Goal: Task Accomplishment & Management: Manage account settings

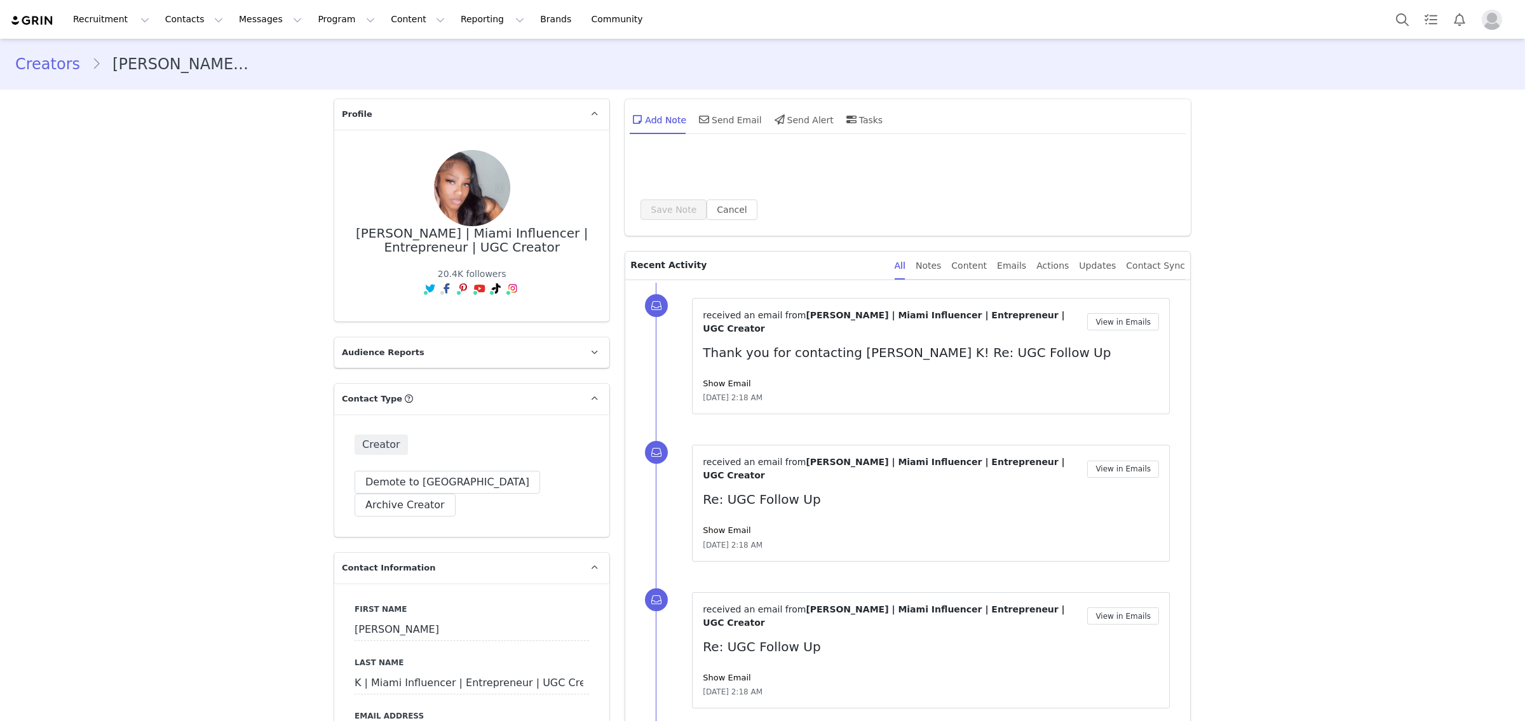
type input "+1 ([GEOGRAPHIC_DATA])"
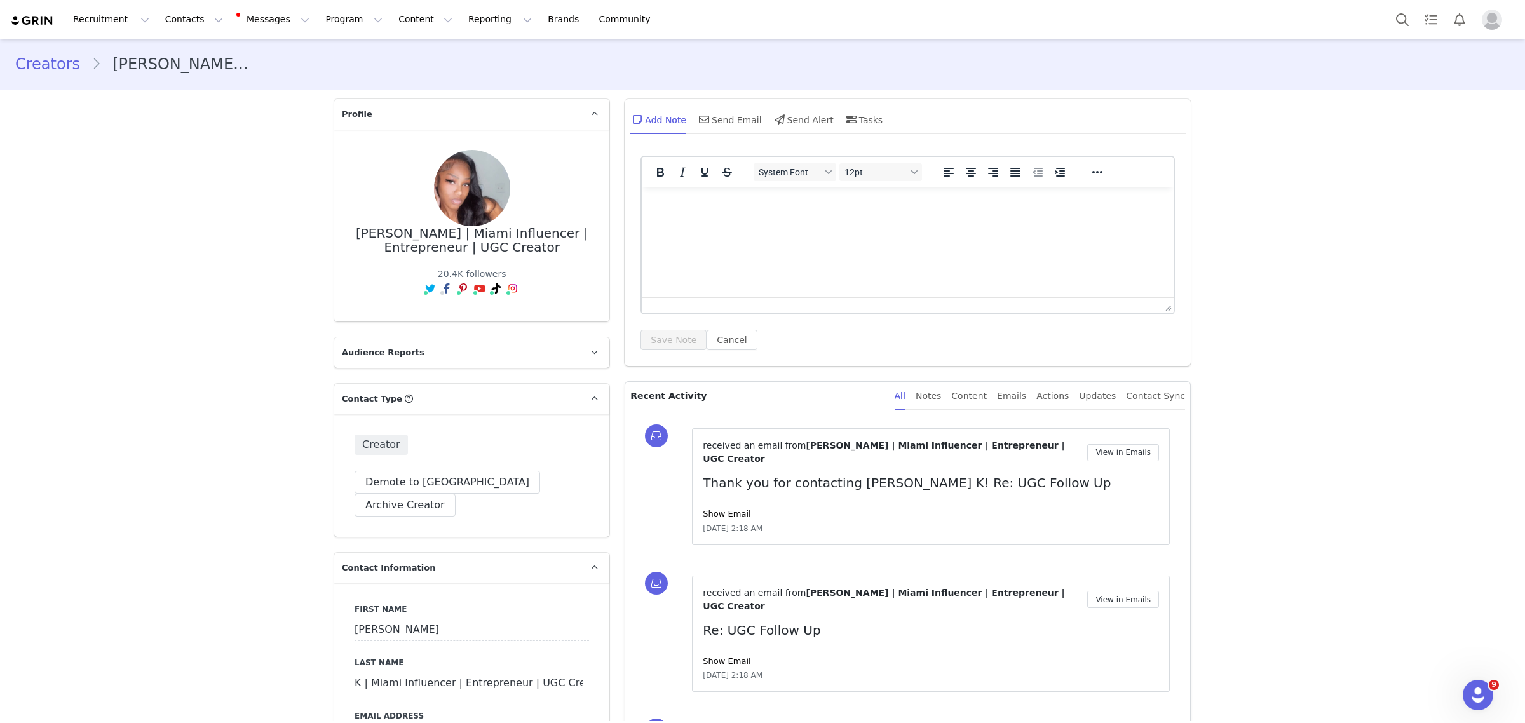
click at [723, 509] on link "Show Email" at bounding box center [727, 514] width 48 height 10
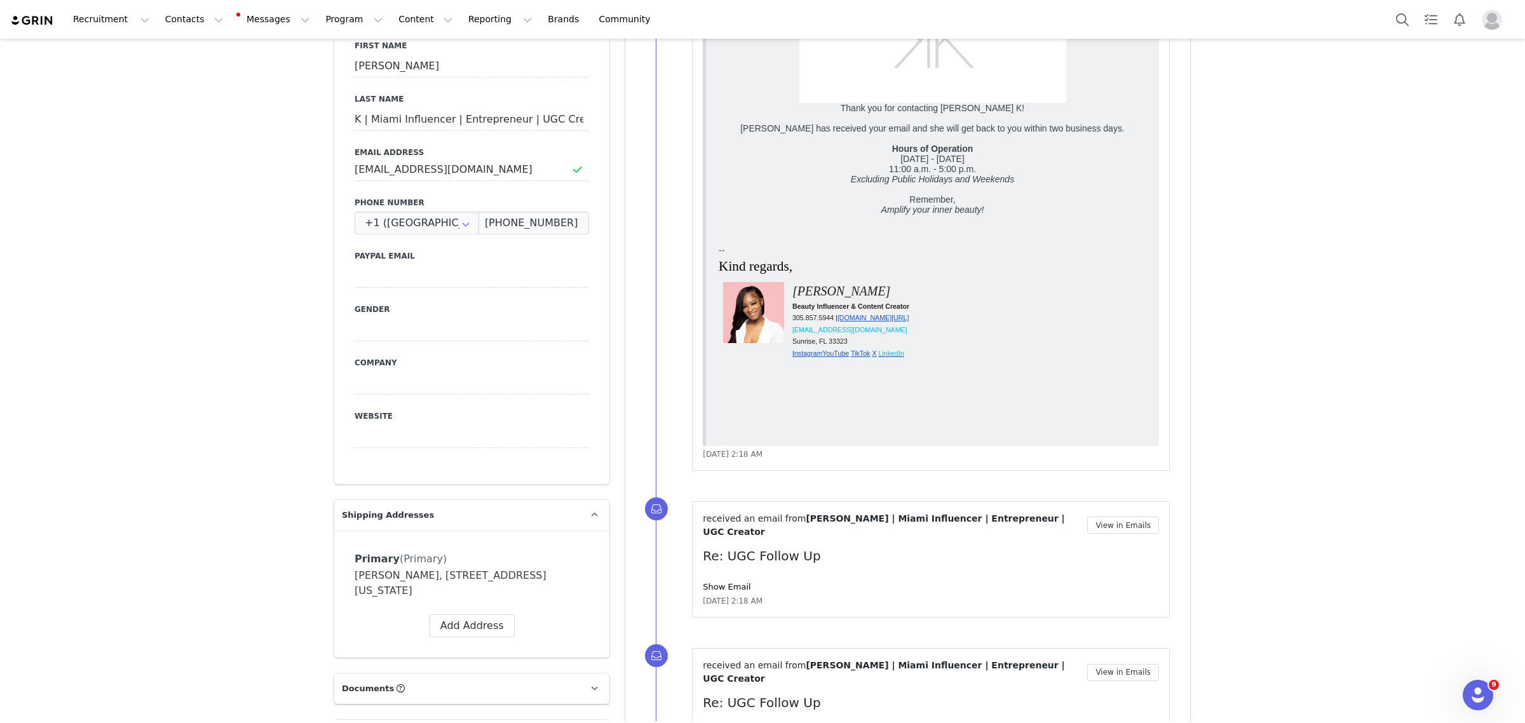
scroll to position [794, 0]
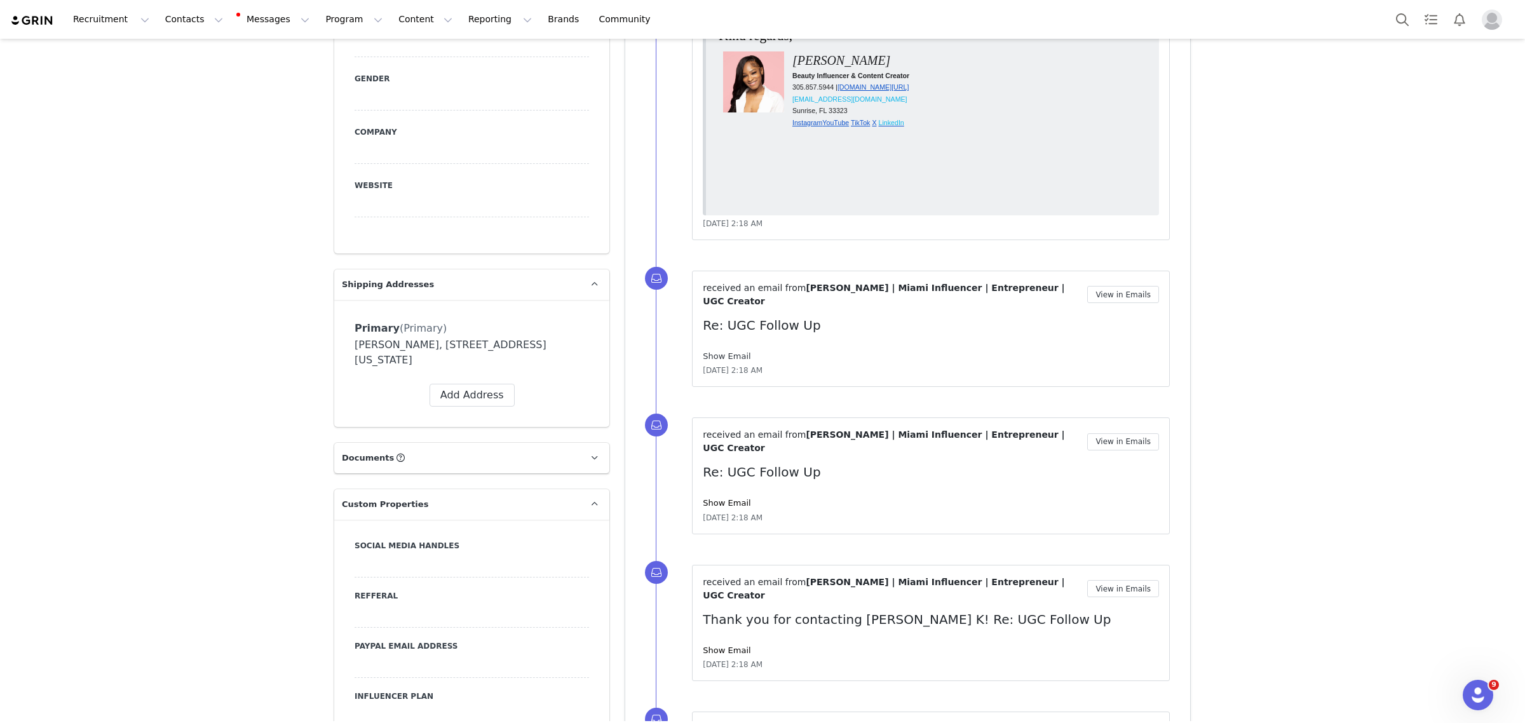
click at [719, 351] on link "Show Email" at bounding box center [727, 356] width 48 height 10
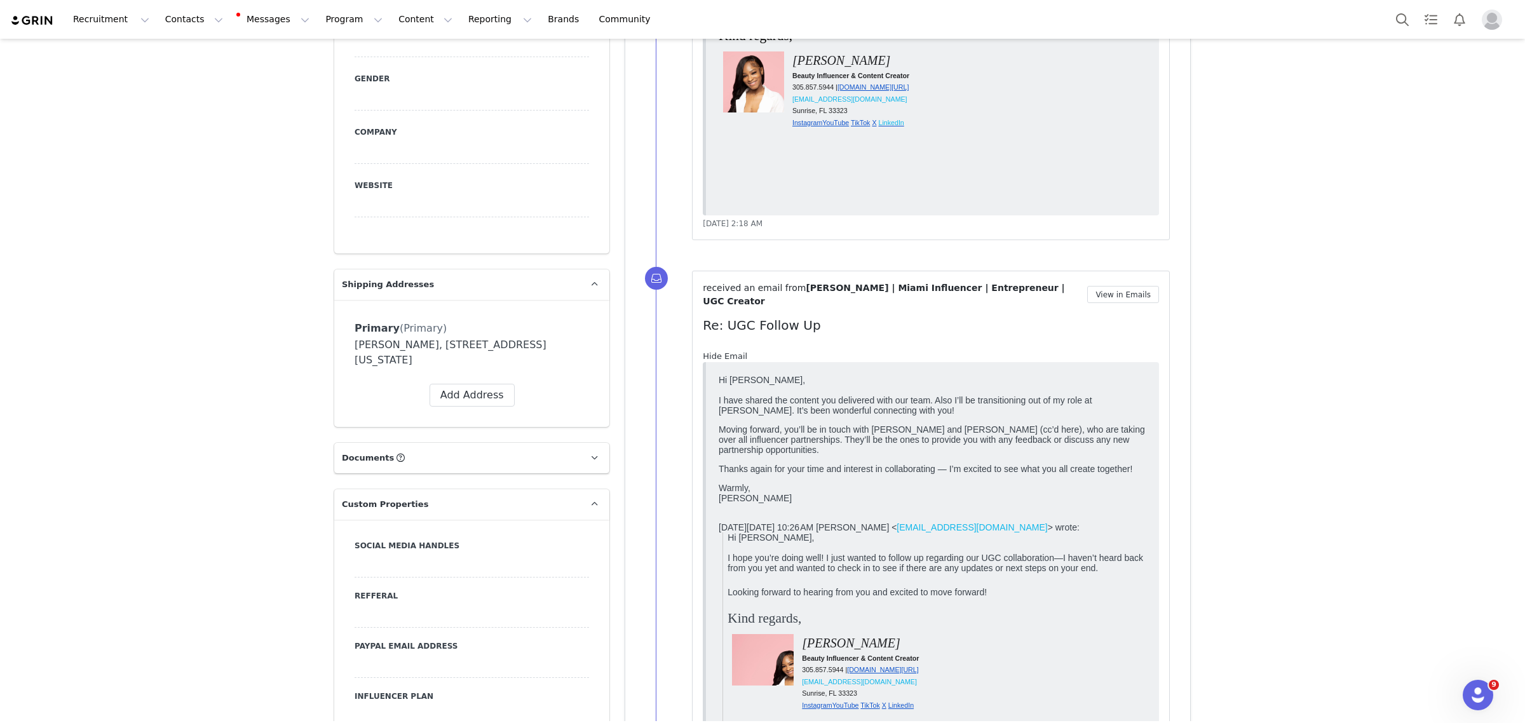
scroll to position [0, 0]
drag, startPoint x: 724, startPoint y: 443, endPoint x: 719, endPoint y: 457, distance: 14.1
click at [719, 455] on p "Moving forward, you’ll be in touch with Kaylie and Caroline (cc’d here), who ar…" at bounding box center [933, 439] width 428 height 30
click at [730, 455] on p "Moving forward, you’ll be in touch with Kaylie and Caroline (cc’d here), who ar…" at bounding box center [933, 439] width 428 height 30
drag, startPoint x: 799, startPoint y: 487, endPoint x: 1884, endPoint y: 819, distance: 1134.9
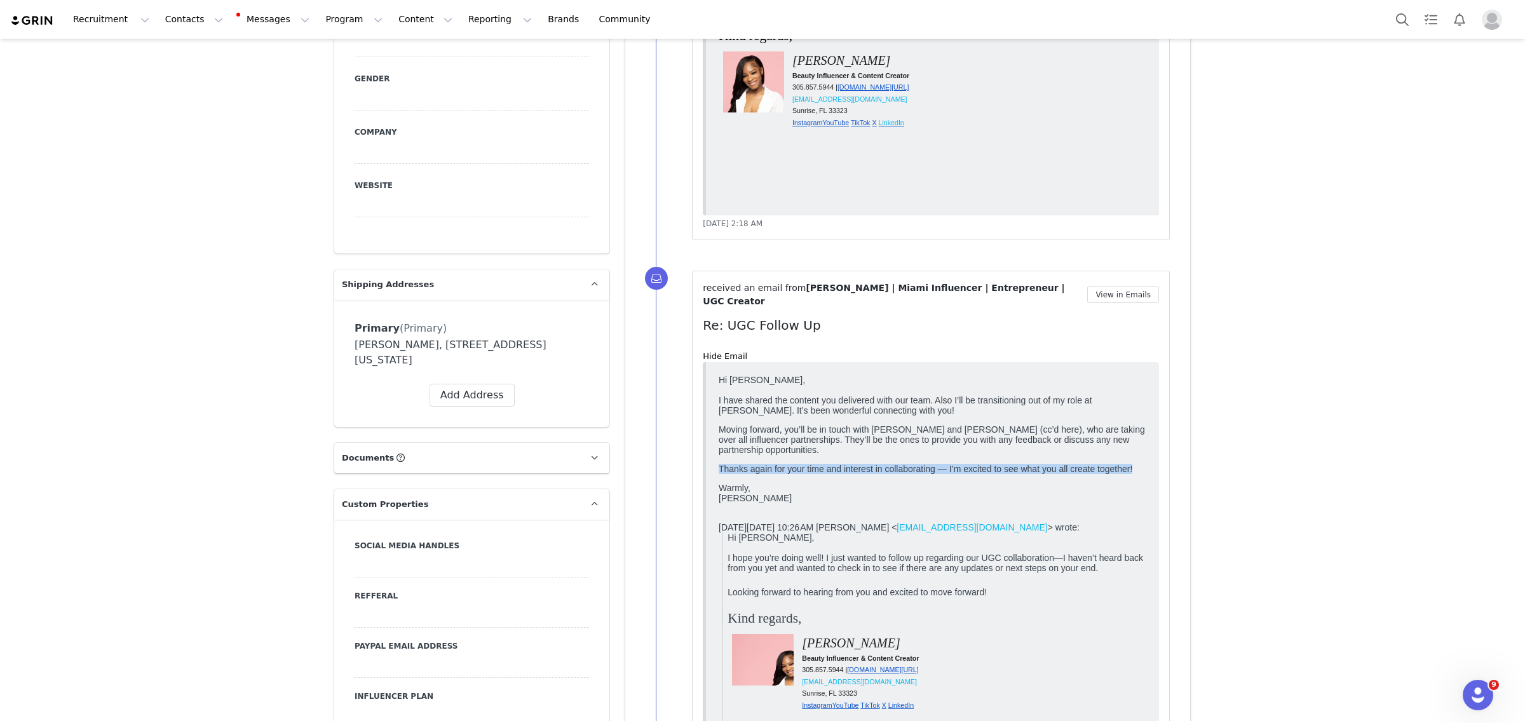
click at [1151, 468] on html "Hi Kendra, I have shared the content you delivered with our team. Also I’ll be …" at bounding box center [932, 577] width 438 height 414
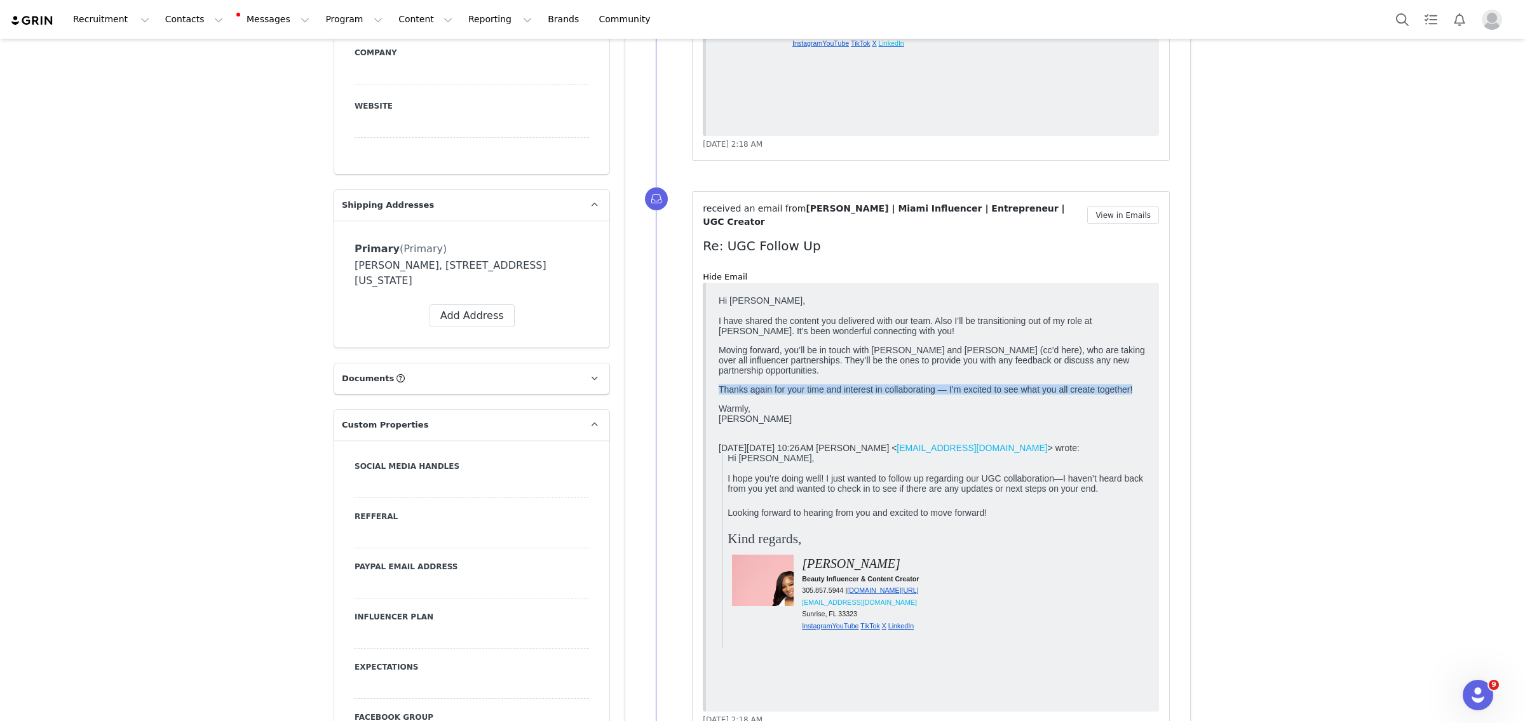
scroll to position [1191, 0]
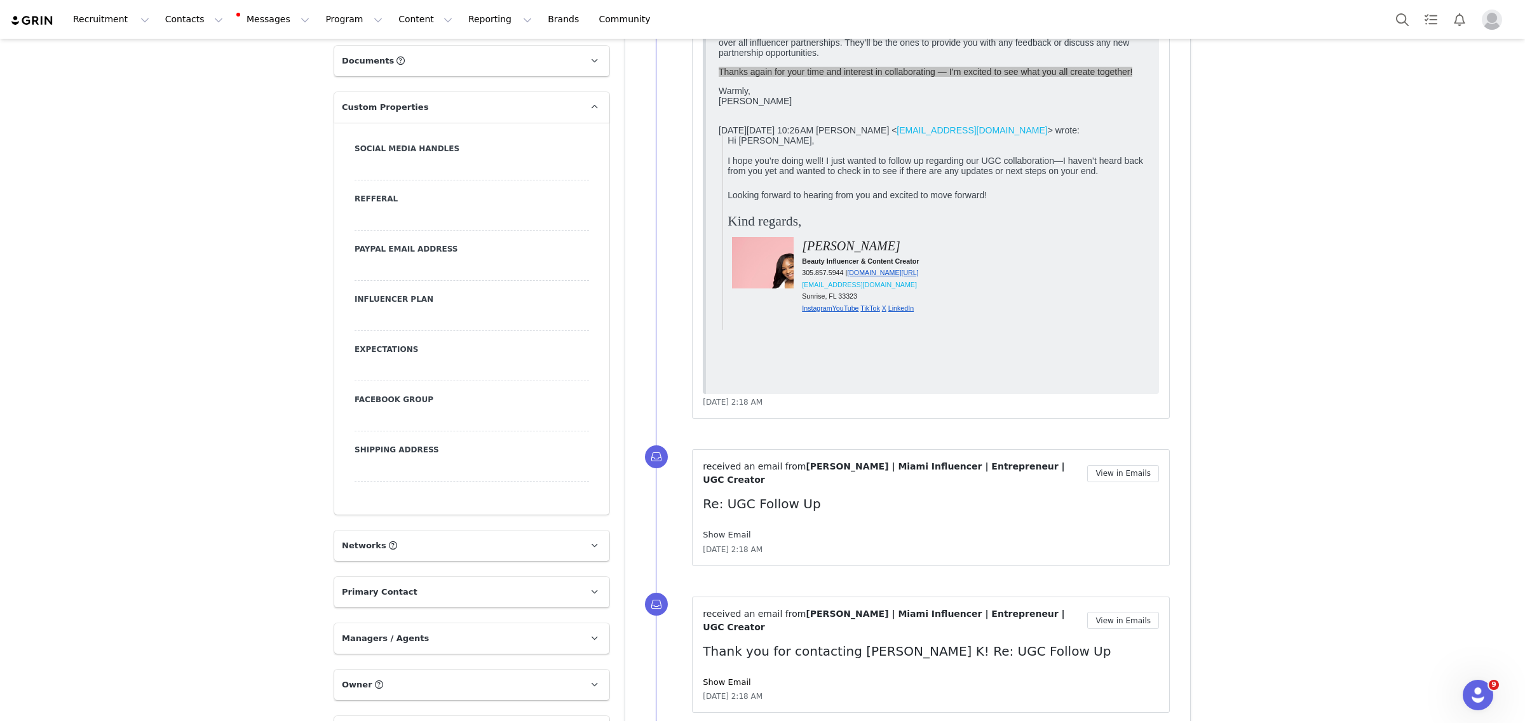
click at [719, 530] on link "Show Email" at bounding box center [727, 535] width 48 height 10
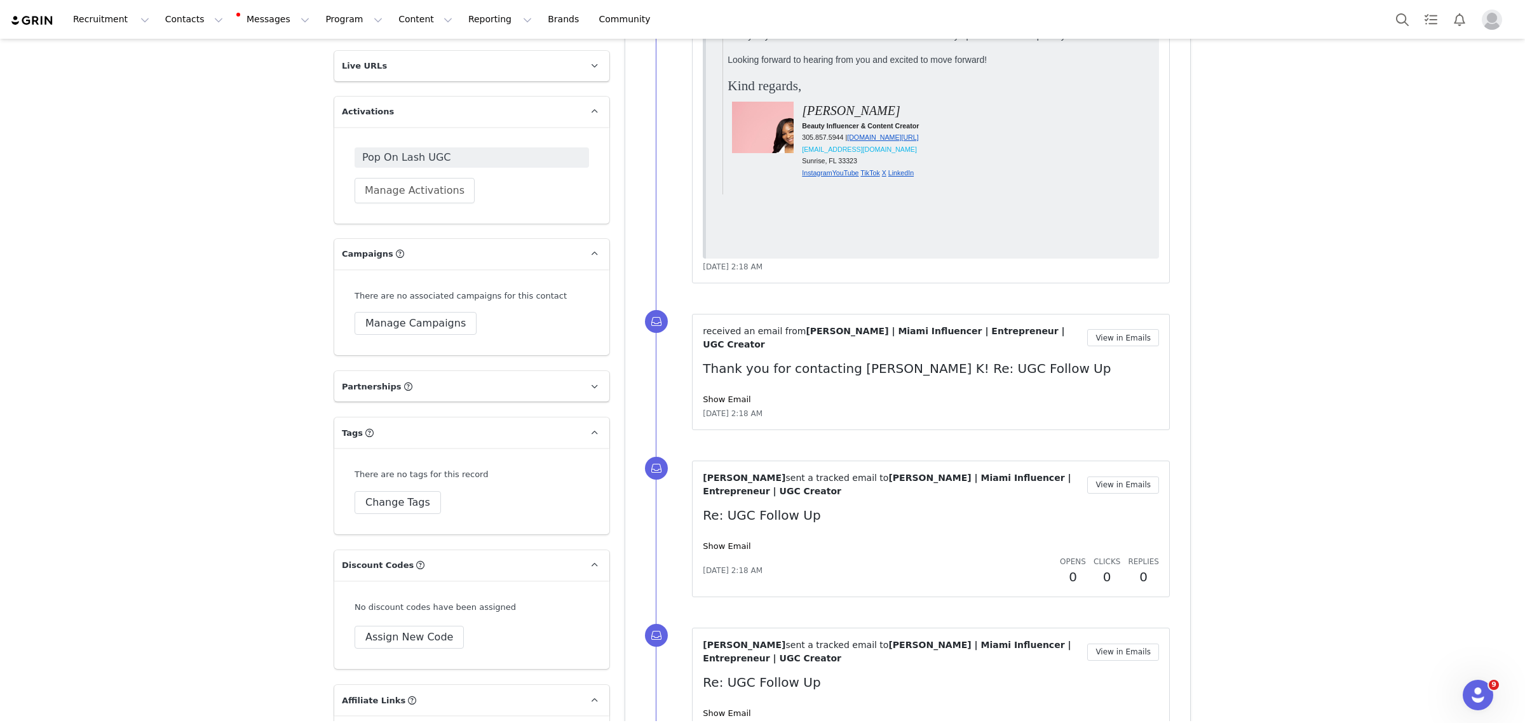
scroll to position [1906, 0]
click at [725, 391] on link "Show Email" at bounding box center [727, 396] width 48 height 10
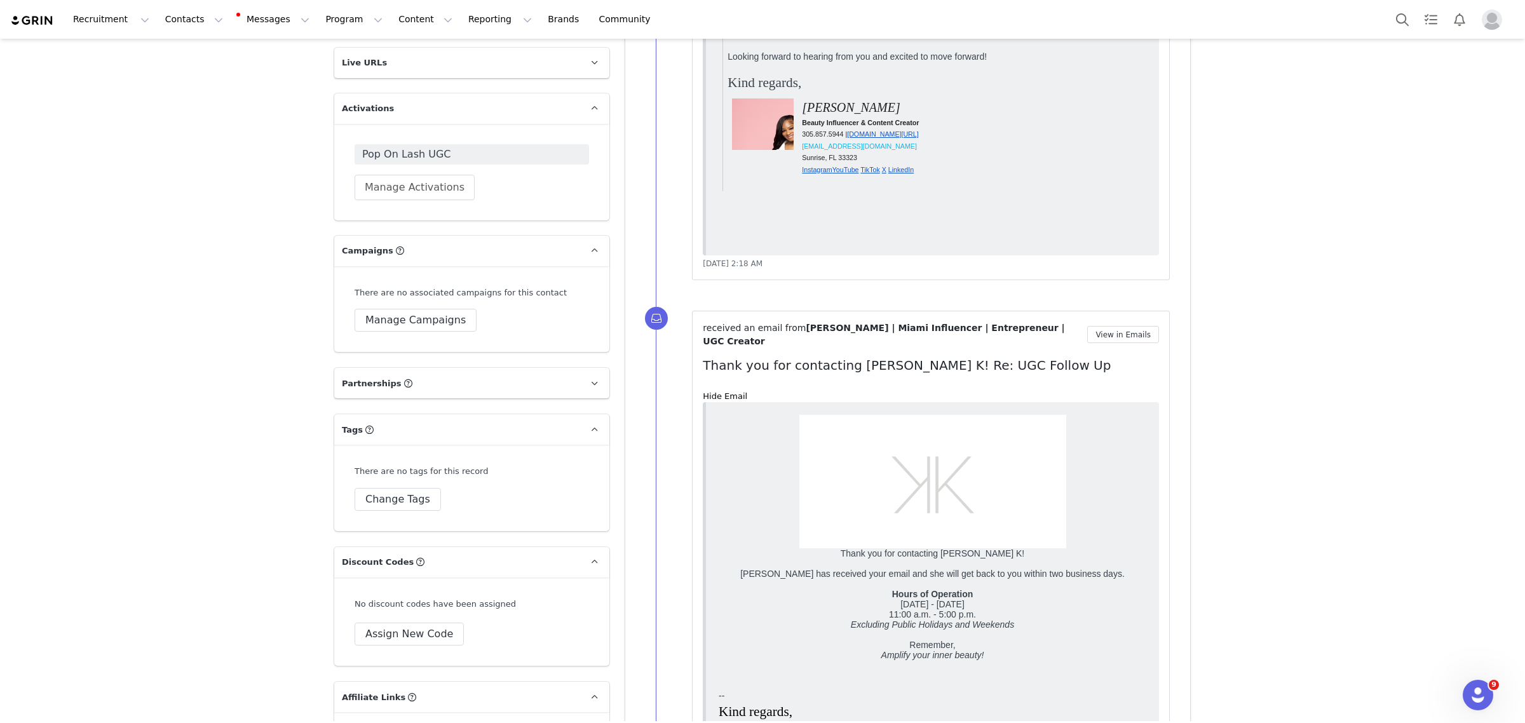
scroll to position [0, 0]
click at [717, 391] on link "Hide Email" at bounding box center [725, 396] width 44 height 10
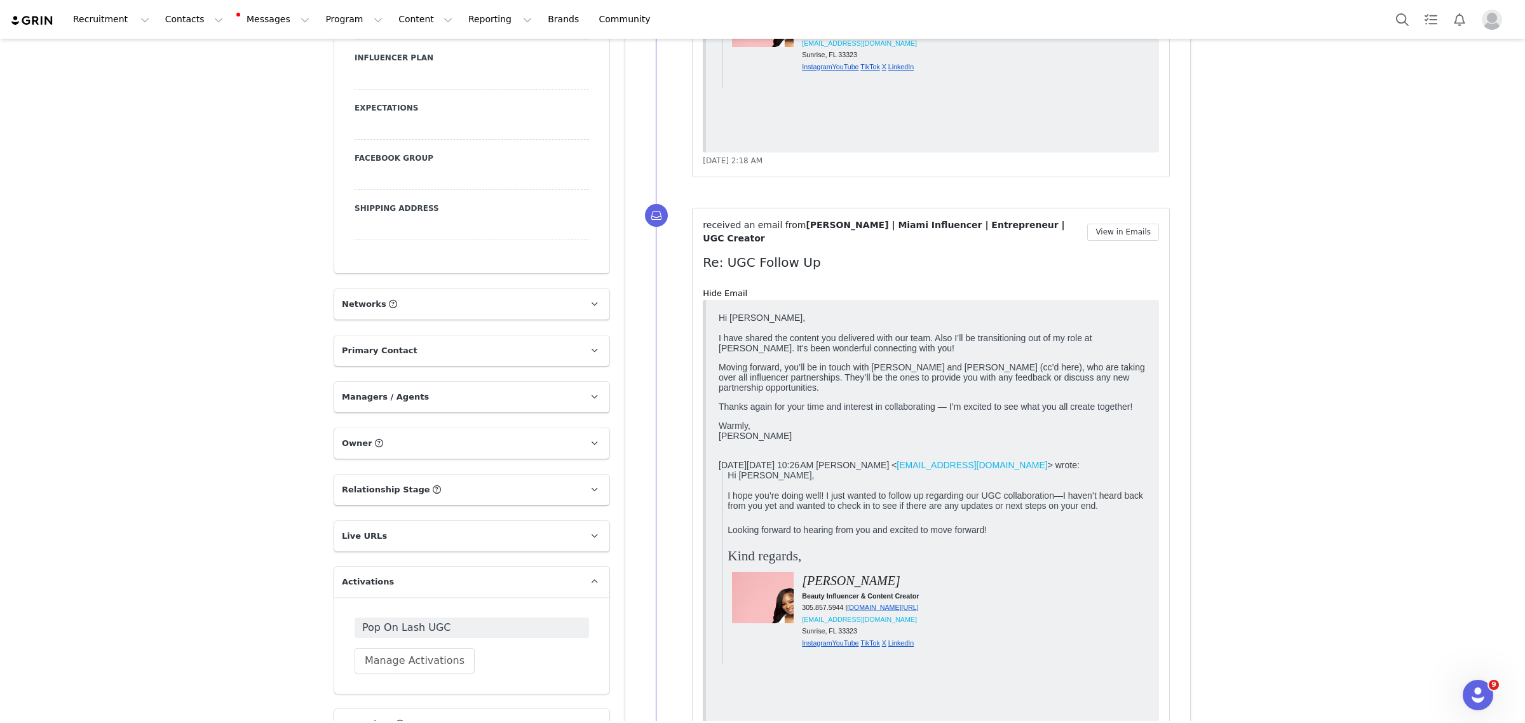
scroll to position [1430, 0]
click at [716, 262] on div "received an email from Kendra K | Miami Influencer | Entrepreneur | UGC Creator…" at bounding box center [931, 484] width 456 height 524
drag, startPoint x: 725, startPoint y: 265, endPoint x: 761, endPoint y: 307, distance: 55.4
click at [725, 292] on link "Hide Email" at bounding box center [725, 297] width 44 height 10
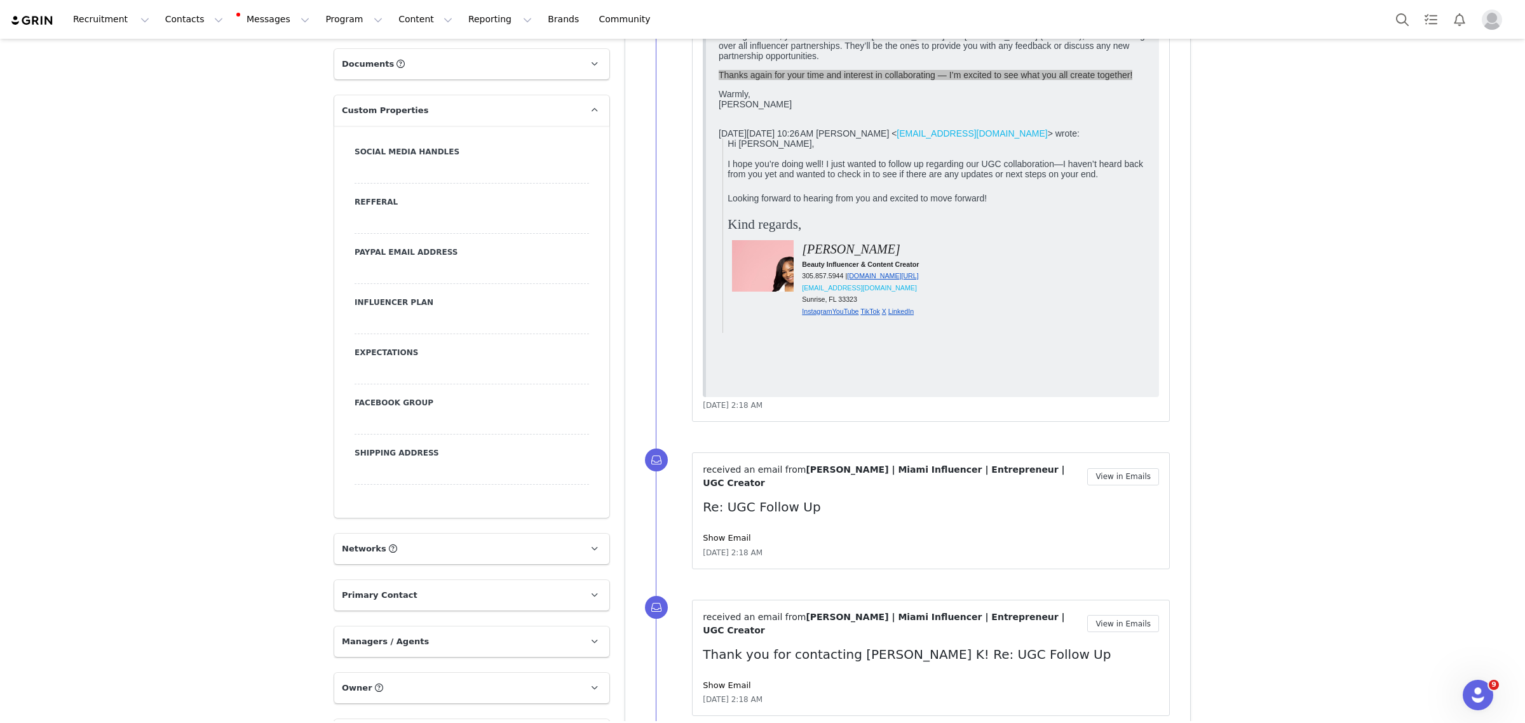
scroll to position [953, 0]
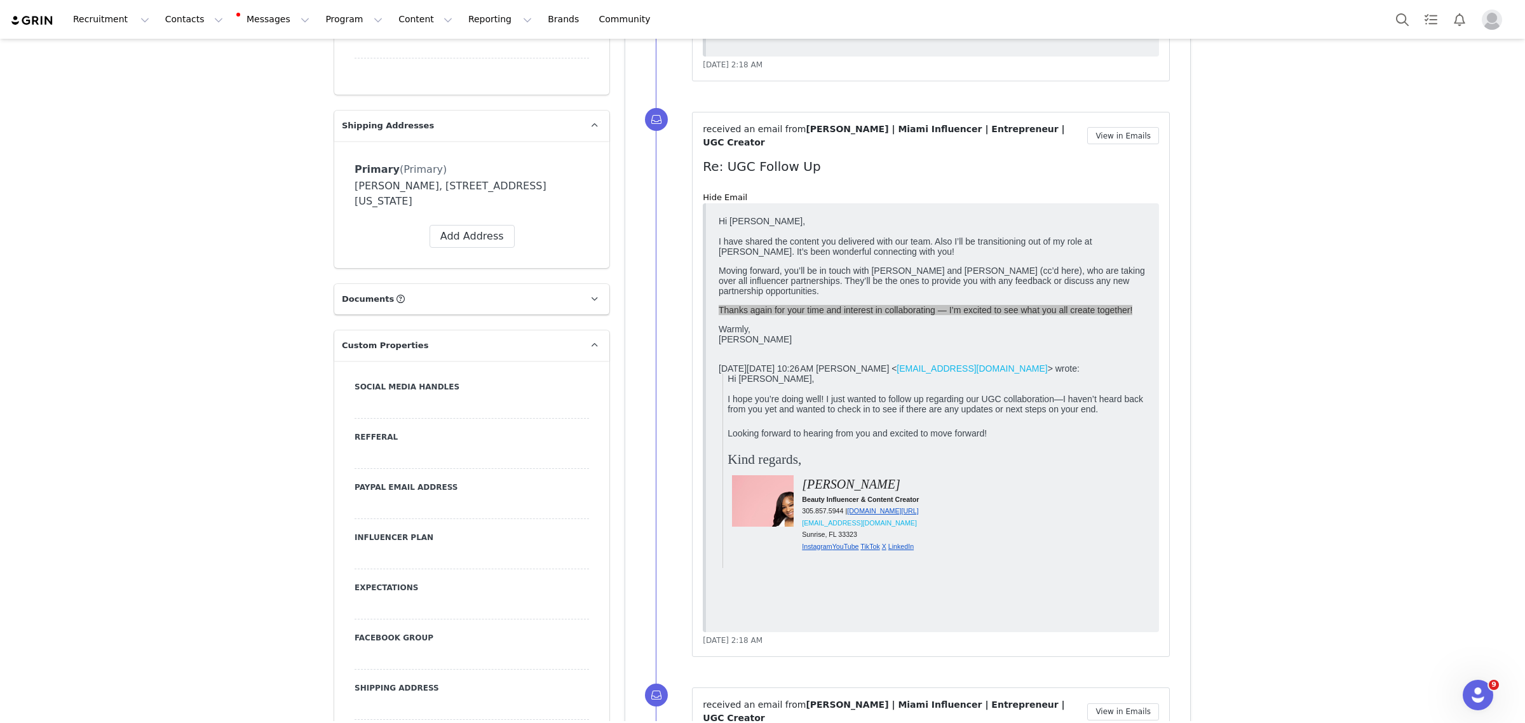
click at [731, 193] on link "Hide Email" at bounding box center [725, 198] width 44 height 10
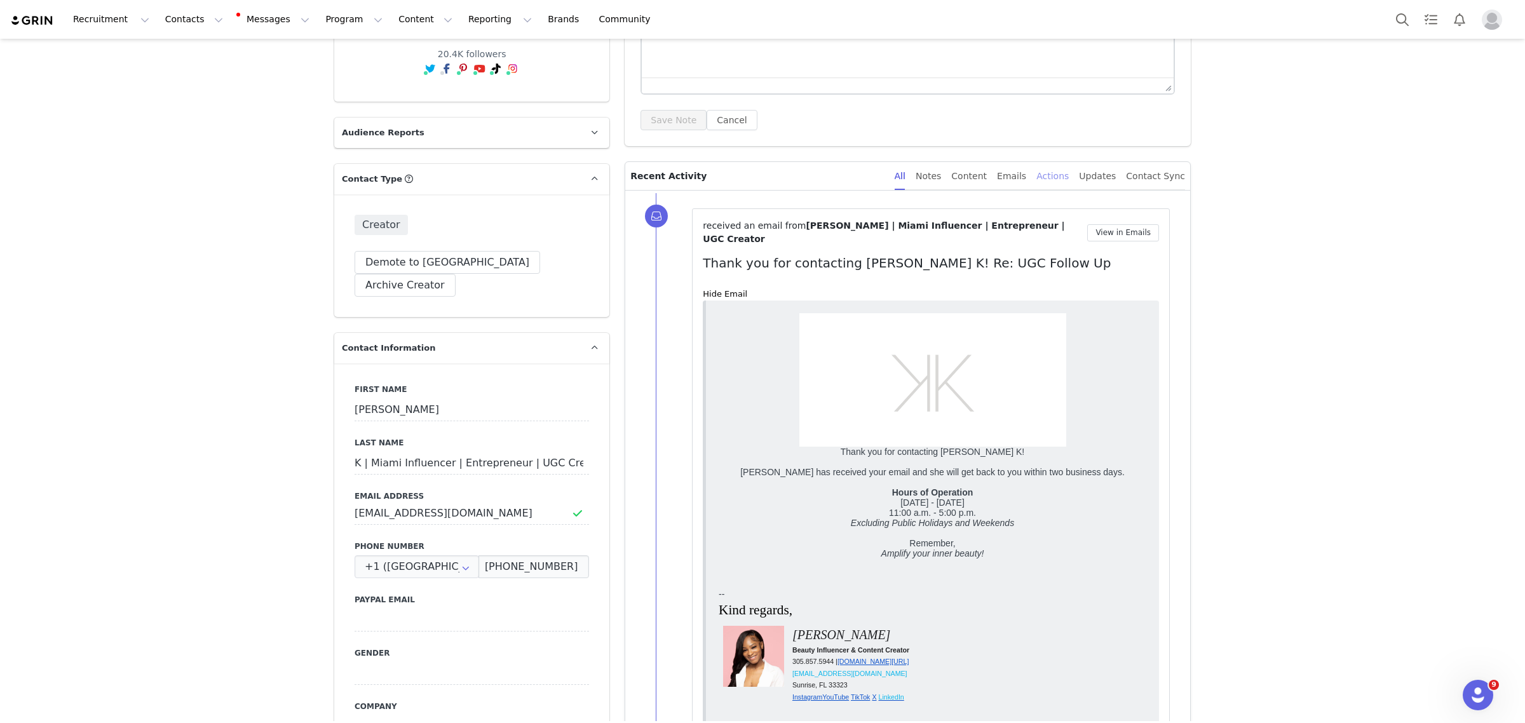
scroll to position [0, 0]
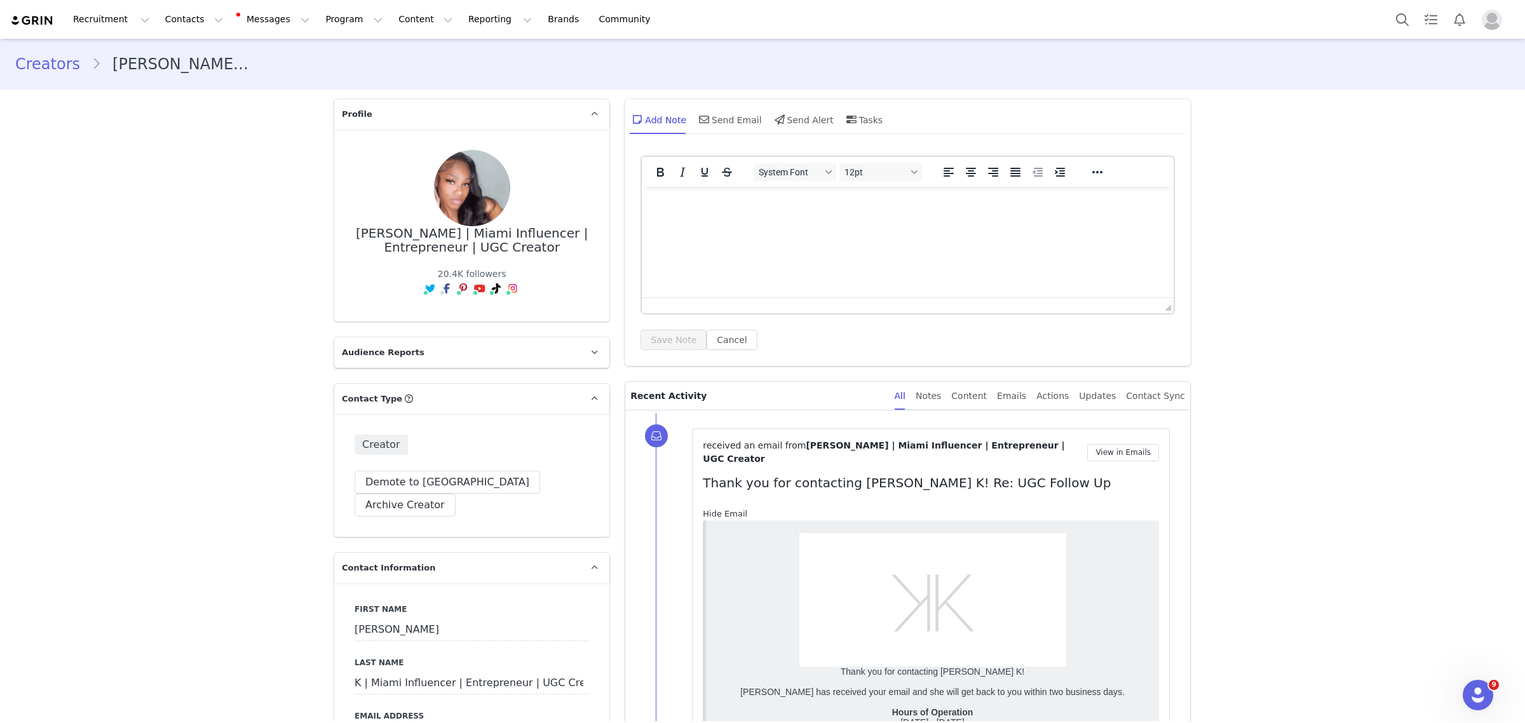
click at [727, 509] on link "Hide Email" at bounding box center [725, 514] width 44 height 10
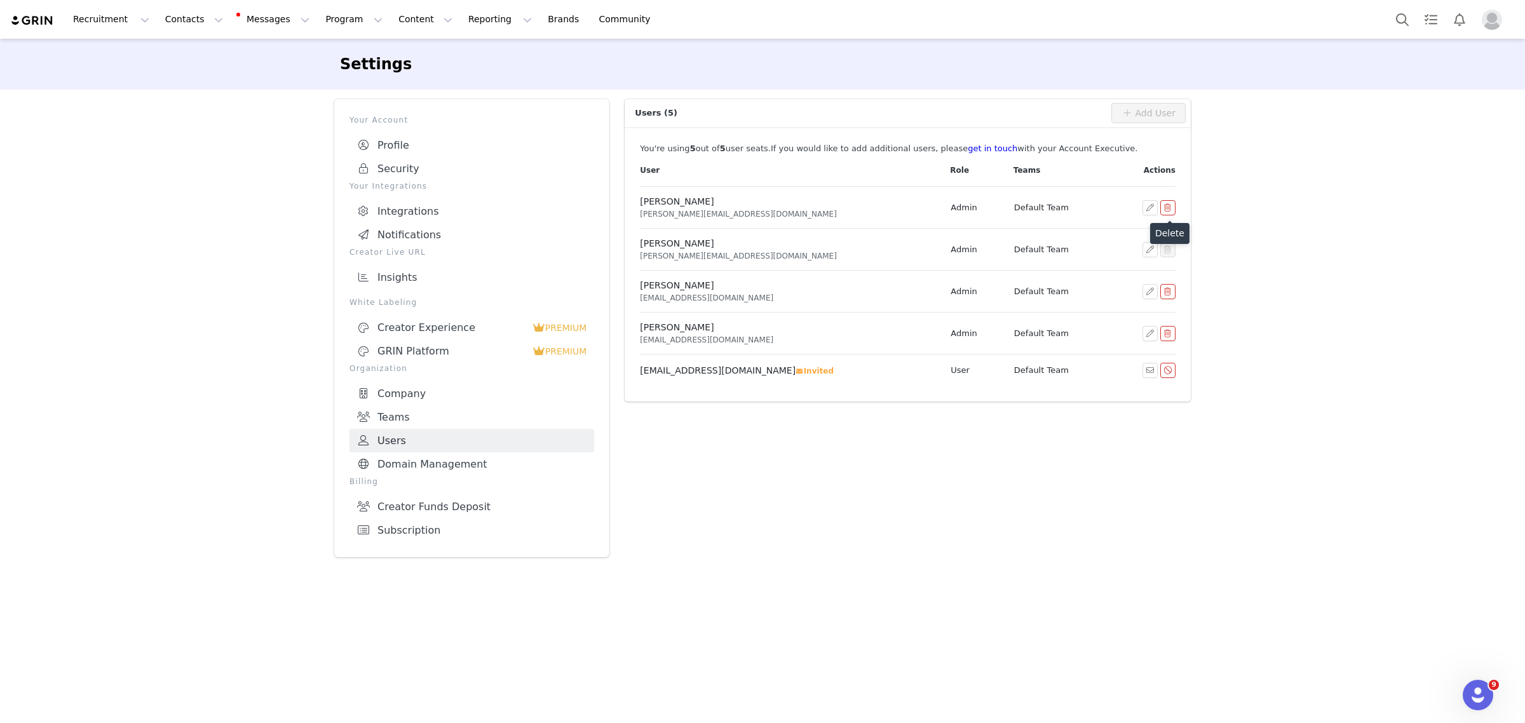
click at [1169, 207] on button "button" at bounding box center [1167, 207] width 15 height 15
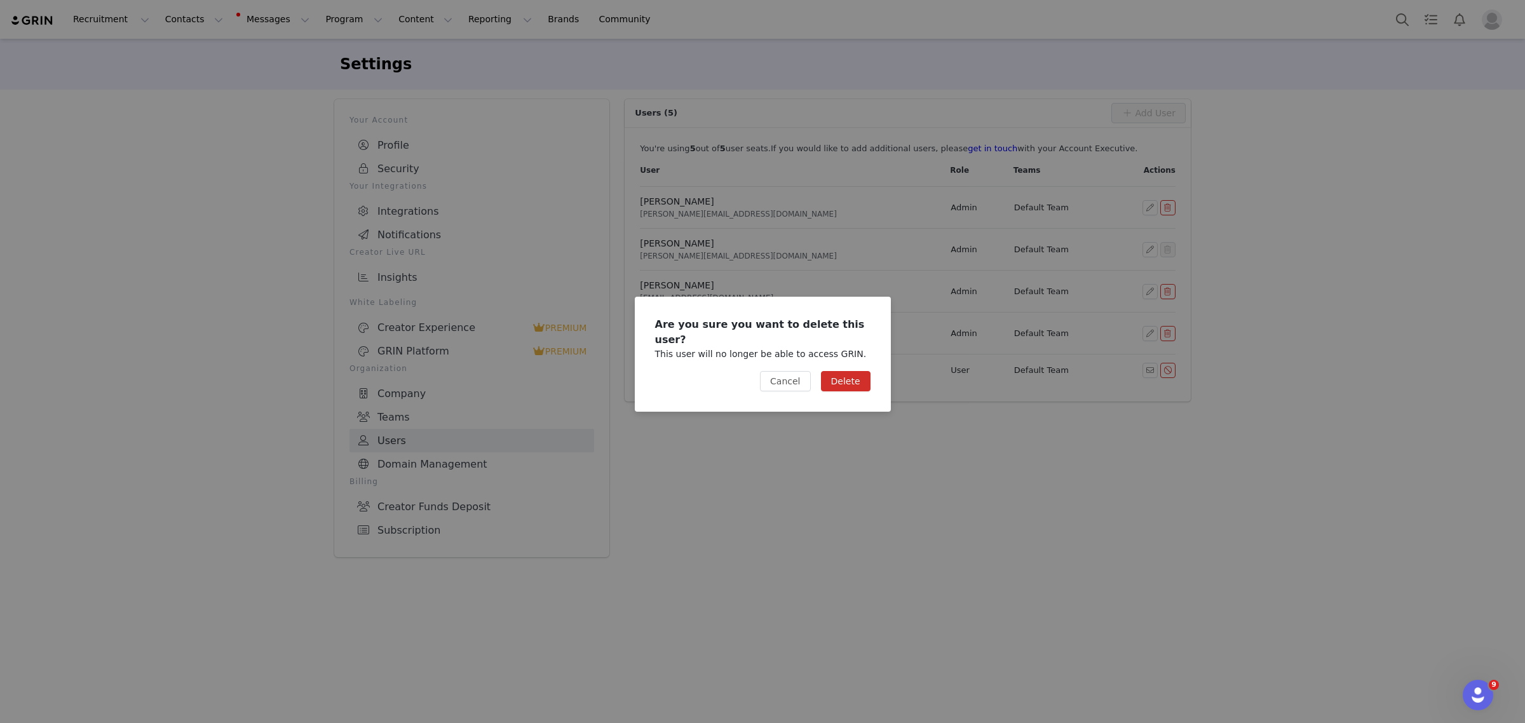
click at [861, 382] on button "Delete" at bounding box center [846, 381] width 50 height 20
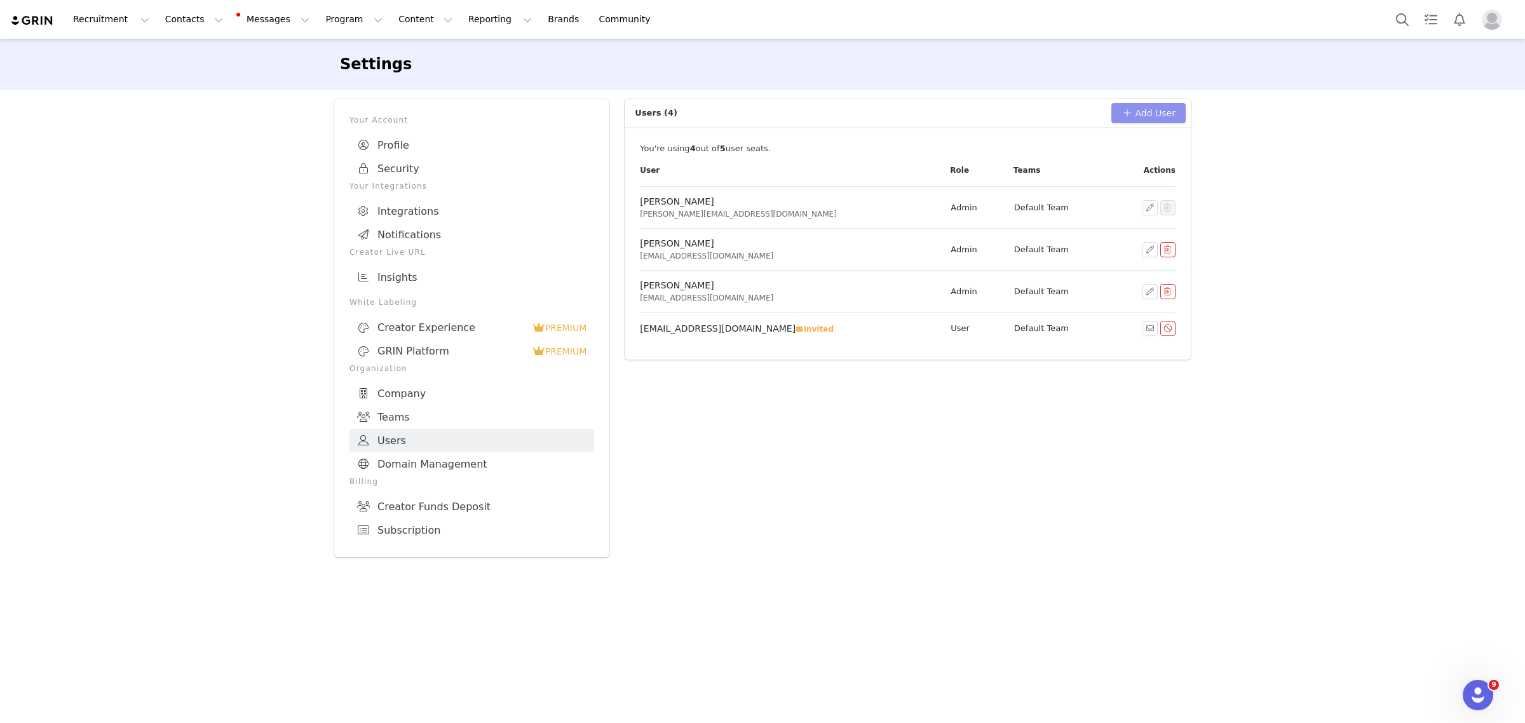
click at [1152, 115] on button "Add User" at bounding box center [1148, 113] width 74 height 20
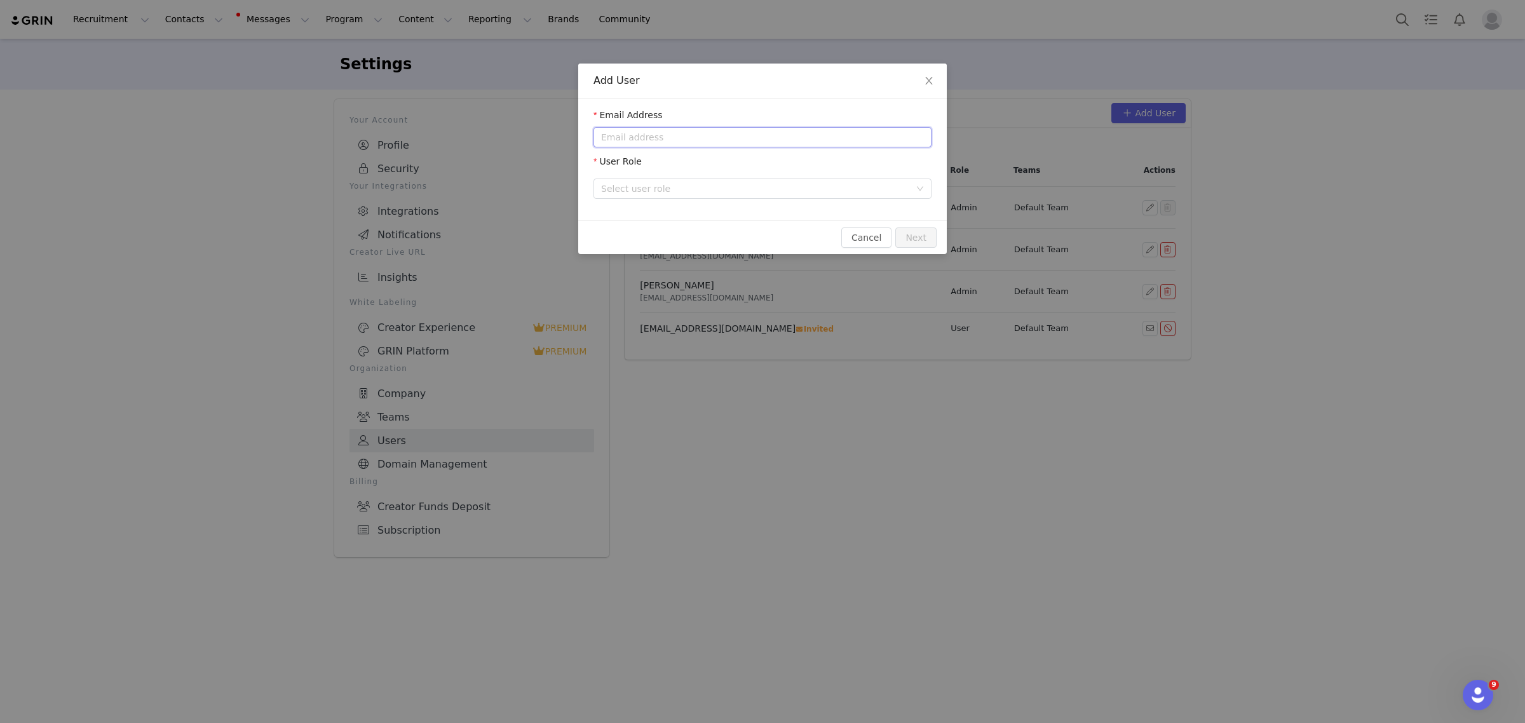
click at [661, 140] on input "email" at bounding box center [762, 137] width 338 height 20
paste input "edenrose.va@gmail.com"
click at [643, 191] on div "Select user role" at bounding box center [755, 188] width 309 height 13
type input "edenrose.va@gmail.com"
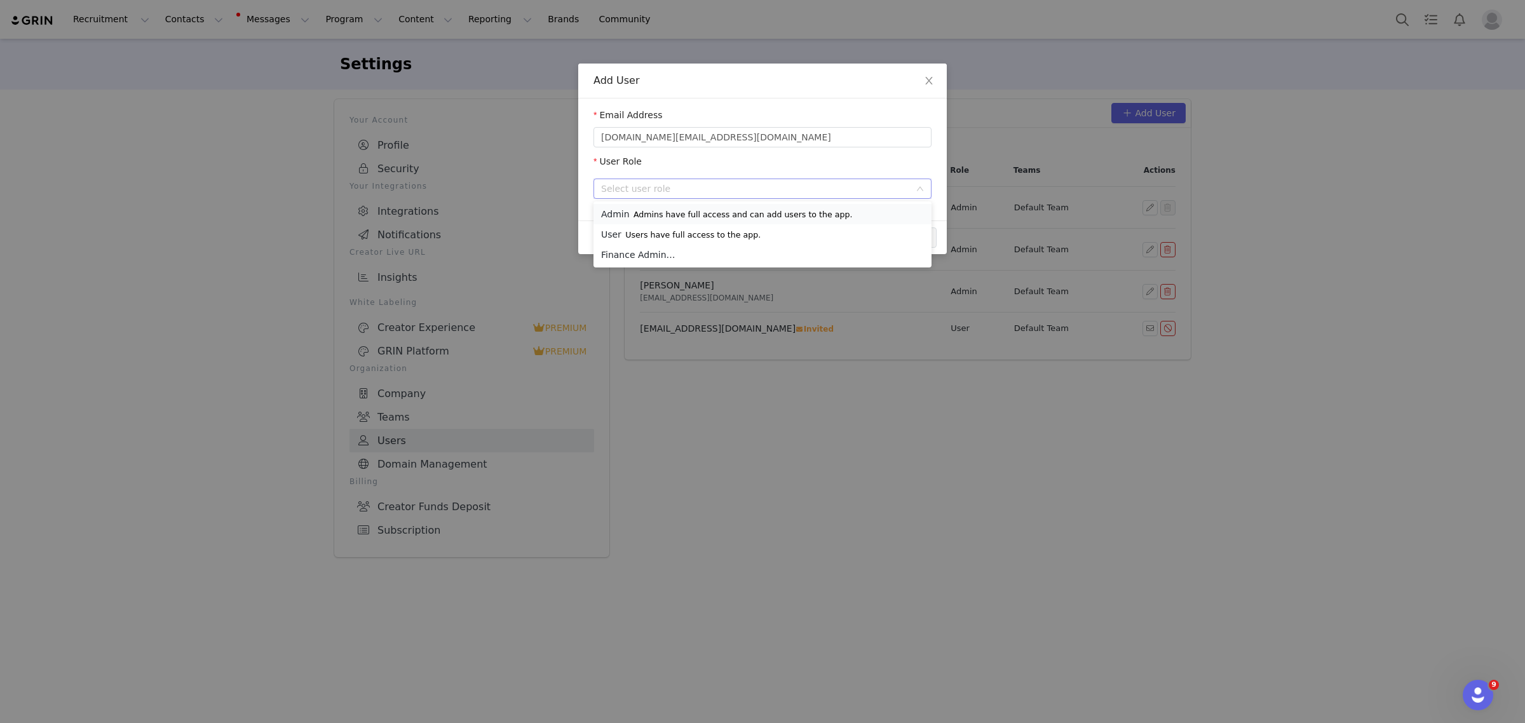
click at [804, 210] on p "Admins have full access and can add users to the app." at bounding box center [742, 215] width 219 height 10
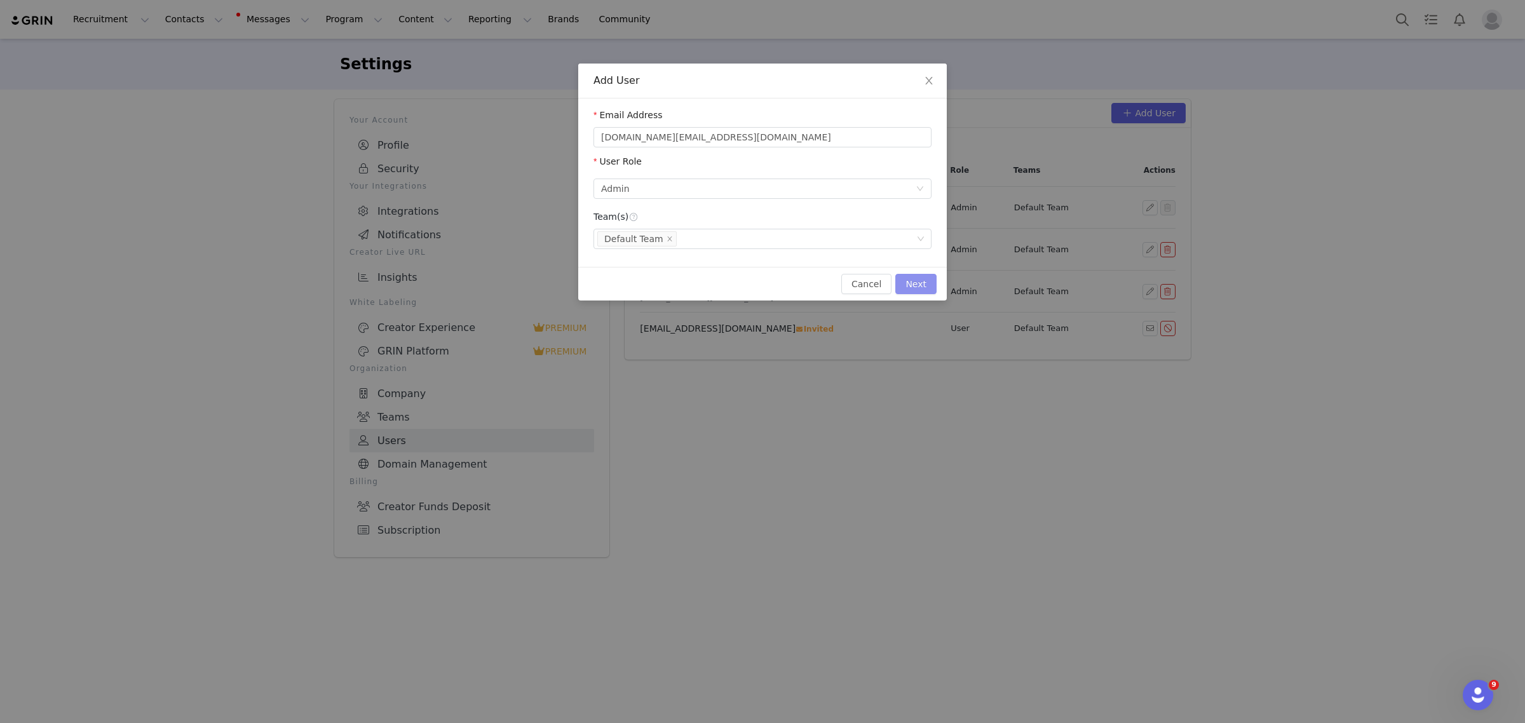
click at [915, 281] on button "Next" at bounding box center [915, 284] width 41 height 20
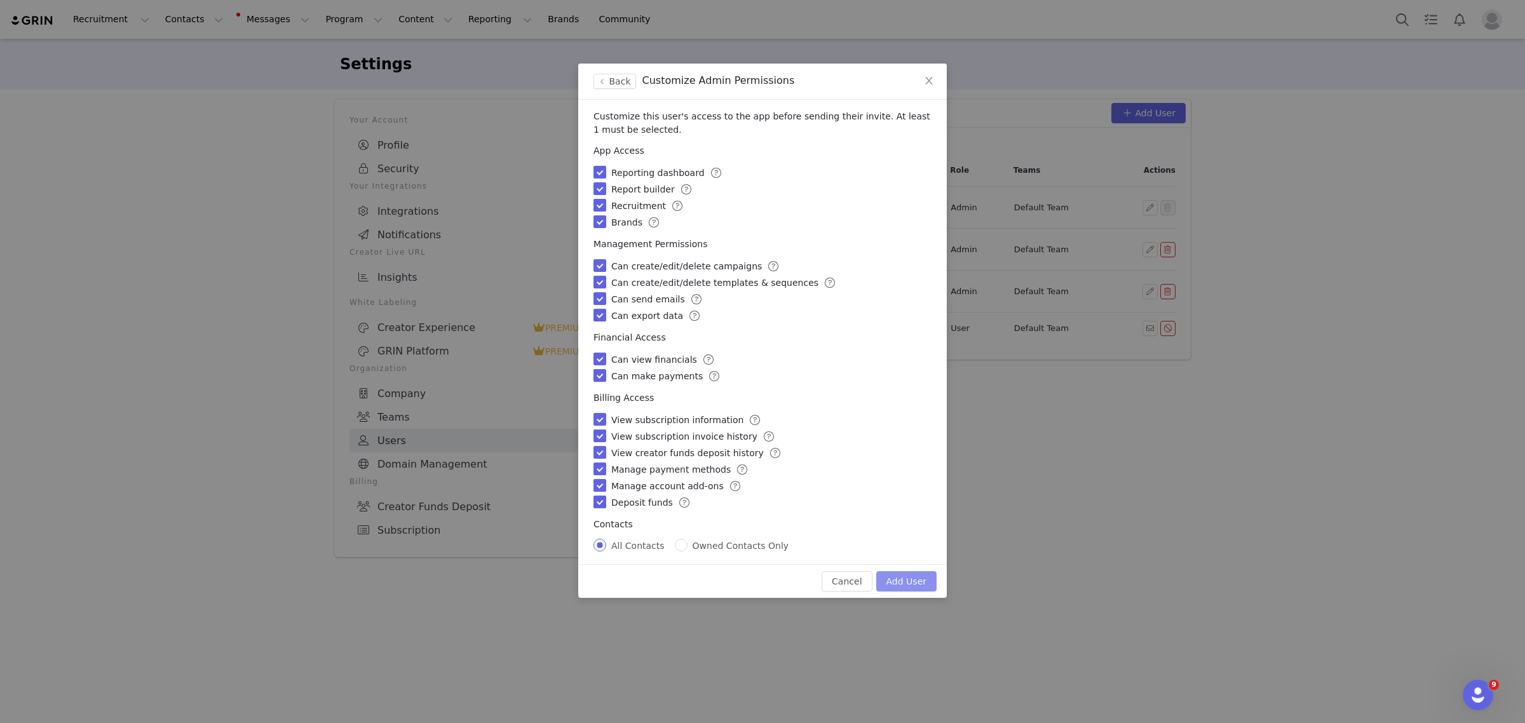
click at [917, 579] on button "Add User" at bounding box center [906, 581] width 60 height 20
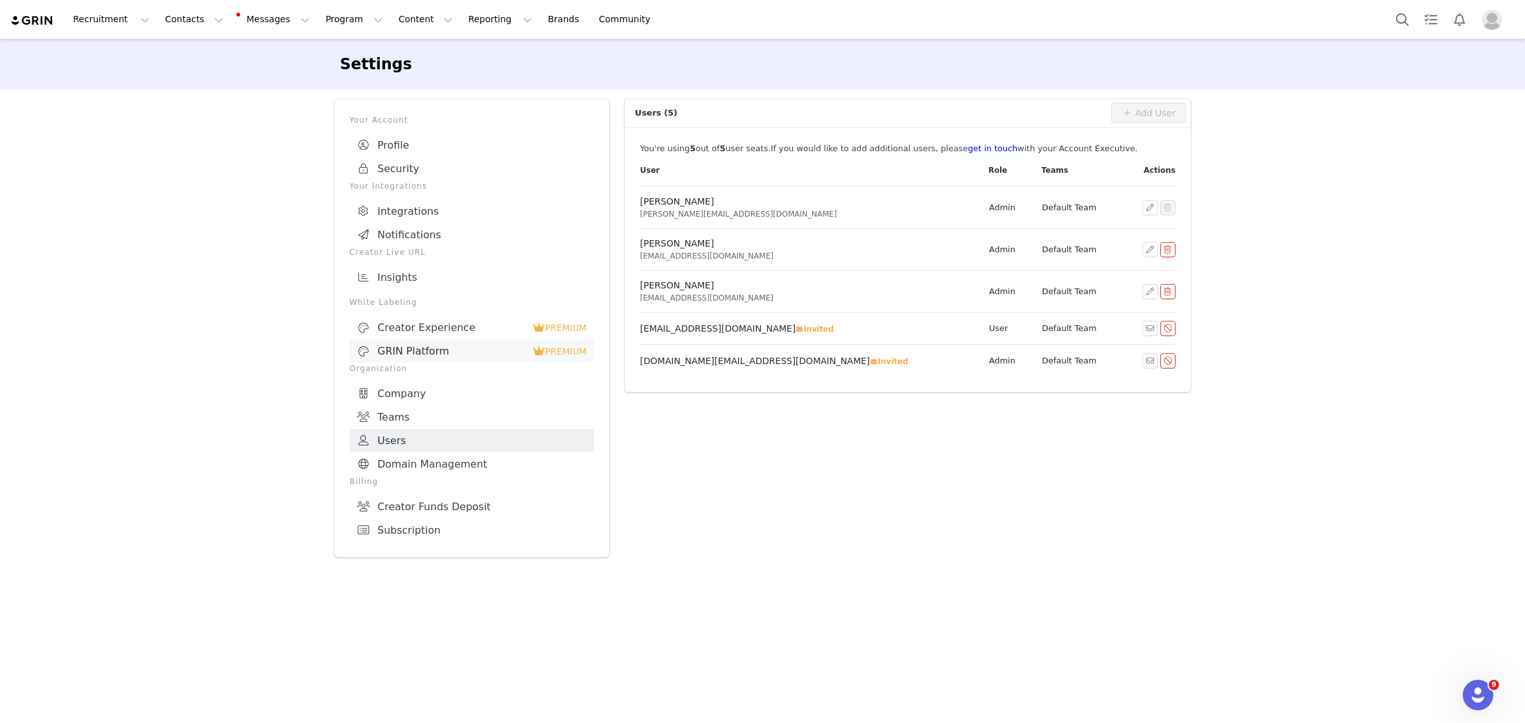
click at [428, 357] on div "GRIN Platform" at bounding box center [444, 351] width 175 height 13
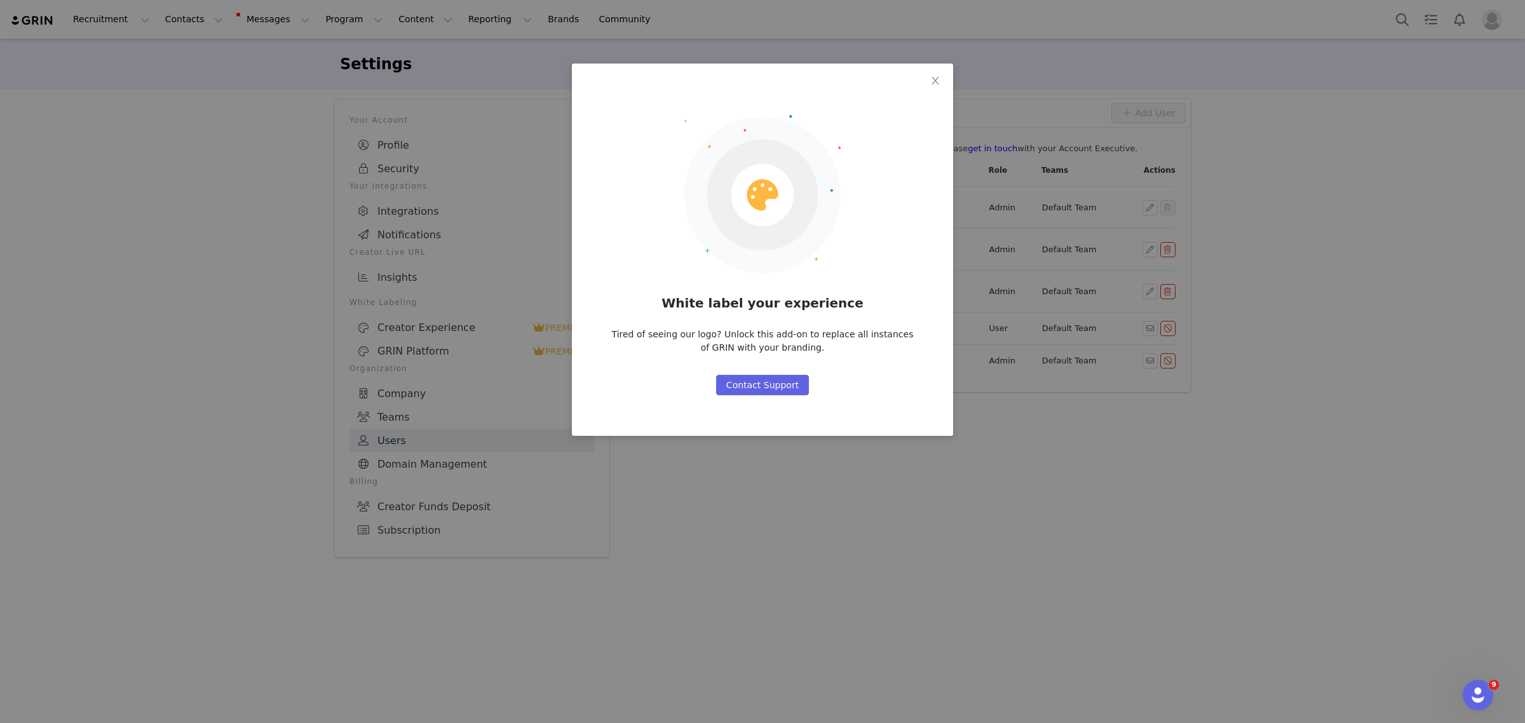
click at [302, 363] on div "White label your experience Tired of seeing our logo? Unlock this add-on to rep…" at bounding box center [762, 361] width 1525 height 723
click at [937, 81] on icon "icon: close" at bounding box center [935, 81] width 10 height 10
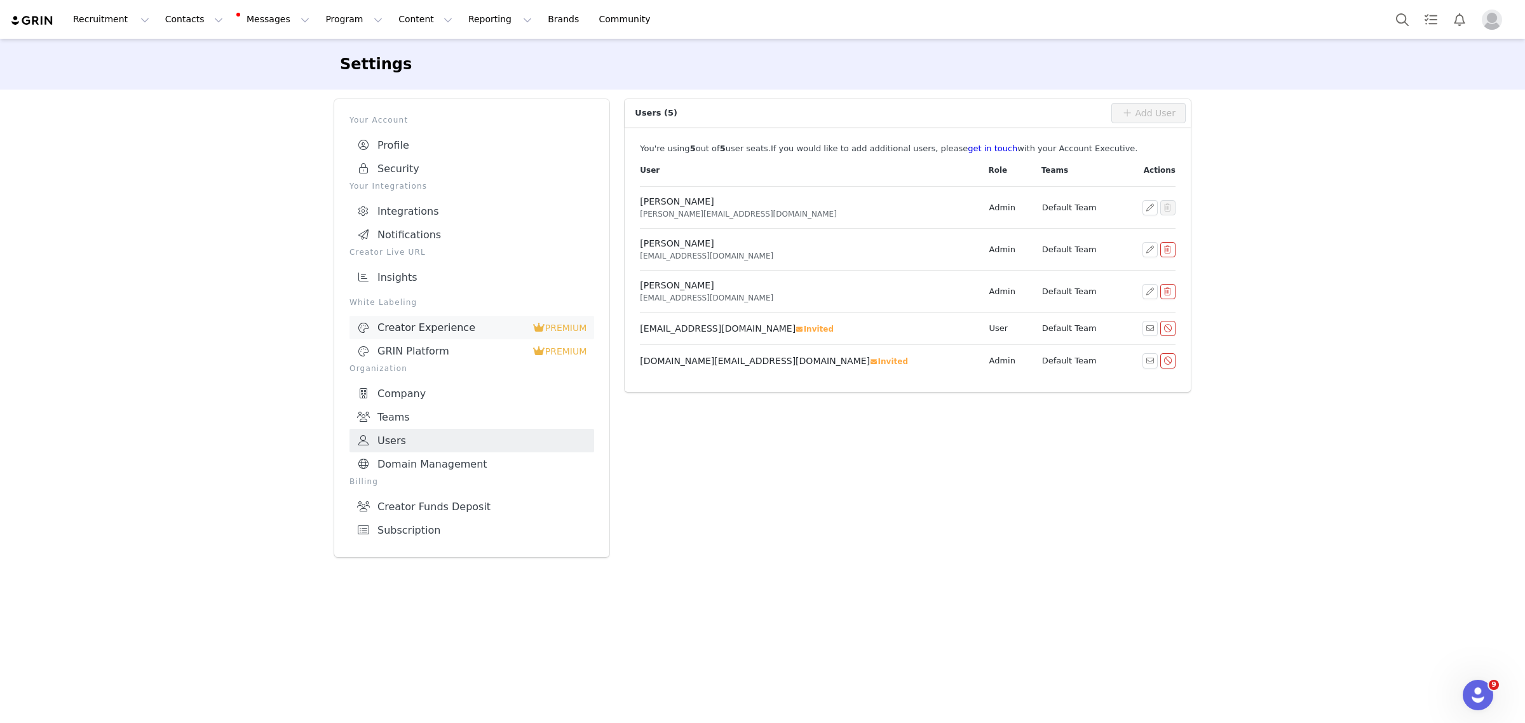
click at [421, 328] on div "Creator Experience" at bounding box center [444, 327] width 175 height 13
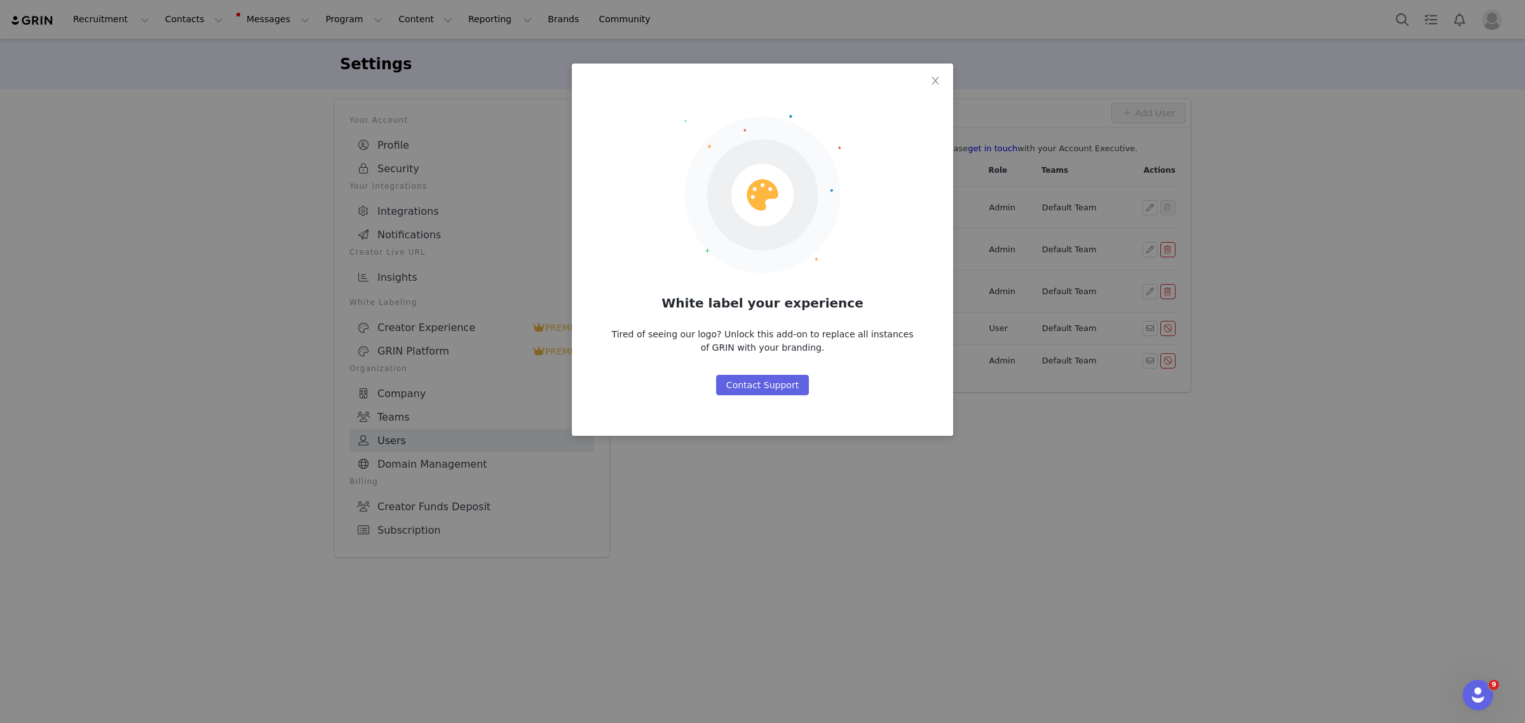
click at [300, 398] on div "White label your experience Tired of seeing our logo? Unlock this add-on to rep…" at bounding box center [762, 361] width 1525 height 723
click at [935, 79] on icon "icon: close" at bounding box center [935, 81] width 10 height 10
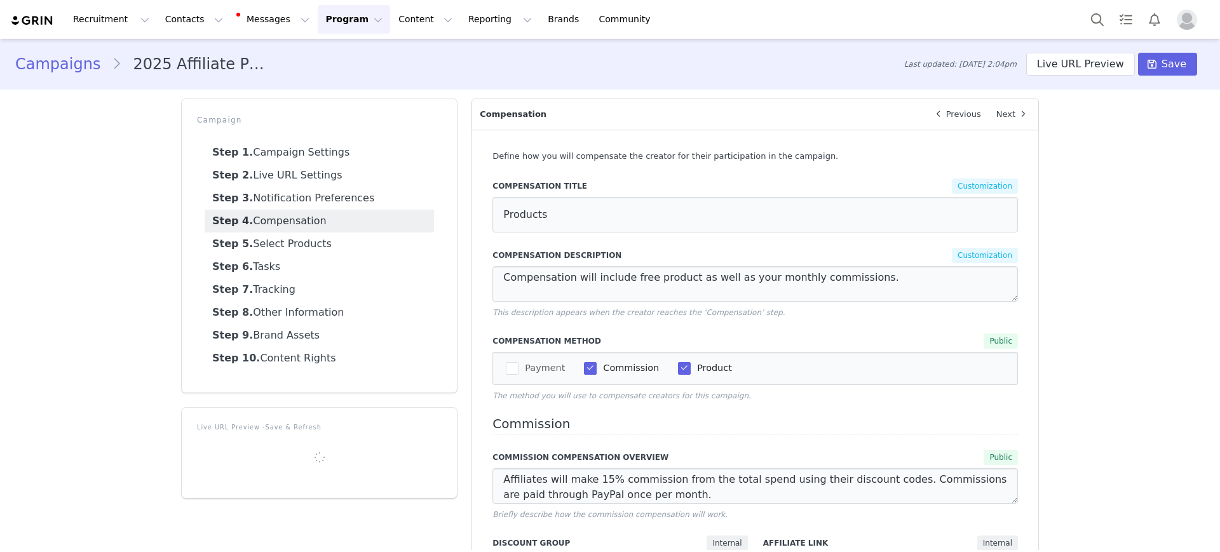
select select "1658"
select select "1870"
click at [260, 17] on button "Messages Messages" at bounding box center [274, 19] width 86 height 29
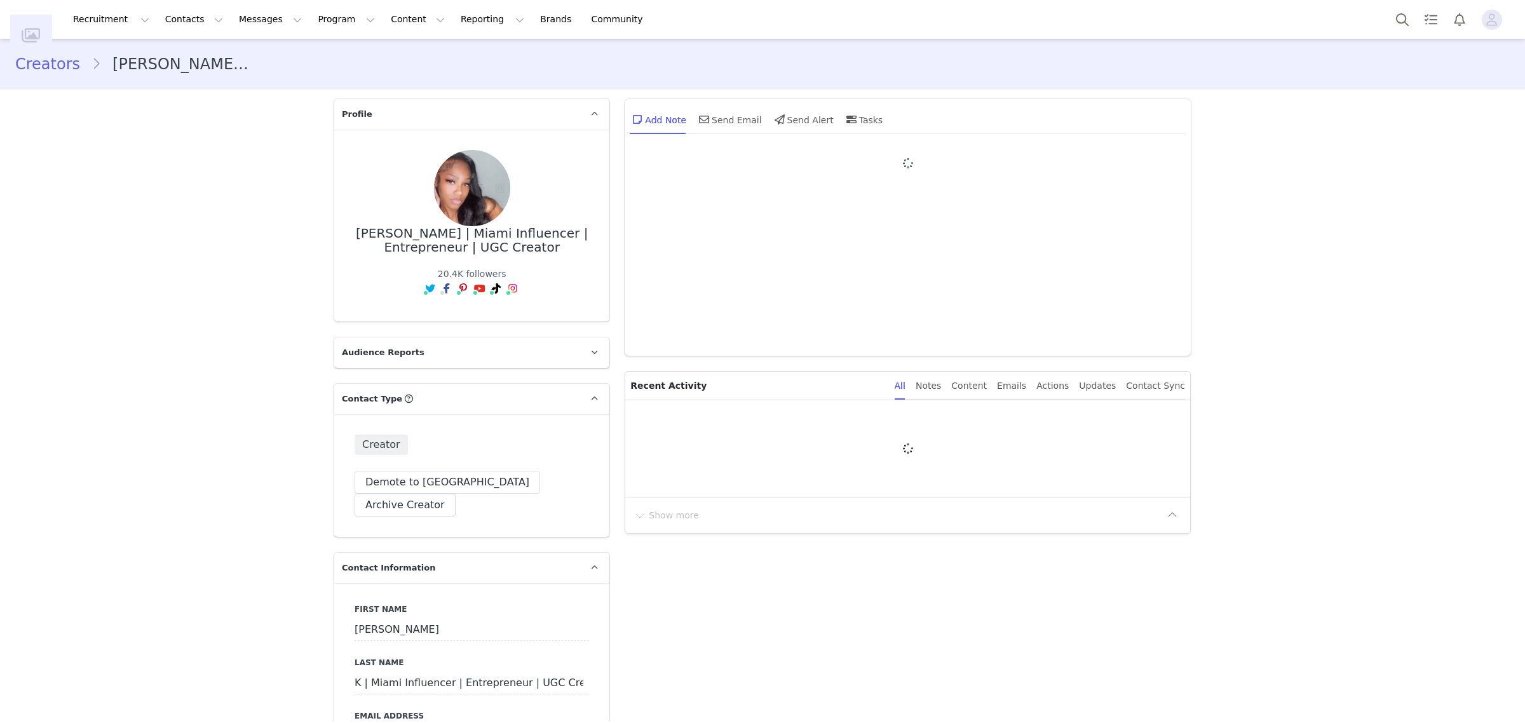
type input "+1 (United States)"
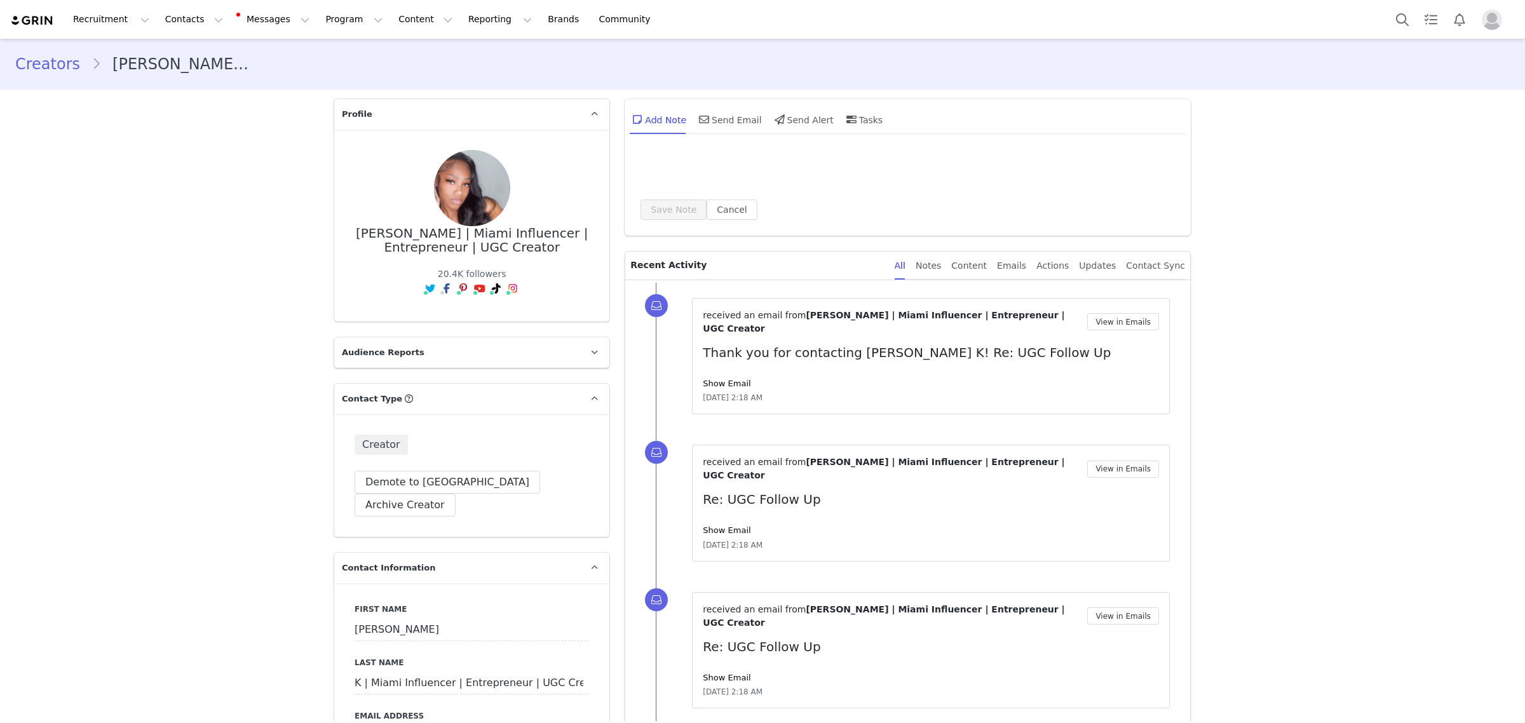
scroll to position [397, 0]
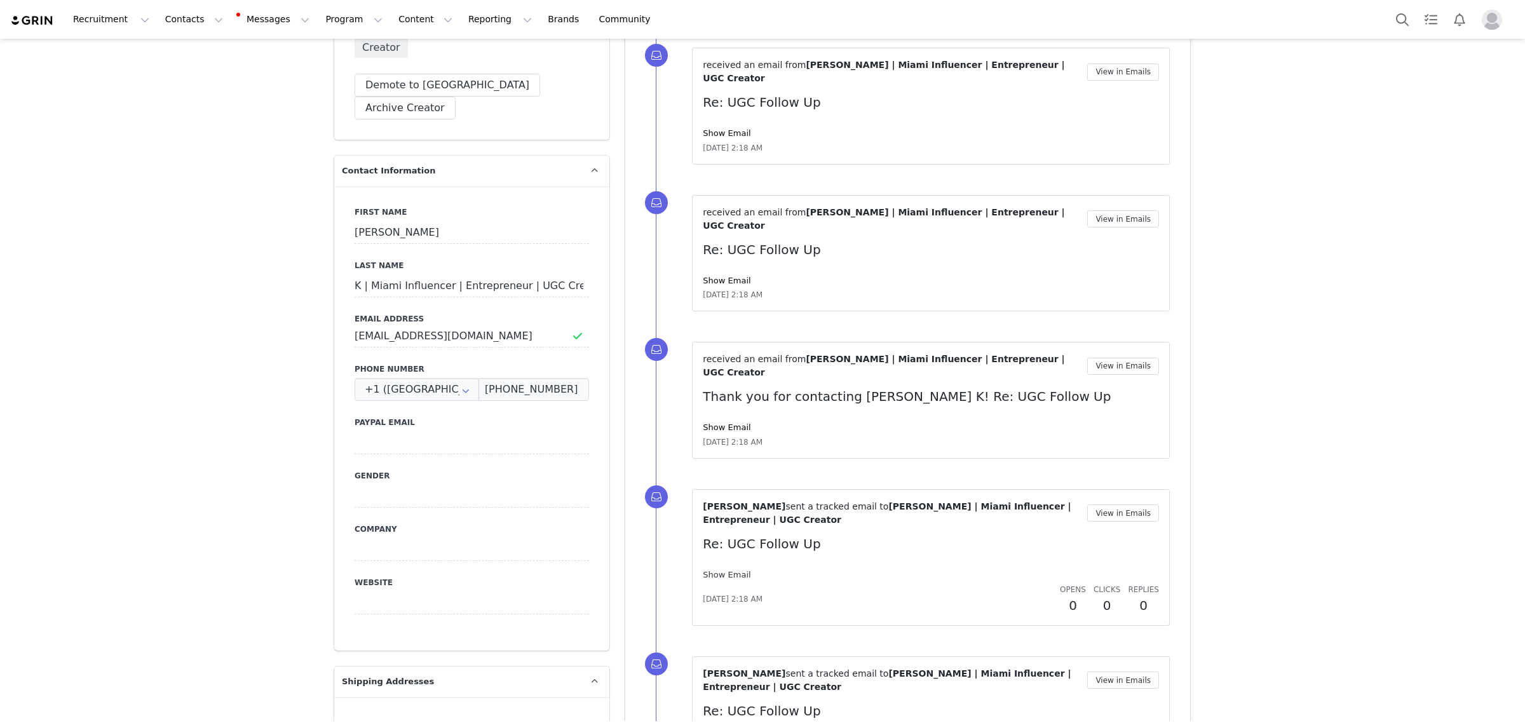
click at [720, 570] on link "Show Email" at bounding box center [727, 575] width 48 height 10
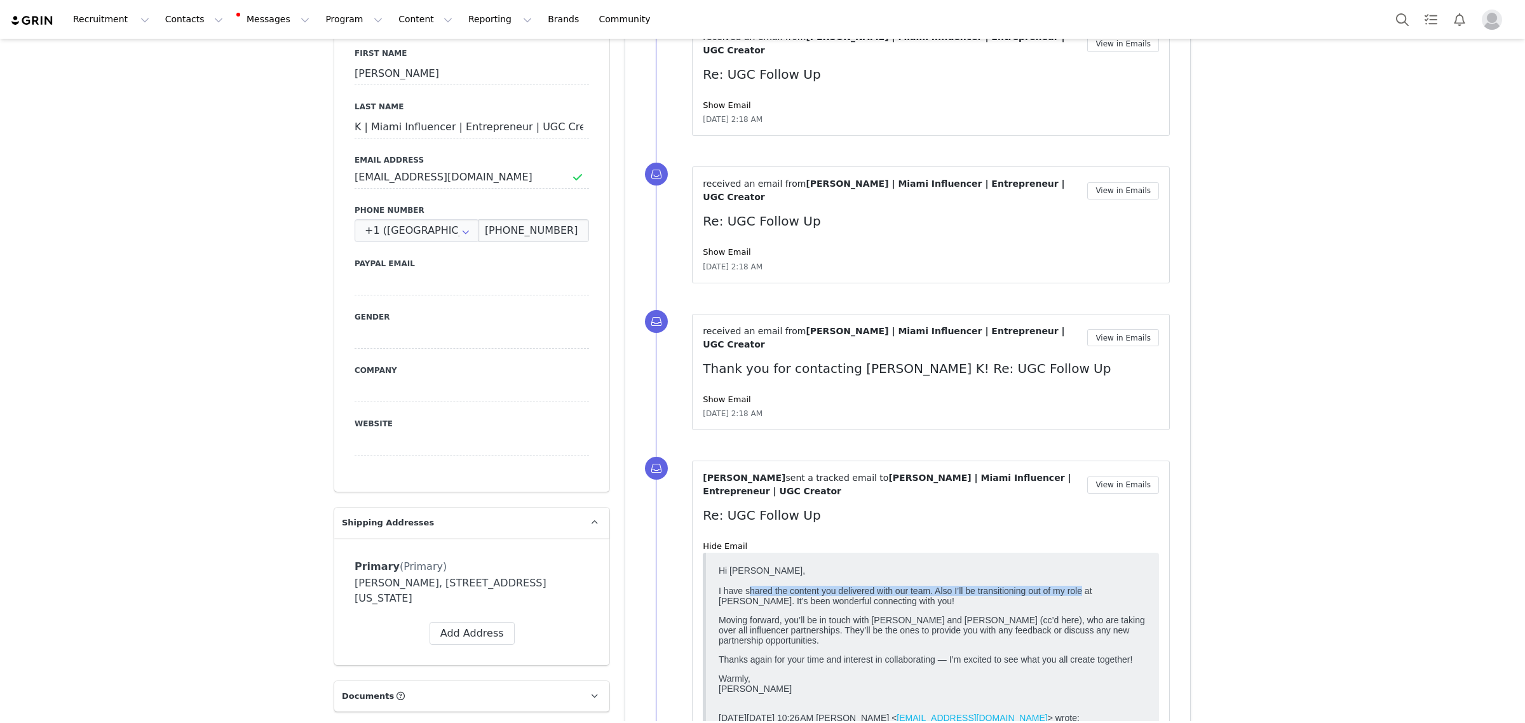
scroll to position [0, 0]
click at [1124, 596] on div "Hi Kendra, I have shared the content you delivered with our team. Also I’ll be …" at bounding box center [933, 629] width 428 height 128
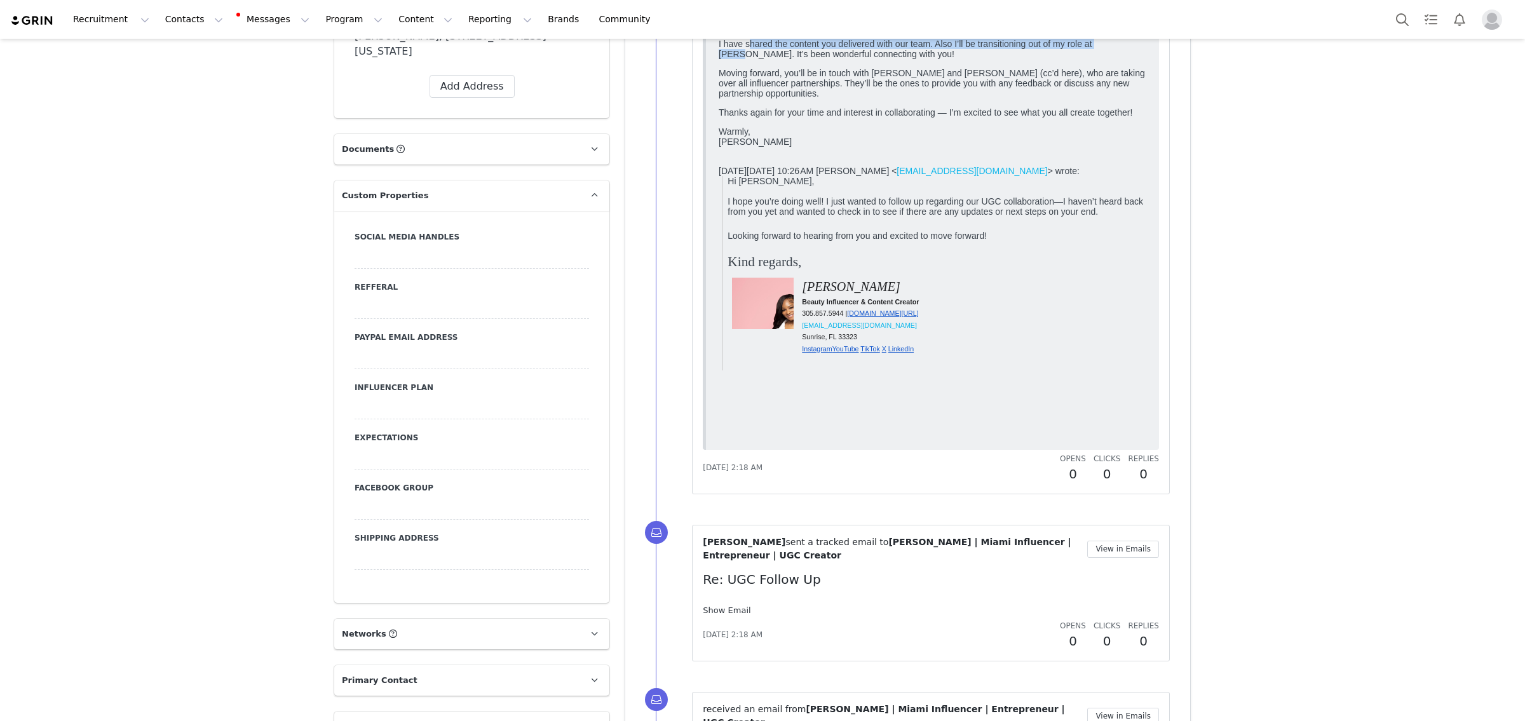
click at [719, 605] on link "Show Email" at bounding box center [727, 610] width 48 height 10
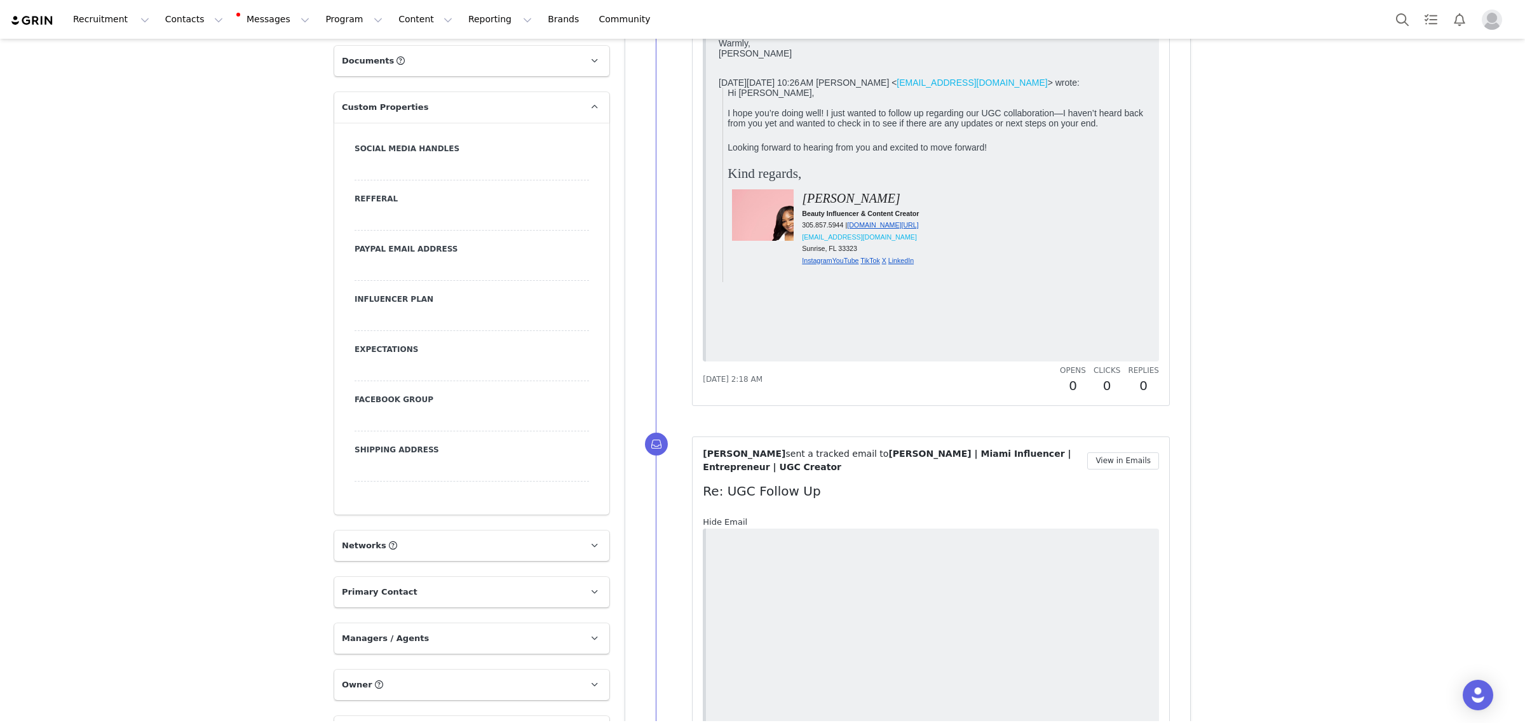
click at [719, 517] on link "Hide Email" at bounding box center [725, 522] width 44 height 10
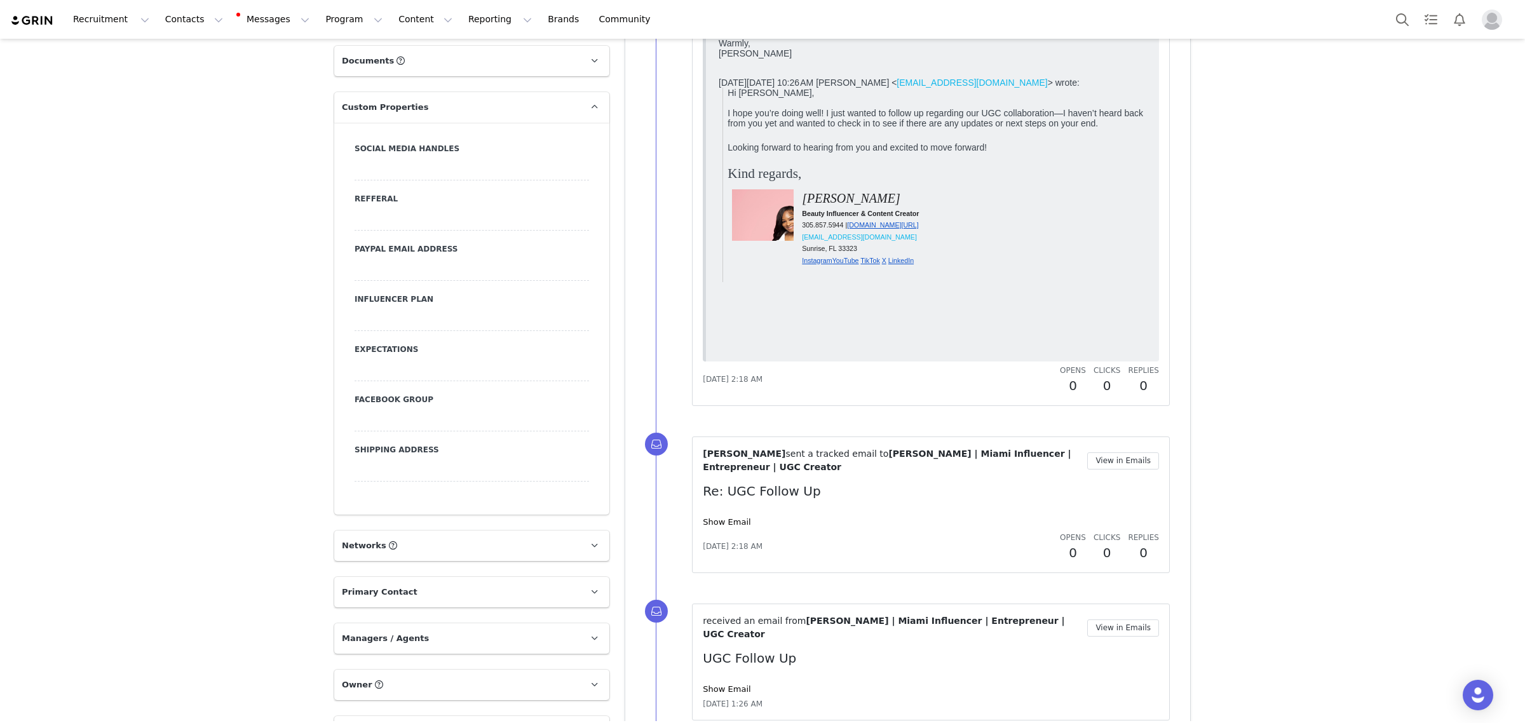
scroll to position [1313, 0]
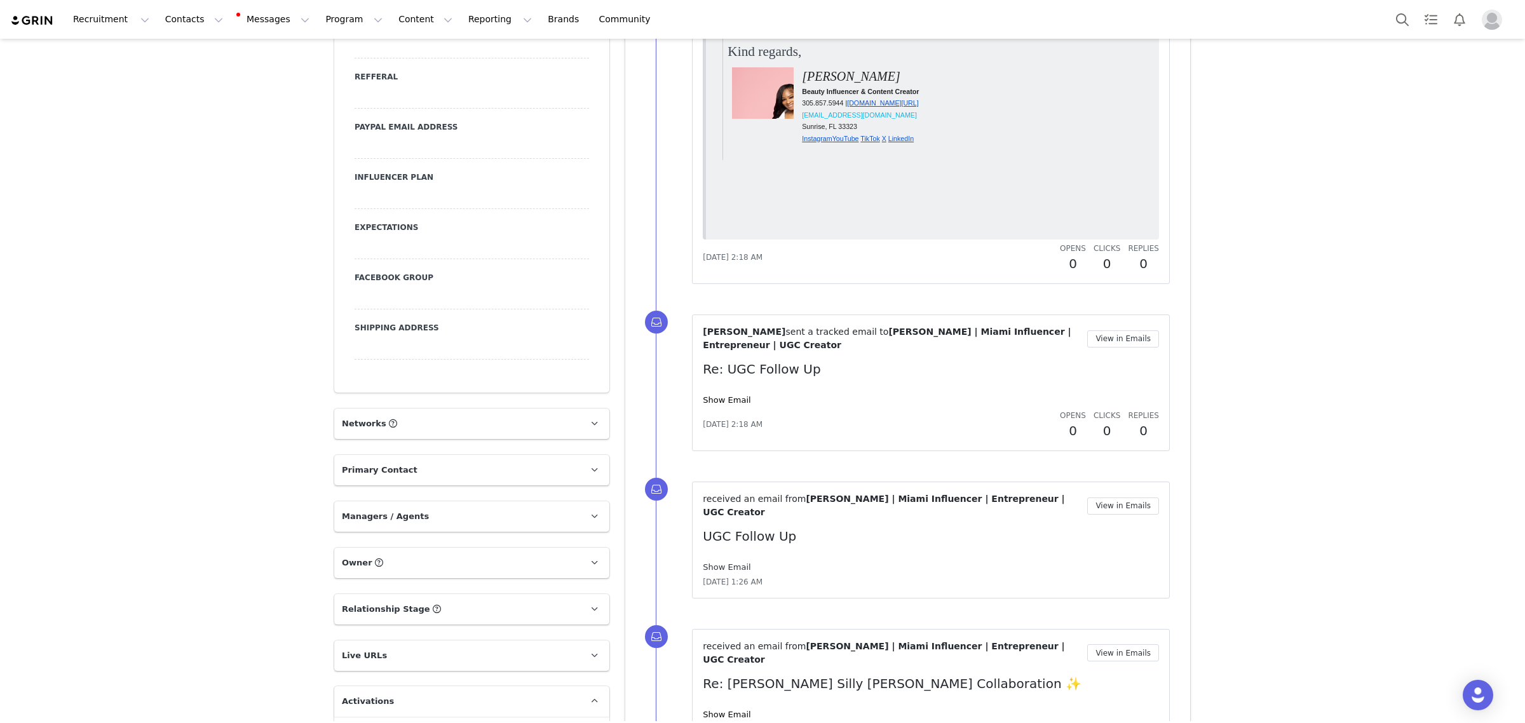
click at [716, 562] on link "Show Email" at bounding box center [727, 567] width 48 height 10
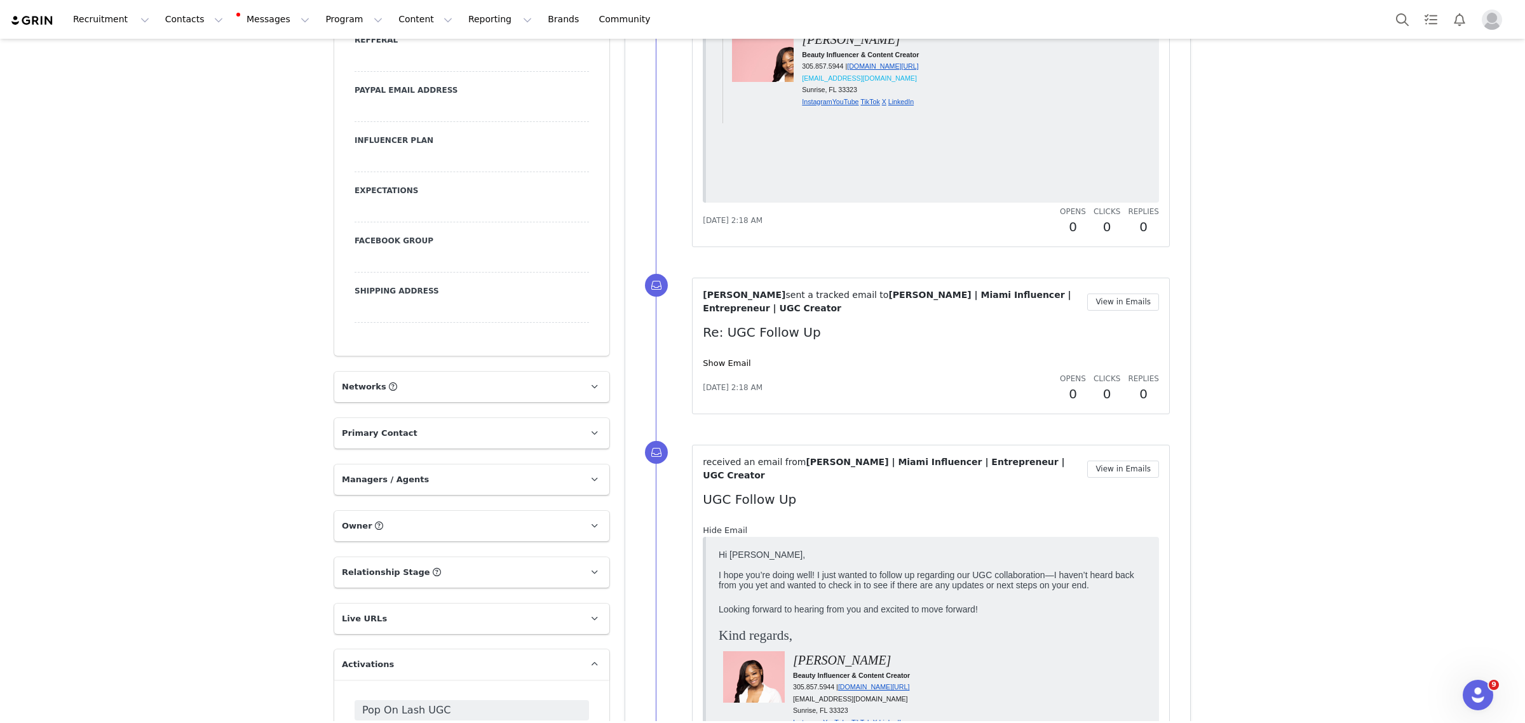
scroll to position [0, 0]
click at [716, 525] on link "Hide Email" at bounding box center [725, 530] width 44 height 10
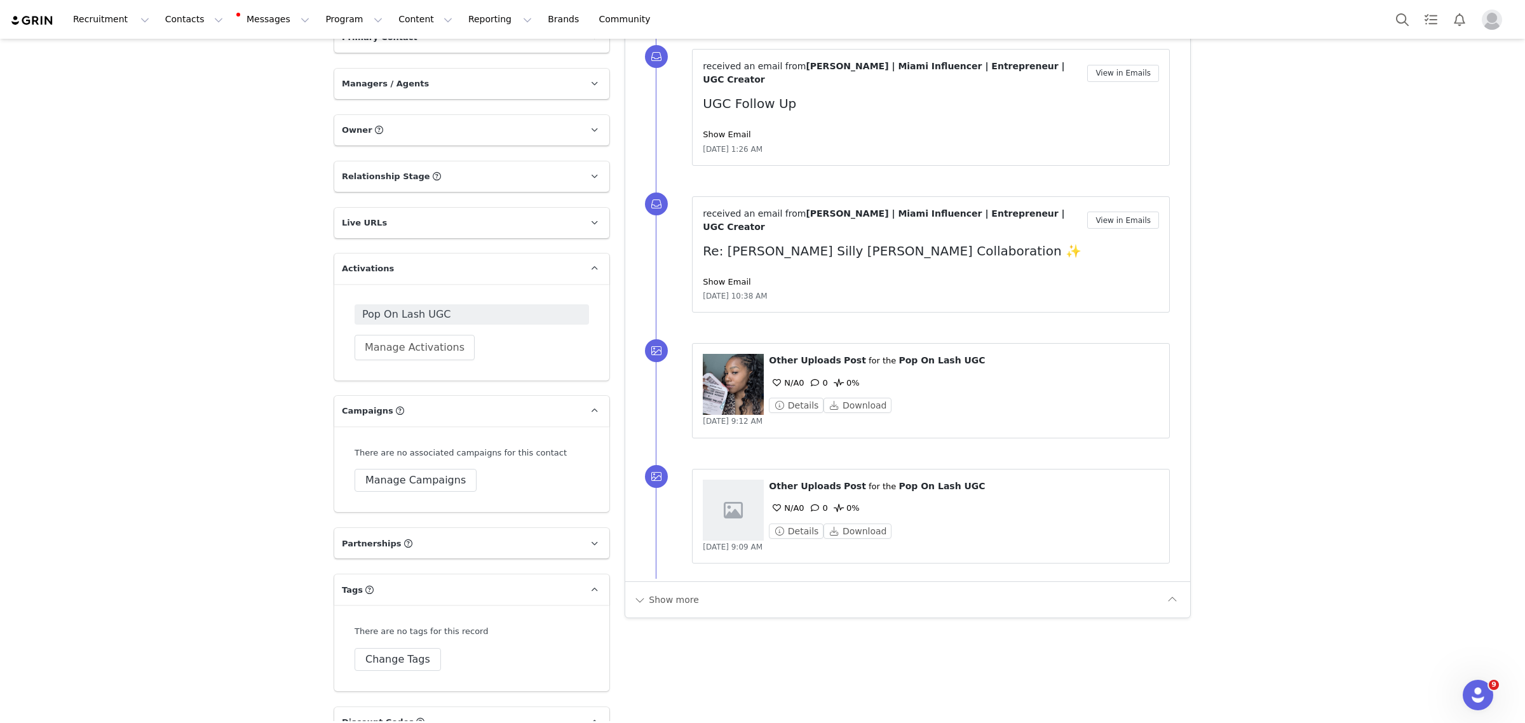
scroll to position [1747, 0]
click at [658, 588] on button "Show more" at bounding box center [666, 598] width 67 height 20
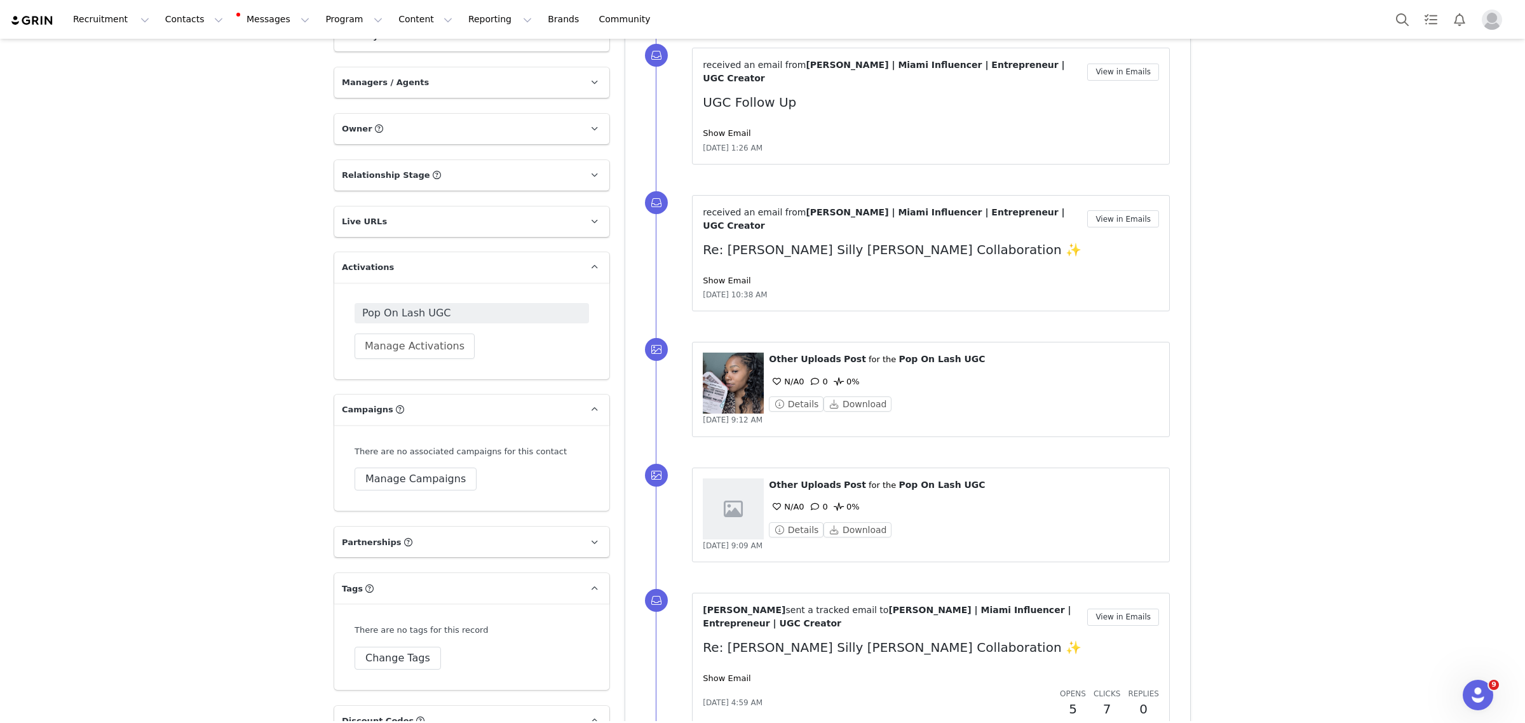
scroll to position [0, 0]
click at [715, 673] on link "Show Email" at bounding box center [727, 678] width 48 height 10
click at [715, 673] on link "Hide Email" at bounding box center [725, 678] width 44 height 10
drag, startPoint x: 702, startPoint y: 621, endPoint x: 778, endPoint y: 618, distance: 76.3
click at [778, 697] on div "Aug 22, 2025, 4:59 AM" at bounding box center [877, 702] width 349 height 11
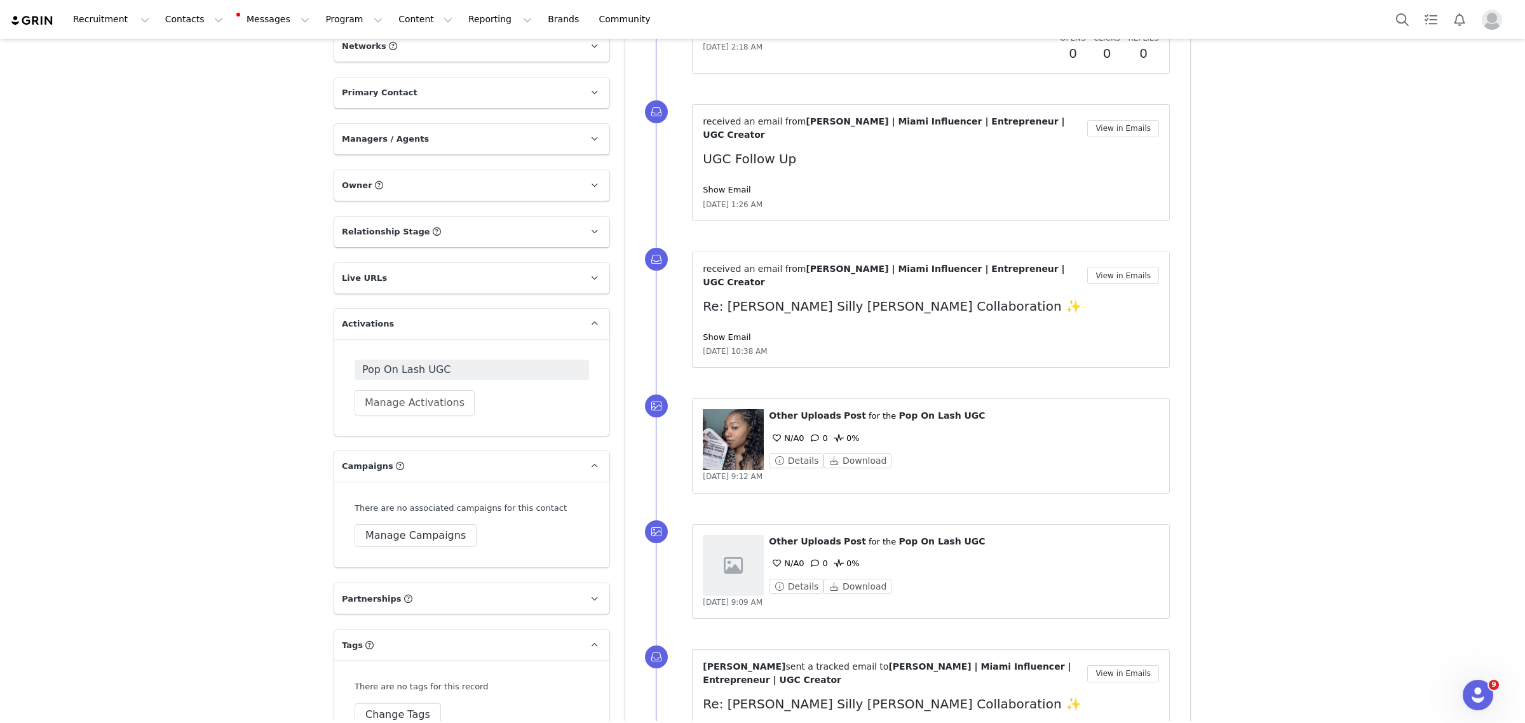
scroll to position [1668, 0]
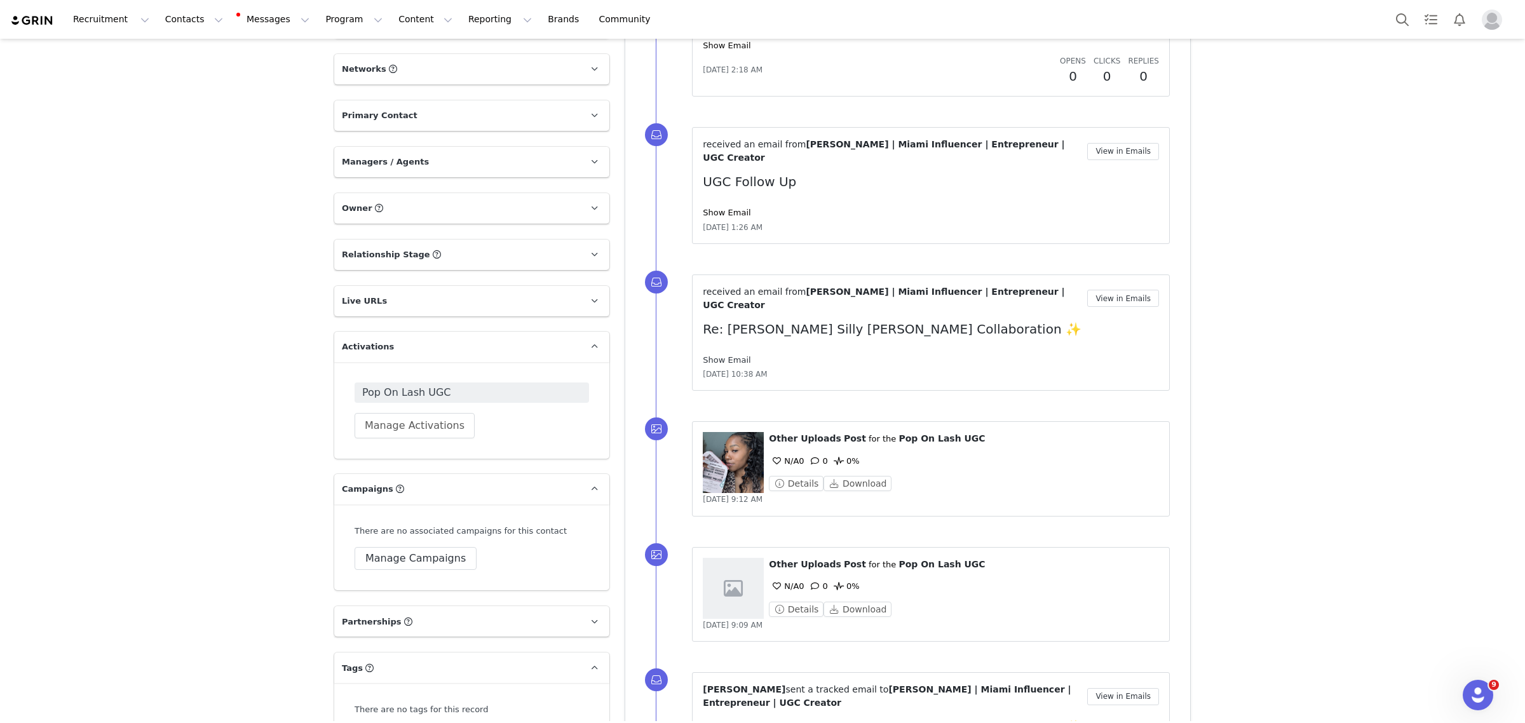
click at [728, 355] on link "Show Email" at bounding box center [727, 360] width 48 height 10
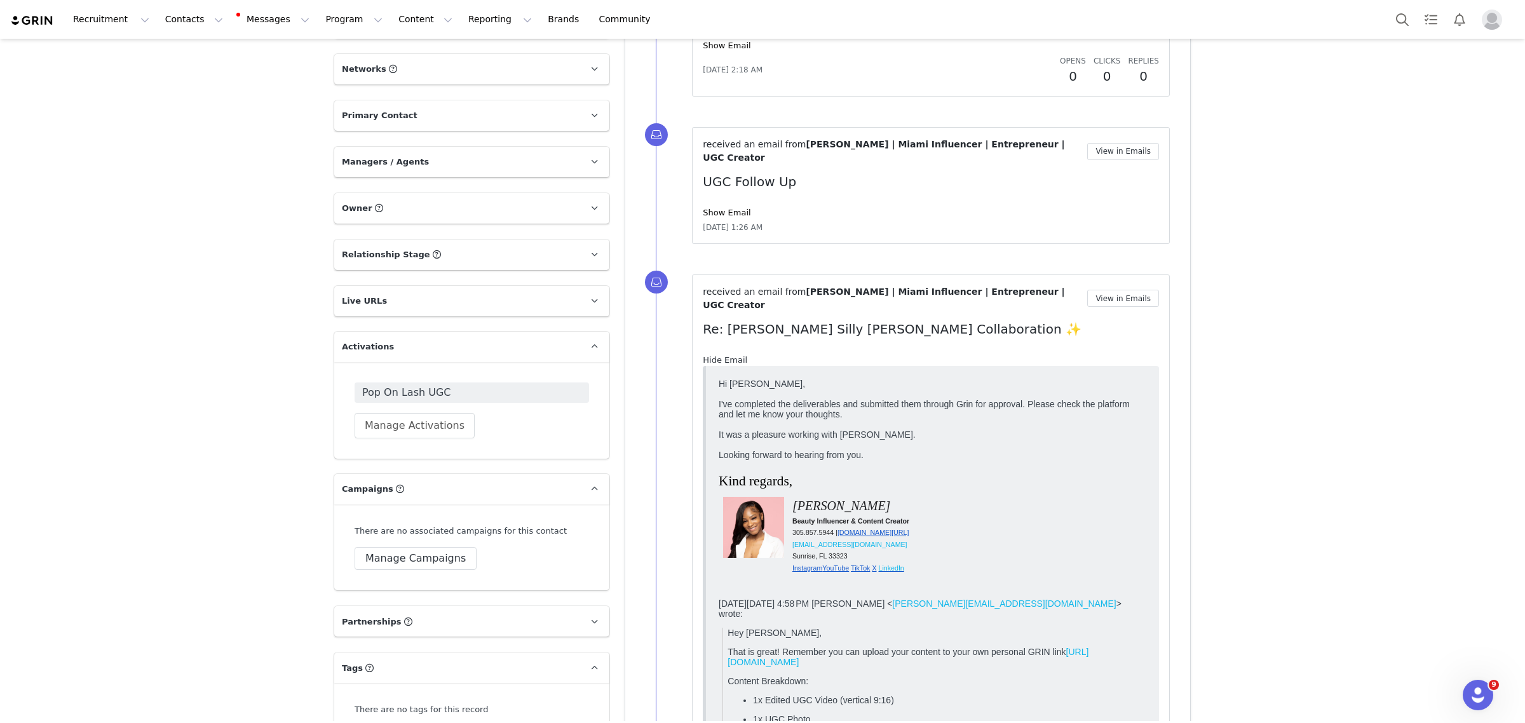
scroll to position [0, 0]
click at [728, 355] on link "Hide Email" at bounding box center [725, 360] width 44 height 10
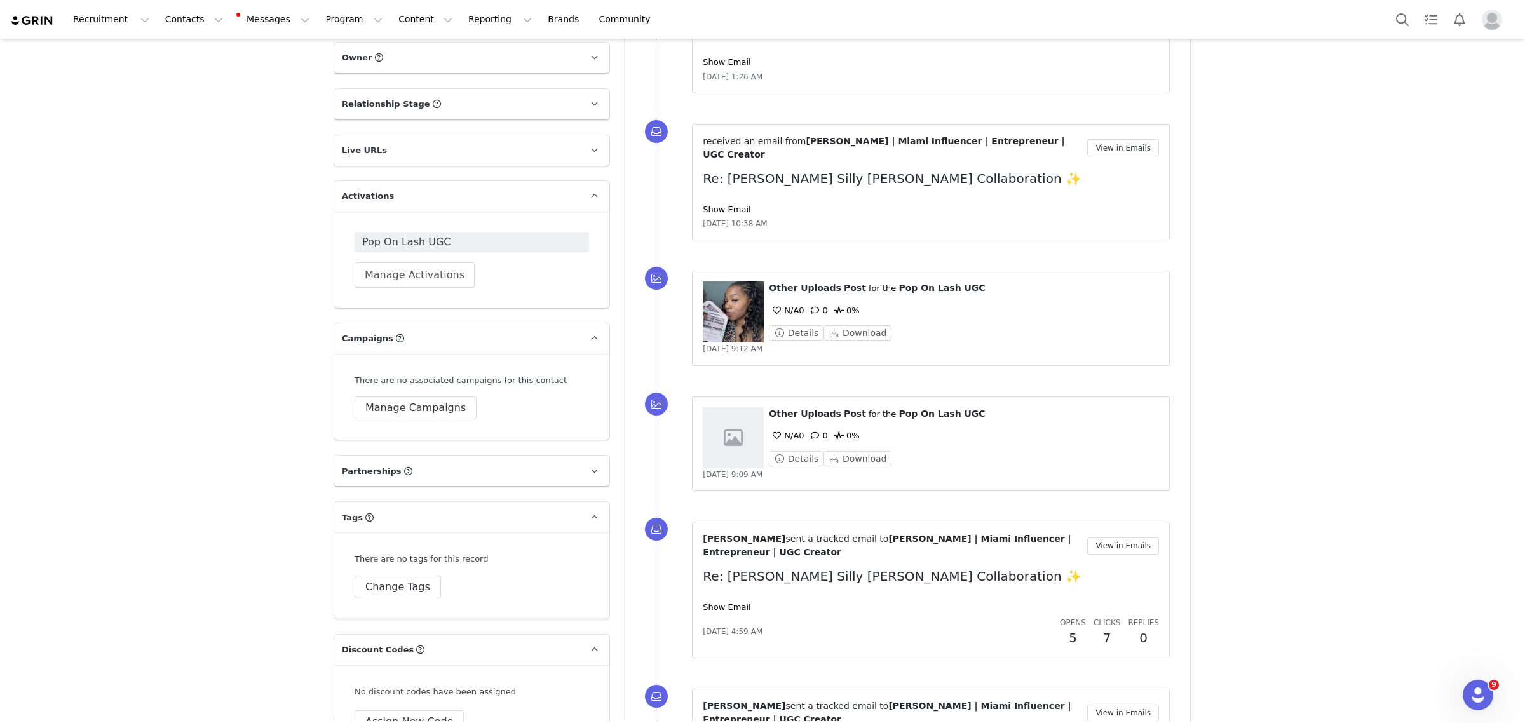
scroll to position [1906, 0]
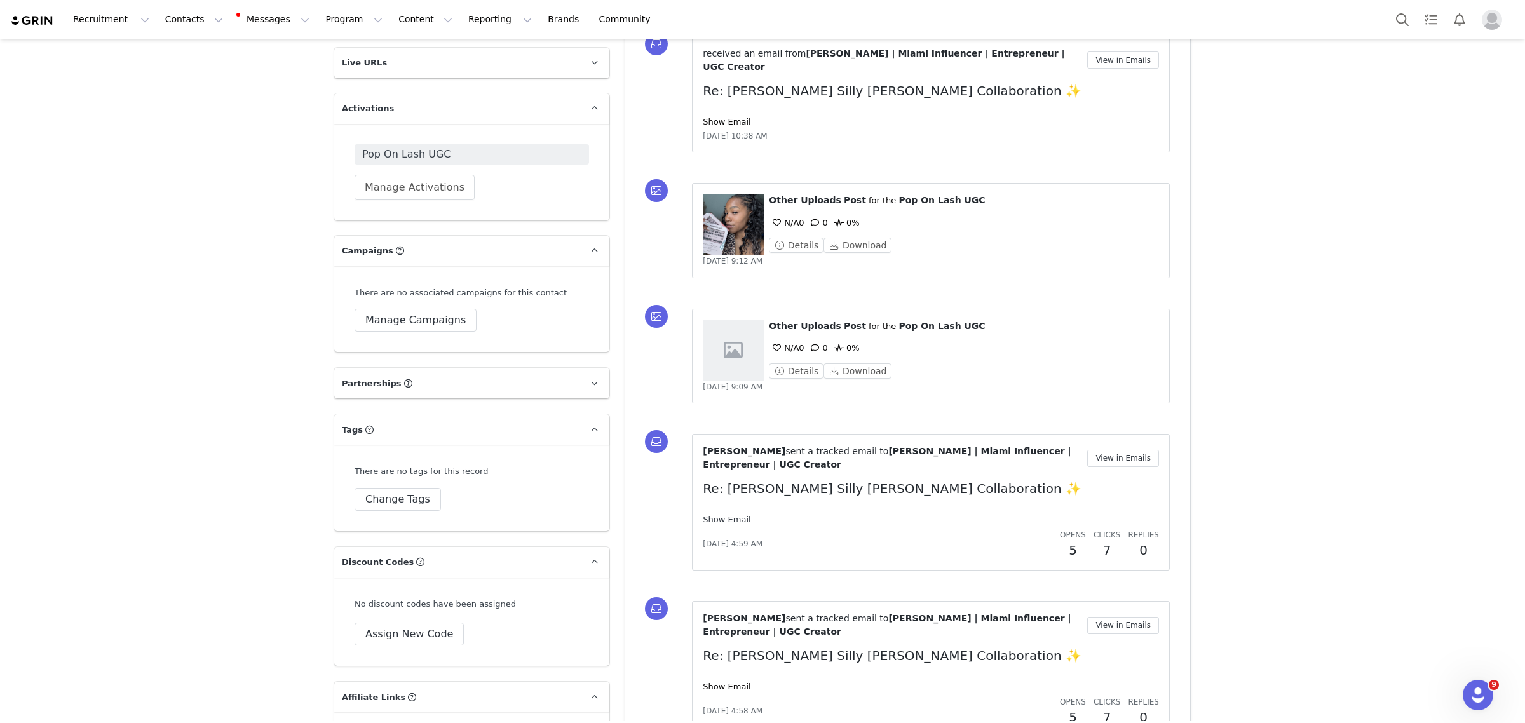
click at [722, 515] on link "Show Email" at bounding box center [727, 520] width 48 height 10
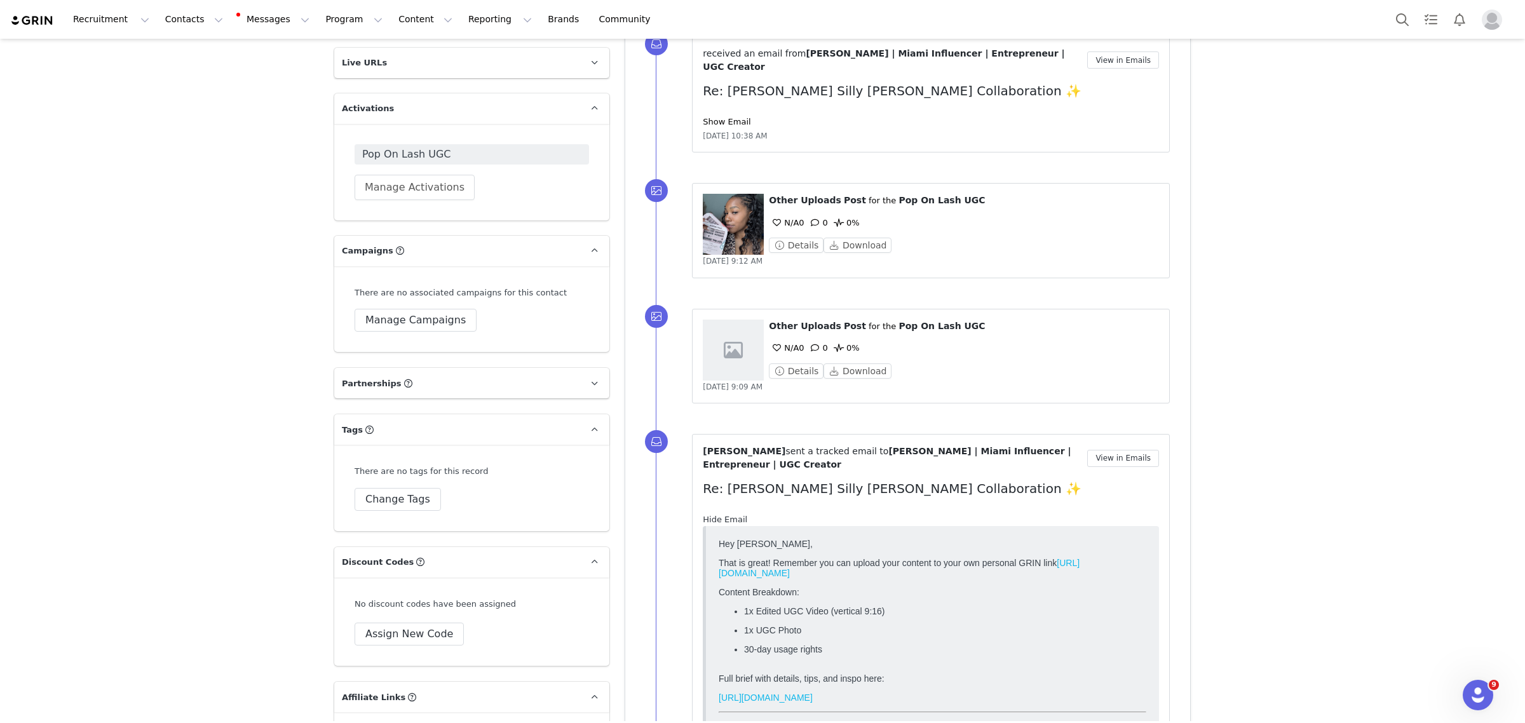
scroll to position [0, 0]
click at [722, 515] on link "Hide Email" at bounding box center [725, 520] width 44 height 10
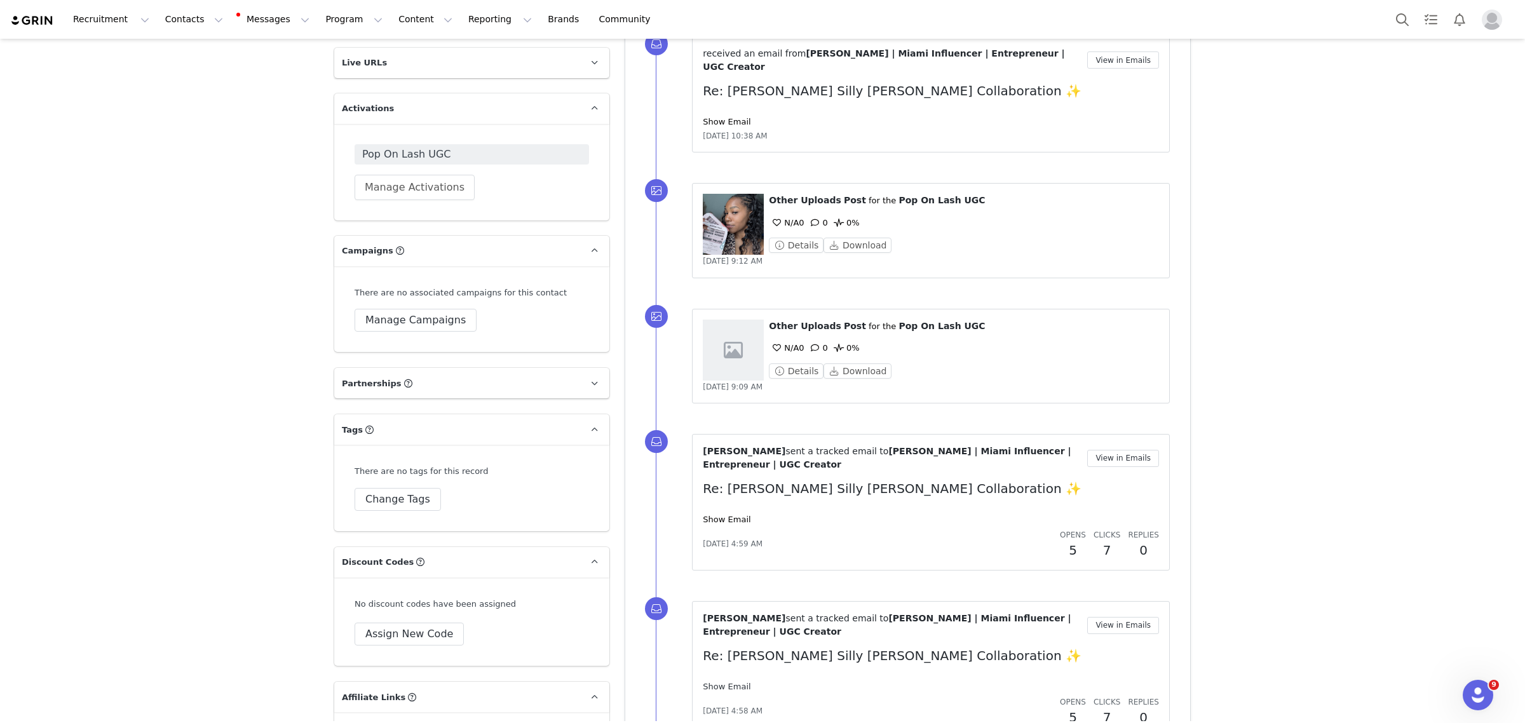
click at [721, 682] on link "Show Email" at bounding box center [727, 687] width 48 height 10
click at [721, 682] on link "Hide Email" at bounding box center [725, 687] width 44 height 10
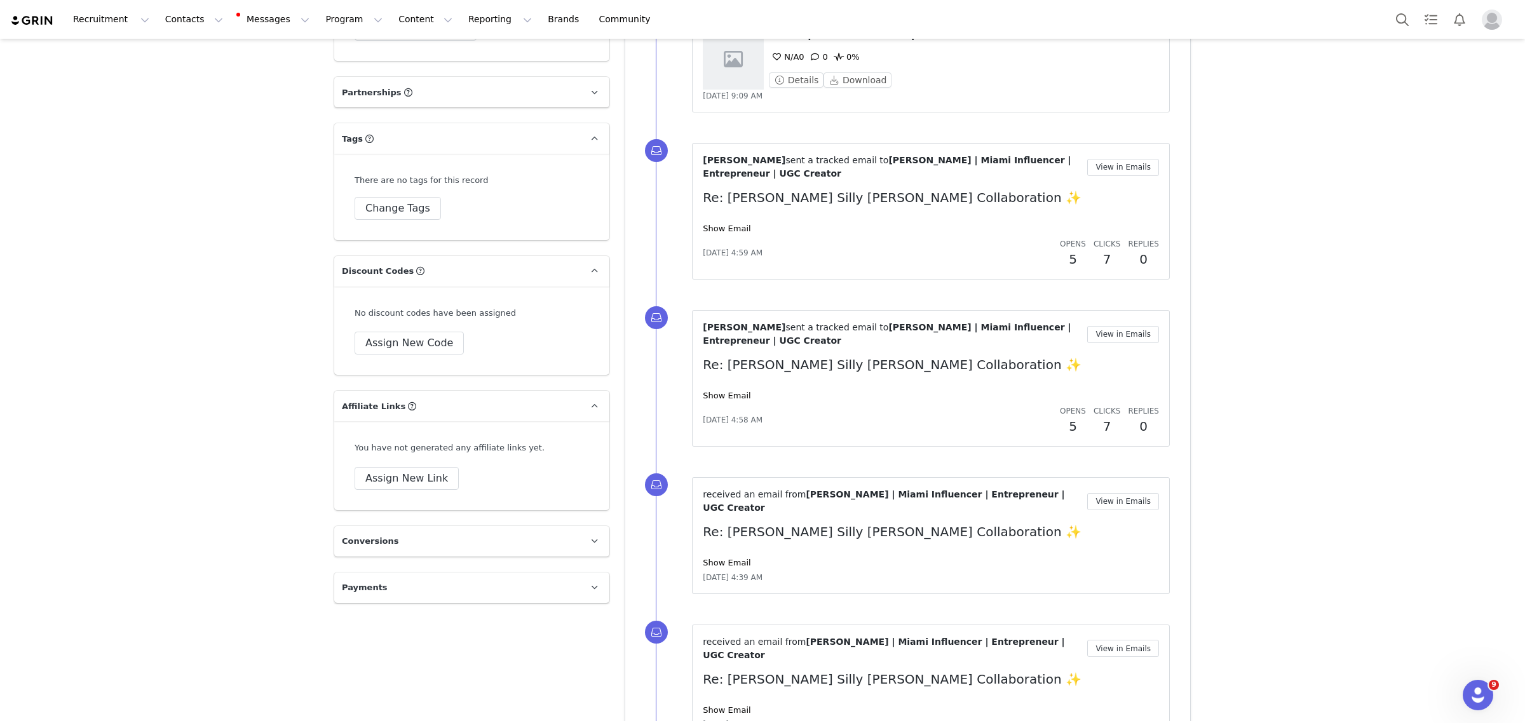
scroll to position [2224, 0]
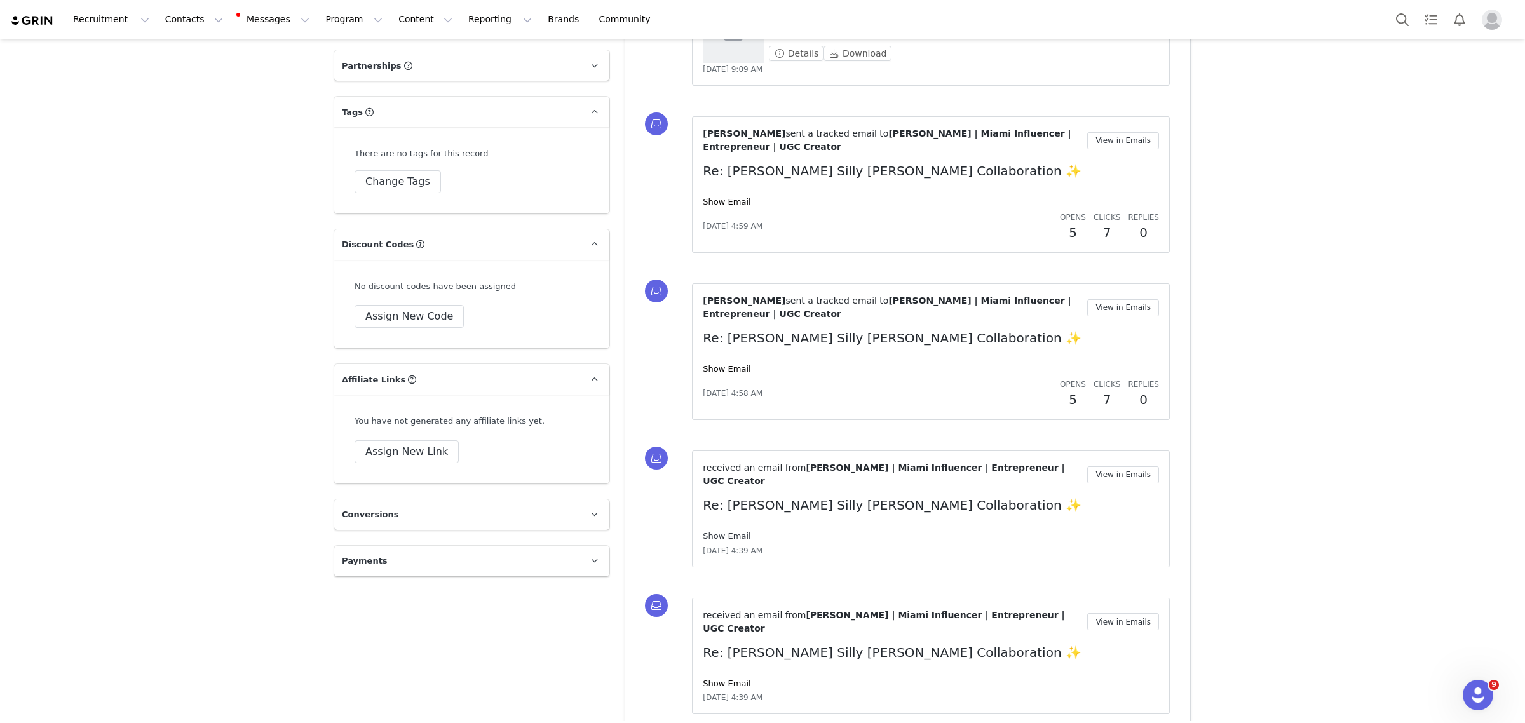
click at [704, 531] on link "Show Email" at bounding box center [727, 536] width 48 height 10
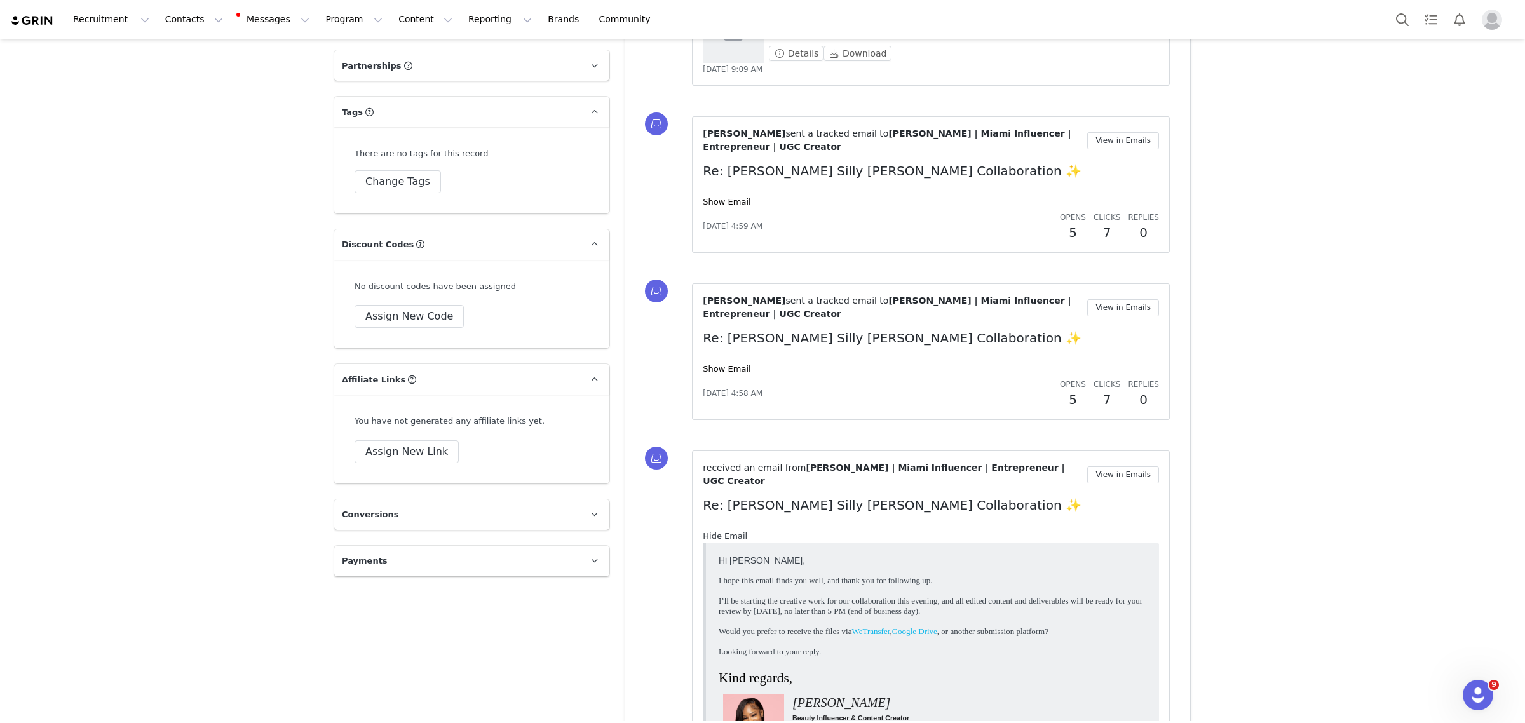
scroll to position [0, 0]
click at [704, 531] on link "Hide Email" at bounding box center [725, 536] width 44 height 10
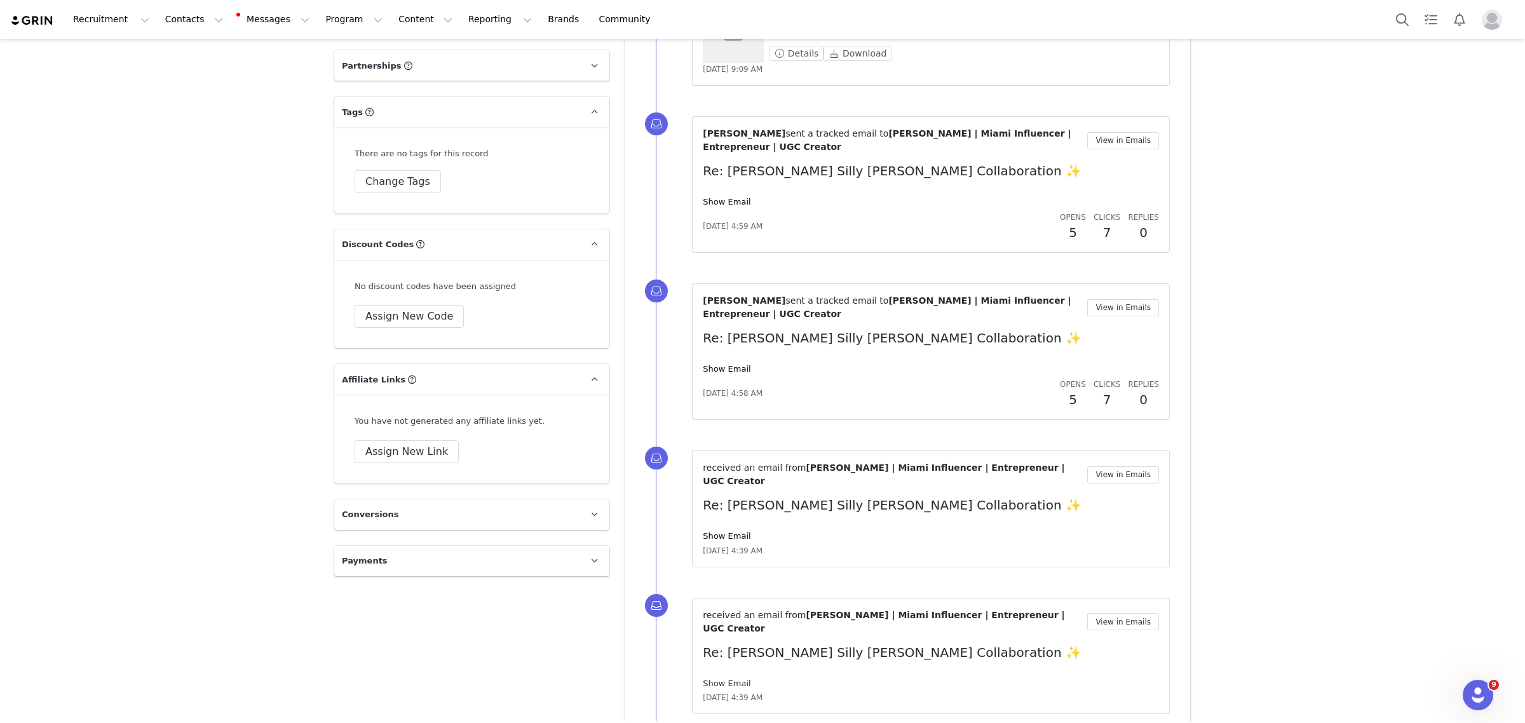
click at [727, 679] on link "Show Email" at bounding box center [727, 684] width 48 height 10
click at [728, 679] on link "Hide Email" at bounding box center [725, 684] width 44 height 10
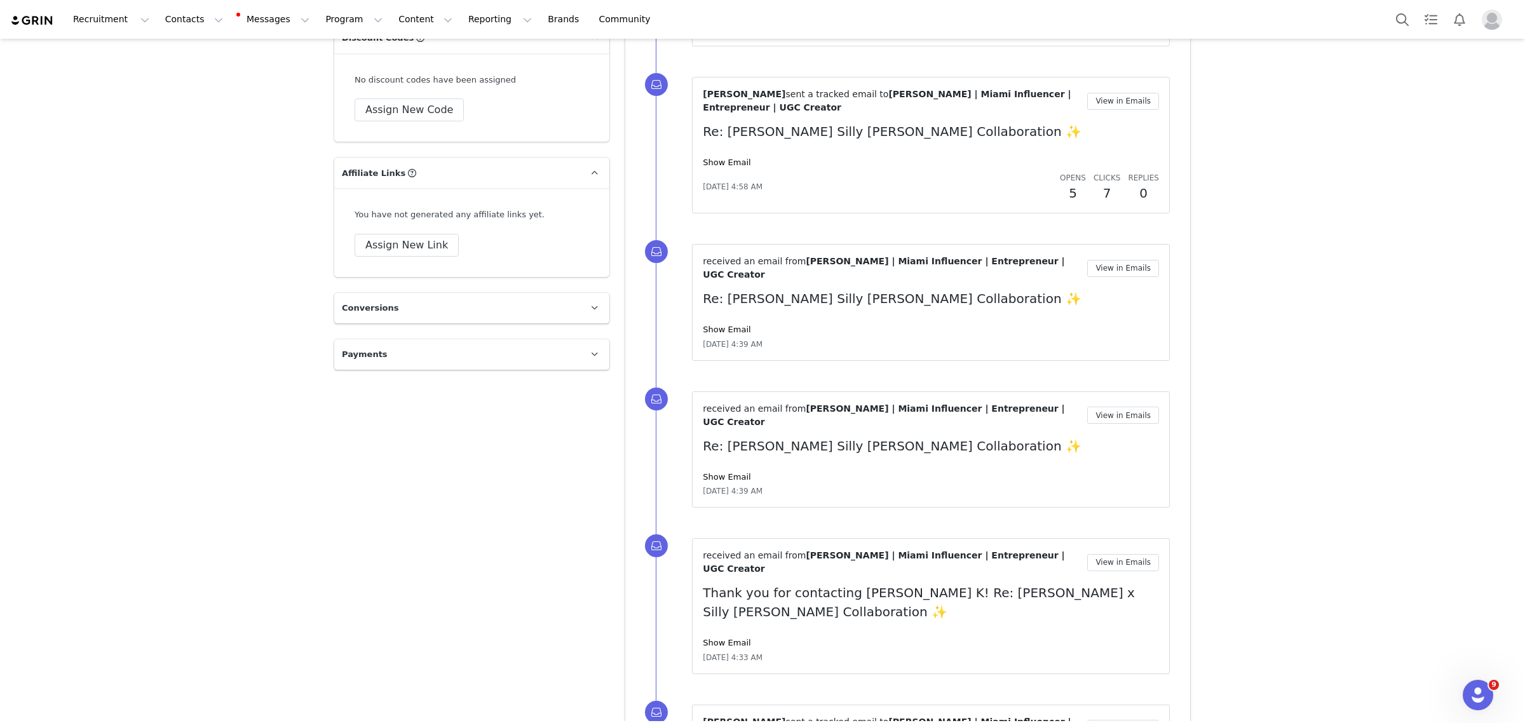
scroll to position [2462, 0]
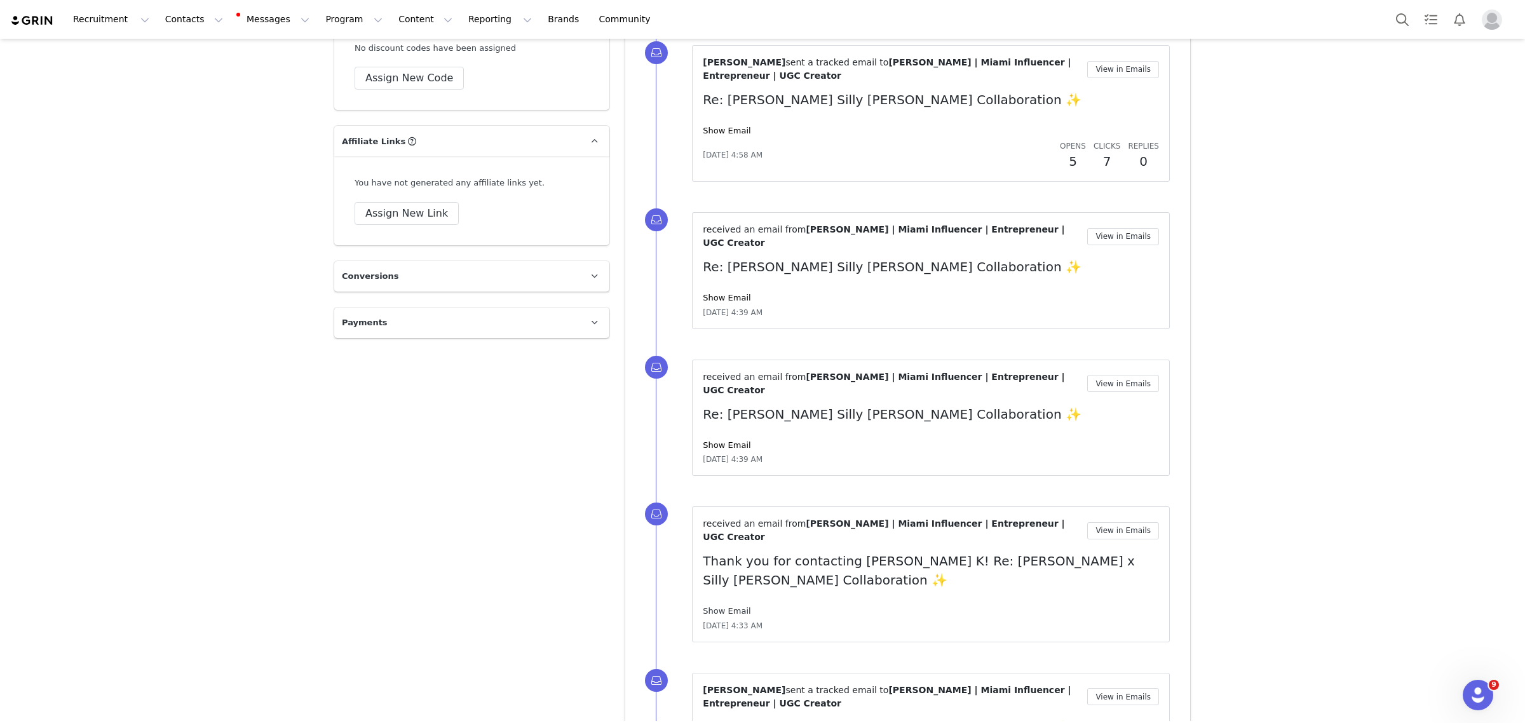
click at [715, 606] on link "Show Email" at bounding box center [727, 611] width 48 height 10
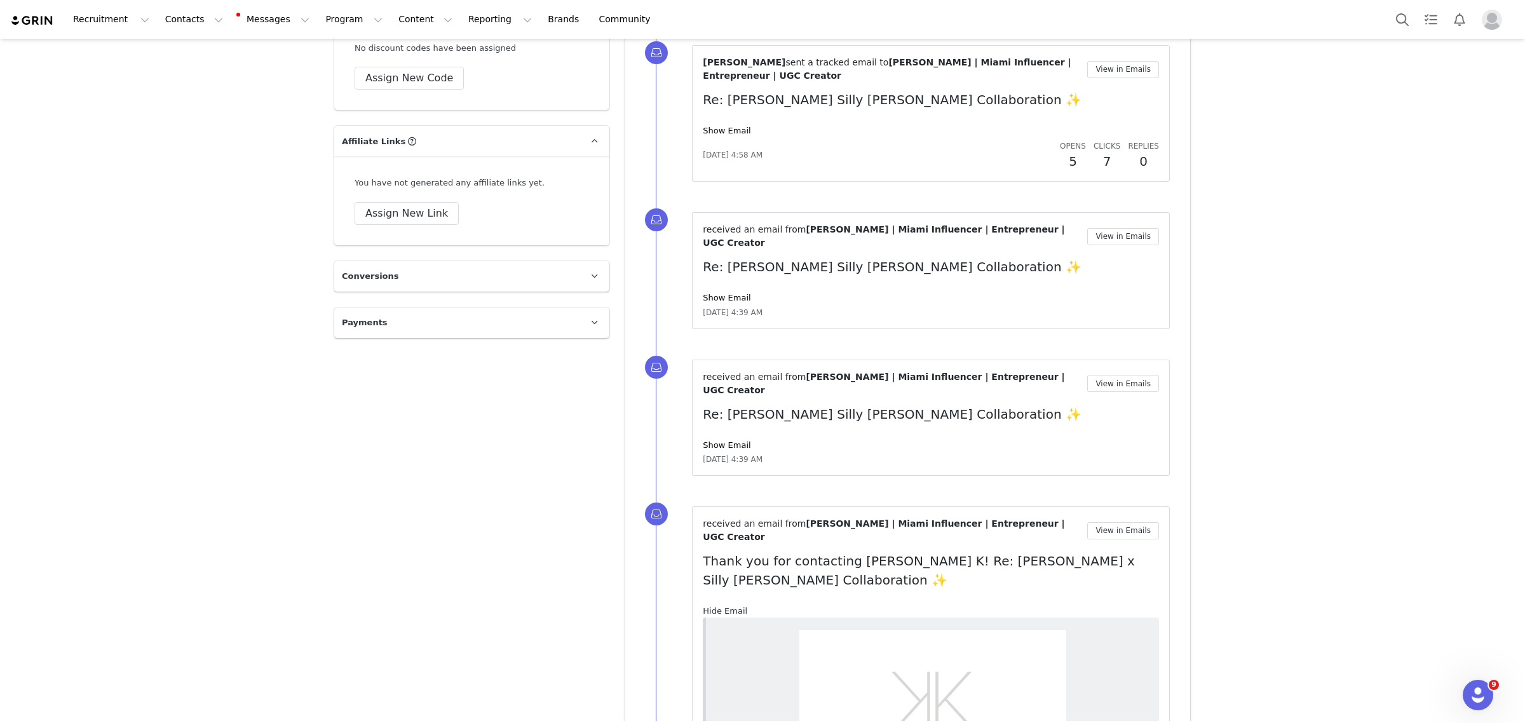
scroll to position [0, 0]
click at [715, 606] on link "Hide Email" at bounding box center [725, 611] width 44 height 10
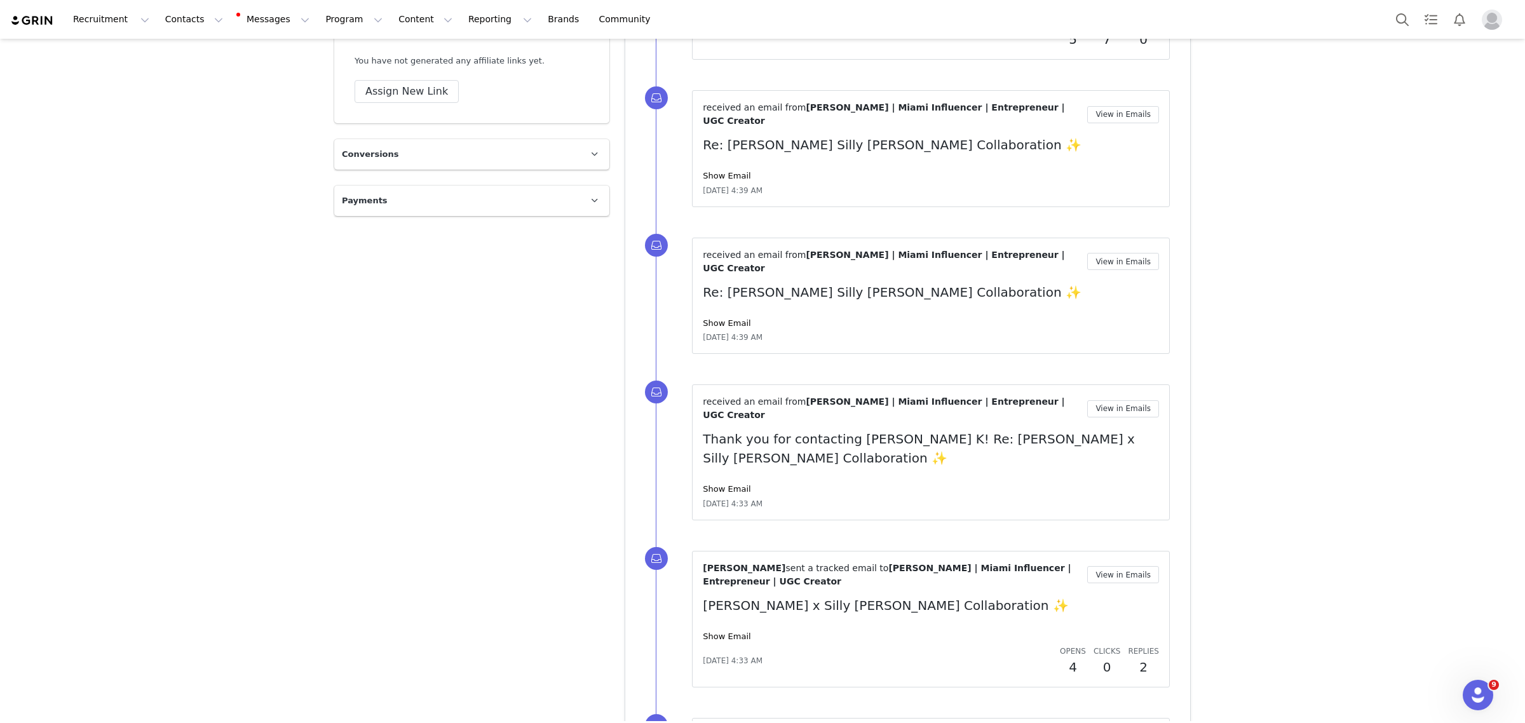
scroll to position [2621, 0]
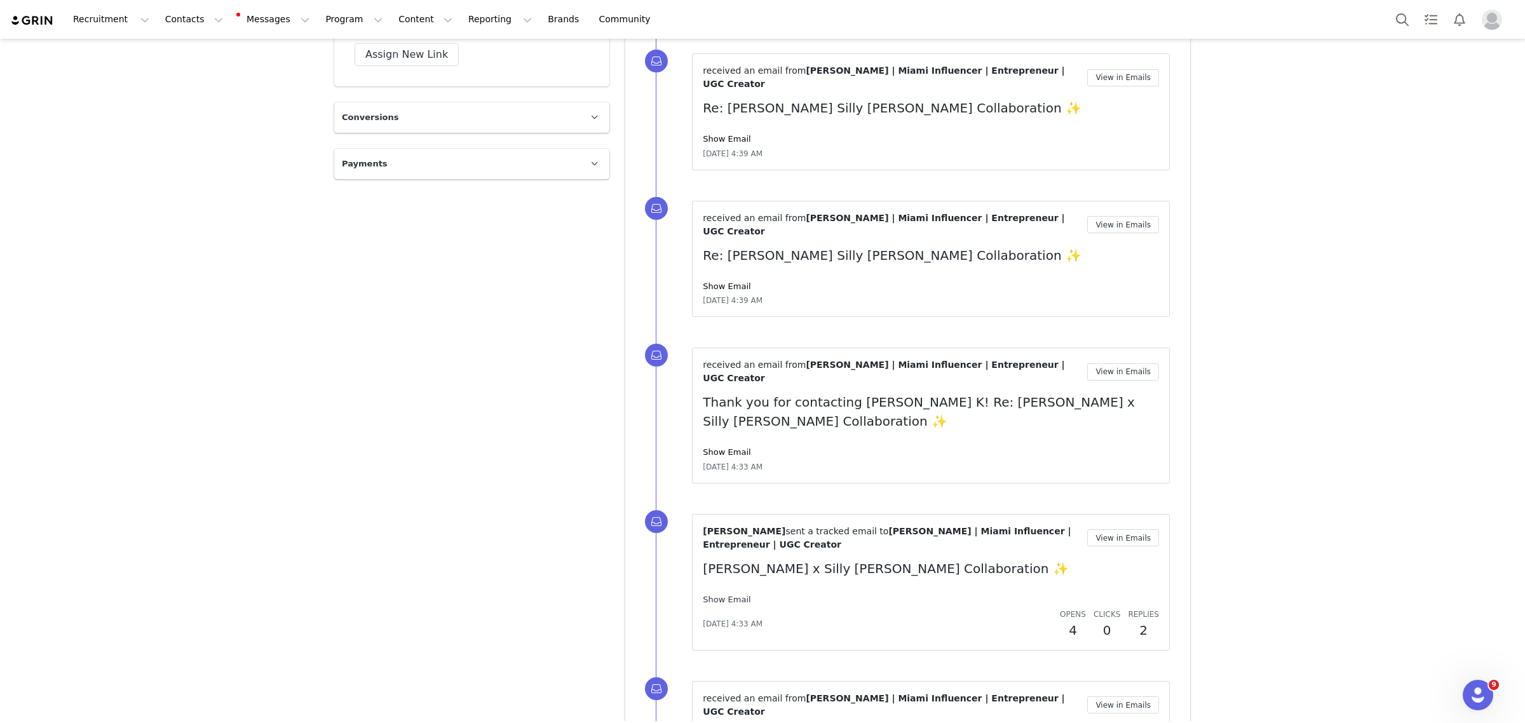
click at [709, 595] on link "Show Email" at bounding box center [727, 600] width 48 height 10
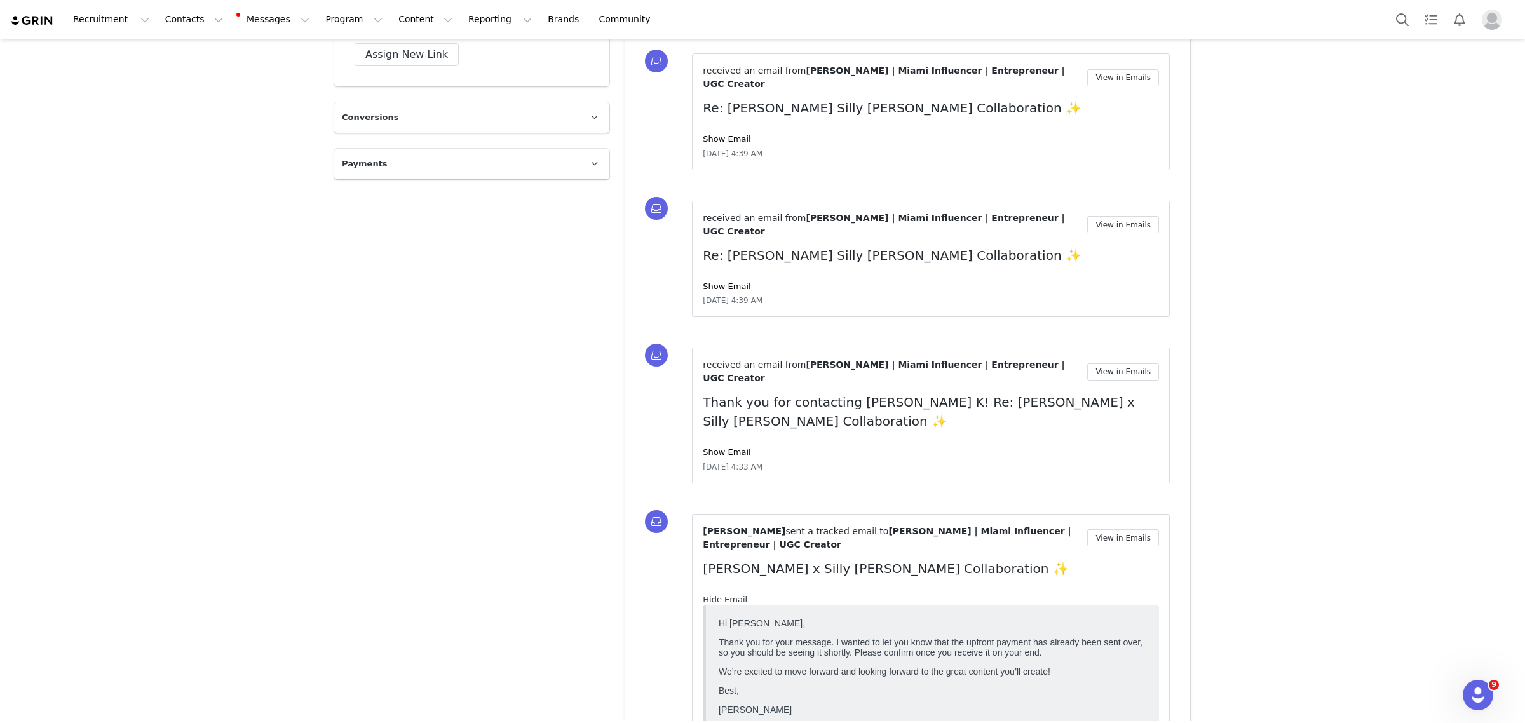
scroll to position [0, 0]
click at [709, 595] on link "Hide Email" at bounding box center [725, 600] width 44 height 10
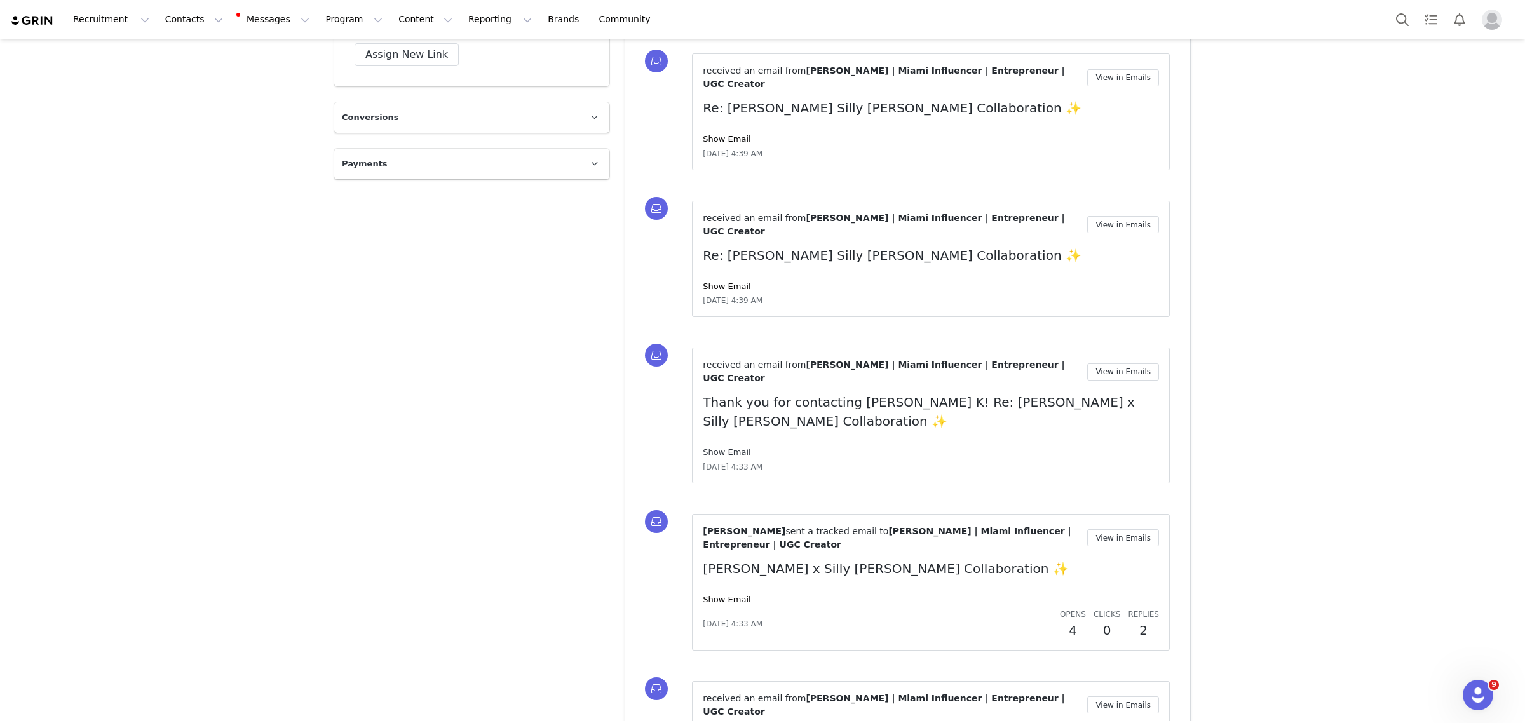
click at [713, 447] on link "Show Email" at bounding box center [727, 452] width 48 height 10
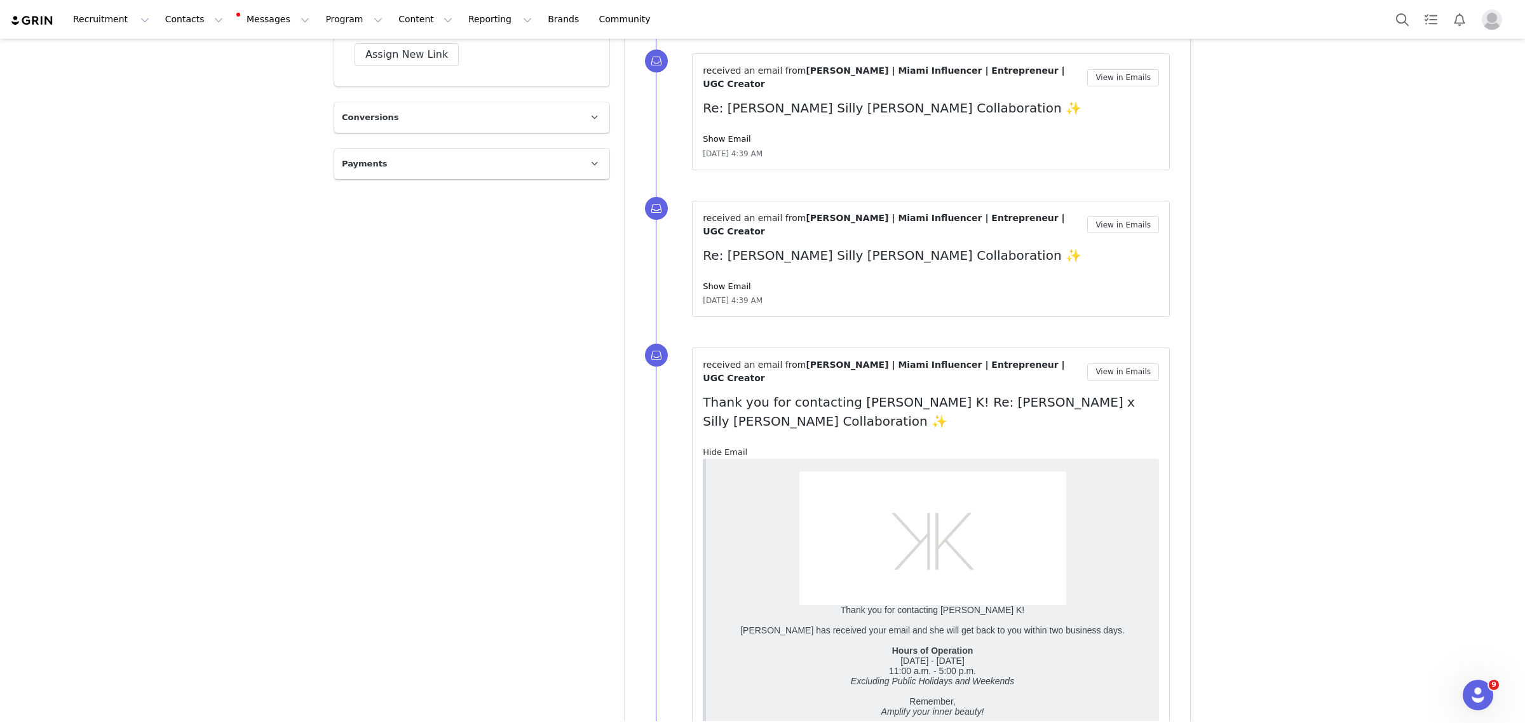
click at [713, 447] on link "Hide Email" at bounding box center [725, 452] width 44 height 10
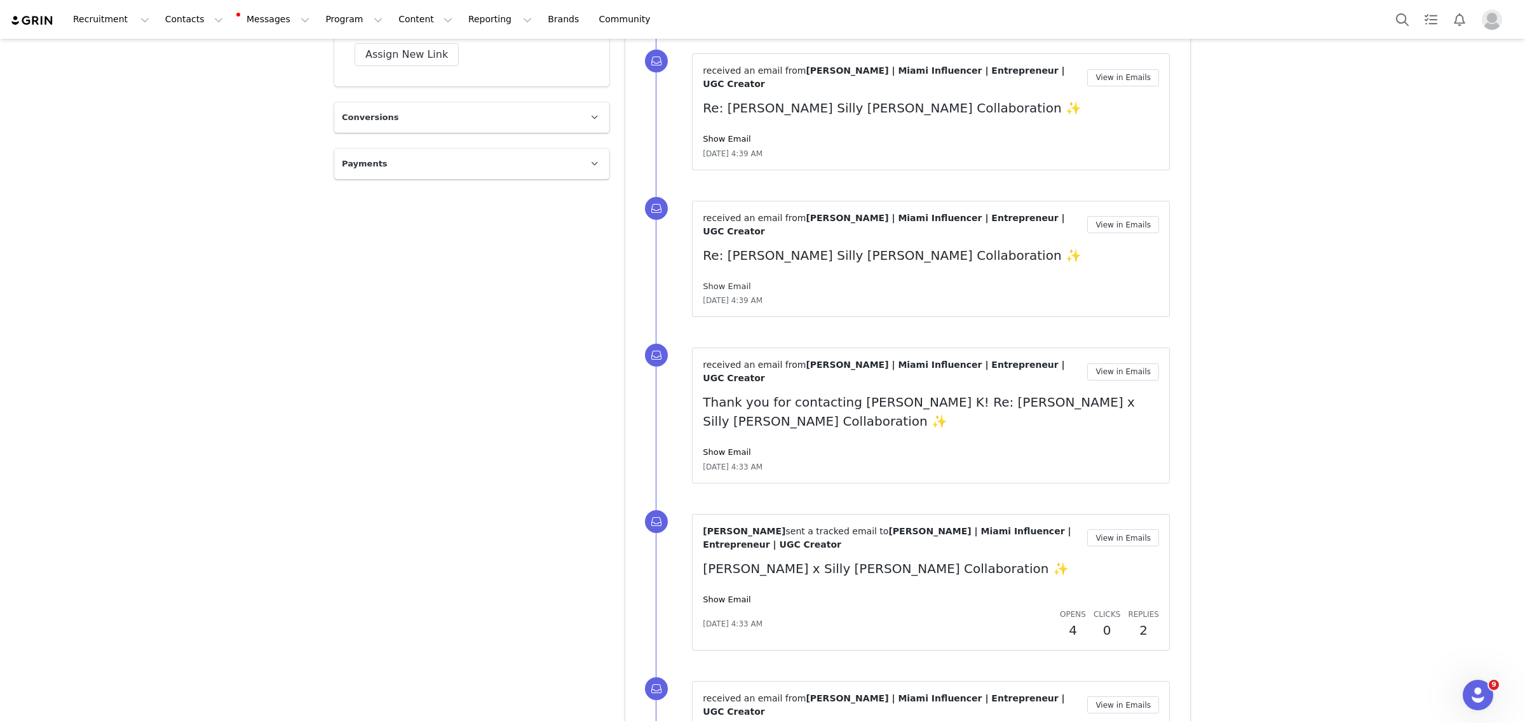
click at [724, 281] on link "Show Email" at bounding box center [727, 286] width 48 height 10
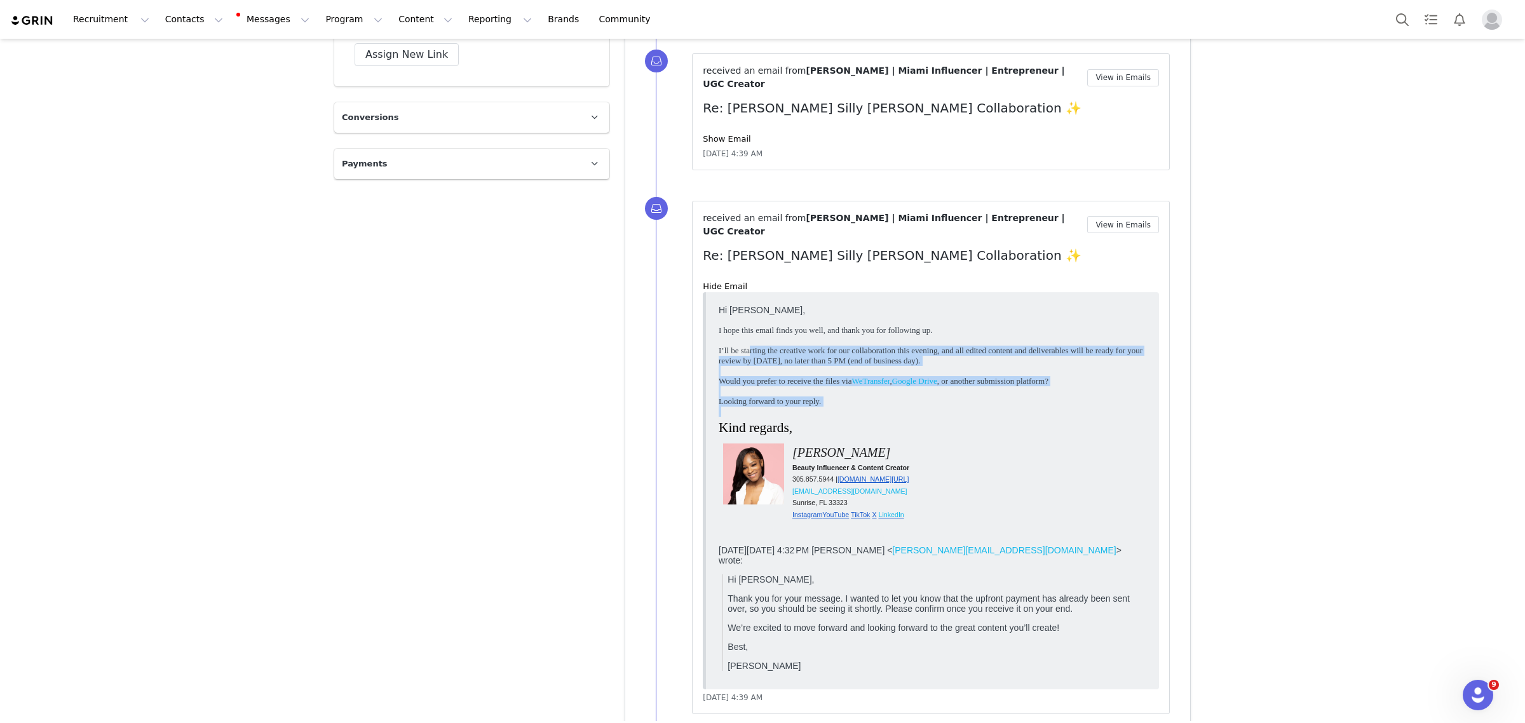
drag, startPoint x: 751, startPoint y: 348, endPoint x: 1156, endPoint y: 399, distance: 408.5
click at [1151, 399] on html "Hi Priscilla, I hope this email finds you well, and thank you for following up.…" at bounding box center [932, 491] width 438 height 382
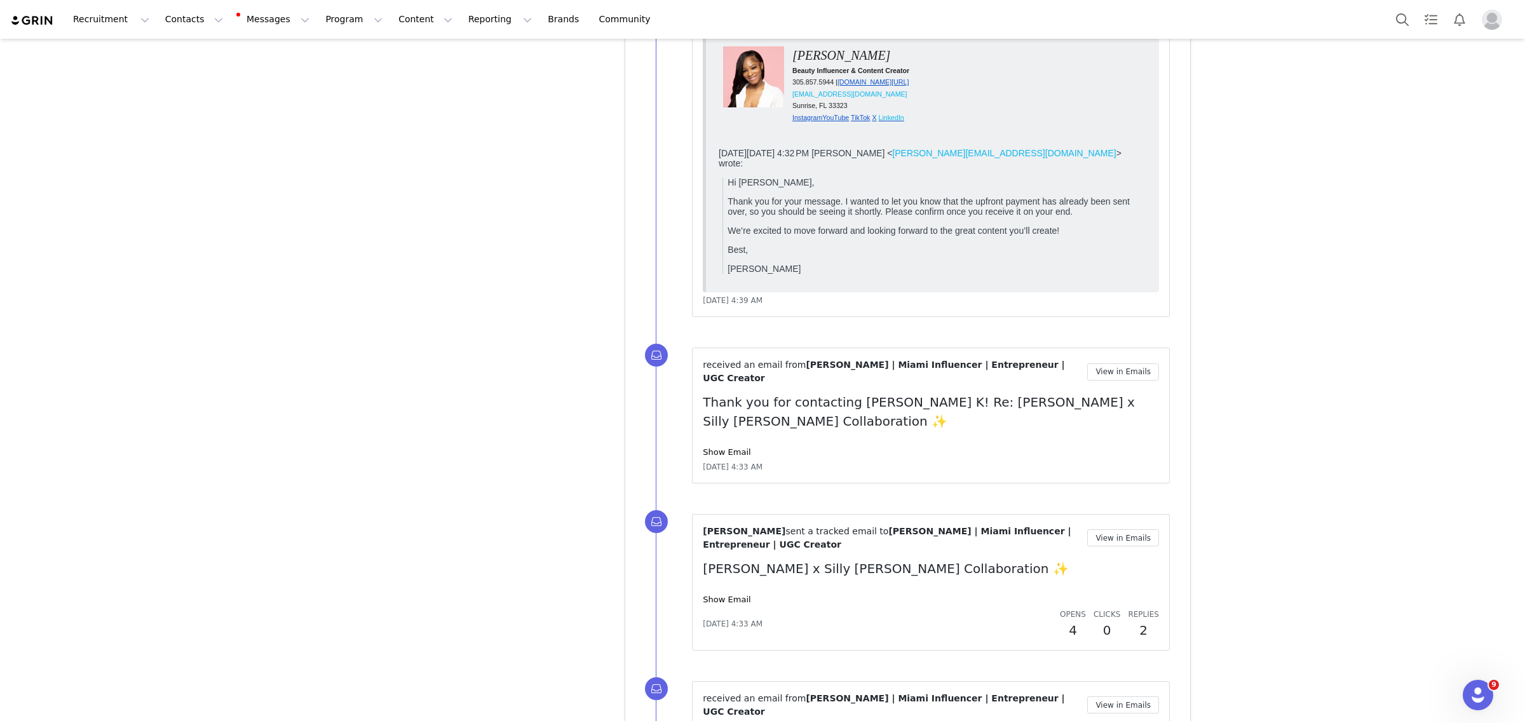
scroll to position [3256, 0]
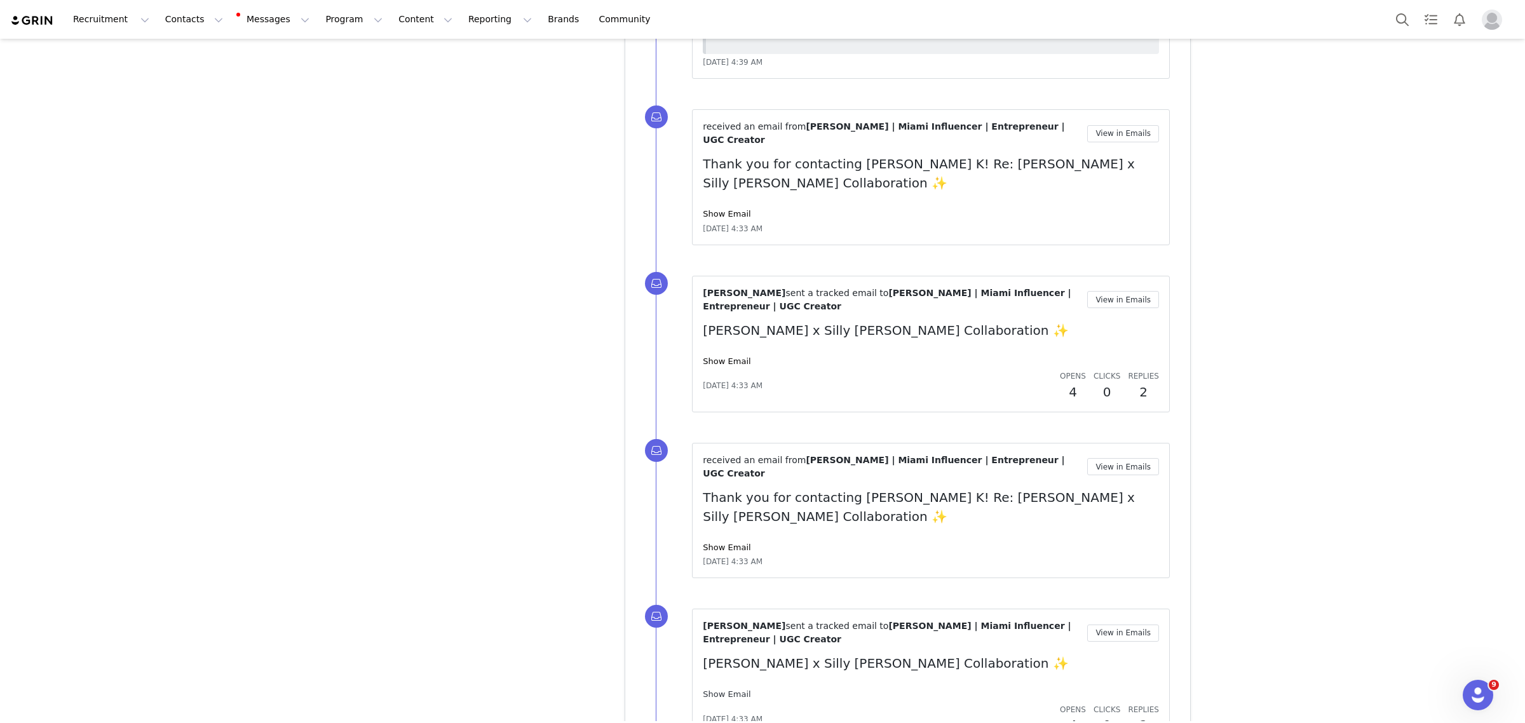
click at [729, 689] on link "Show Email" at bounding box center [727, 694] width 48 height 10
click at [729, 689] on link "Hide Email" at bounding box center [725, 694] width 44 height 10
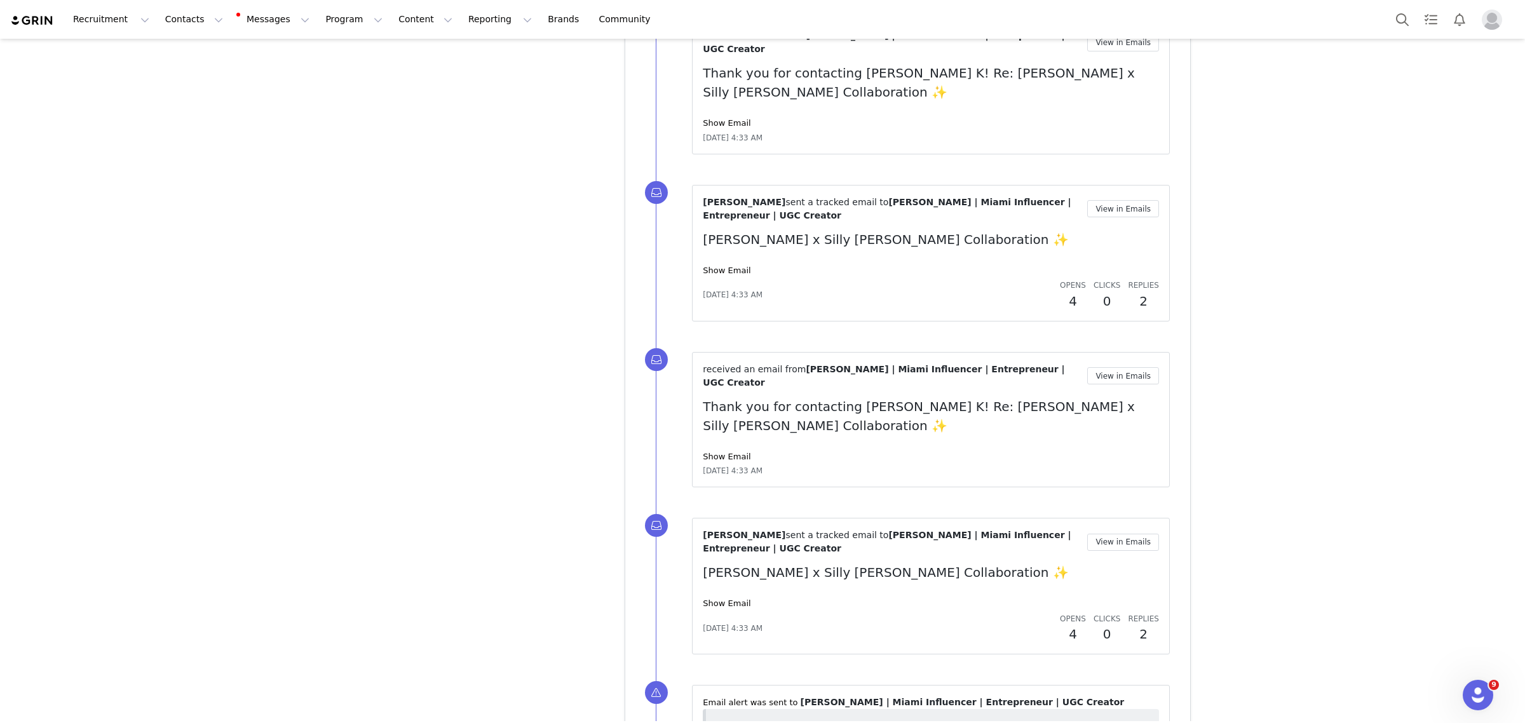
scroll to position [3402, 0]
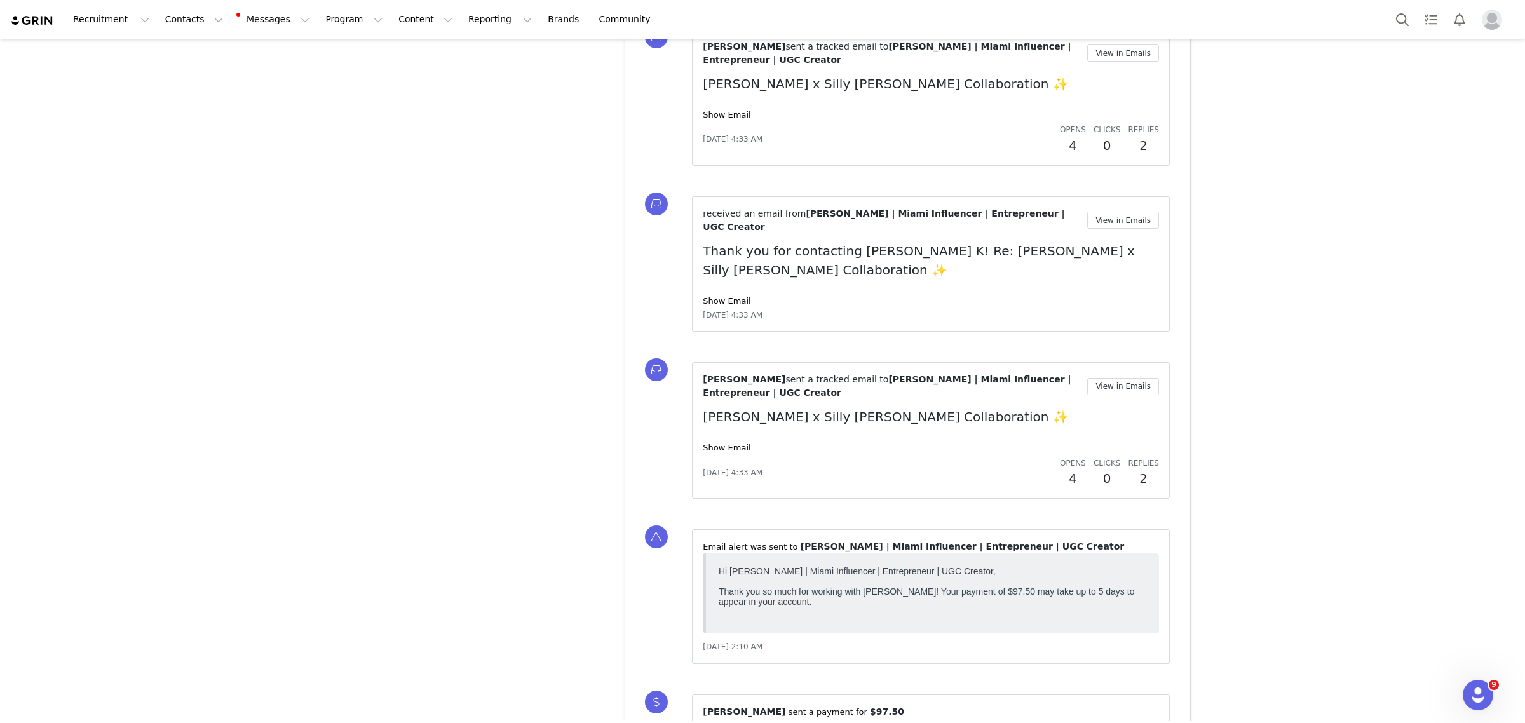
scroll to position [3657, 0]
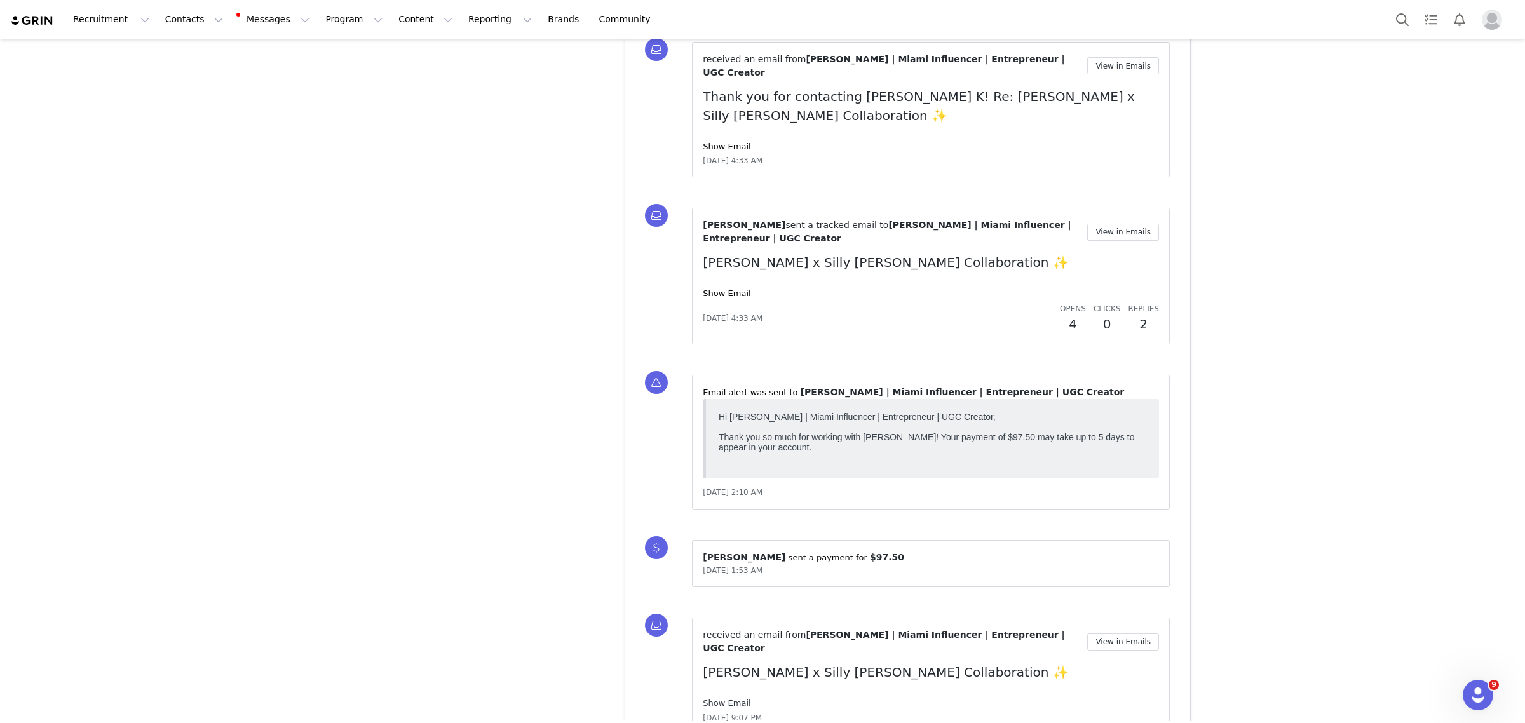
click at [719, 698] on link "Show Email" at bounding box center [727, 703] width 48 height 10
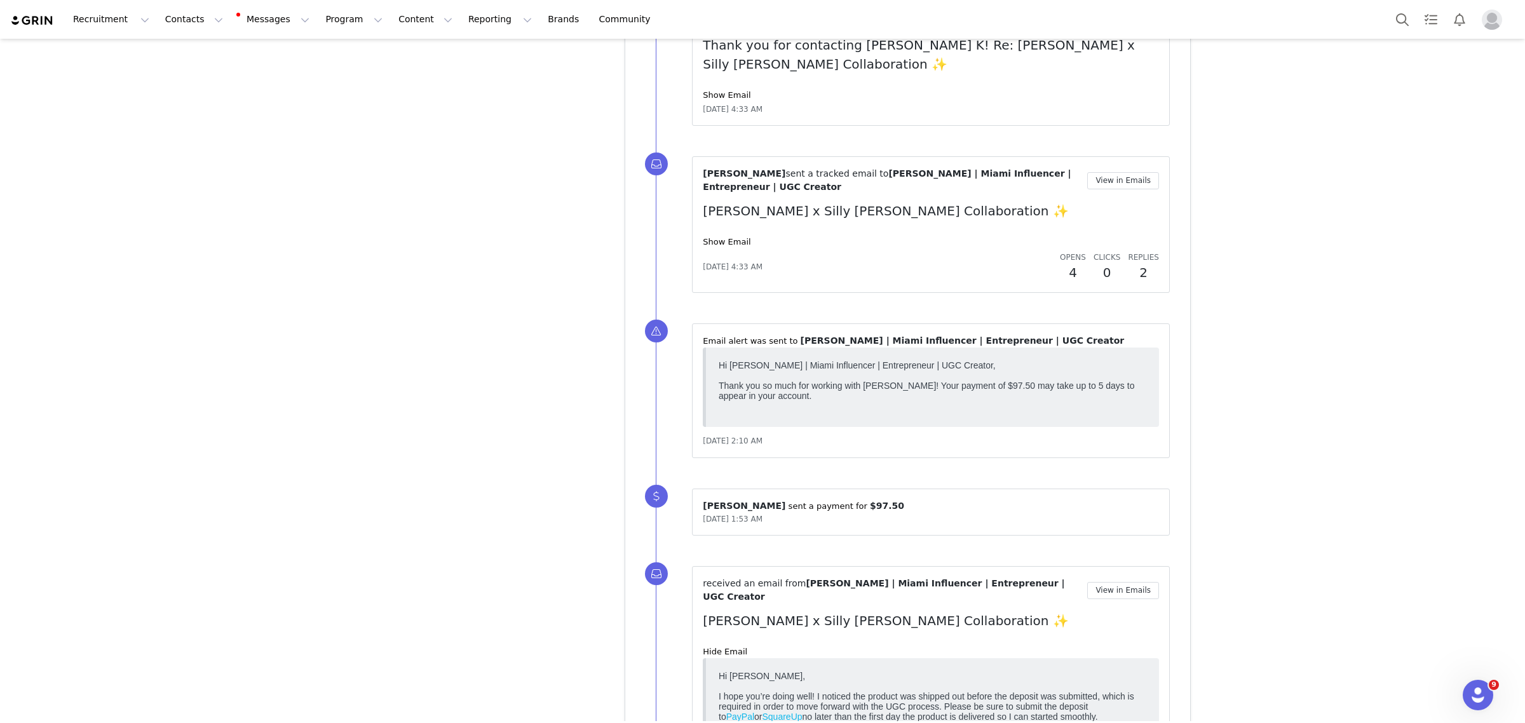
scroll to position [3736, 0]
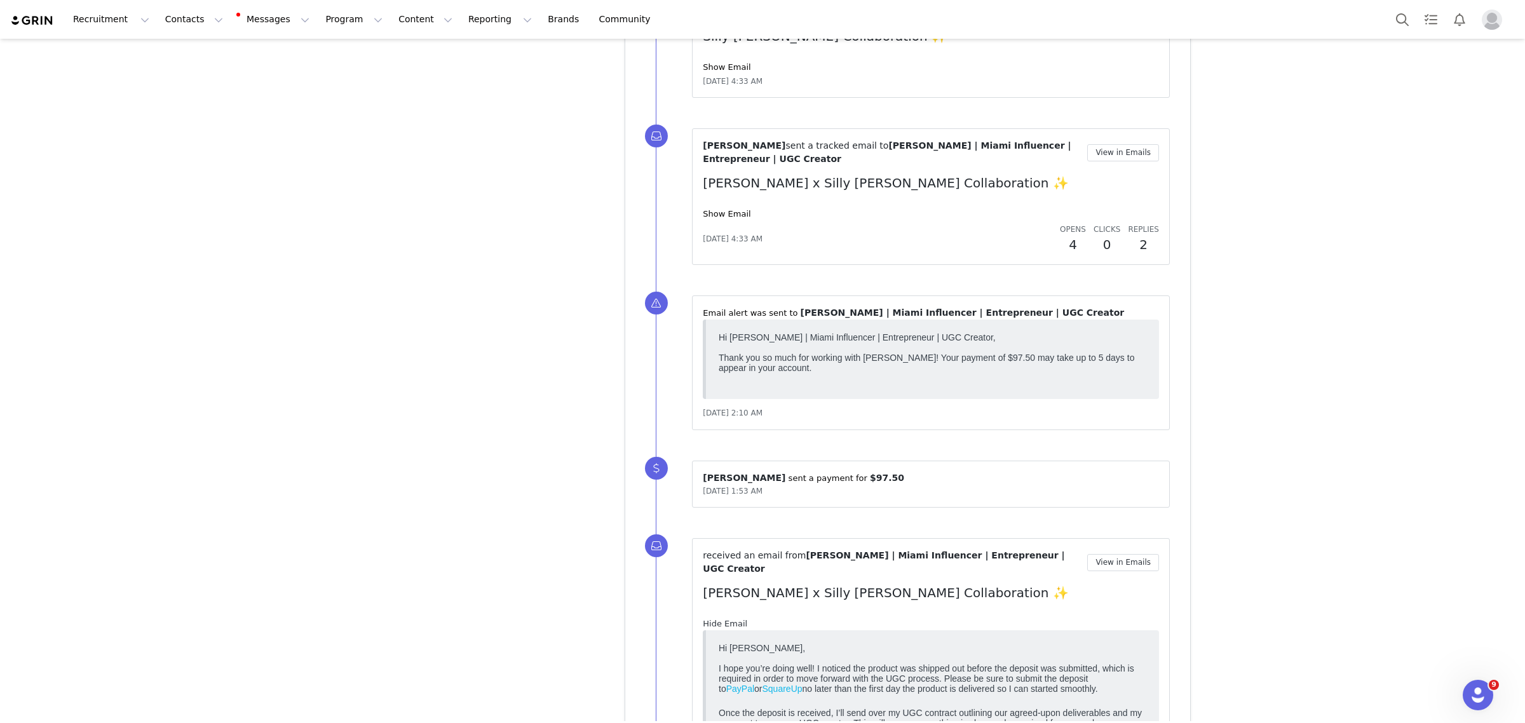
click at [720, 619] on link "Hide Email" at bounding box center [725, 624] width 44 height 10
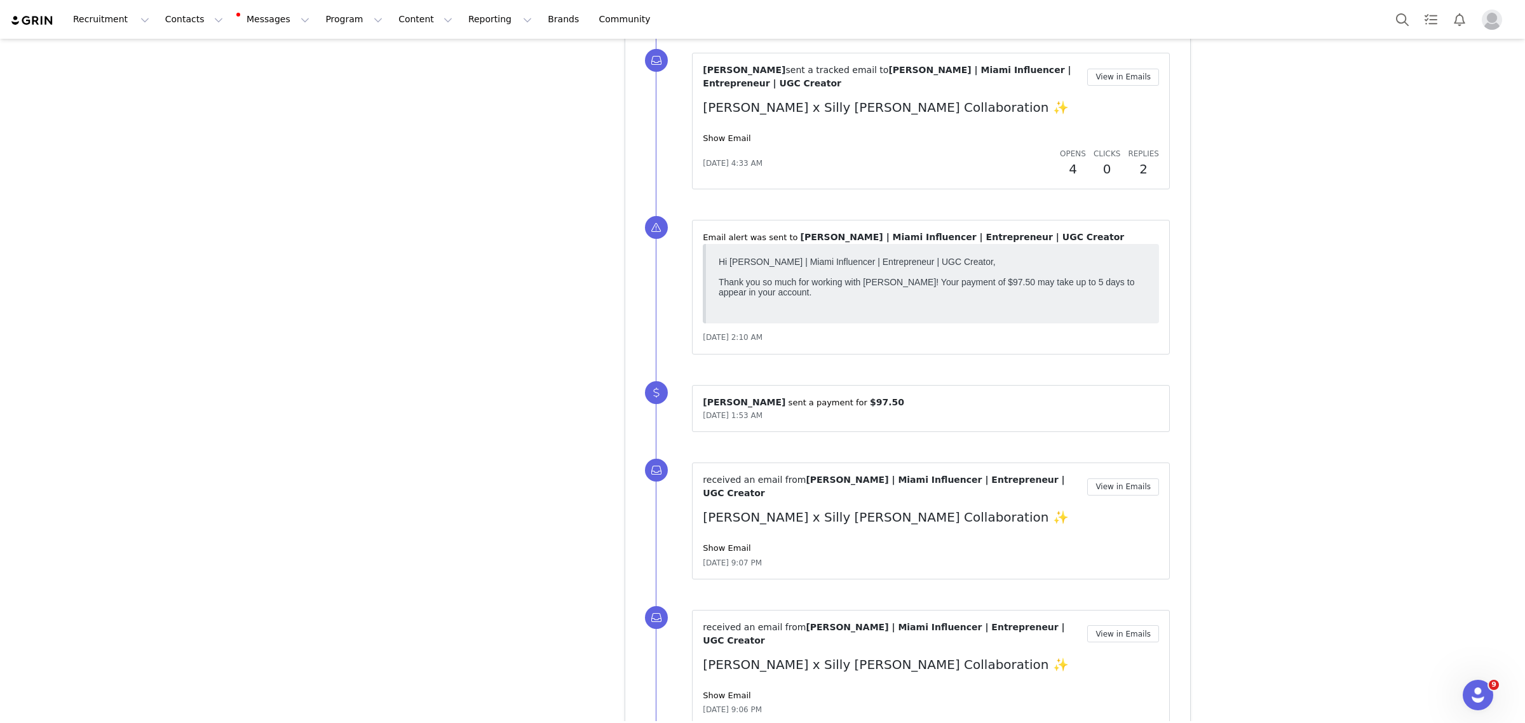
scroll to position [3895, 0]
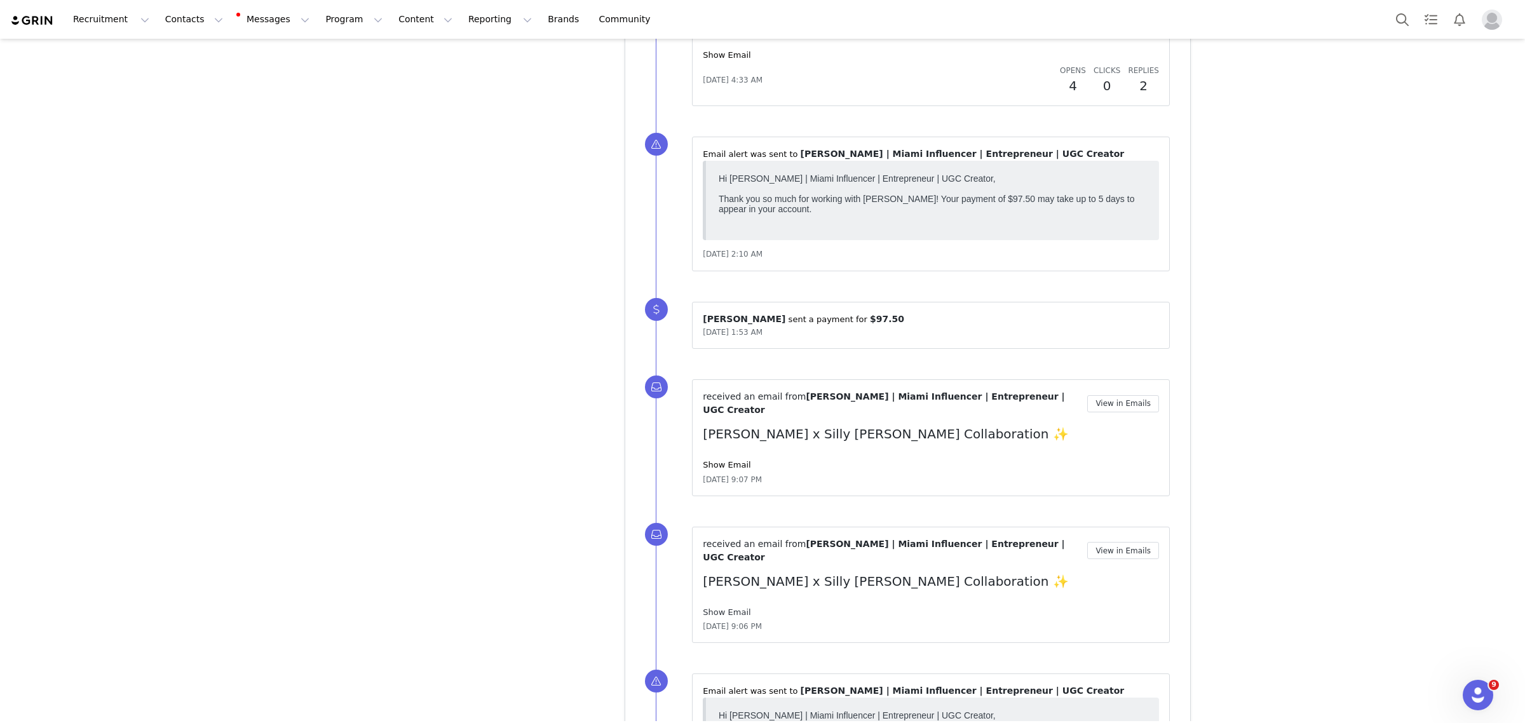
click at [722, 607] on link "Show Email" at bounding box center [727, 612] width 48 height 10
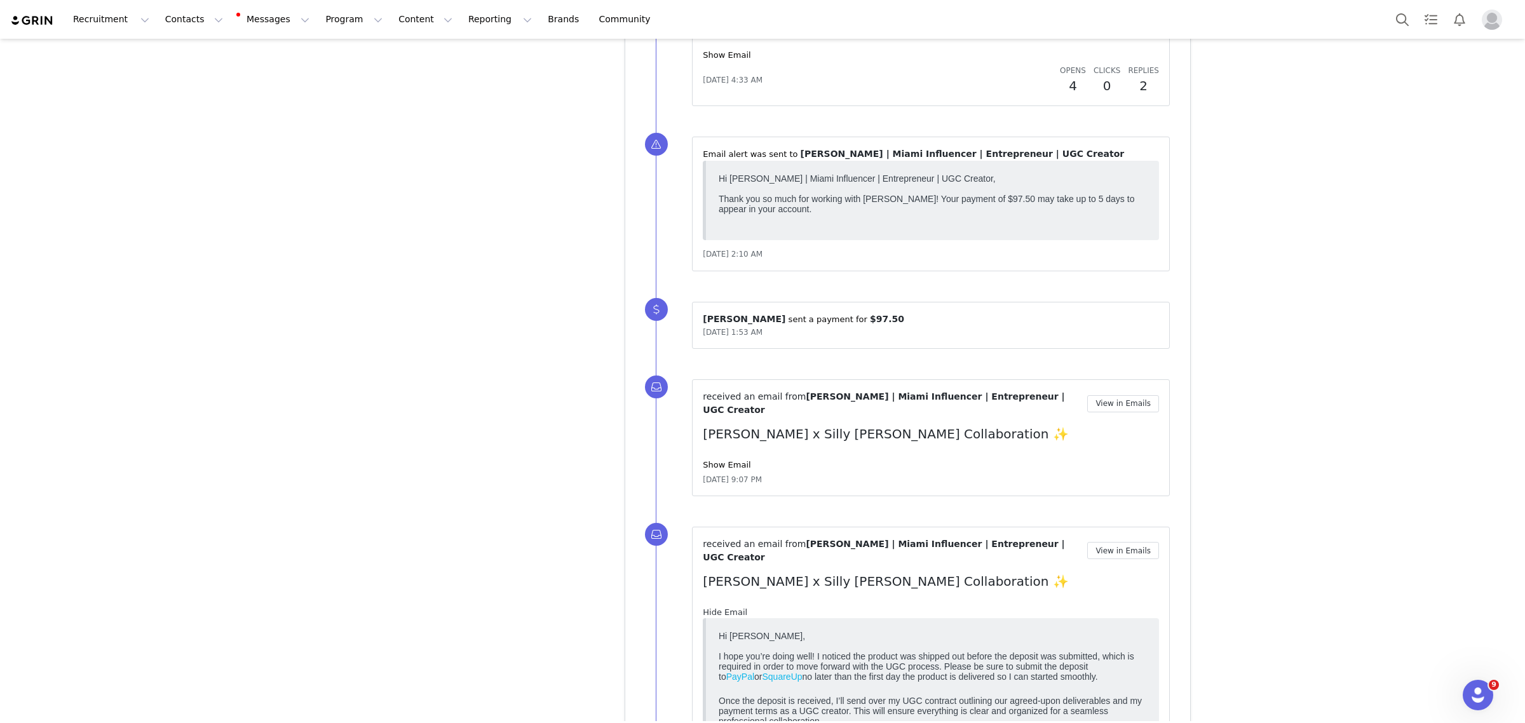
scroll to position [0, 0]
click at [722, 607] on link "Hide Email" at bounding box center [725, 612] width 44 height 10
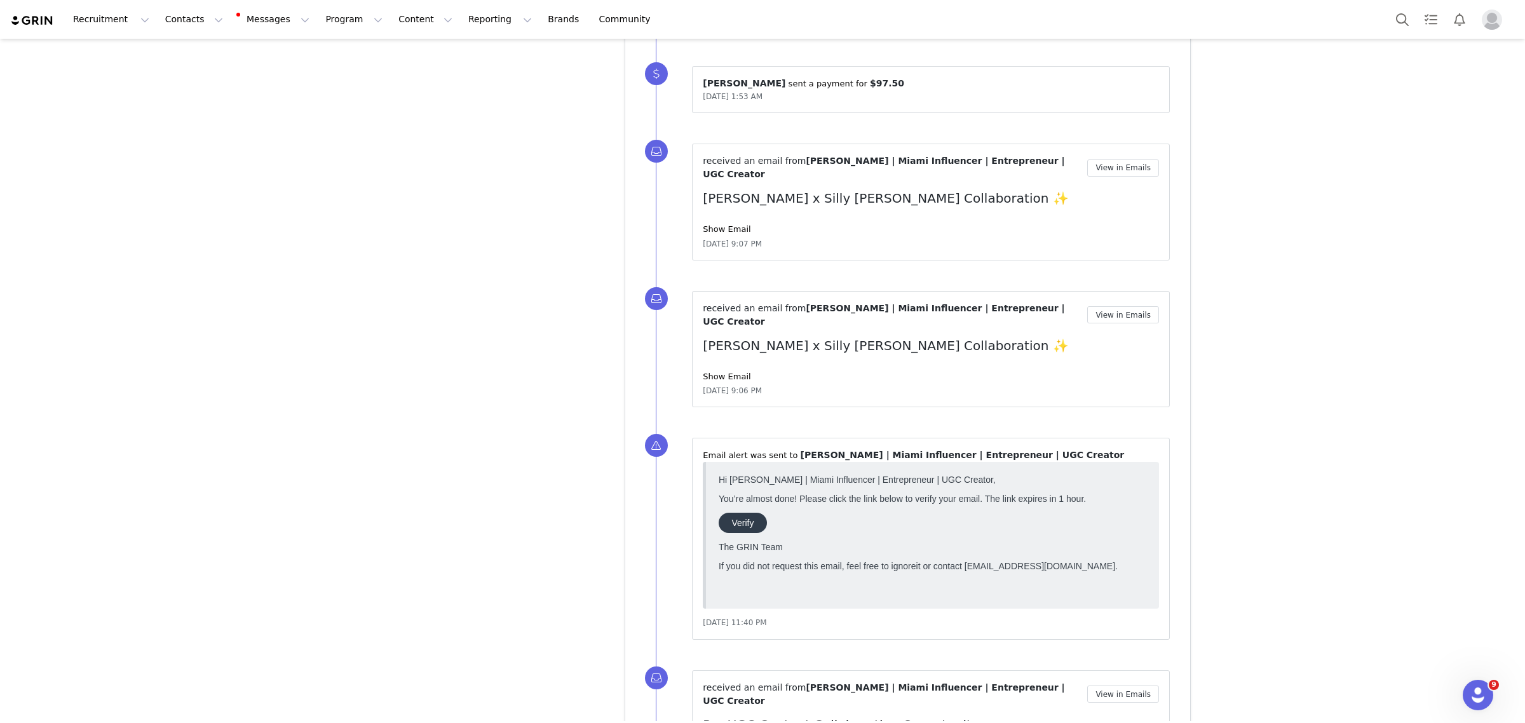
scroll to position [4134, 0]
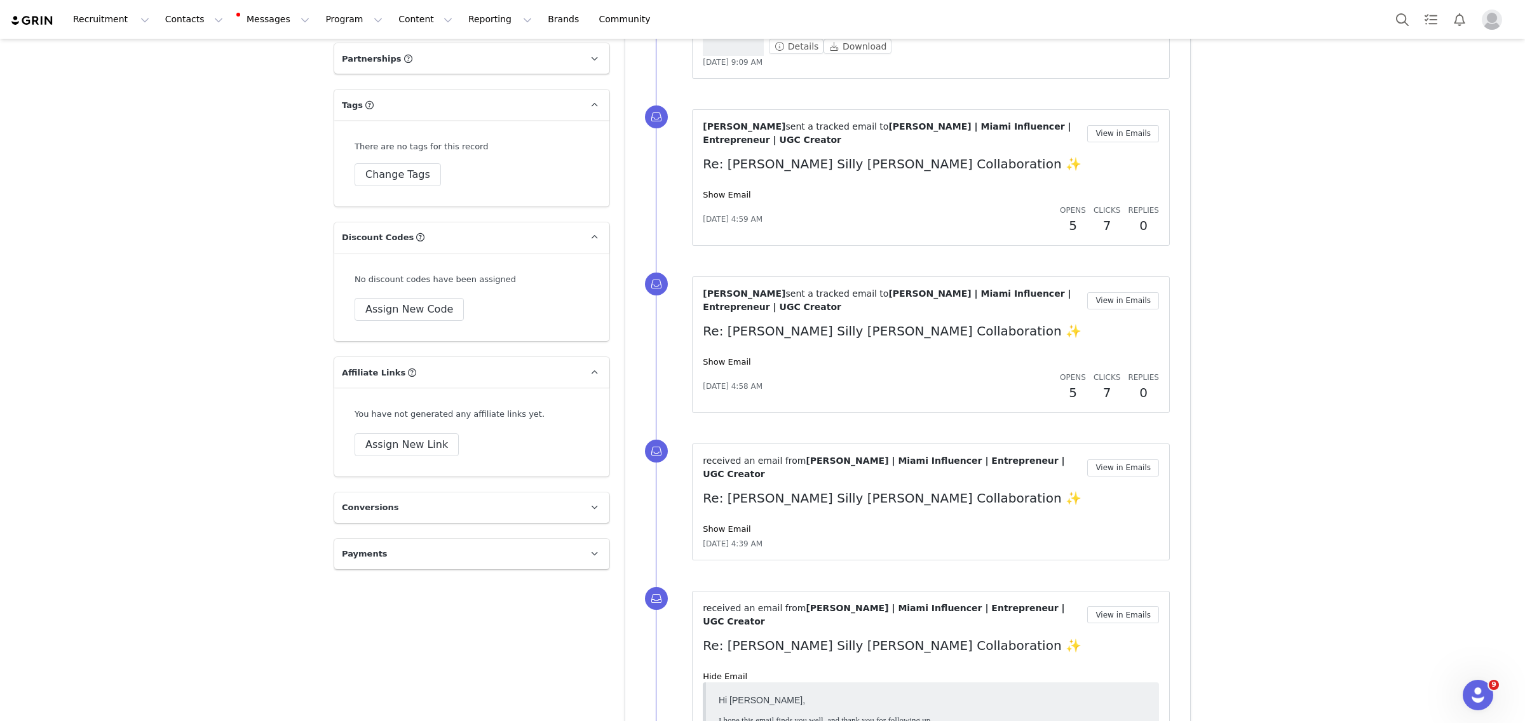
scroll to position [2069, 0]
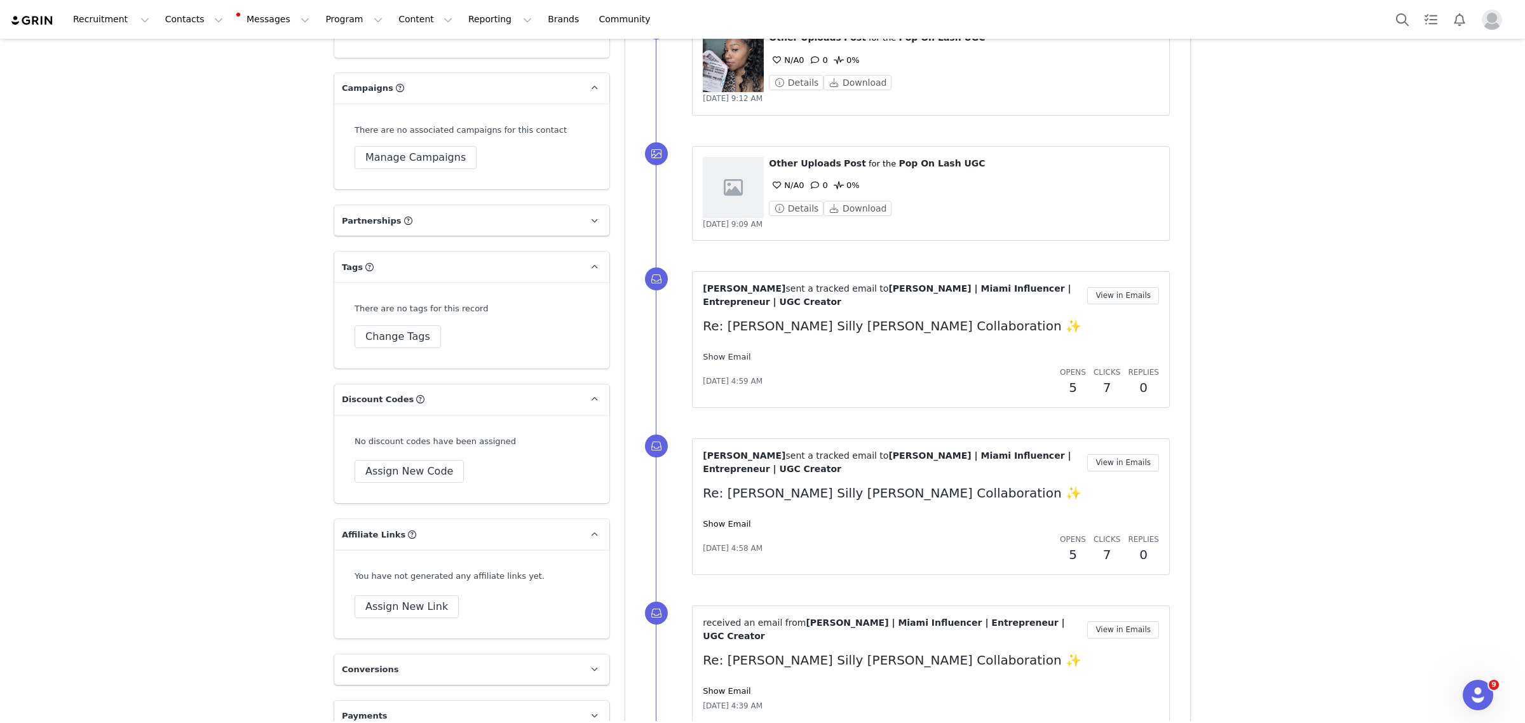
click at [715, 352] on link "Show Email" at bounding box center [727, 357] width 48 height 10
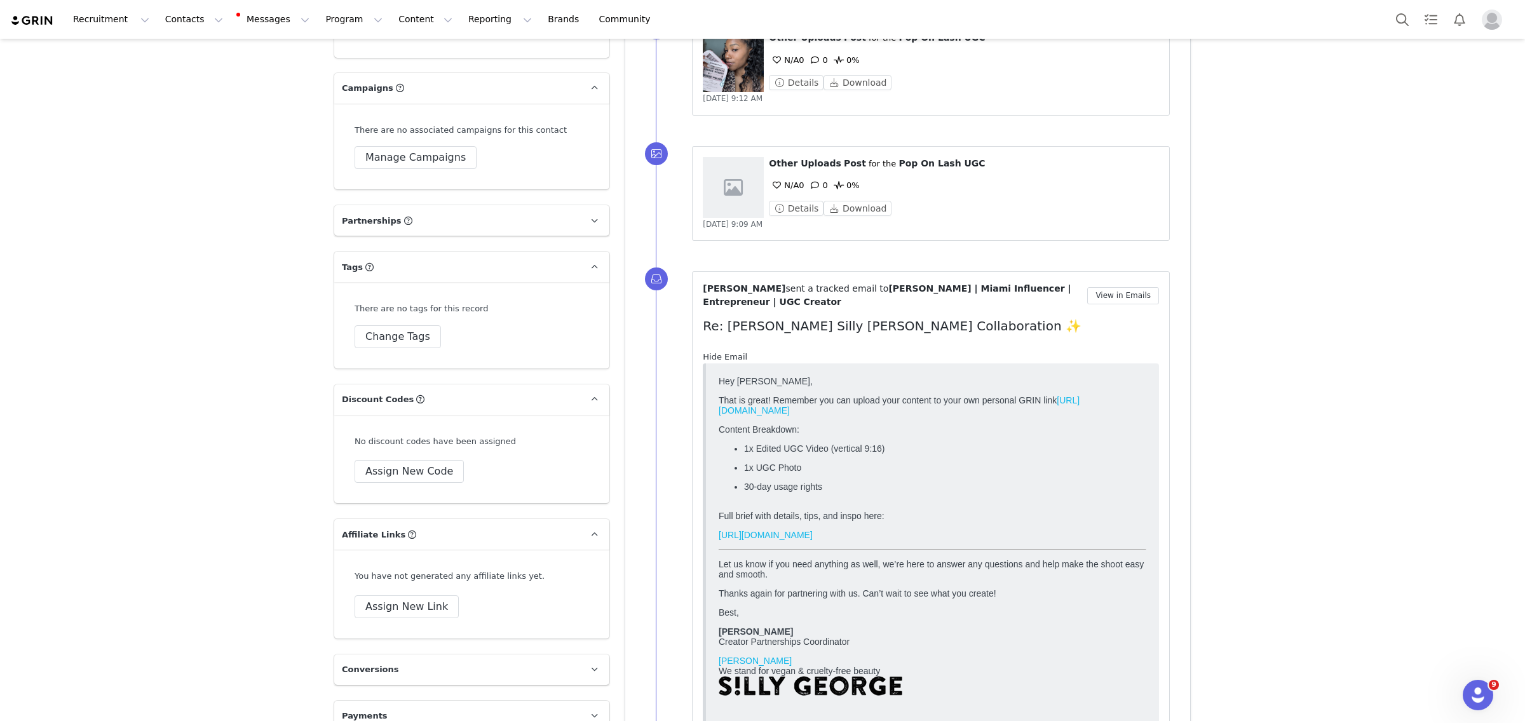
scroll to position [0, 0]
click at [713, 352] on link "Hide Email" at bounding box center [725, 357] width 44 height 10
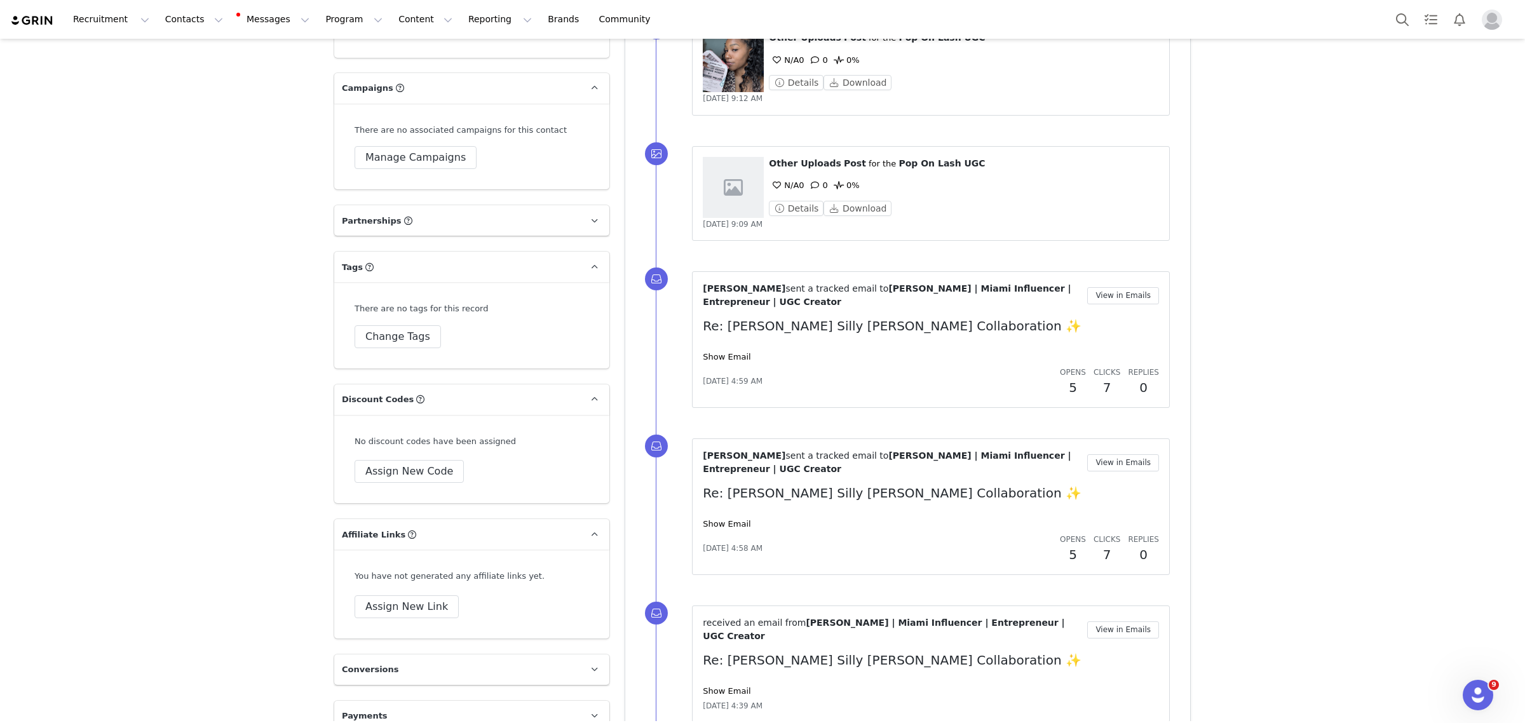
click at [723, 449] on div "Priscilla Manzo sent a tracked email to Kendra K | Miami Influencer | Entrepren…" at bounding box center [931, 506] width 456 height 115
click at [722, 519] on link "Show Email" at bounding box center [727, 524] width 48 height 10
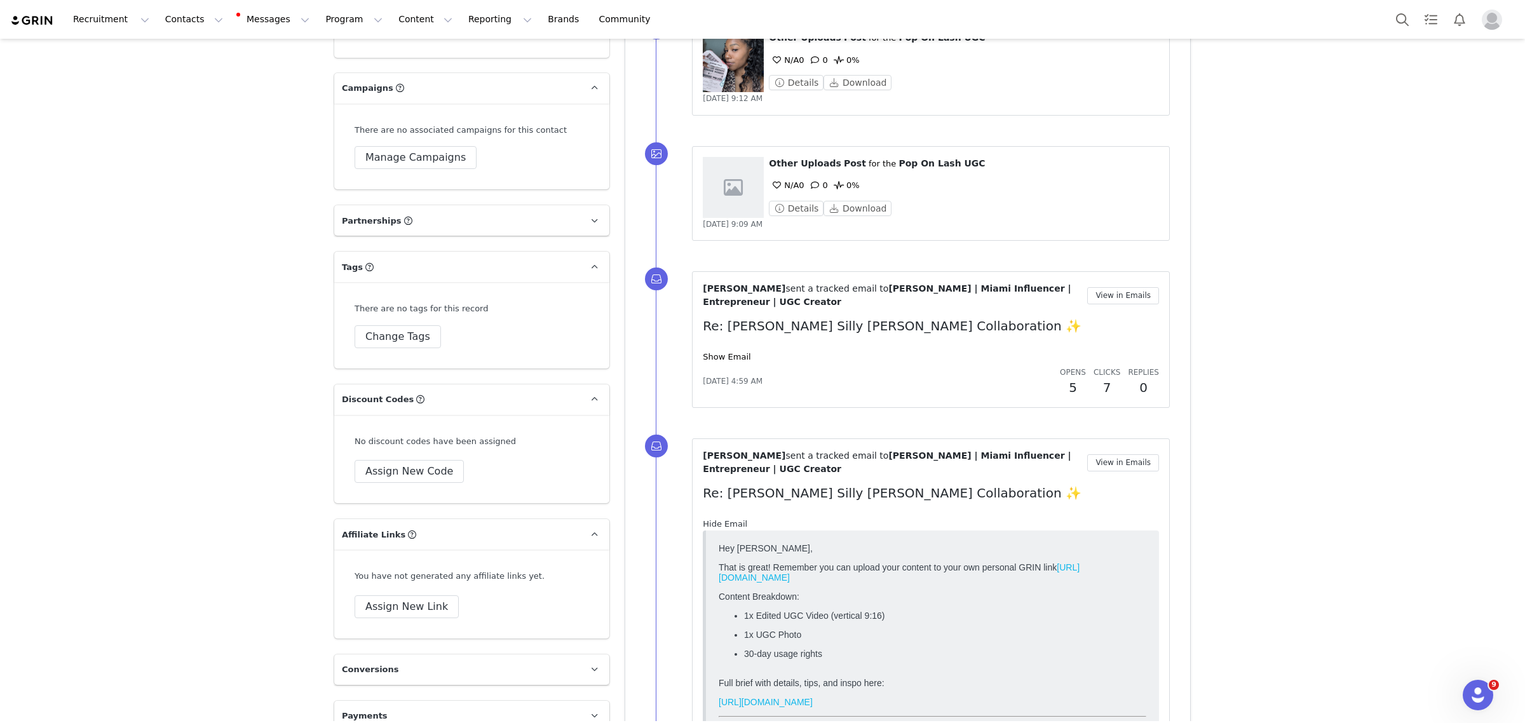
click at [719, 519] on link "Hide Email" at bounding box center [725, 524] width 44 height 10
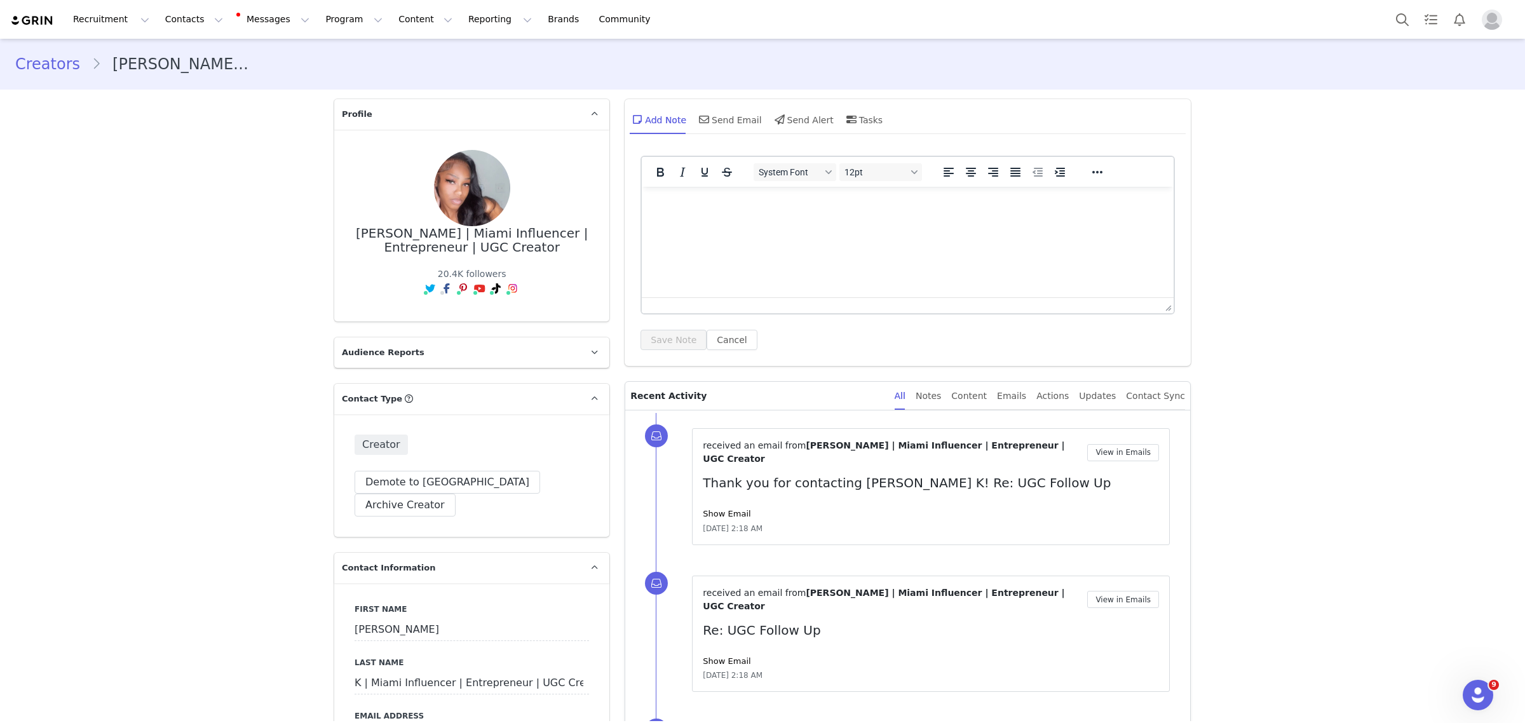
drag, startPoint x: 723, startPoint y: 503, endPoint x: 1140, endPoint y: 509, distance: 417.5
click at [723, 509] on link "Show Email" at bounding box center [727, 514] width 48 height 10
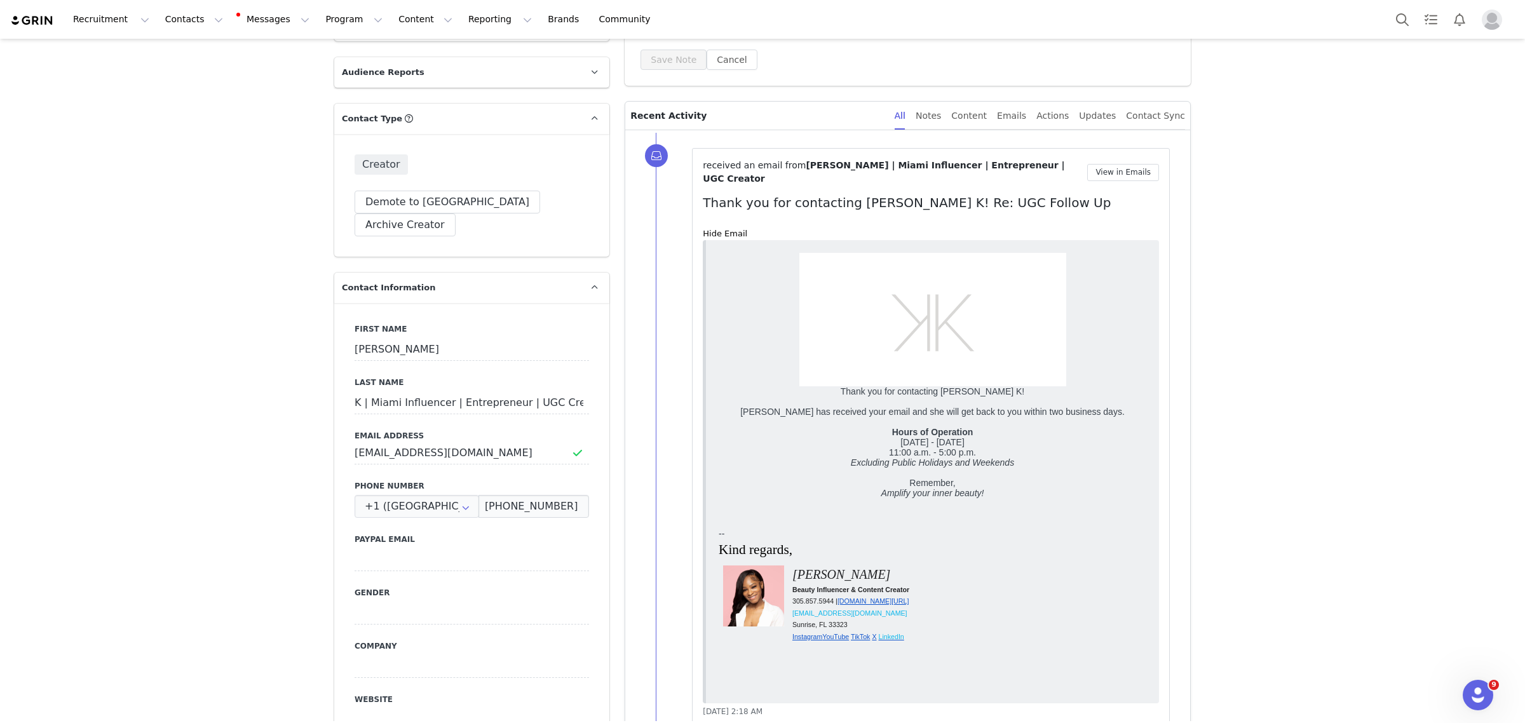
scroll to position [318, 0]
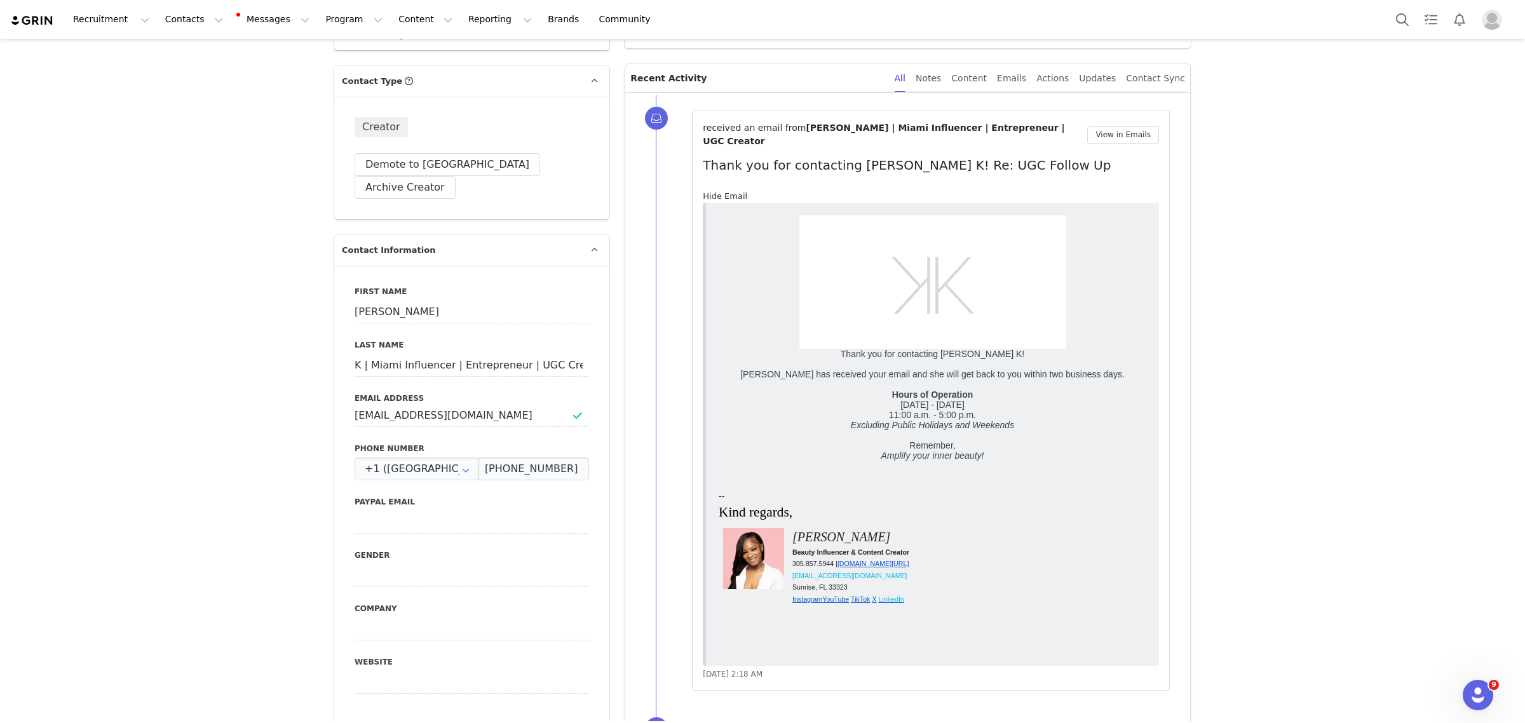
click at [731, 191] on link "Hide Email" at bounding box center [725, 196] width 44 height 10
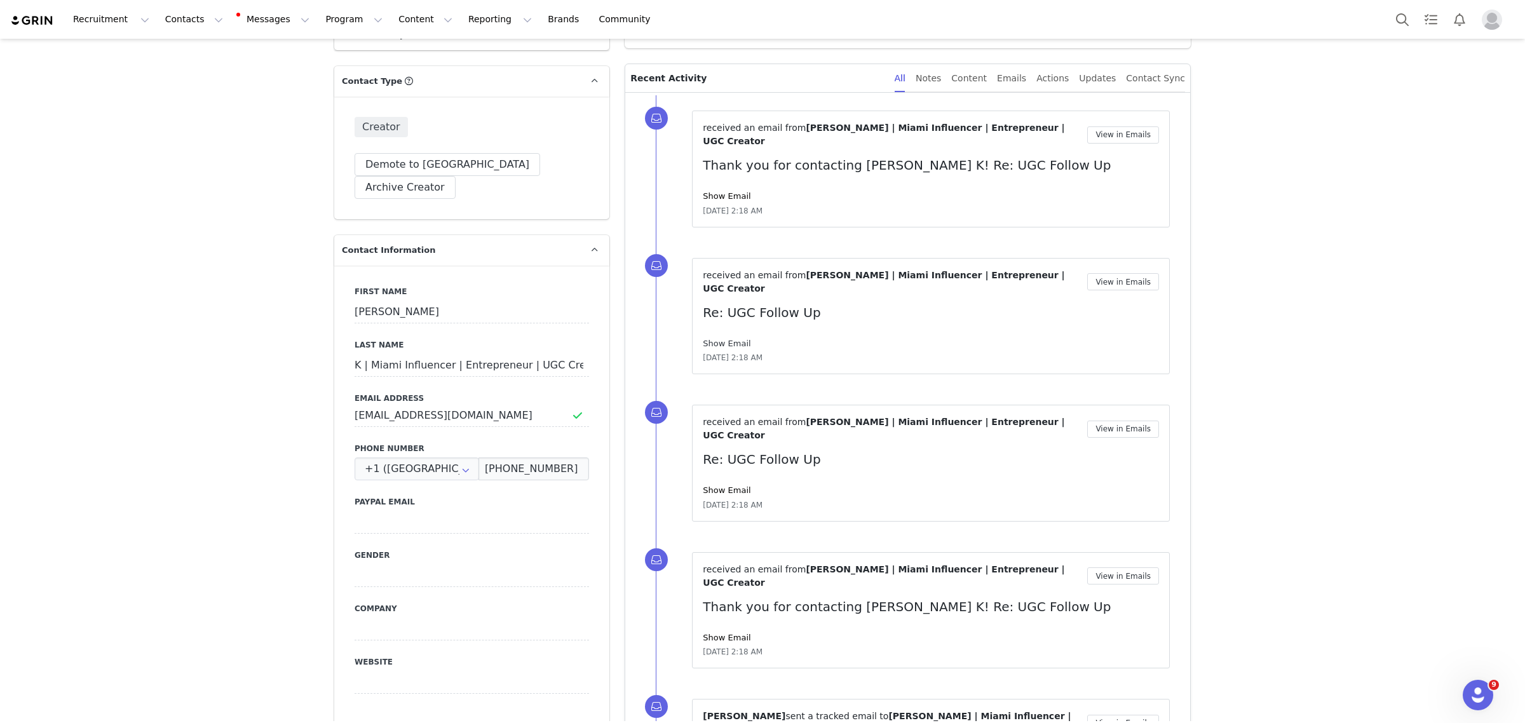
click at [721, 339] on link "Show Email" at bounding box center [727, 344] width 48 height 10
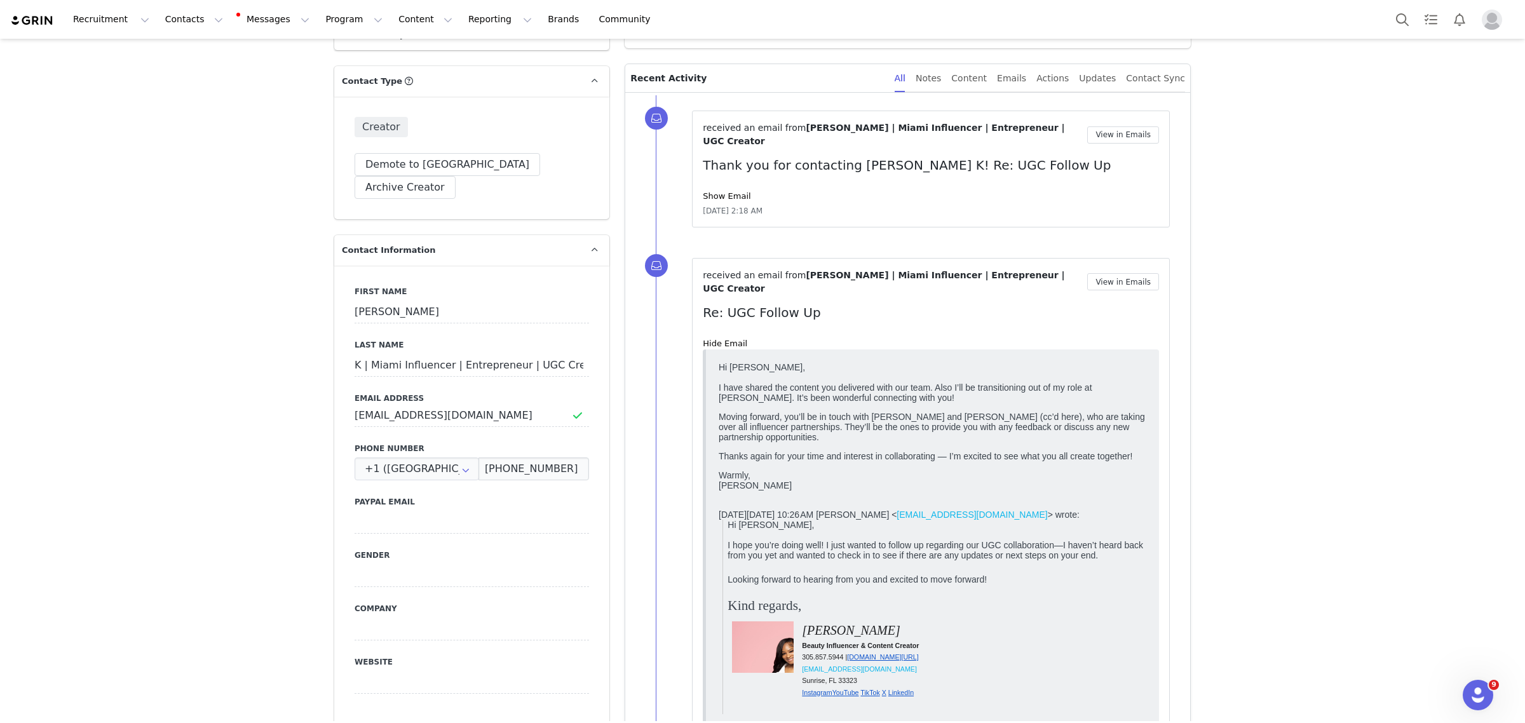
scroll to position [0, 0]
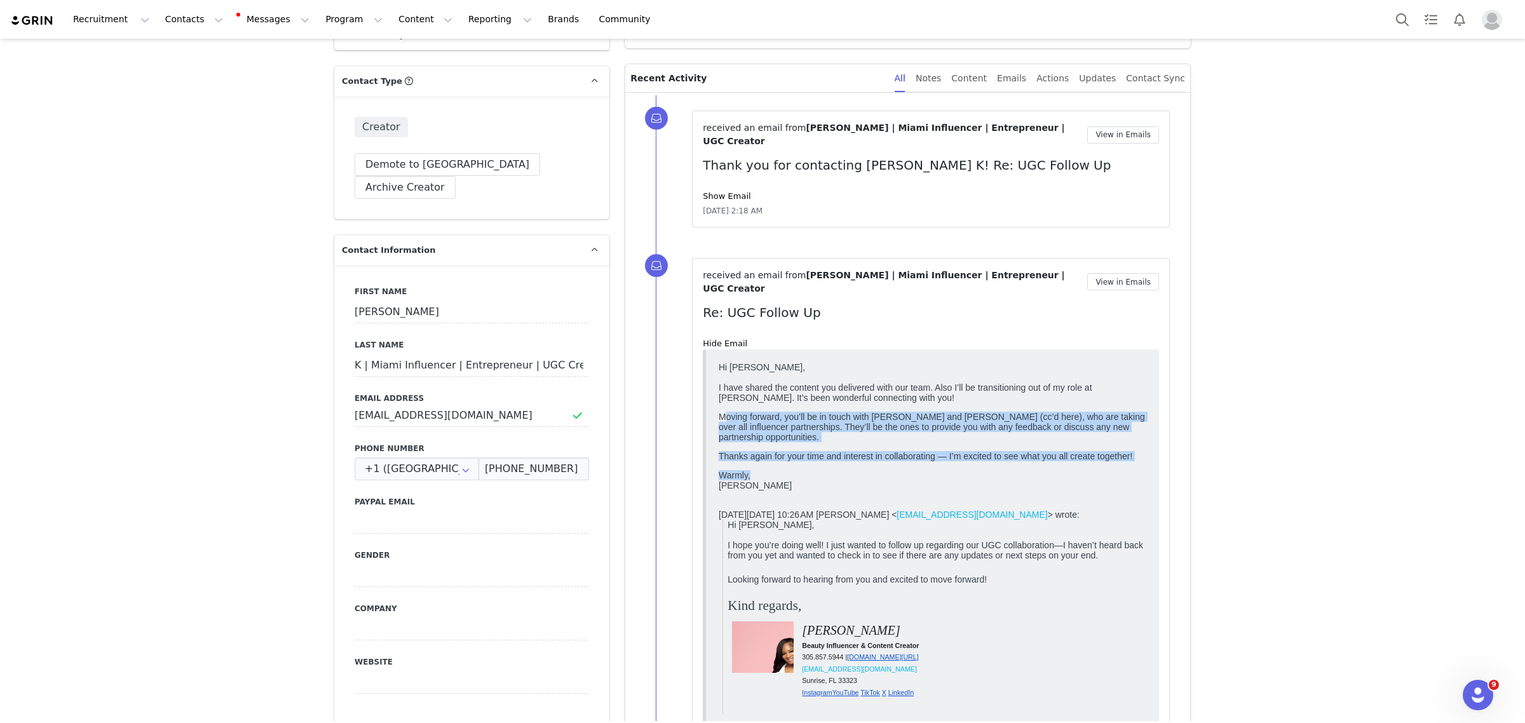
drag, startPoint x: 729, startPoint y: 426, endPoint x: 1172, endPoint y: 484, distance: 446.6
click at [1151, 484] on html "Hi Kendra, I have shared the content you delivered with our team. Also I’ll be …" at bounding box center [932, 564] width 438 height 414
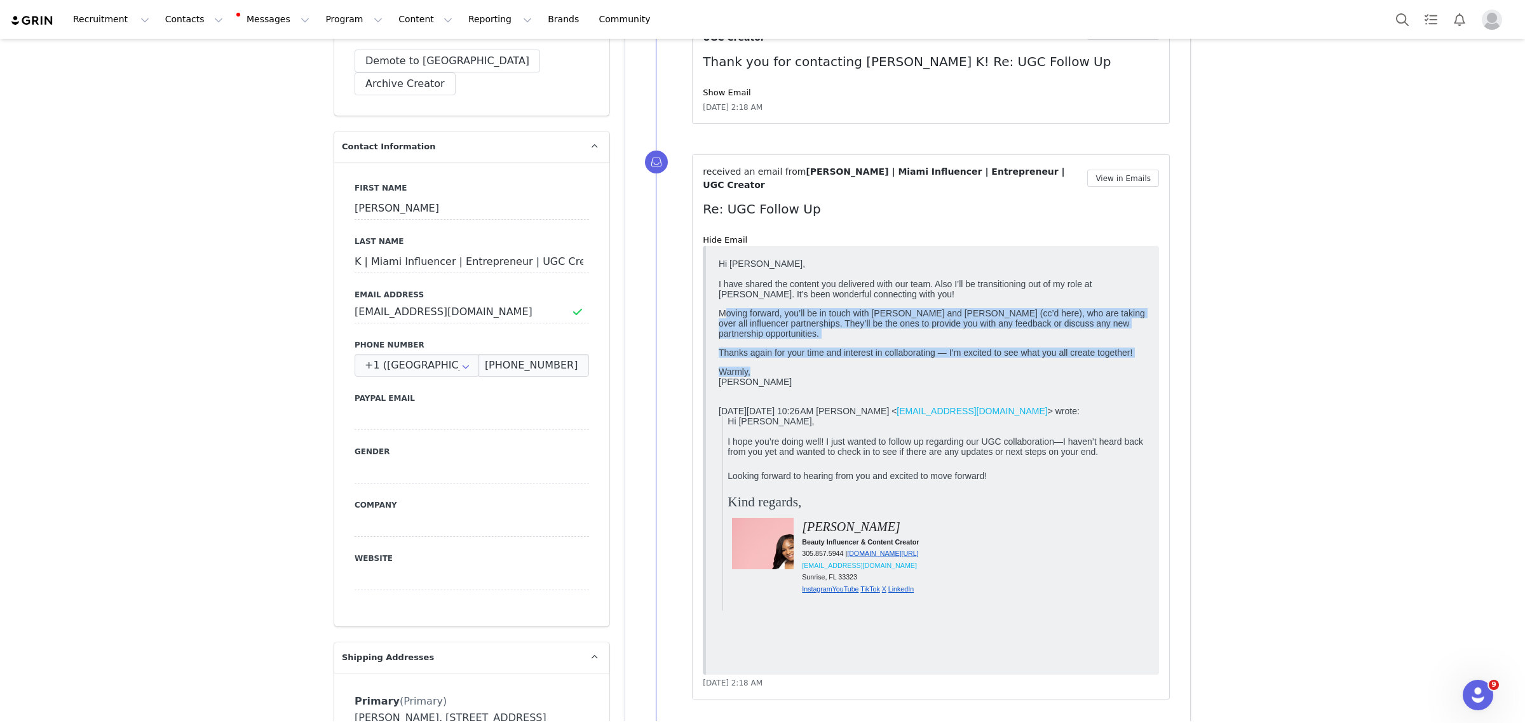
scroll to position [397, 0]
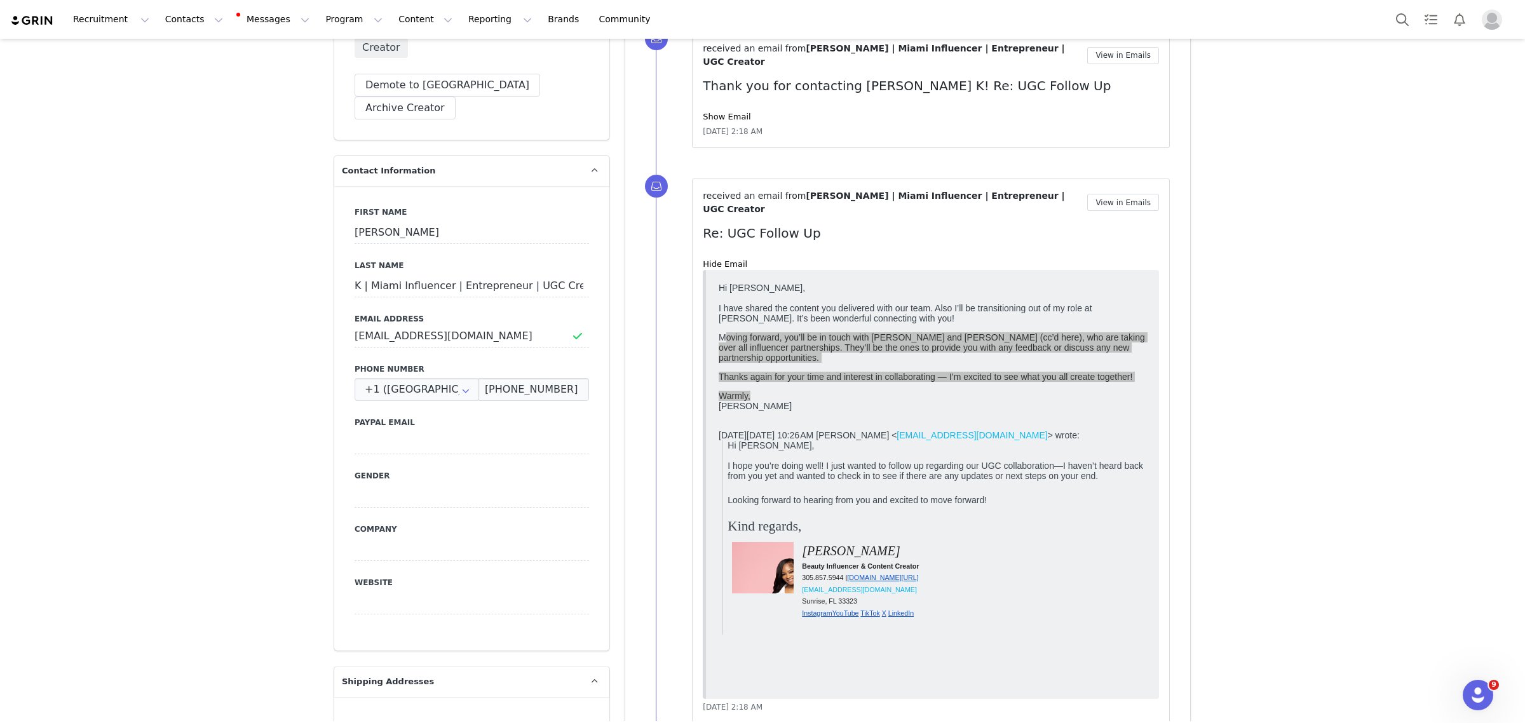
click at [719, 259] on link "Hide Email" at bounding box center [725, 264] width 44 height 10
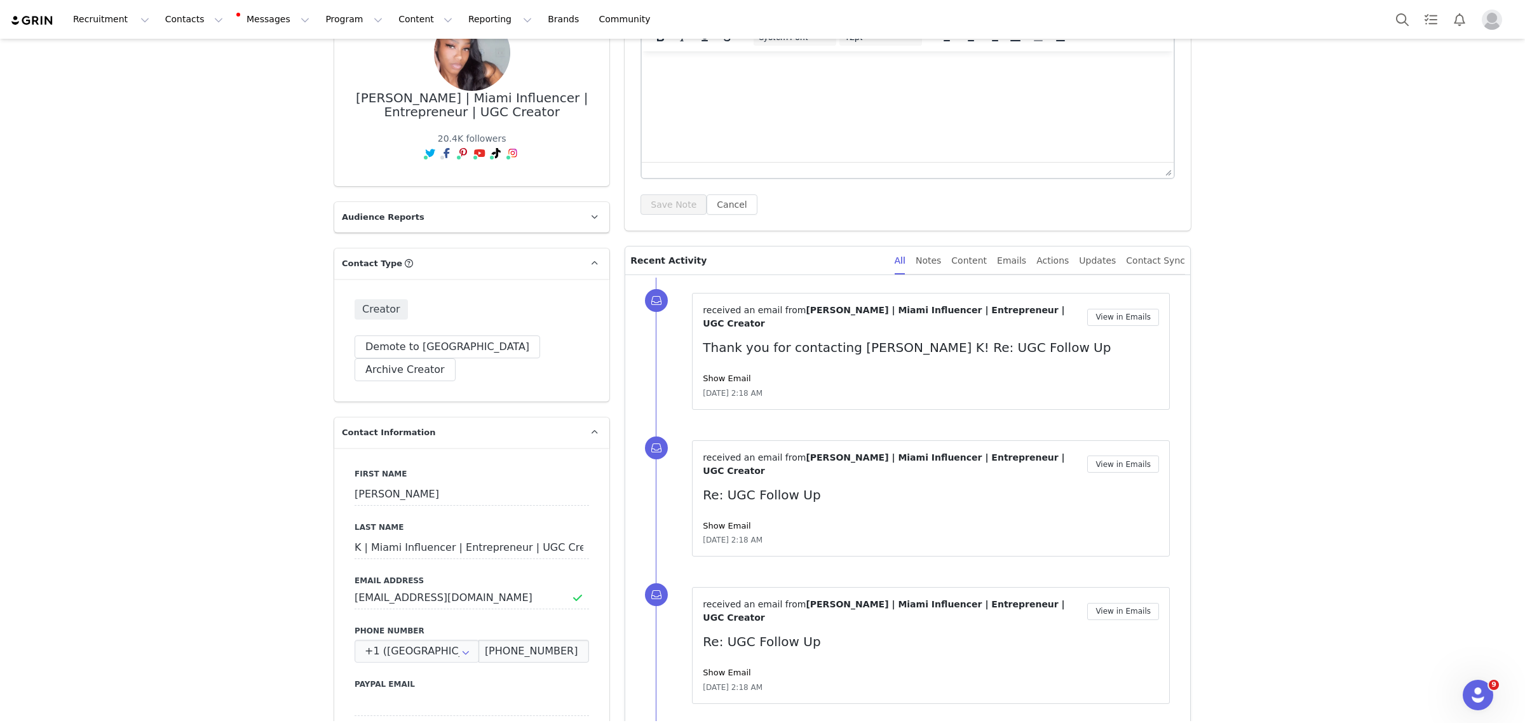
scroll to position [0, 0]
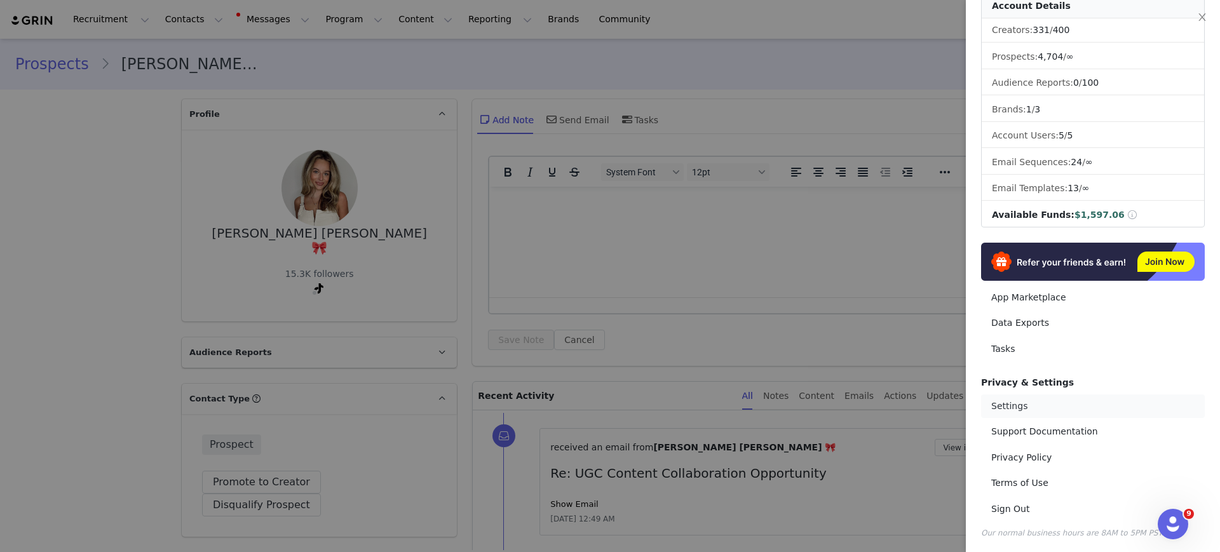
click at [1006, 402] on link "Settings" at bounding box center [1093, 407] width 224 height 24
select select "Australia/Perth"
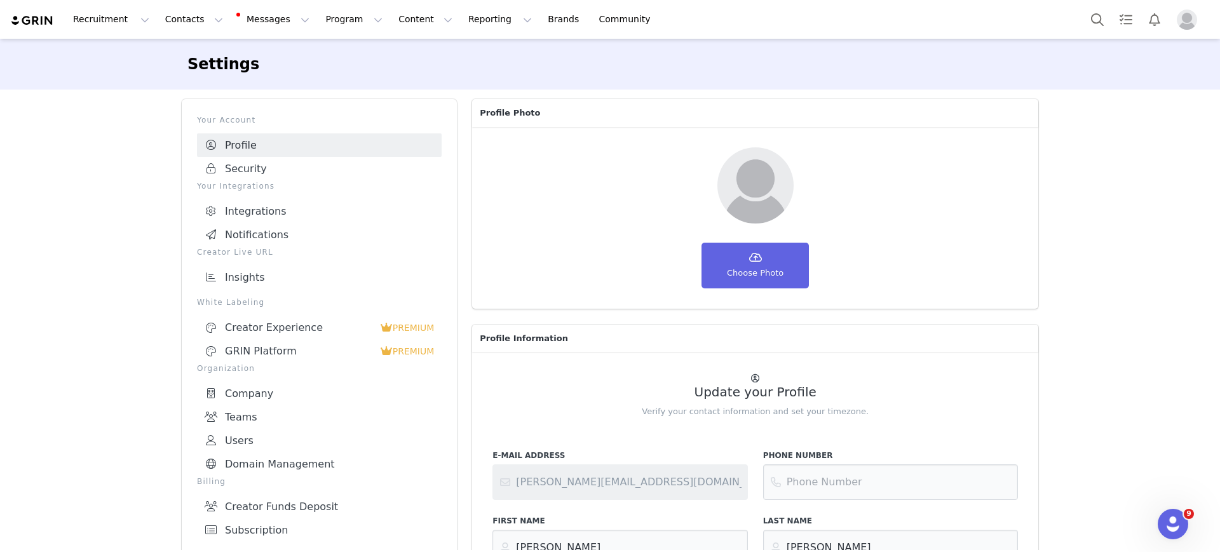
drag, startPoint x: 271, startPoint y: 431, endPoint x: 1209, endPoint y: 290, distance: 948.3
click at [271, 431] on link "Users" at bounding box center [319, 441] width 245 height 24
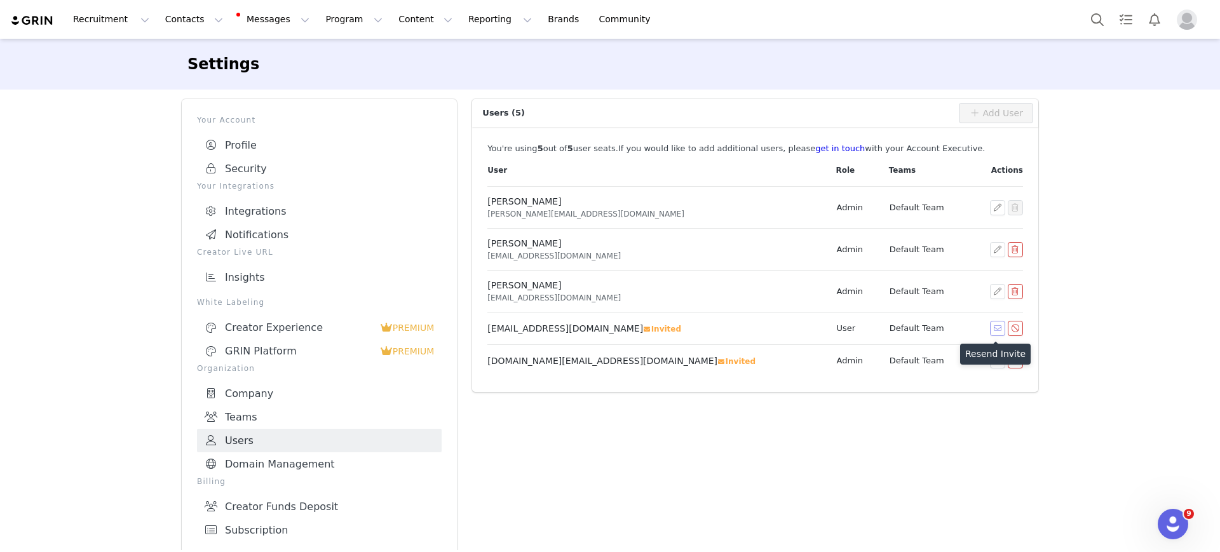
click at [991, 329] on button "button" at bounding box center [997, 328] width 15 height 15
click at [995, 510] on div "Users (5) Add User You're using 5 out of 5 user seat s . If you would like to a…" at bounding box center [754, 327] width 581 height 473
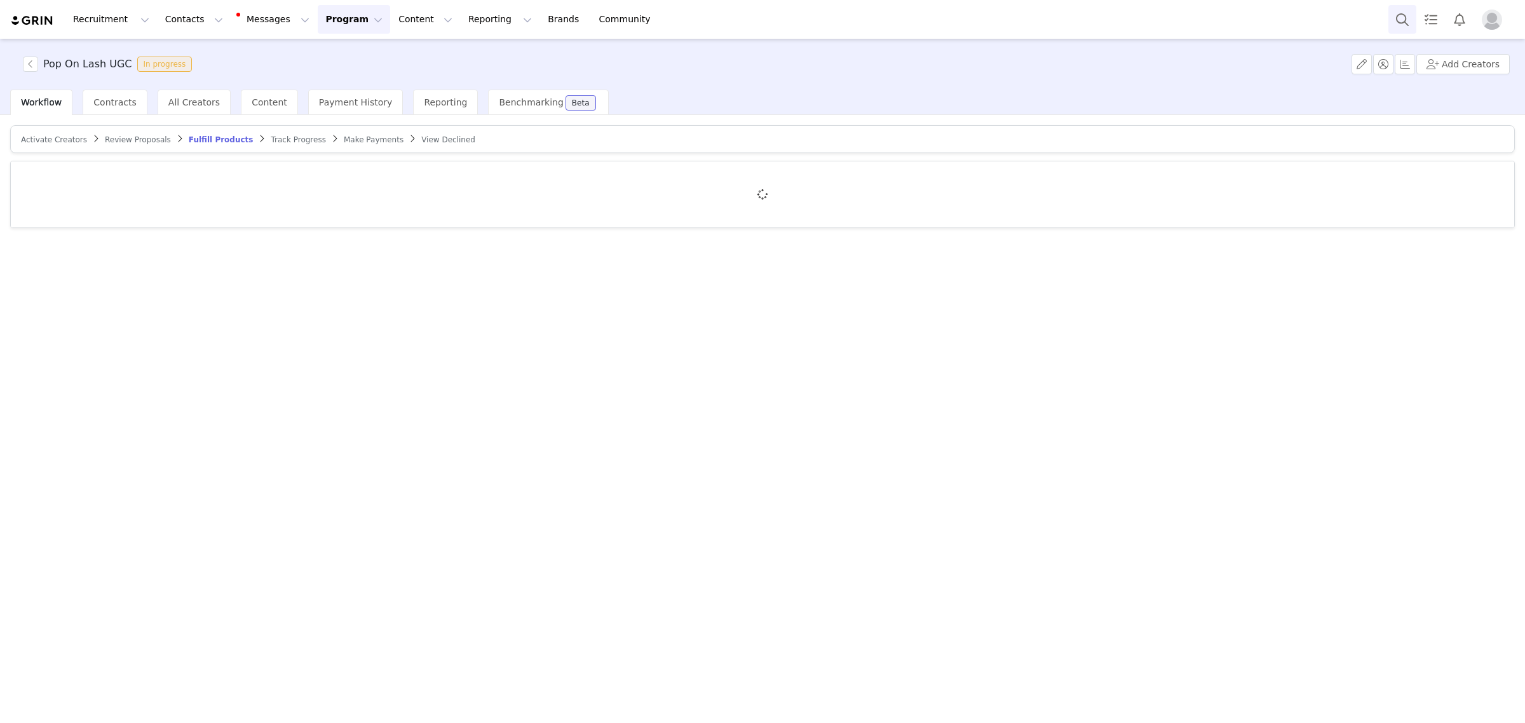
click at [1398, 13] on button "Search" at bounding box center [1402, 19] width 28 height 29
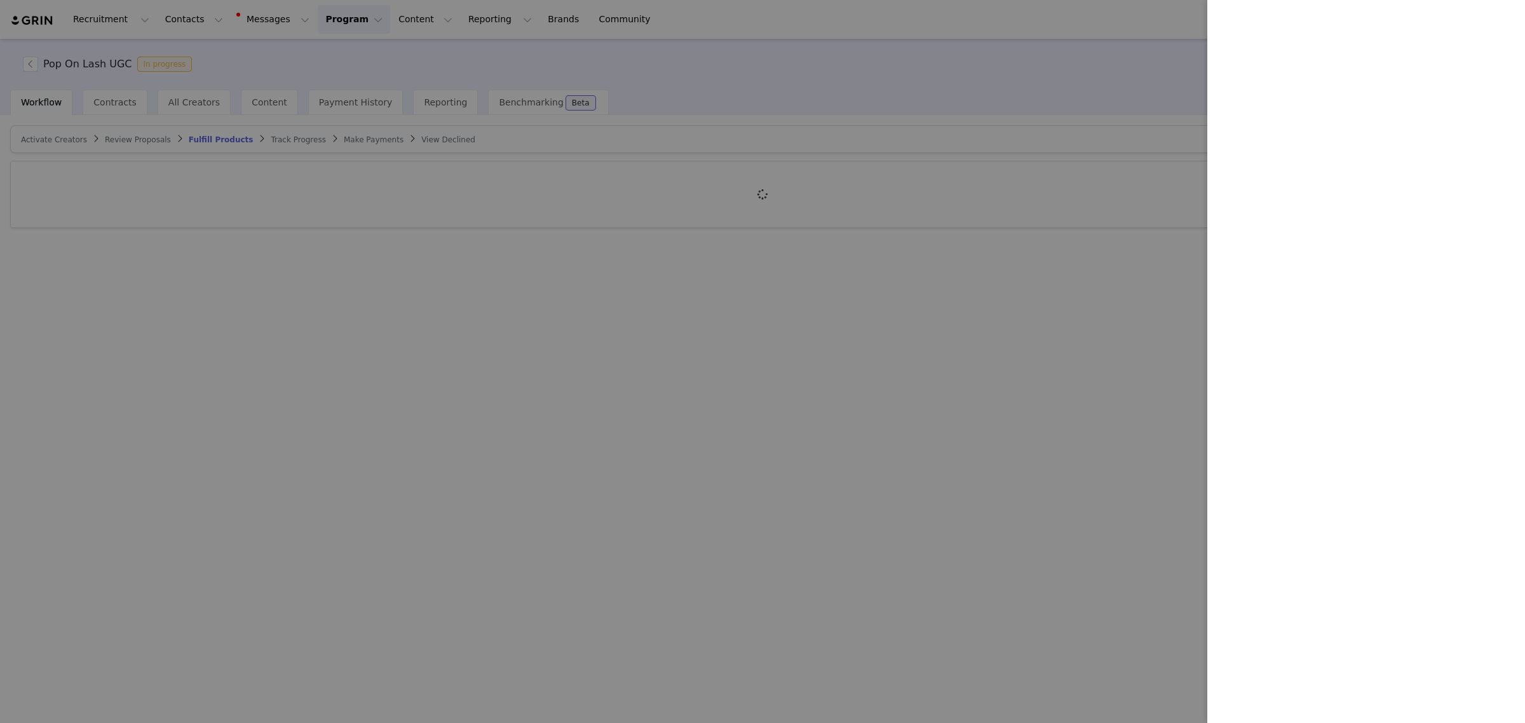
click at [1015, 88] on div at bounding box center [762, 361] width 1525 height 723
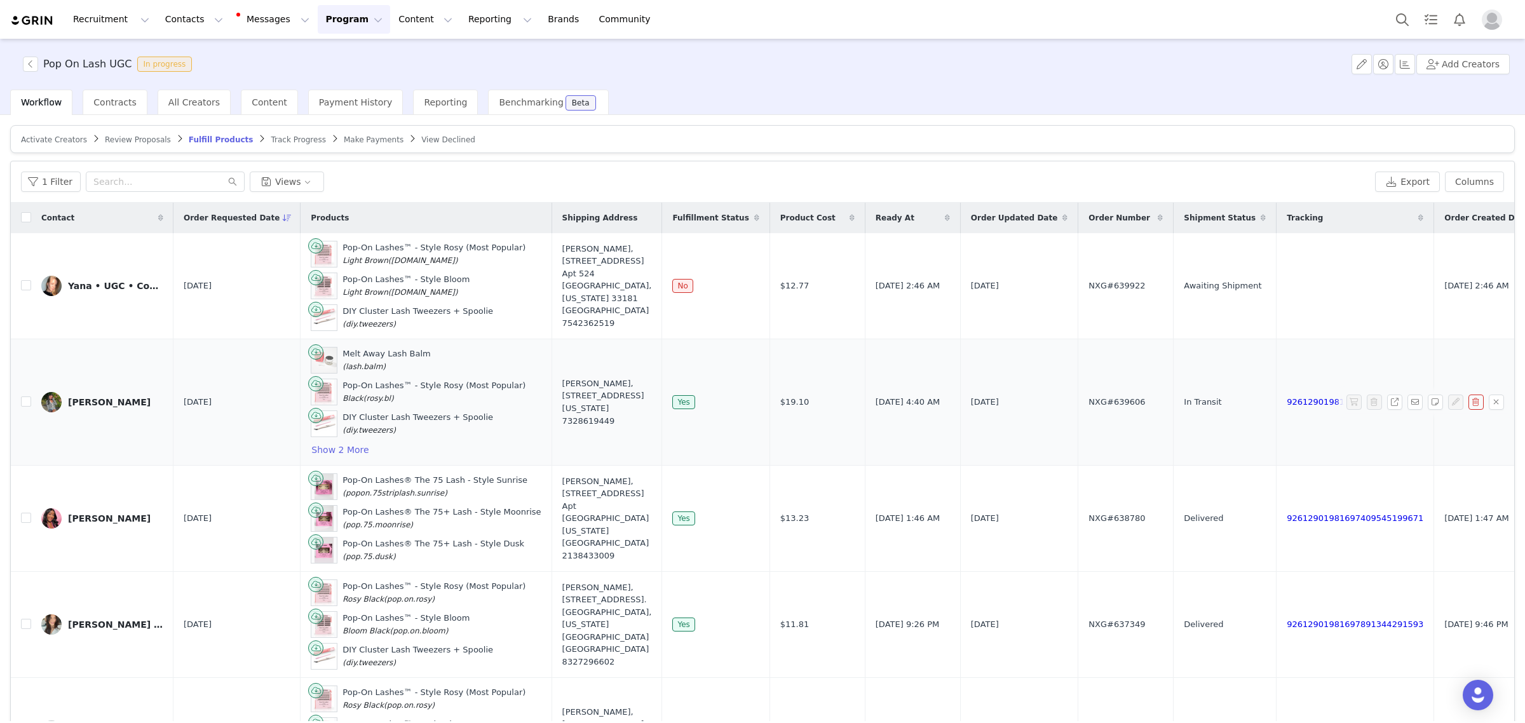
drag, startPoint x: 100, startPoint y: 403, endPoint x: 123, endPoint y: 423, distance: 29.3
click at [100, 403] on div "[PERSON_NAME]" at bounding box center [109, 402] width 83 height 10
click at [106, 401] on div "[PERSON_NAME]" at bounding box center [109, 402] width 83 height 10
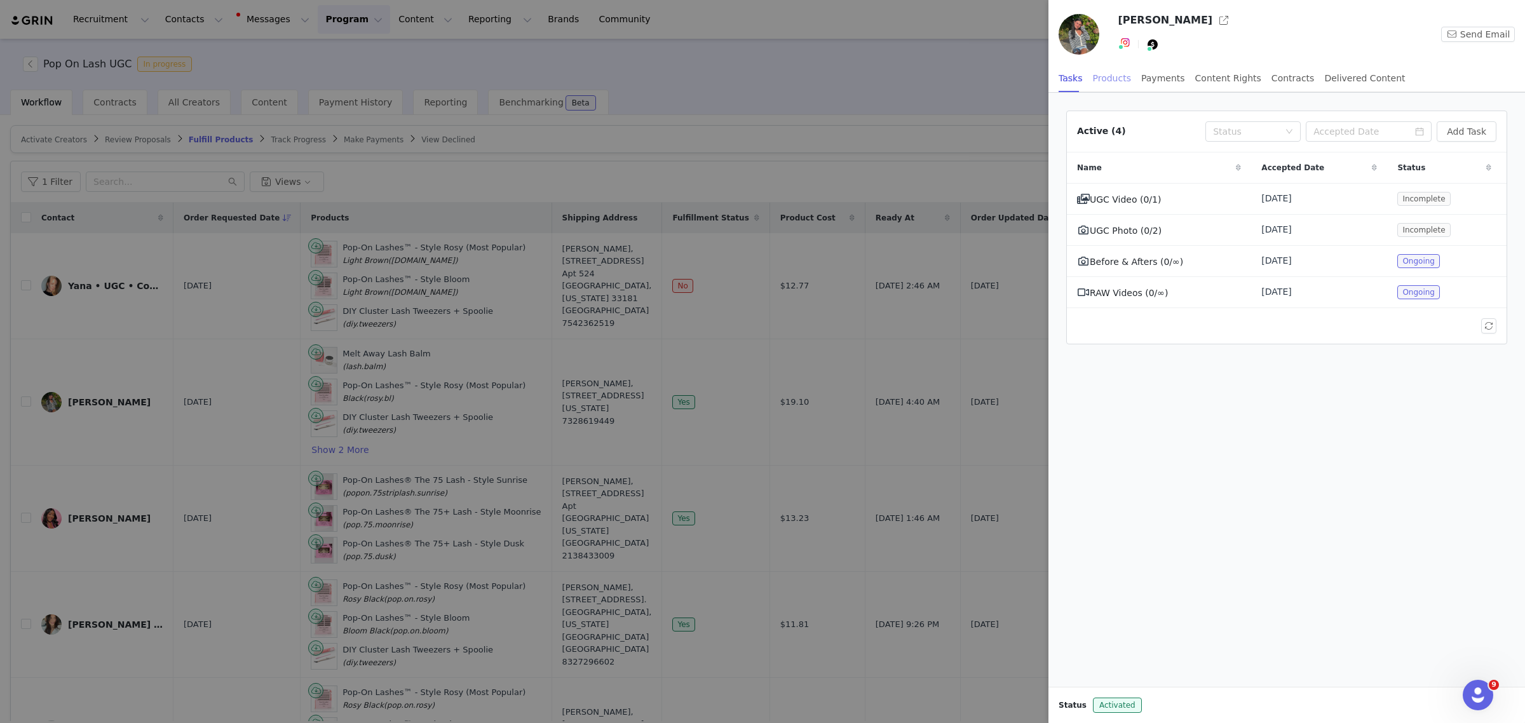
click at [1113, 76] on div "Products" at bounding box center [1112, 78] width 38 height 29
click at [812, 87] on div at bounding box center [762, 361] width 1525 height 723
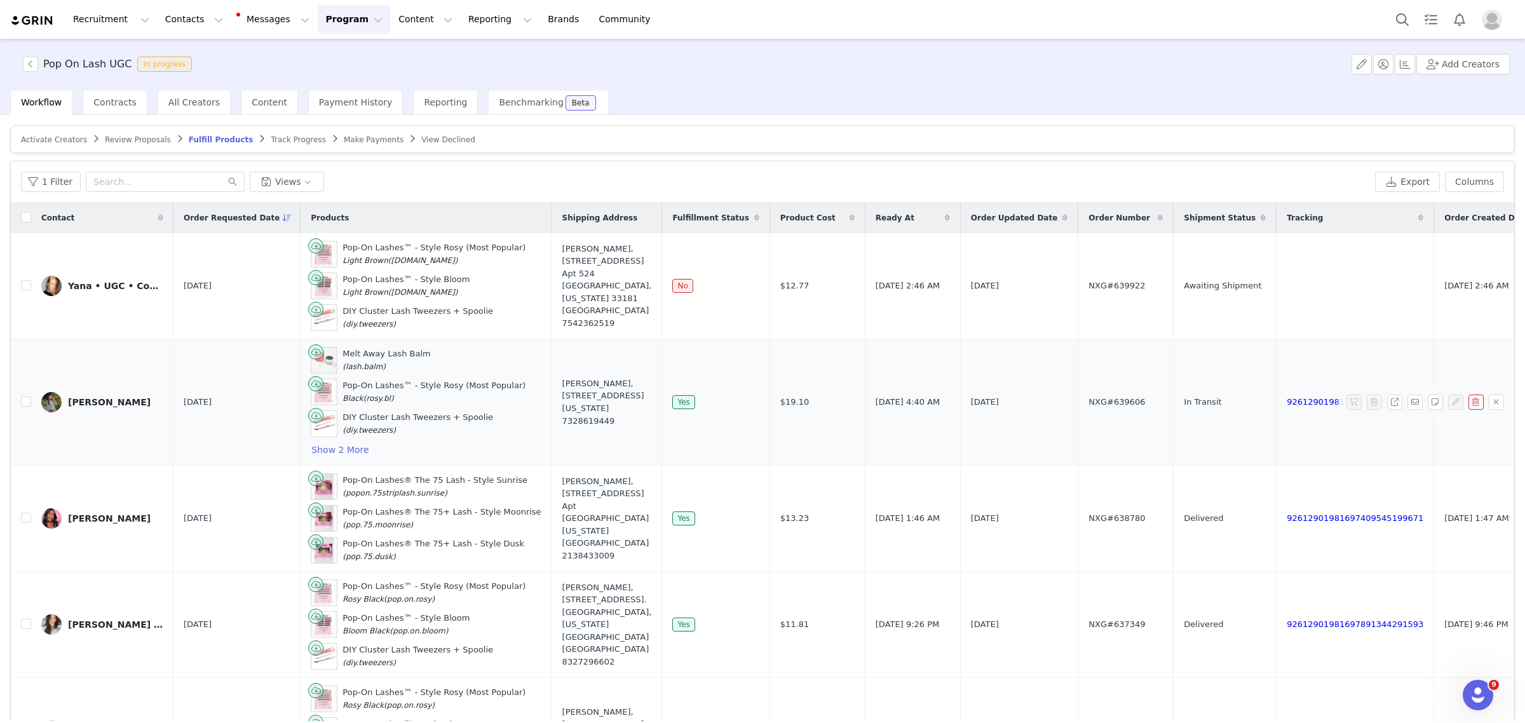
click at [112, 403] on div "Ella Clemenko" at bounding box center [109, 402] width 83 height 10
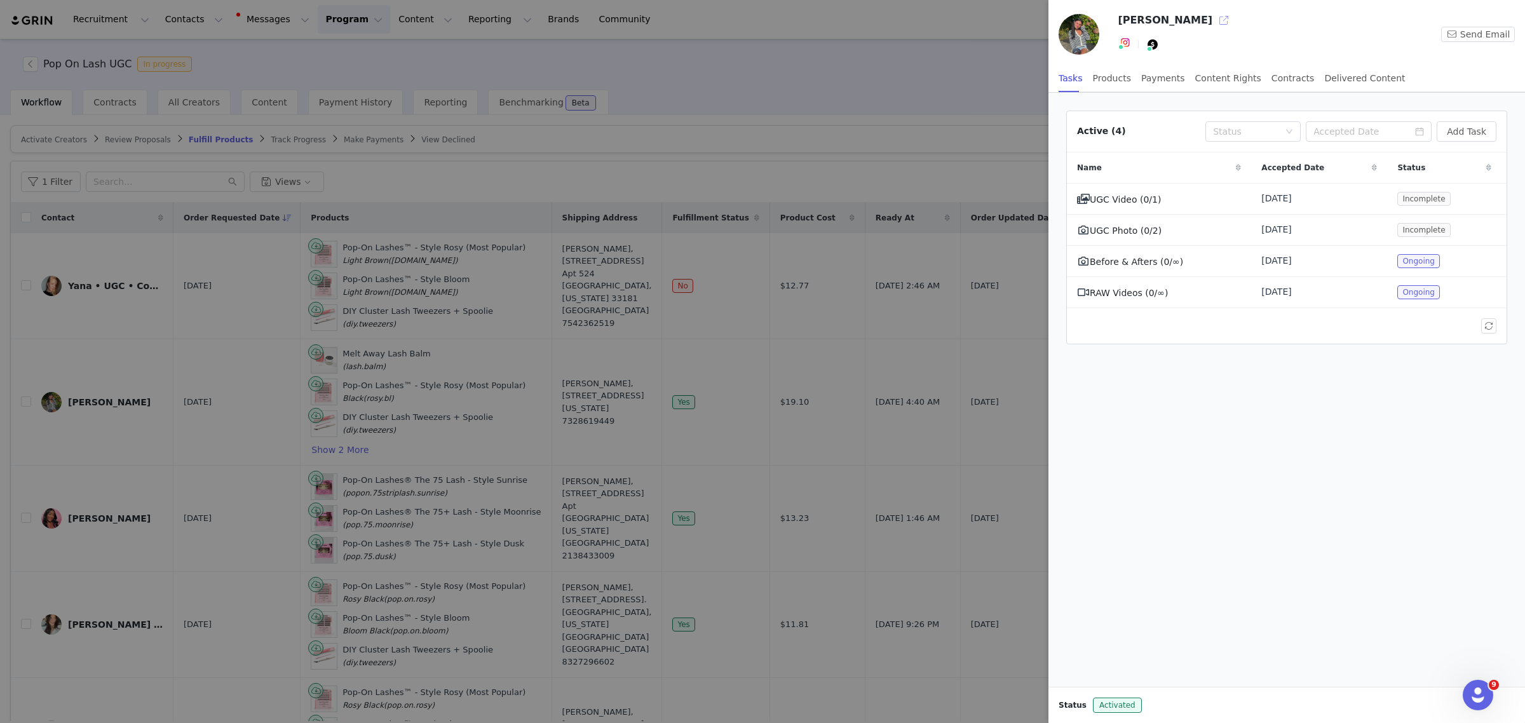
click at [1214, 15] on button "button" at bounding box center [1224, 20] width 20 height 20
click at [931, 156] on div at bounding box center [762, 361] width 1525 height 723
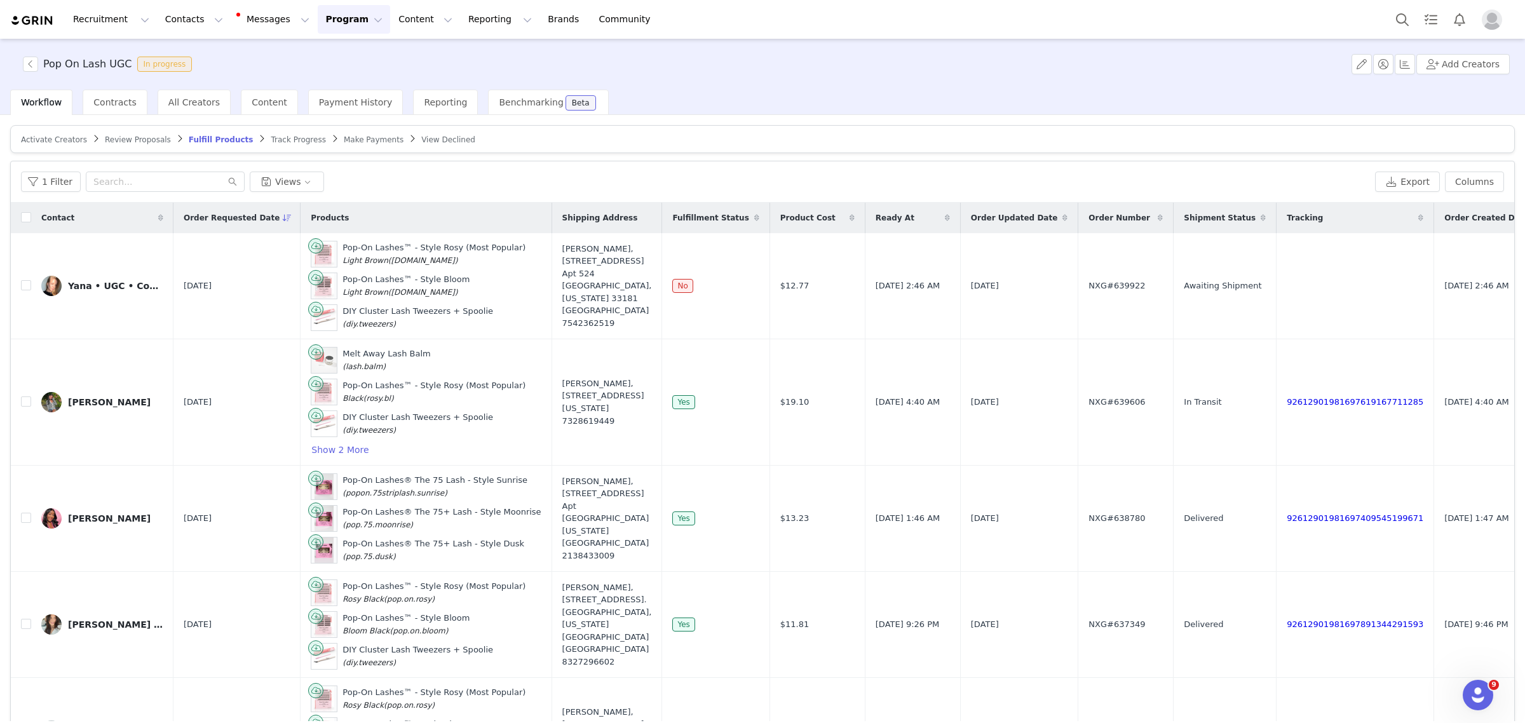
click at [1524, 43] on div at bounding box center [1525, 361] width 0 height 723
click at [325, 452] on button "Show 2 More" at bounding box center [340, 449] width 58 height 15
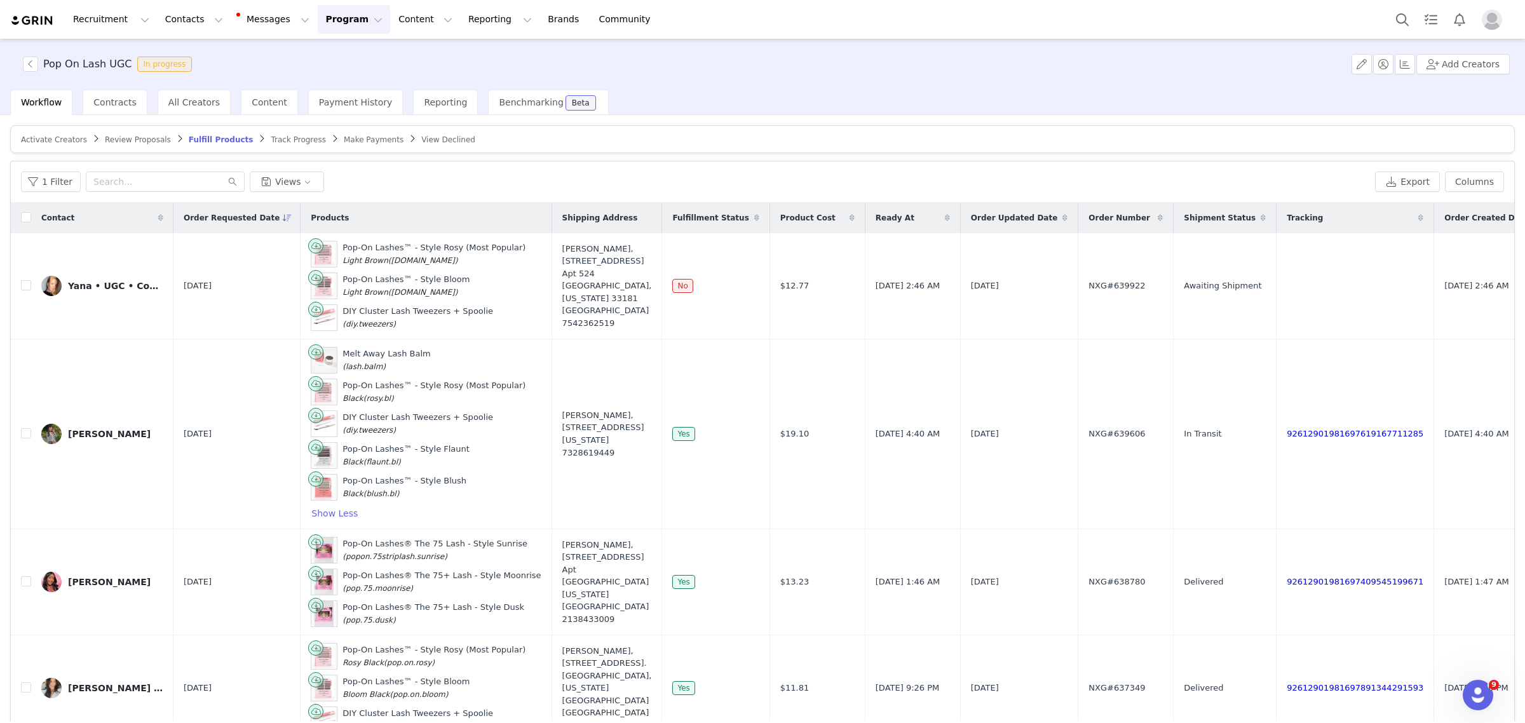
click at [118, 140] on span "Review Proposals" at bounding box center [138, 139] width 66 height 9
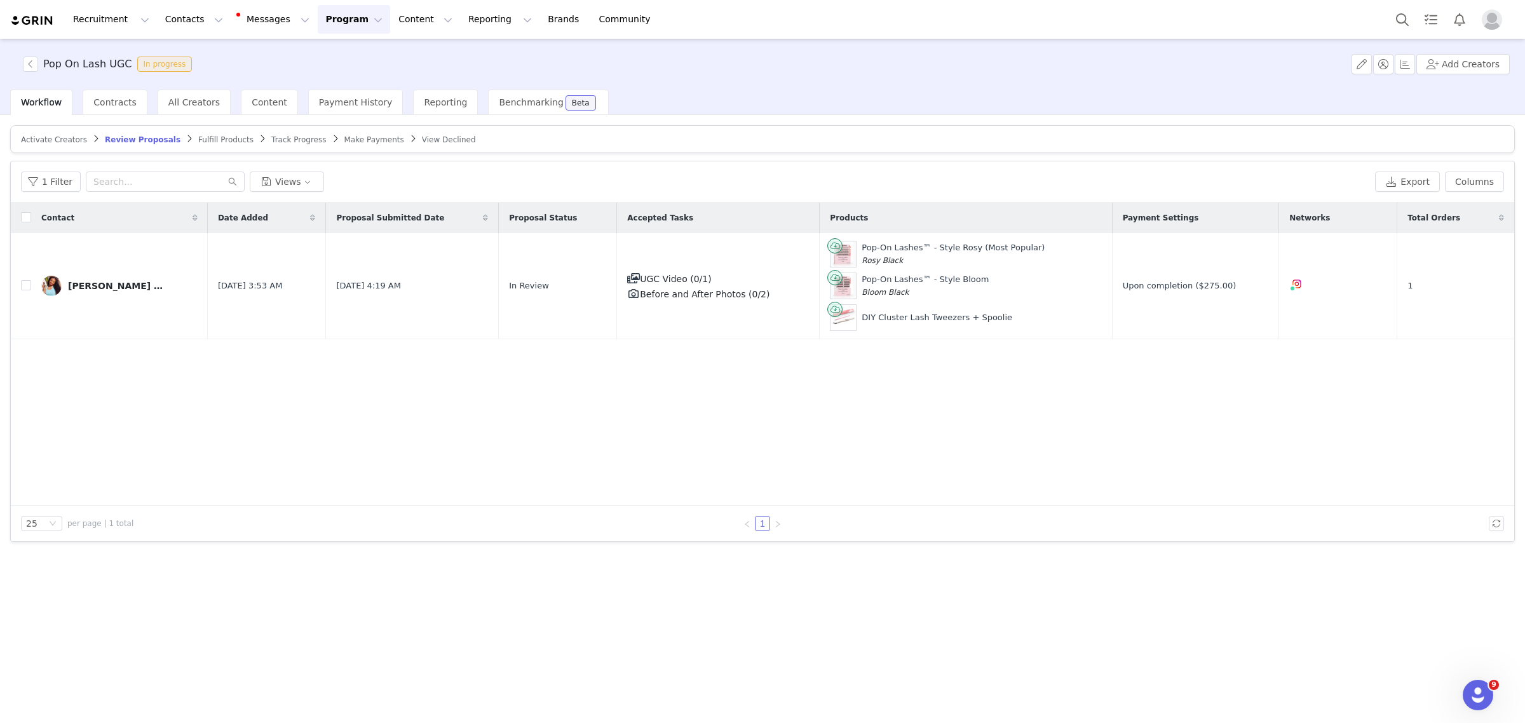
click at [64, 141] on span "Activate Creators" at bounding box center [54, 139] width 66 height 9
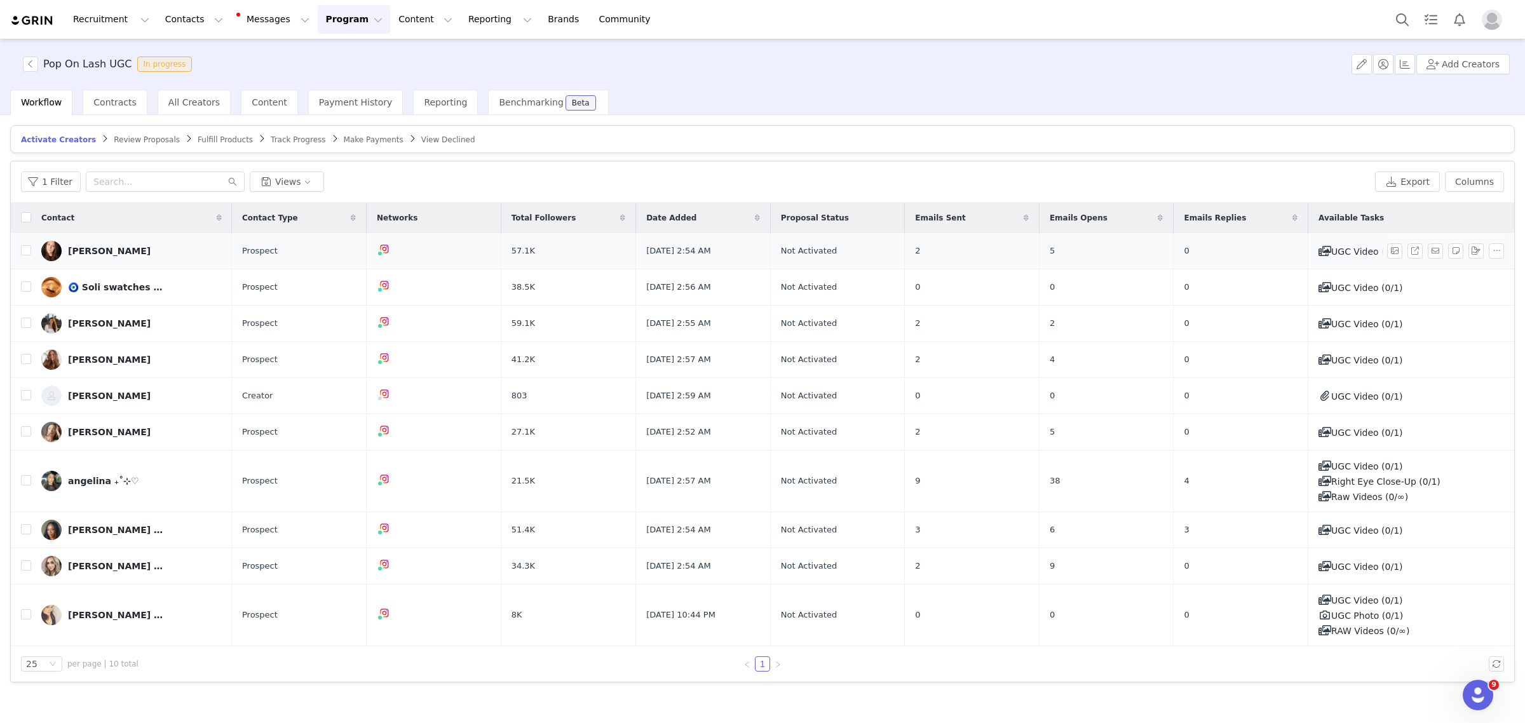
click at [107, 249] on div "Jessica Karas" at bounding box center [109, 251] width 83 height 10
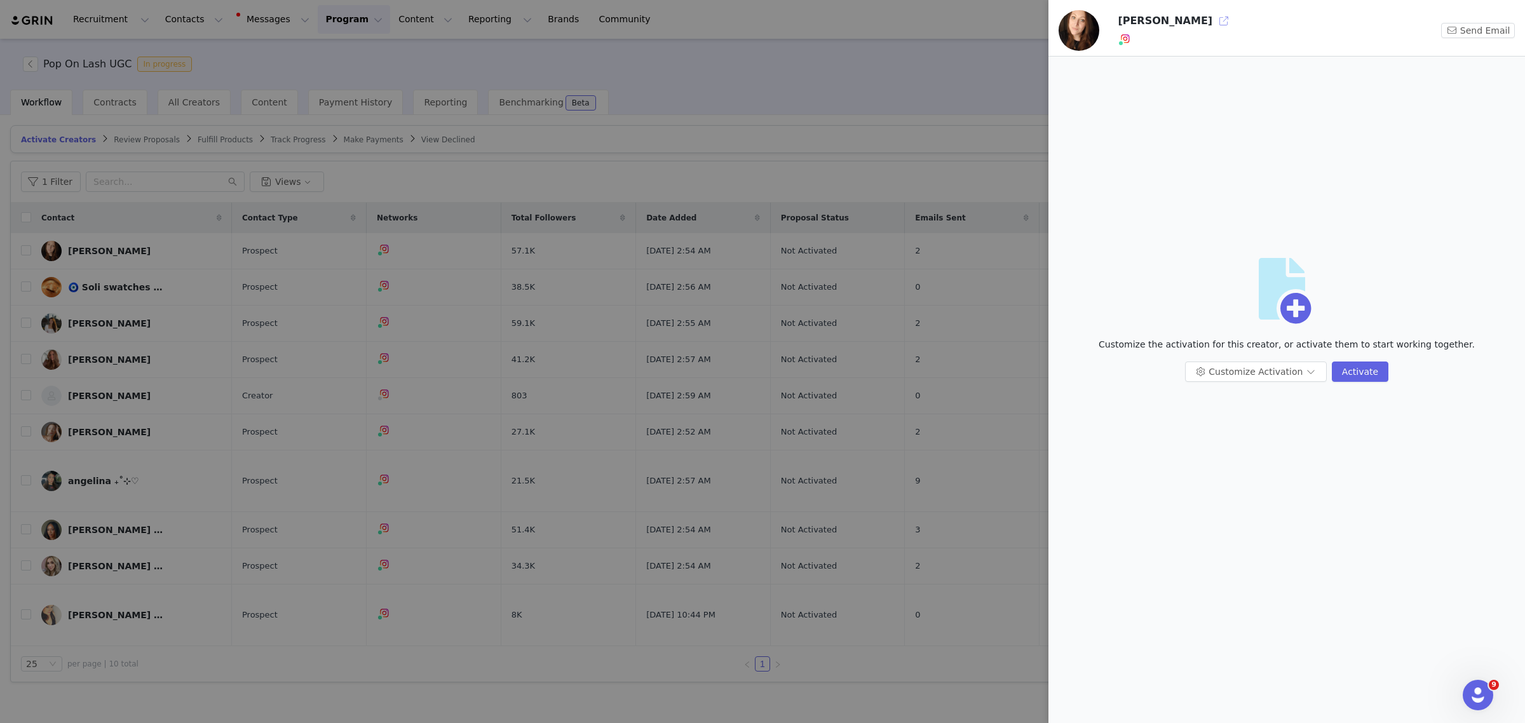
click at [1214, 17] on button "button" at bounding box center [1224, 21] width 20 height 20
click at [137, 301] on div at bounding box center [762, 361] width 1525 height 723
click at [139, 280] on div "Jessica Karas Send Email Artboard Customize the activation for this creator, or…" at bounding box center [762, 361] width 1525 height 723
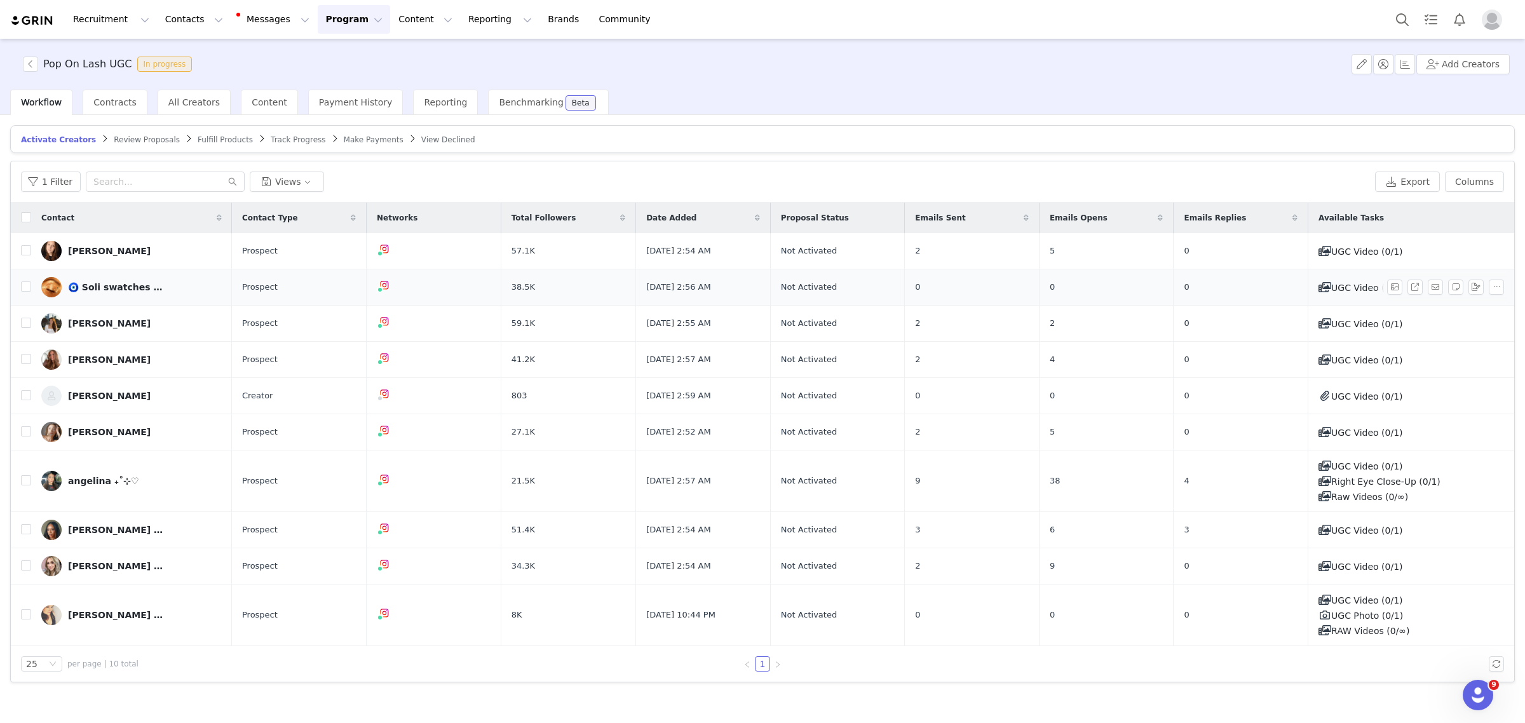
click at [119, 284] on div "🧿 Soli swatches | photography | reels" at bounding box center [115, 287] width 95 height 10
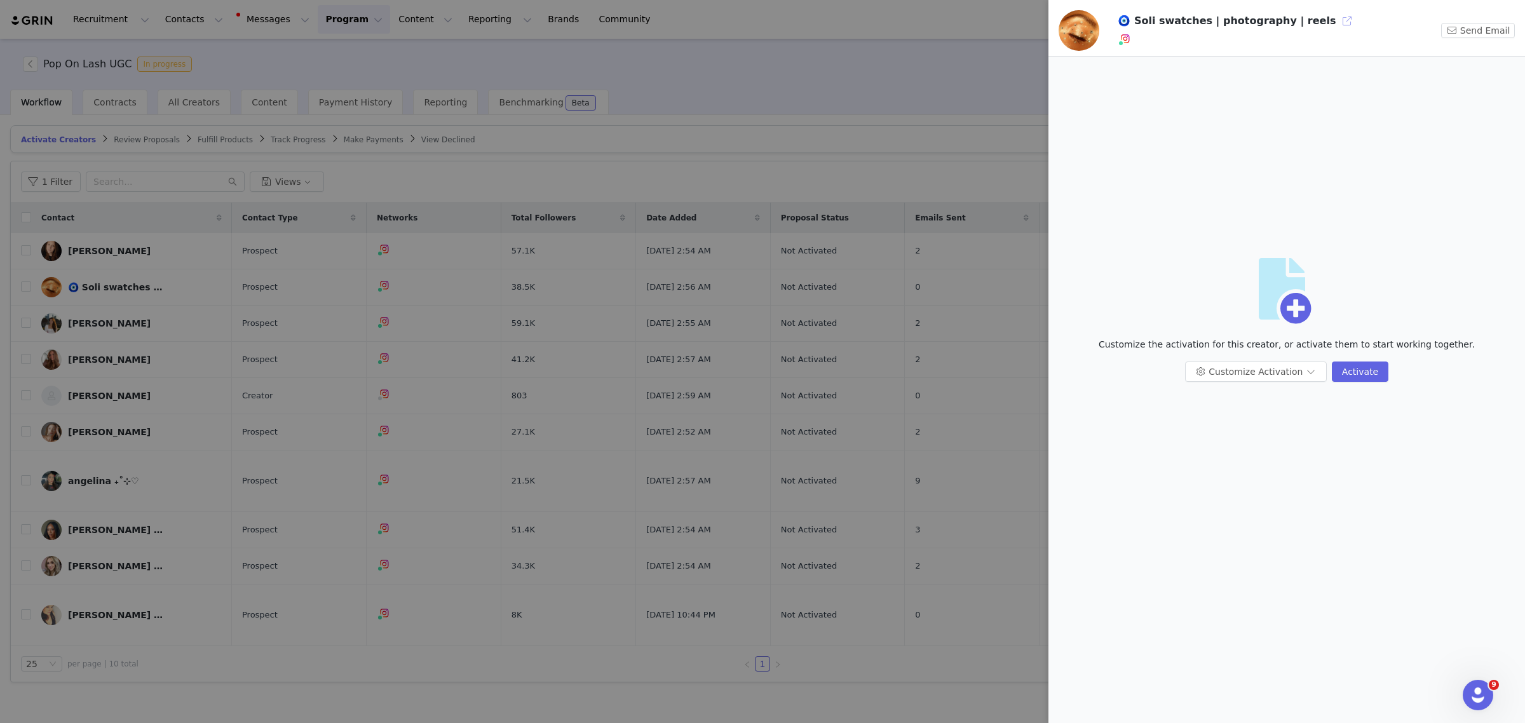
click at [1337, 20] on button "button" at bounding box center [1347, 21] width 20 height 20
drag, startPoint x: 1132, startPoint y: 61, endPoint x: 1121, endPoint y: 42, distance: 21.9
click at [1132, 61] on link "@maquillageitup" at bounding box center [1152, 66] width 76 height 10
click at [154, 324] on div at bounding box center [762, 361] width 1525 height 723
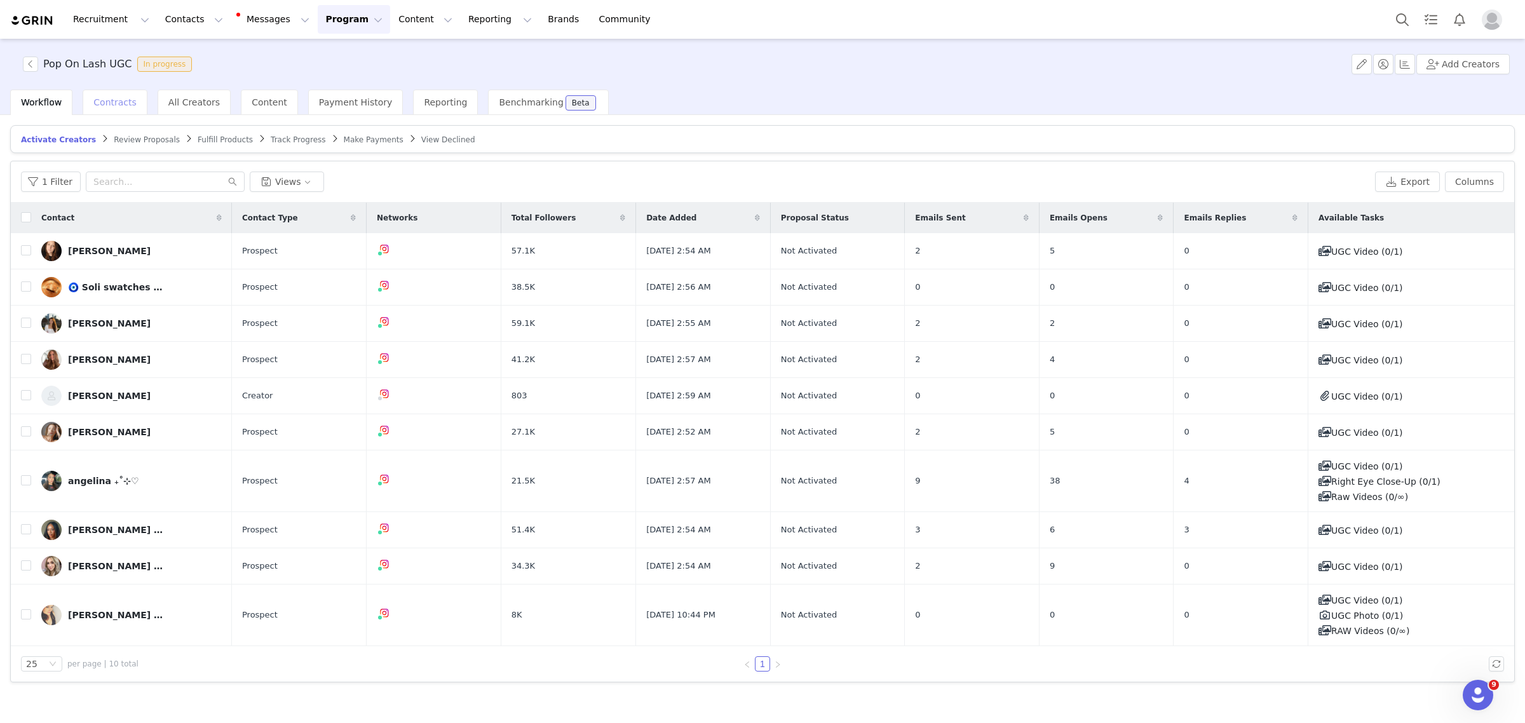
click at [110, 102] on span "Contracts" at bounding box center [114, 102] width 43 height 10
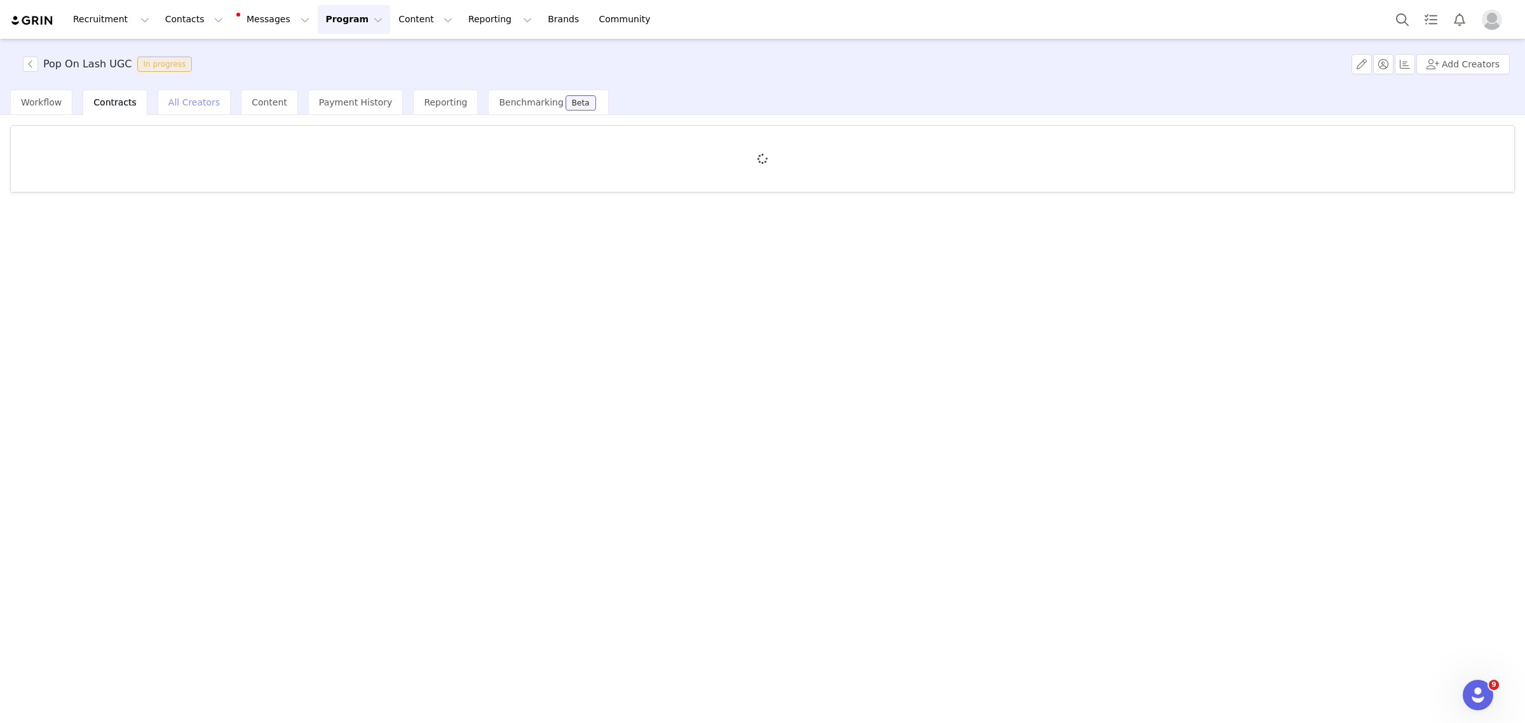
click at [172, 100] on span "All Creators" at bounding box center [193, 102] width 51 height 10
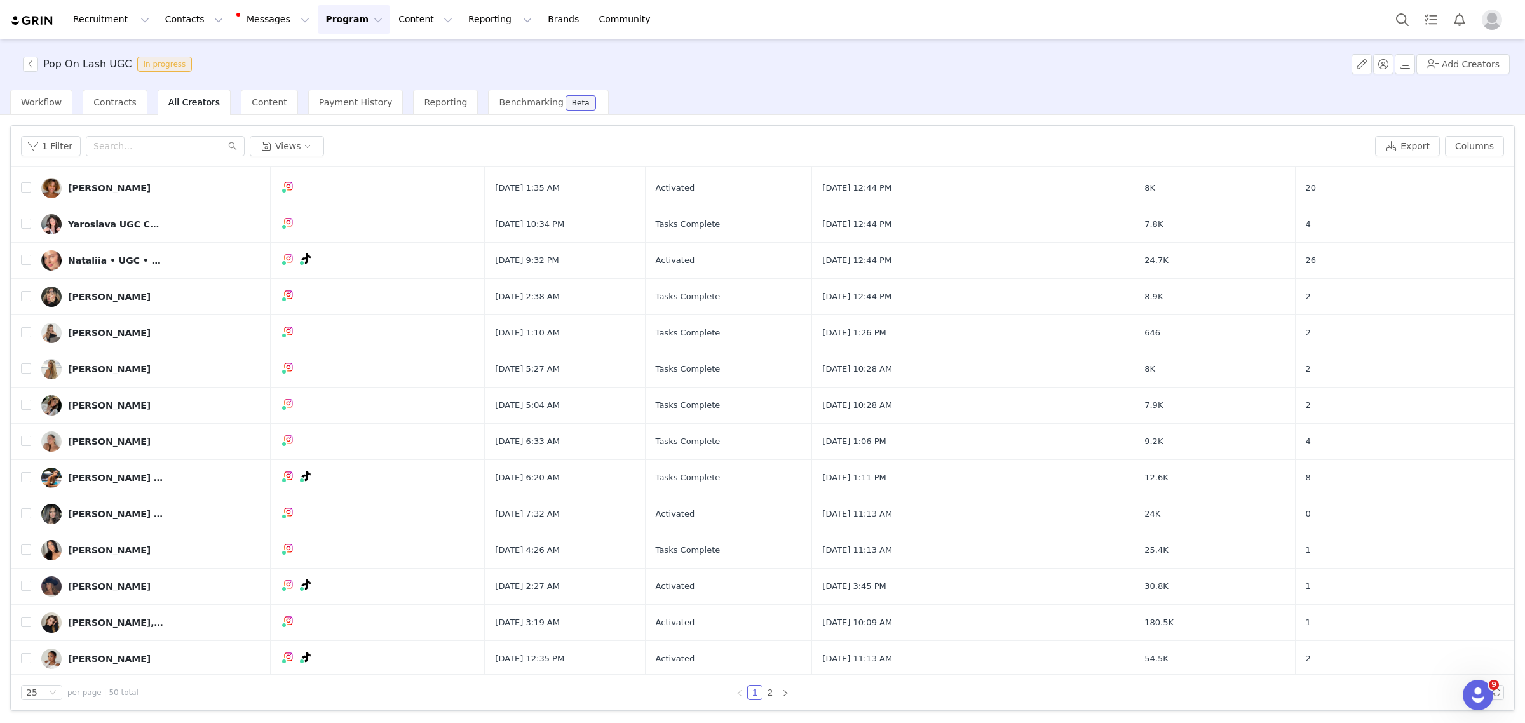
scroll to position [432, 0]
click at [773, 693] on link "2" at bounding box center [770, 693] width 14 height 14
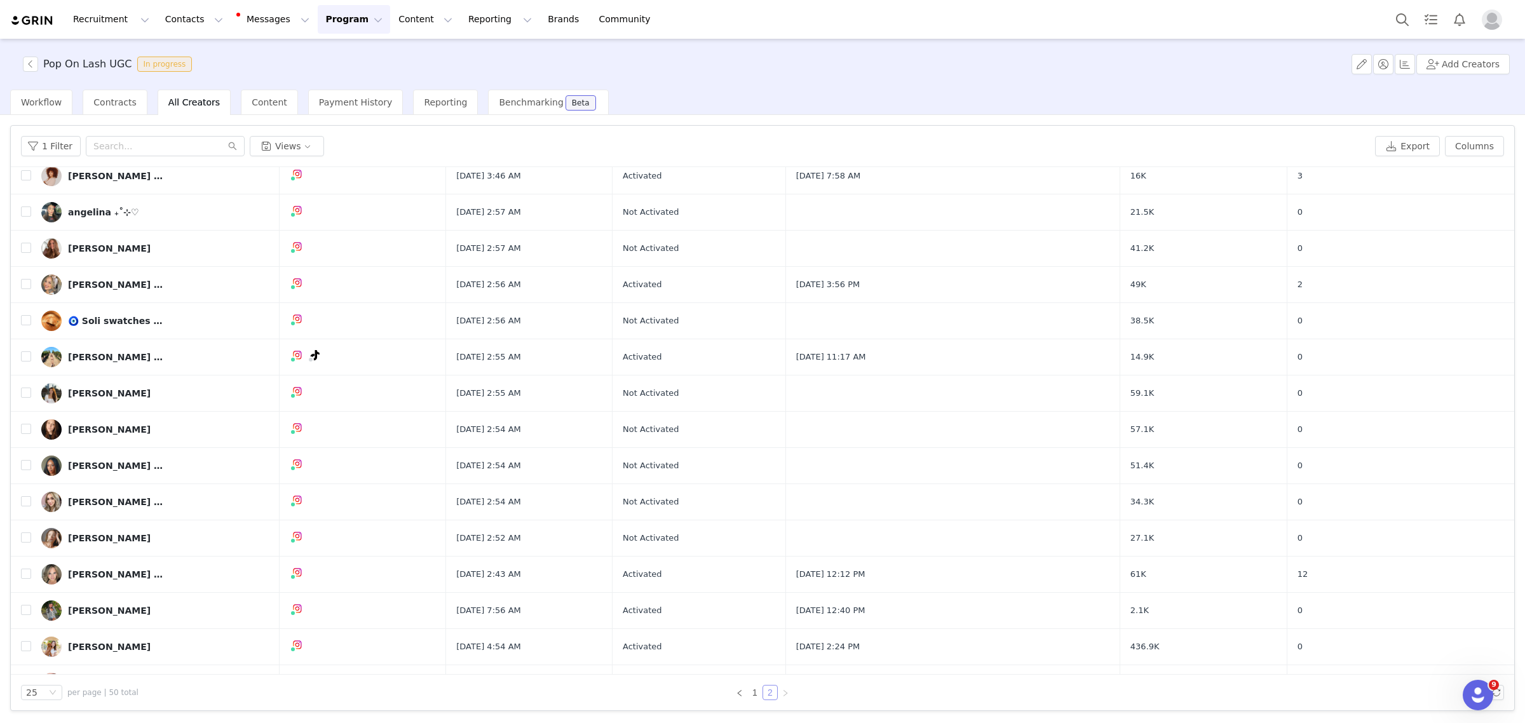
scroll to position [0, 0]
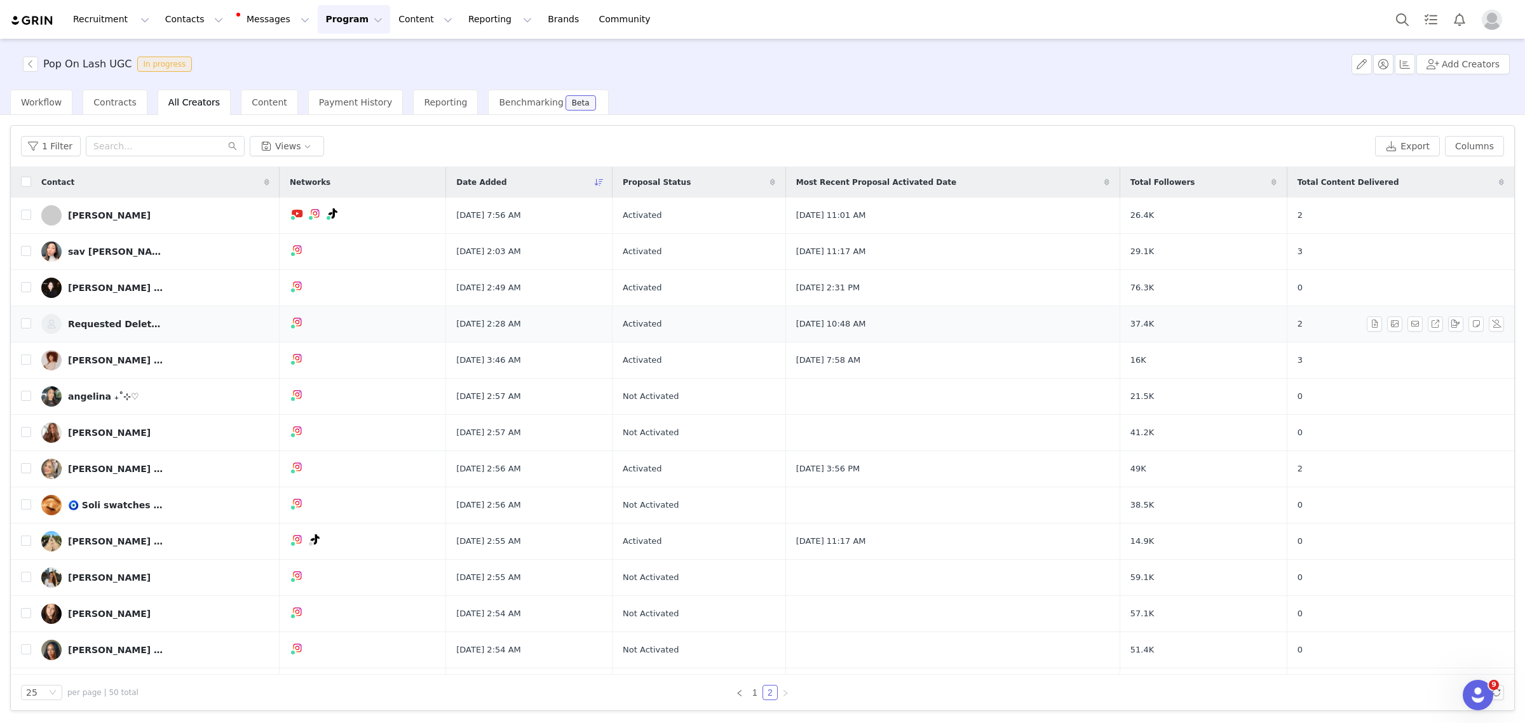
click at [93, 319] on div "Requested Deletion Requested Deletion" at bounding box center [115, 324] width 95 height 10
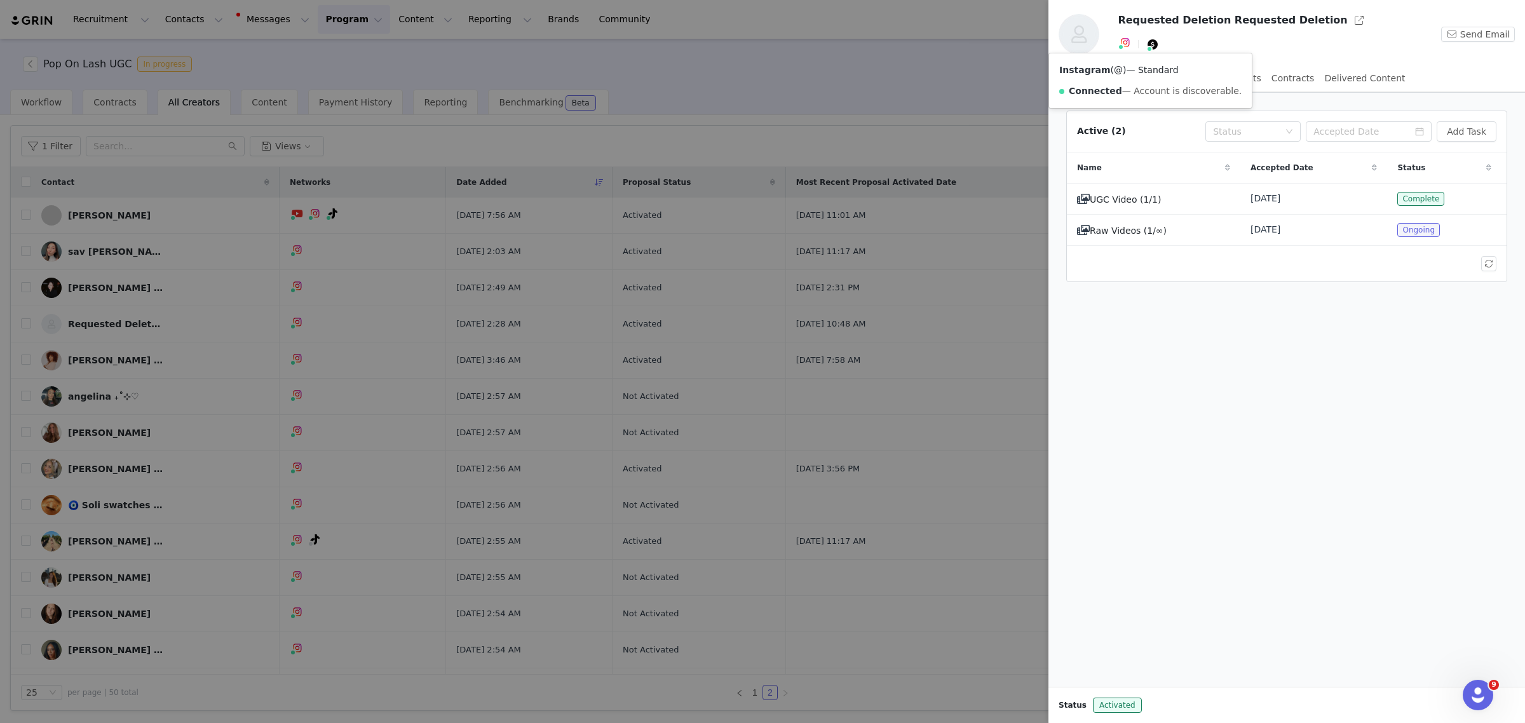
click at [1125, 39] on img at bounding box center [1125, 42] width 10 height 10
click at [1349, 16] on button "button" at bounding box center [1359, 20] width 20 height 20
click at [747, 88] on div at bounding box center [762, 361] width 1525 height 723
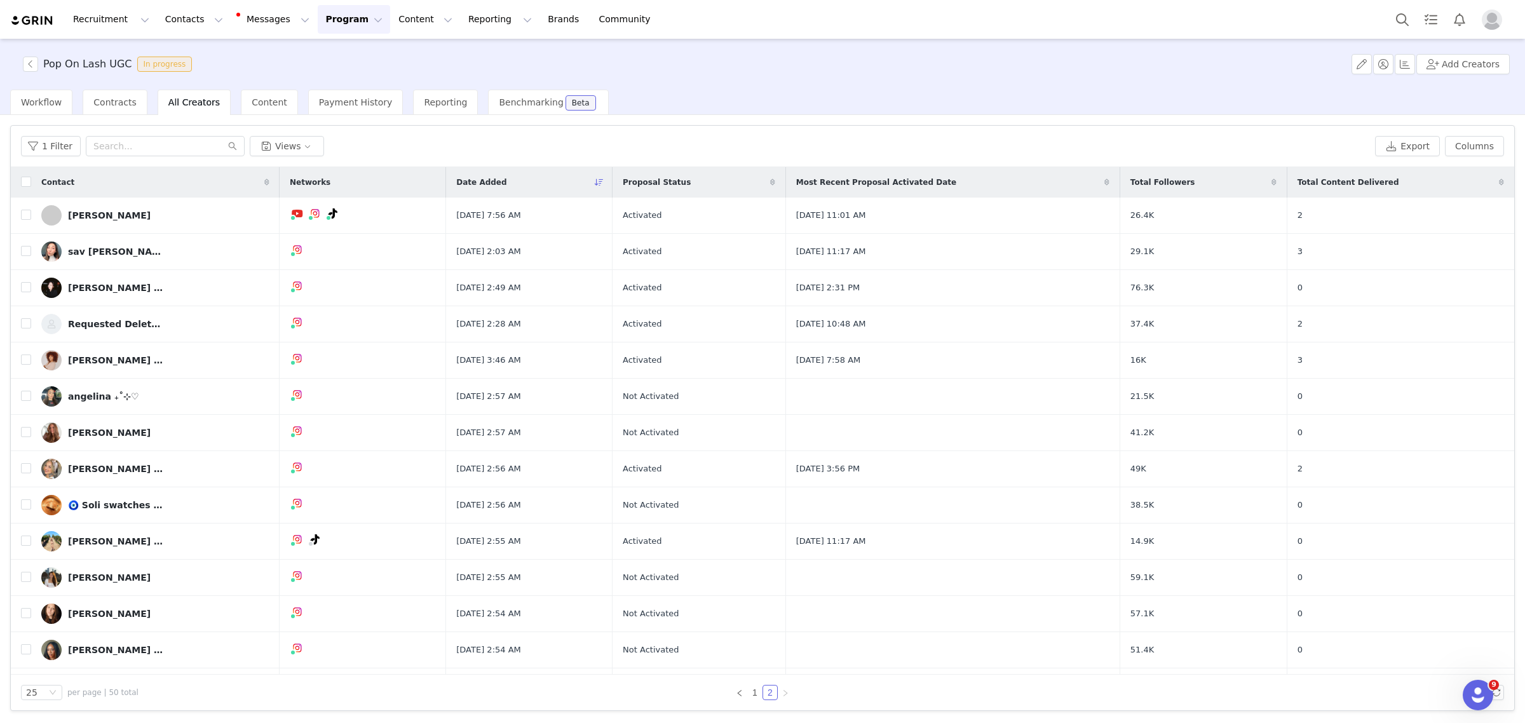
click at [760, 60] on div "Pop On Lash UGC In progress Add Creators Workflow Contracts All Creators Conten…" at bounding box center [762, 380] width 1525 height 682
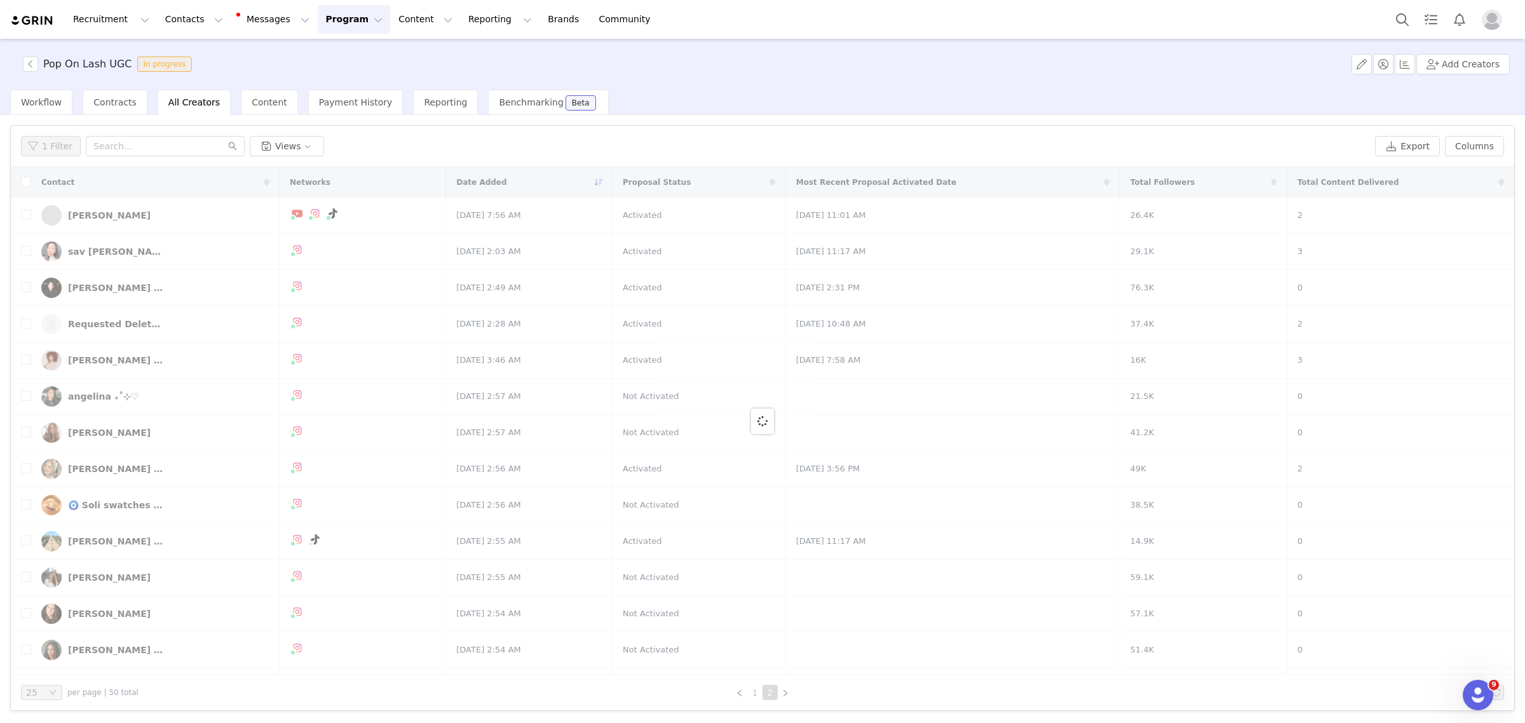
click at [98, 326] on div at bounding box center [762, 421] width 1503 height 508
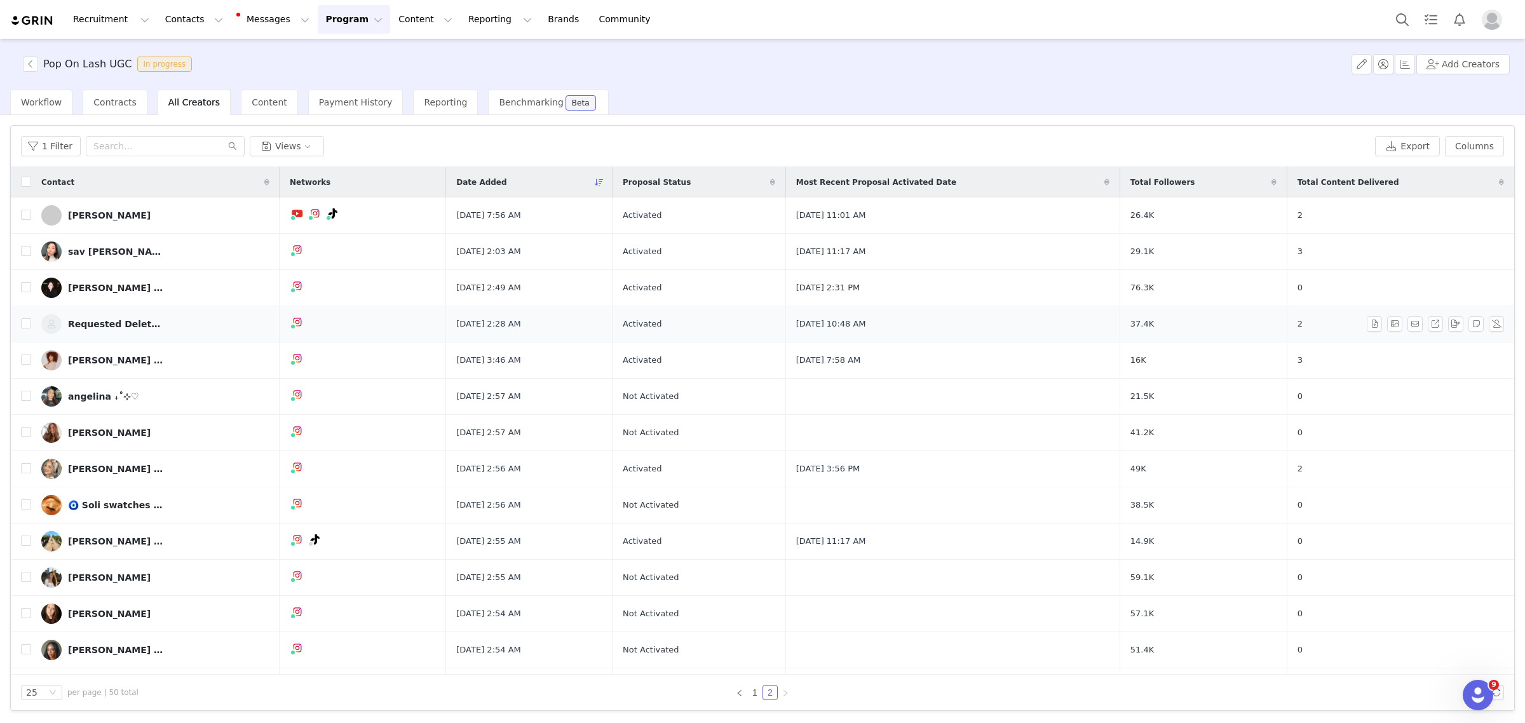
click at [95, 321] on div "Requested Deletion Requested Deletion" at bounding box center [115, 324] width 95 height 10
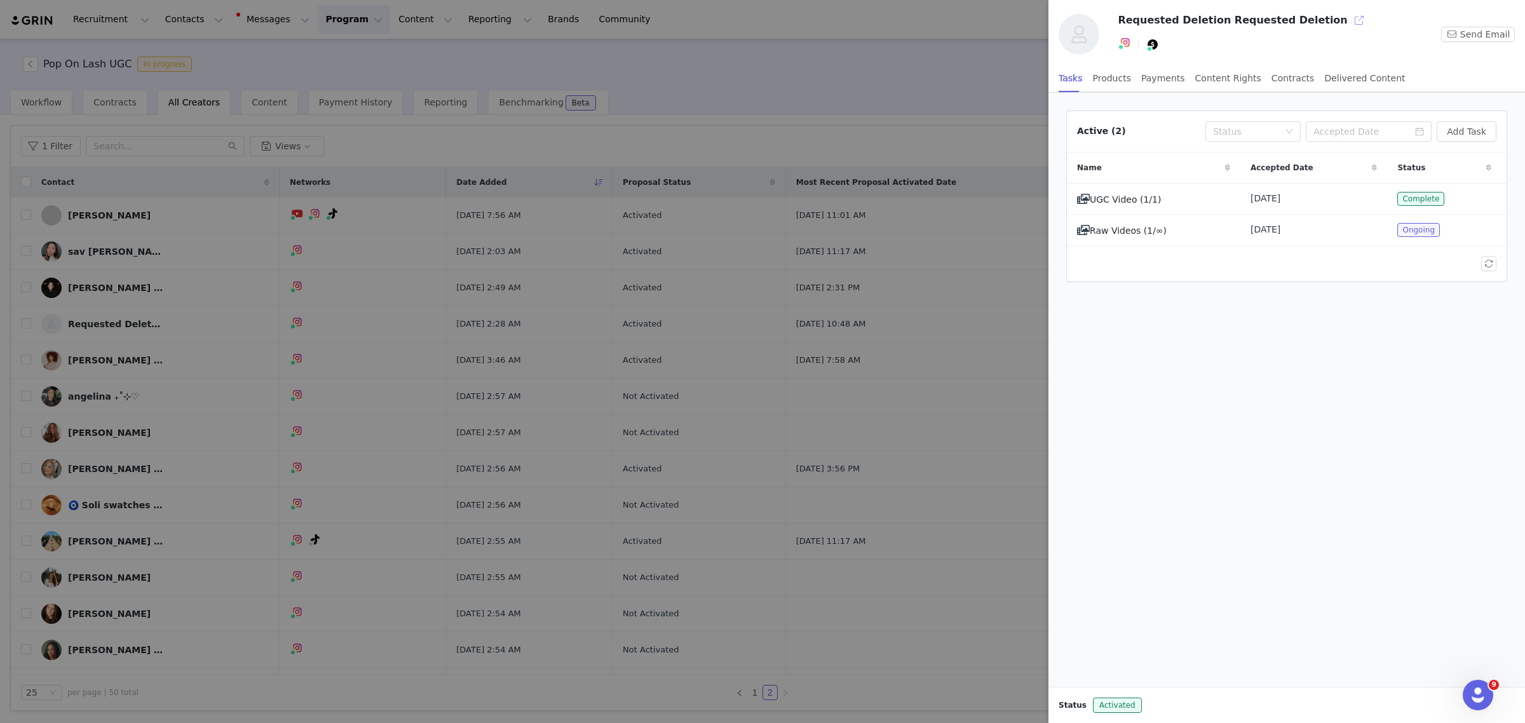
click at [1349, 19] on button "button" at bounding box center [1359, 20] width 20 height 20
click at [761, 75] on div at bounding box center [762, 361] width 1525 height 723
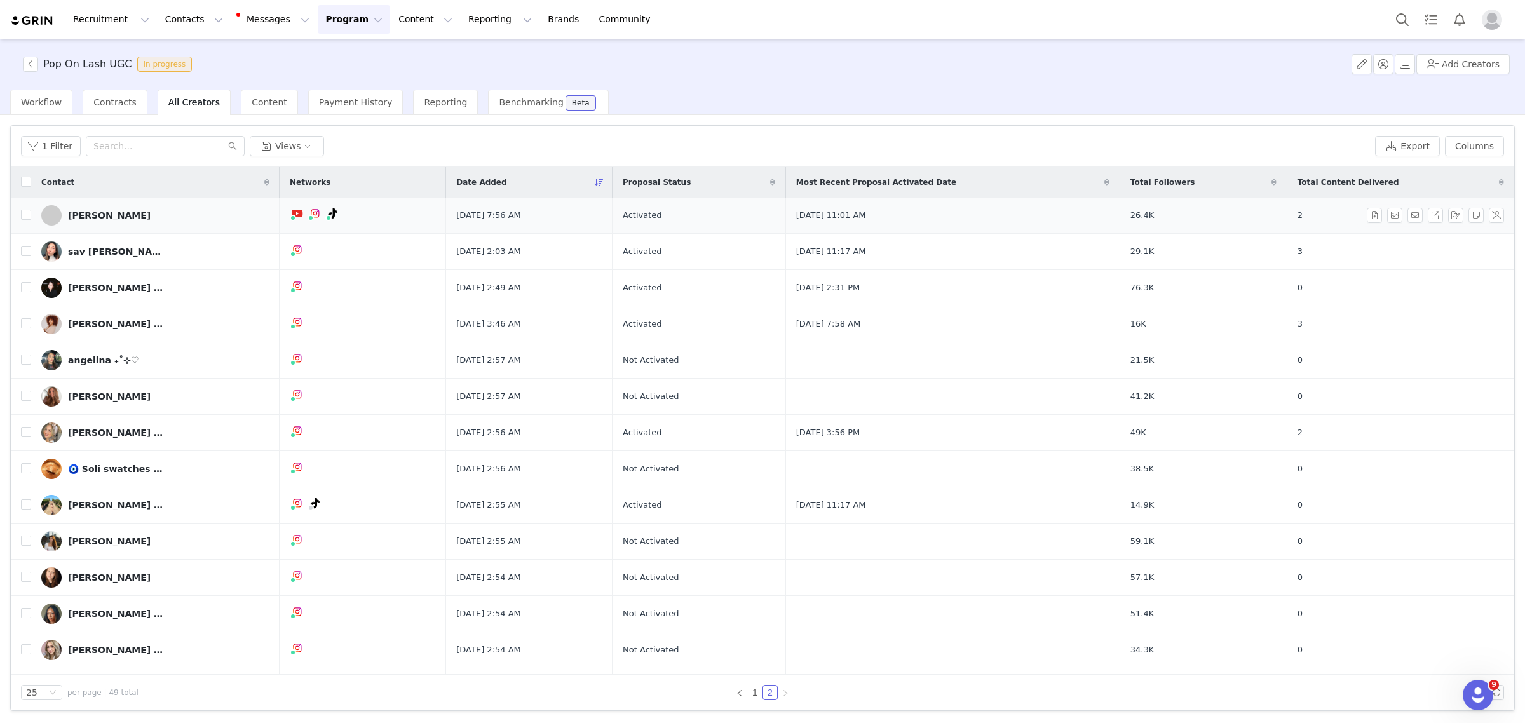
click at [91, 214] on div "Mackenzi" at bounding box center [109, 215] width 83 height 10
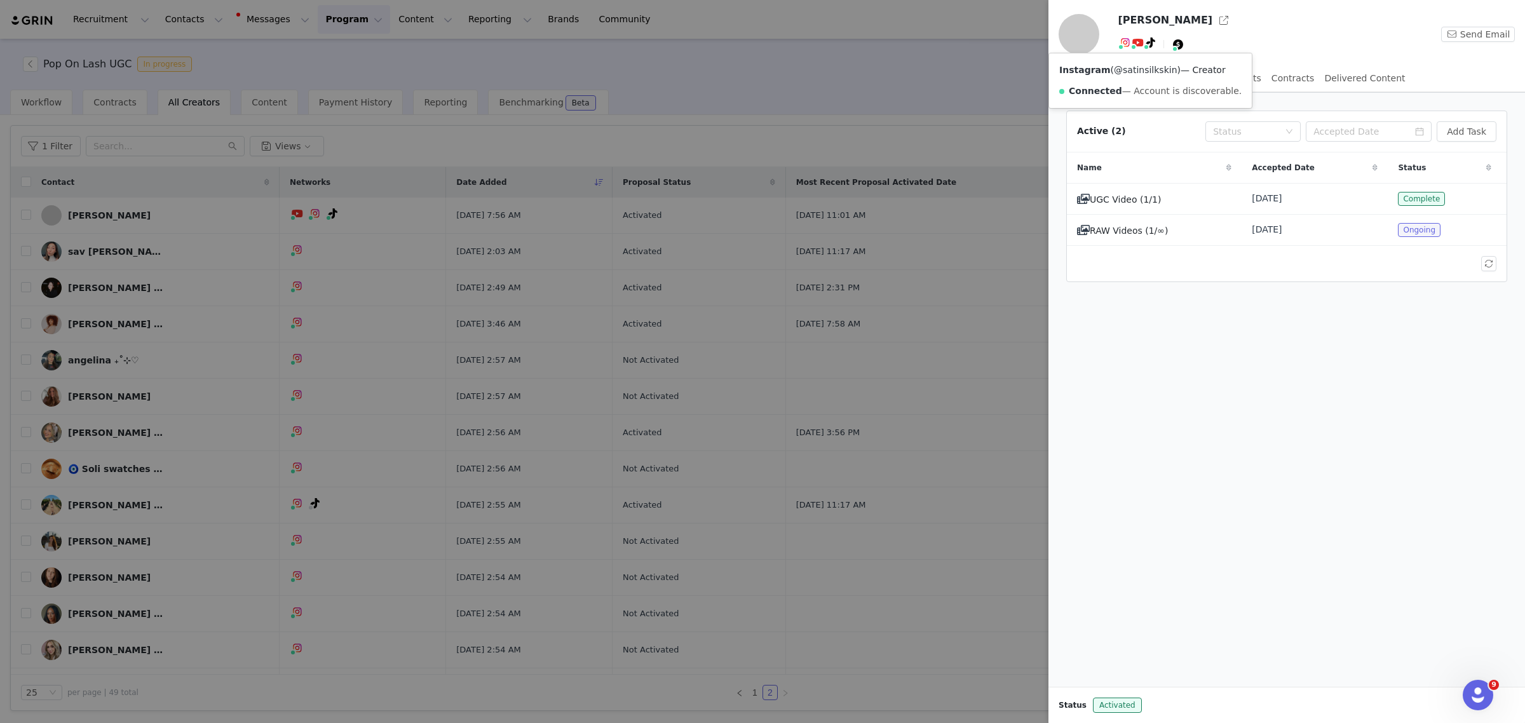
click at [1125, 69] on link "@satinsilkskin" at bounding box center [1145, 70] width 63 height 10
click at [846, 111] on div at bounding box center [762, 361] width 1525 height 723
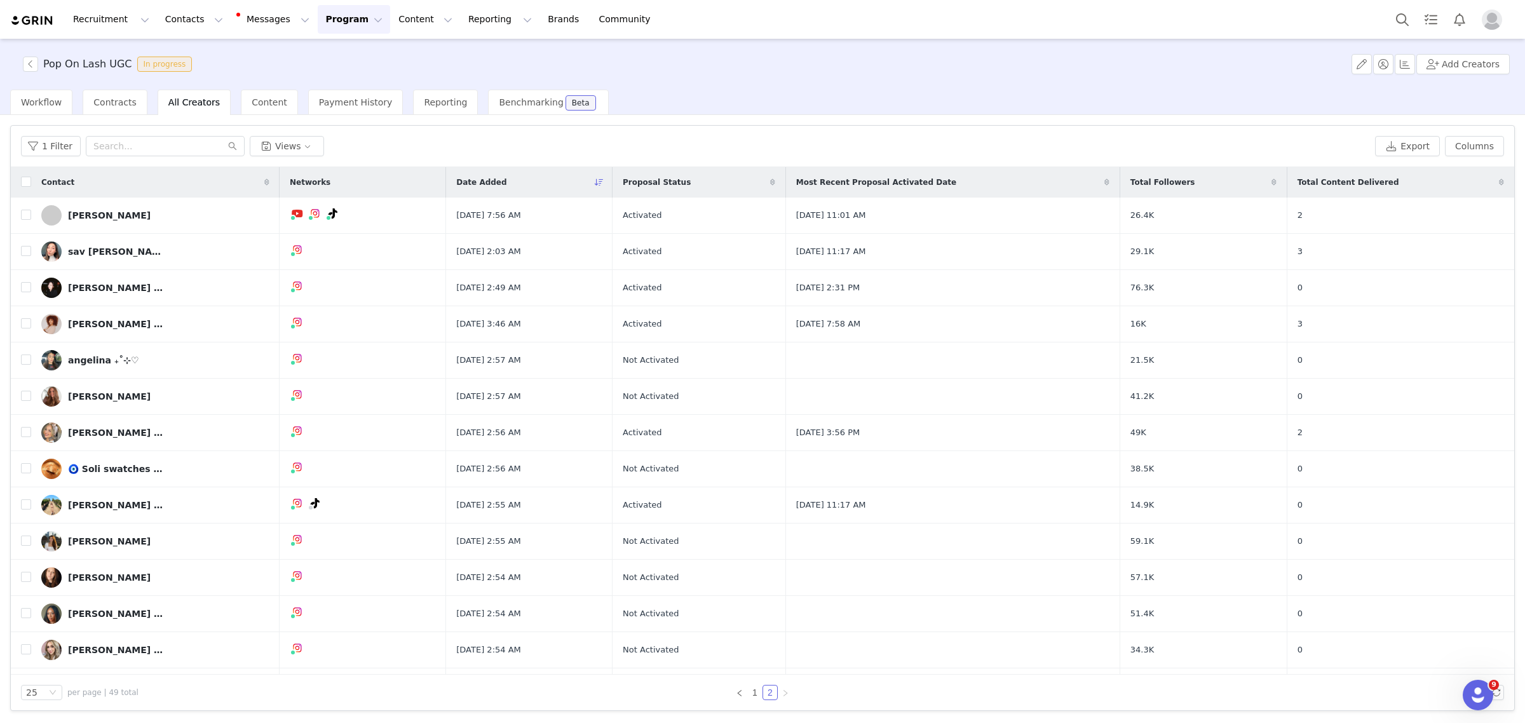
click at [499, 184] on span "Date Added" at bounding box center [481, 182] width 50 height 11
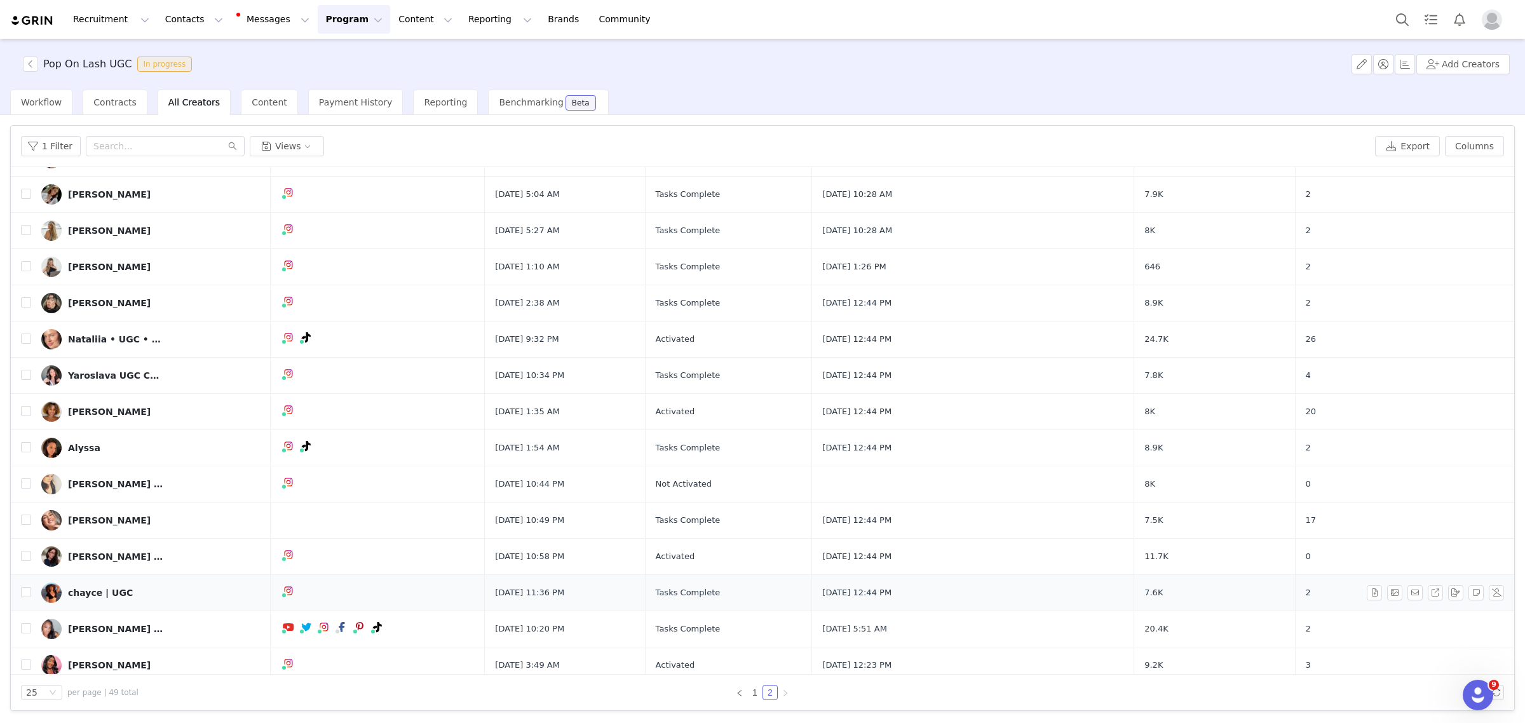
scroll to position [395, 0]
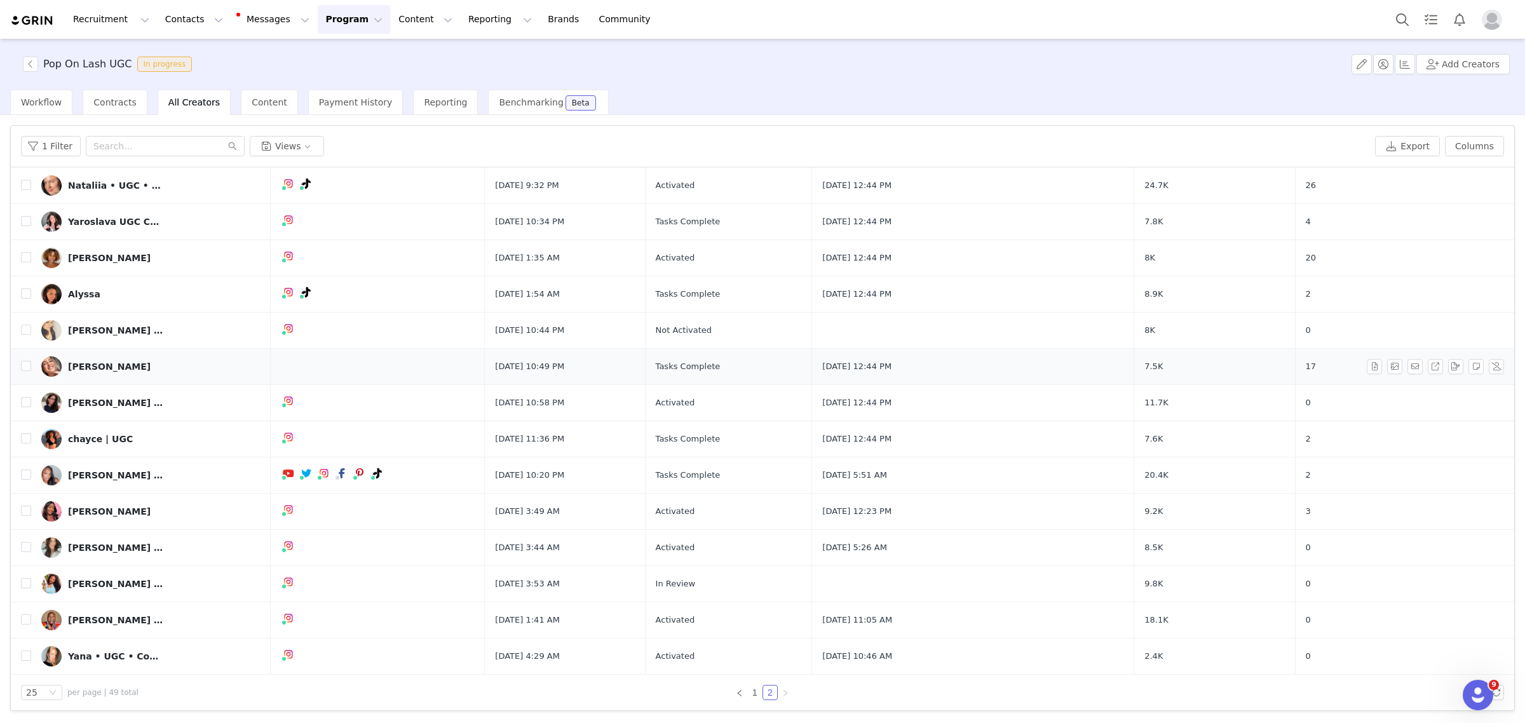
click at [104, 362] on div "Oksana Kacheva" at bounding box center [109, 367] width 83 height 10
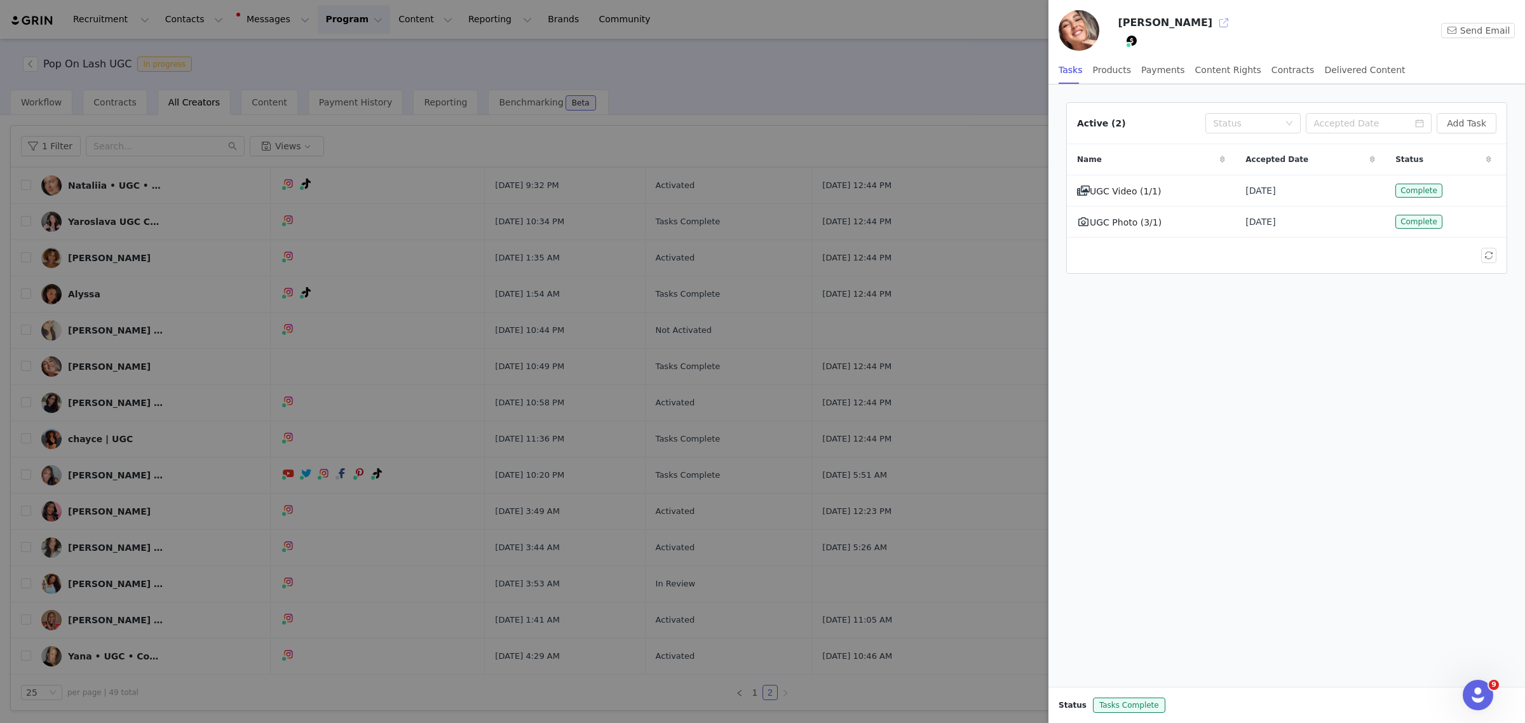
click at [1214, 18] on button "button" at bounding box center [1224, 23] width 20 height 20
drag, startPoint x: 684, startPoint y: 81, endPoint x: 894, endPoint y: 185, distance: 234.1
click at [684, 81] on div at bounding box center [762, 361] width 1525 height 723
click at [935, 50] on div "Oksana Kacheva Send Email Tasks Products Payments Content Rights Contracts Deli…" at bounding box center [762, 361] width 1525 height 723
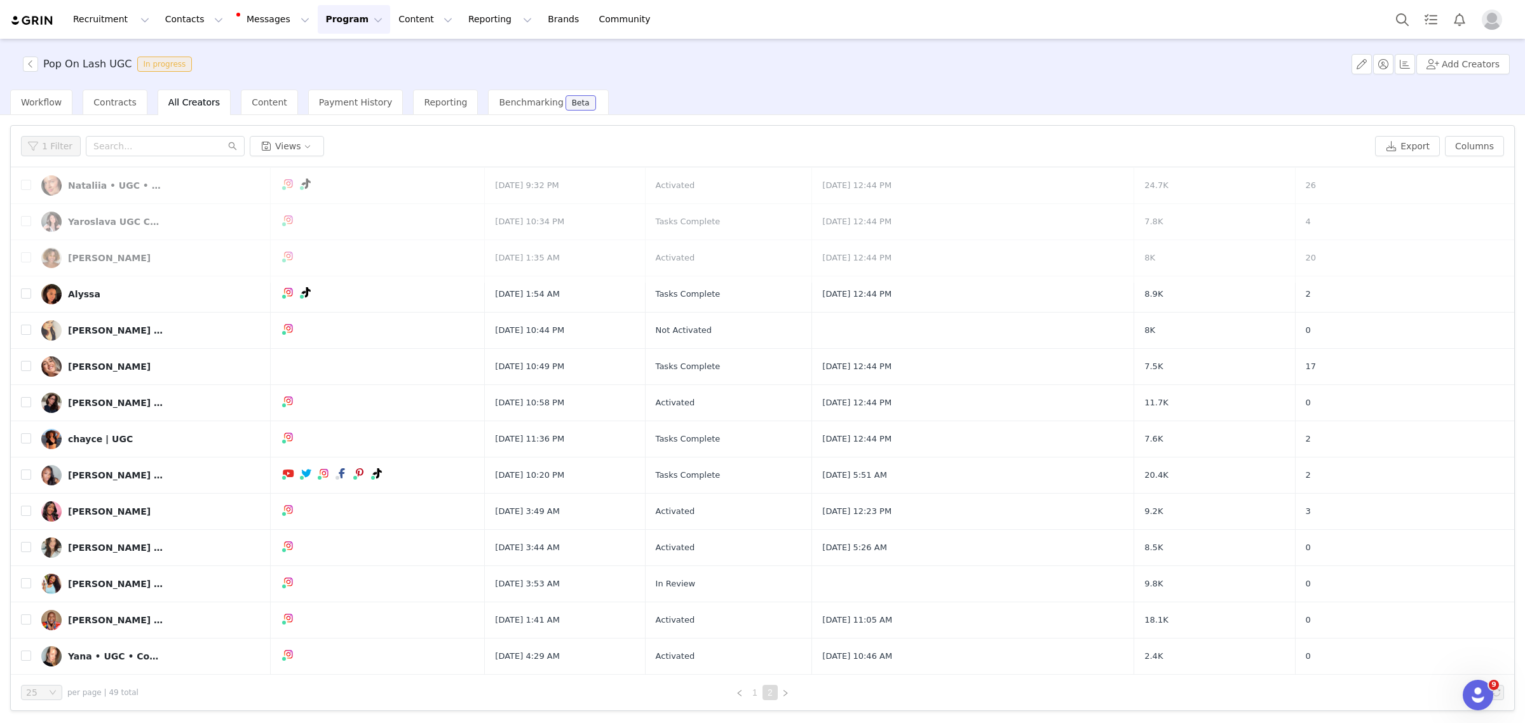
scroll to position [0, 0]
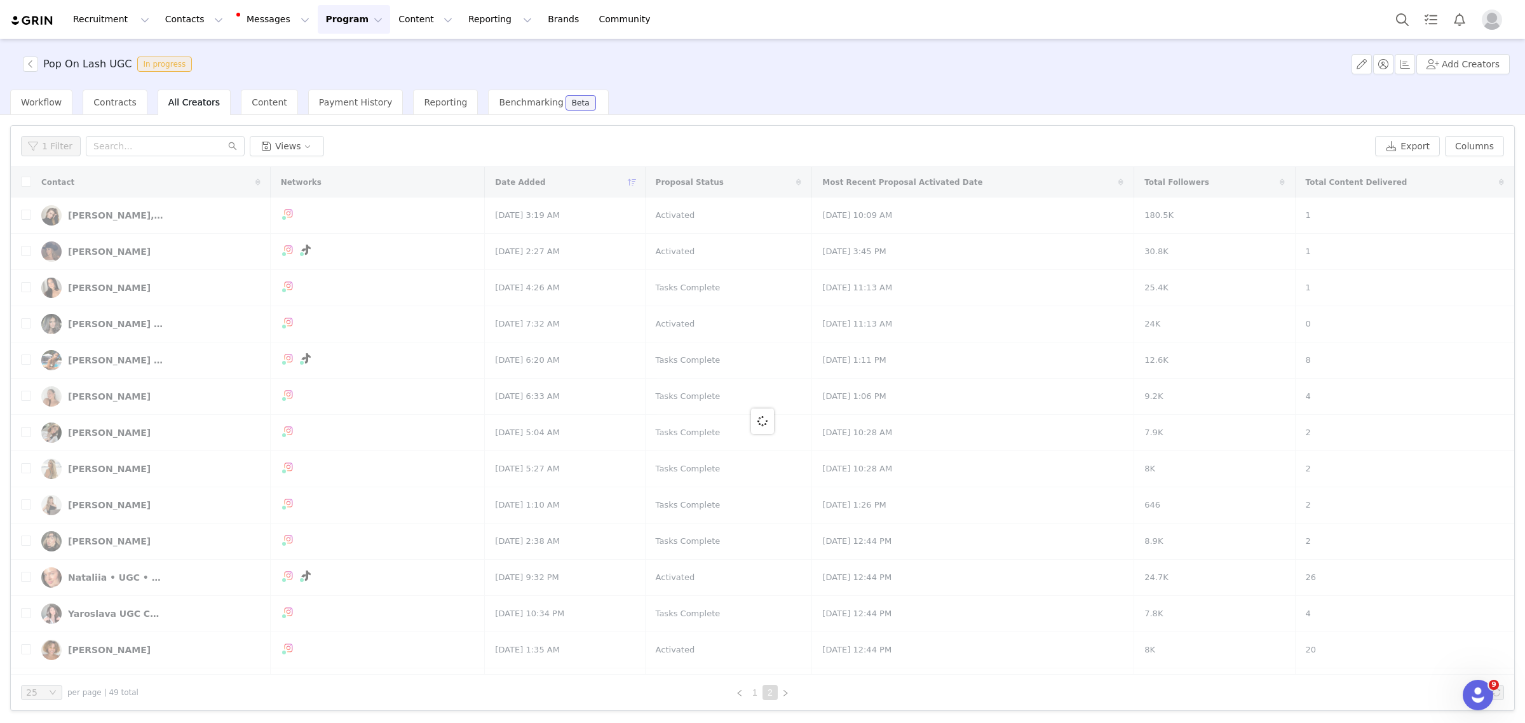
click at [1186, 74] on div "Pop On Lash UGC In progress Add Creators" at bounding box center [762, 64] width 1525 height 51
click at [1139, 97] on div "Workflow Contracts All Creators Content Payment History Reporting Benchmarking …" at bounding box center [767, 102] width 1515 height 25
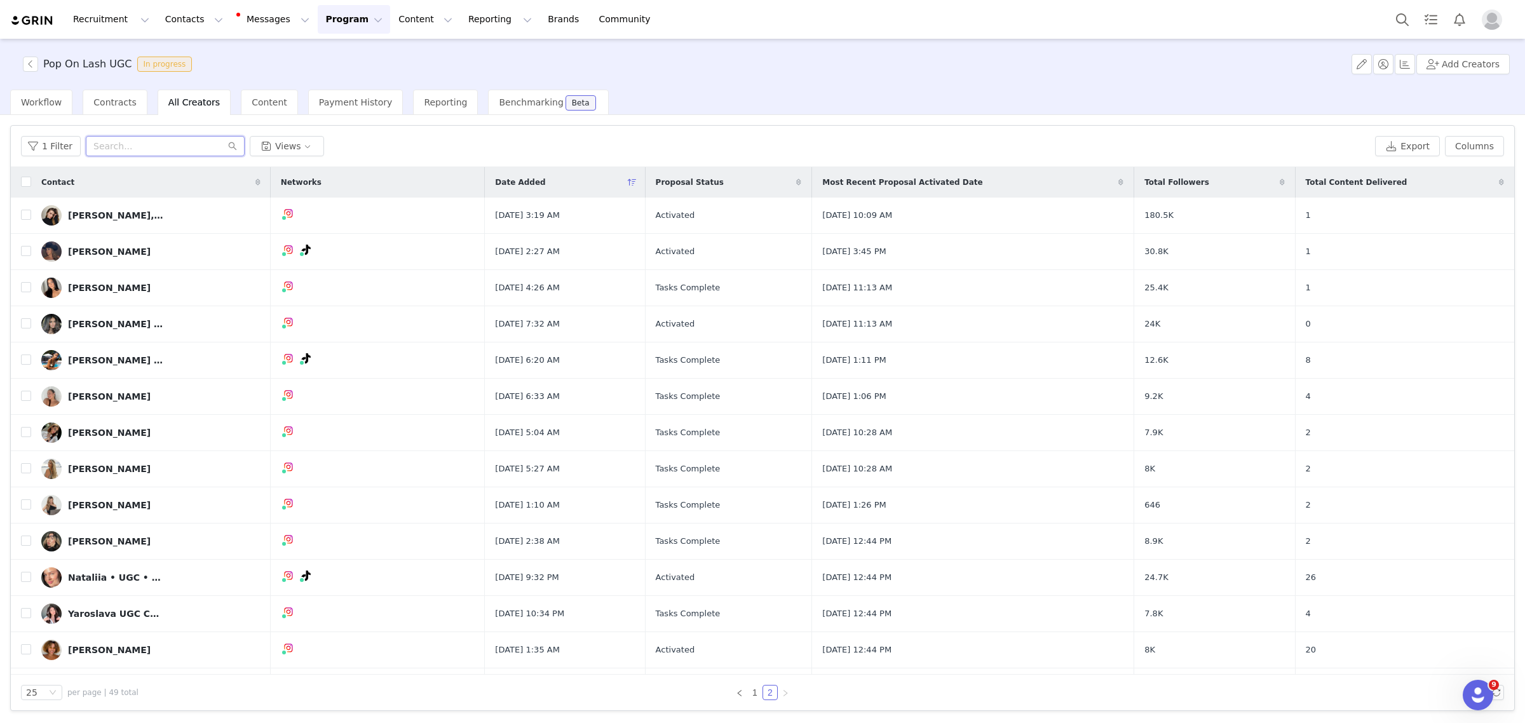
click at [139, 152] on input "text" at bounding box center [165, 146] width 159 height 20
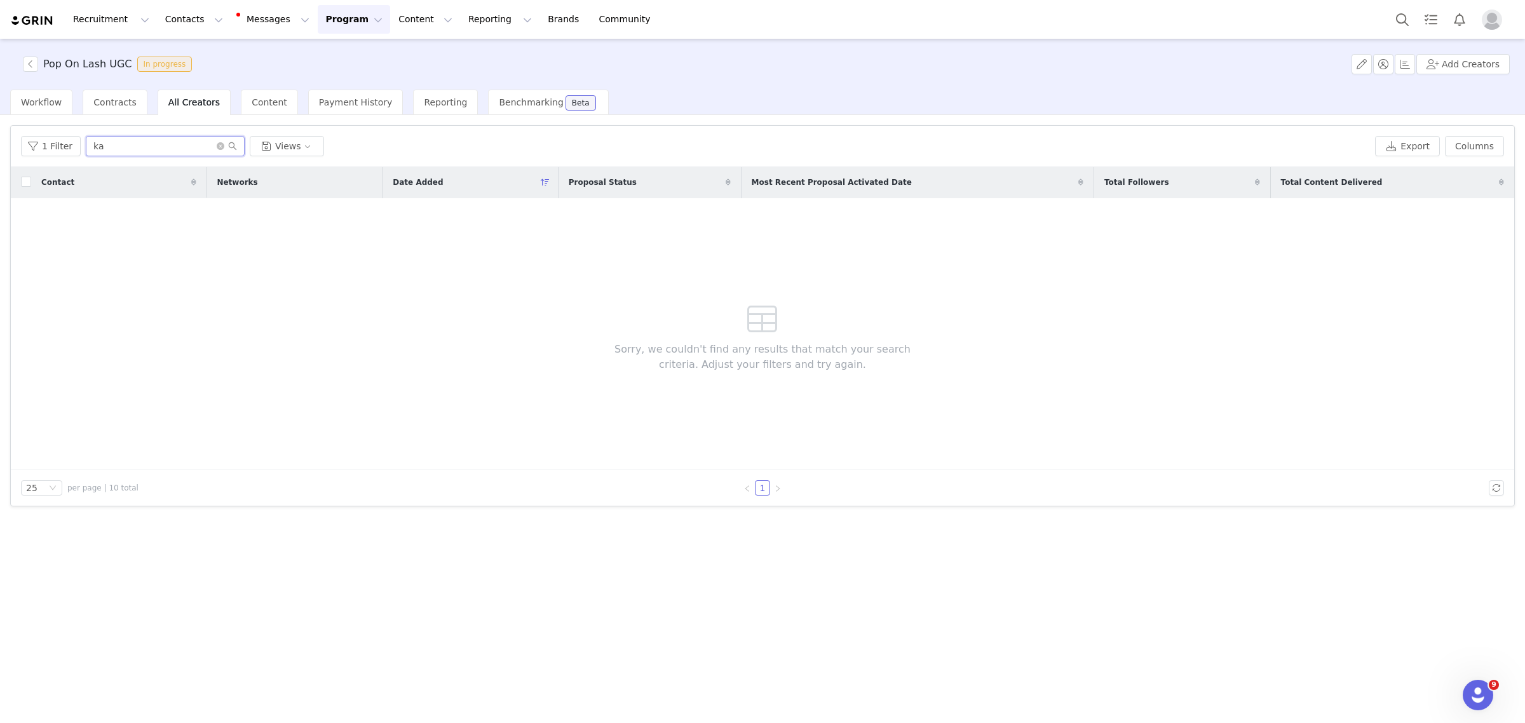
type input "k"
type input "kaila"
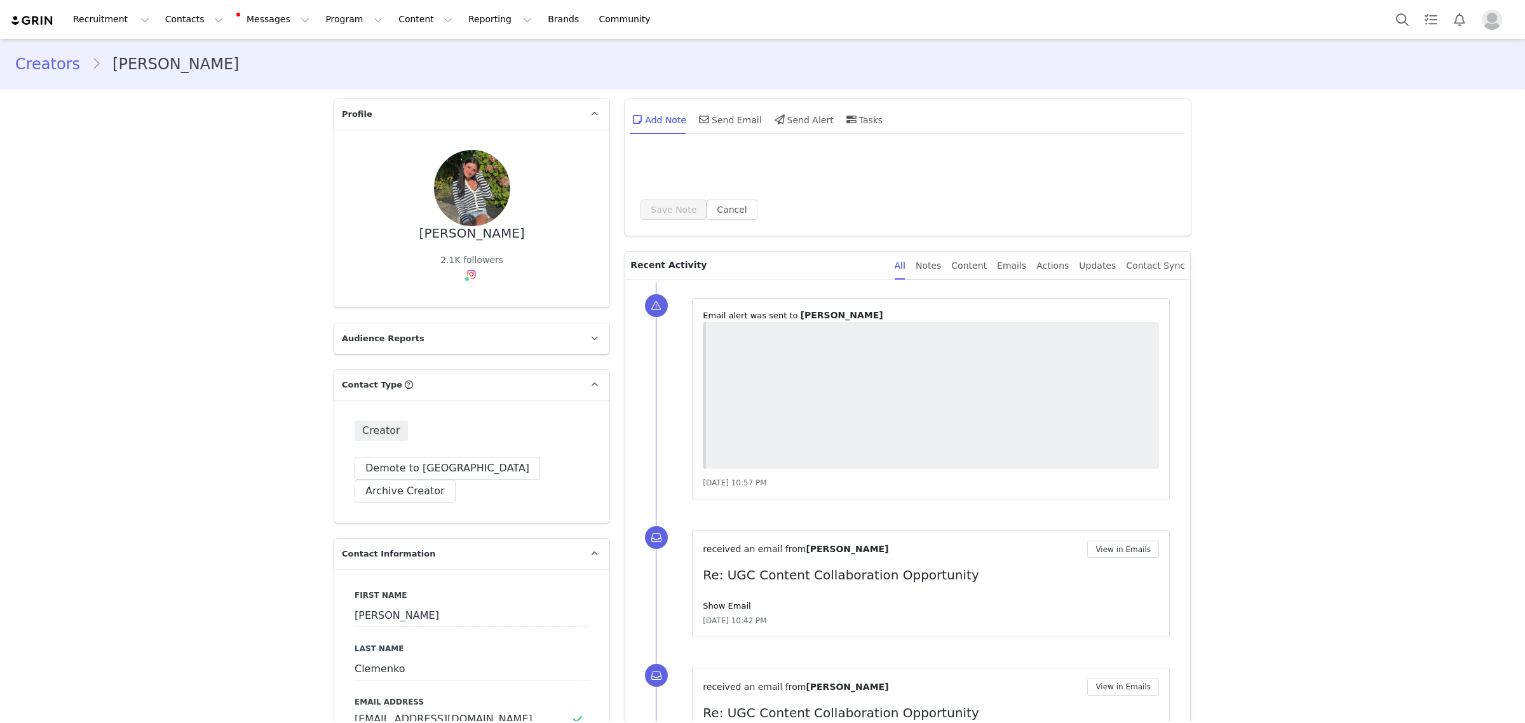
scroll to position [79, 0]
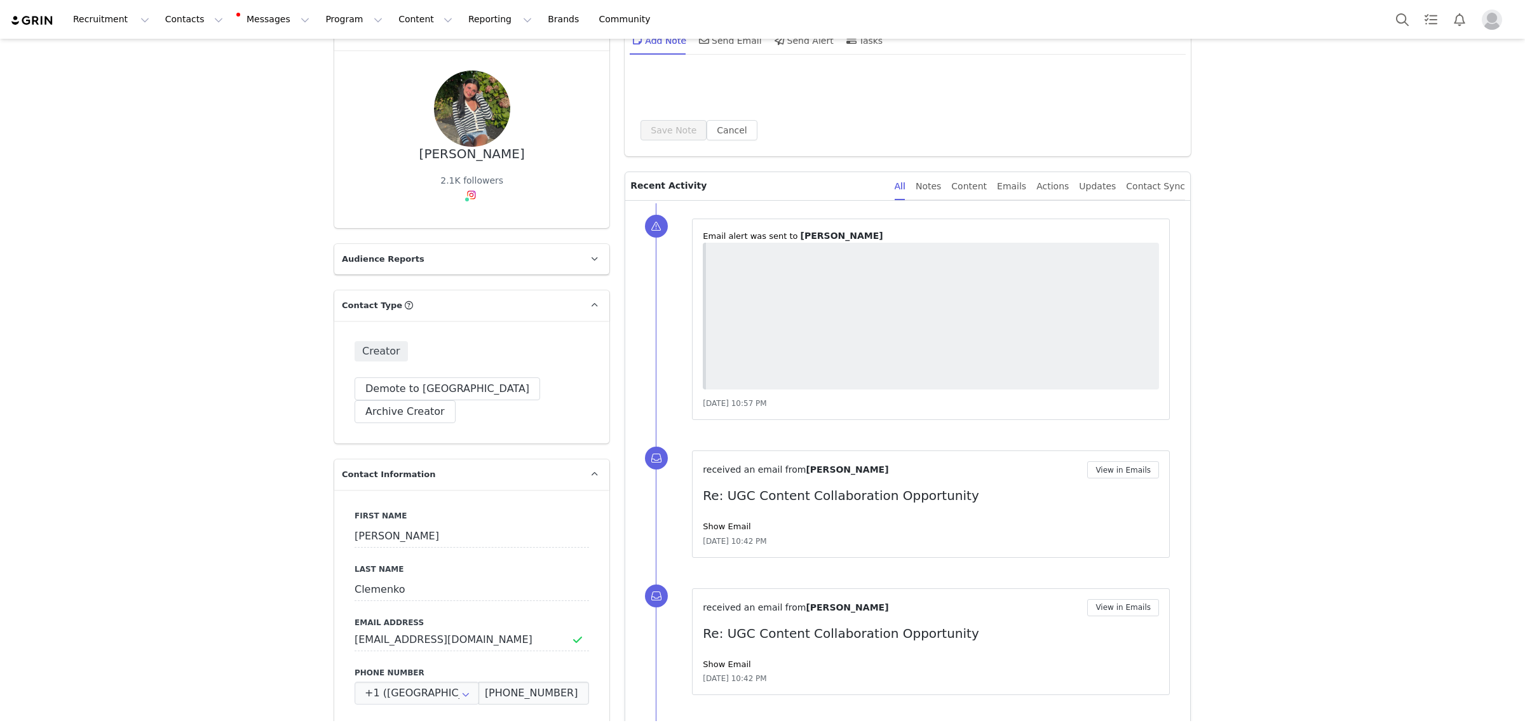
click at [726, 410] on div "Aug 28, 2025, 10:57 PM" at bounding box center [931, 403] width 456 height 13
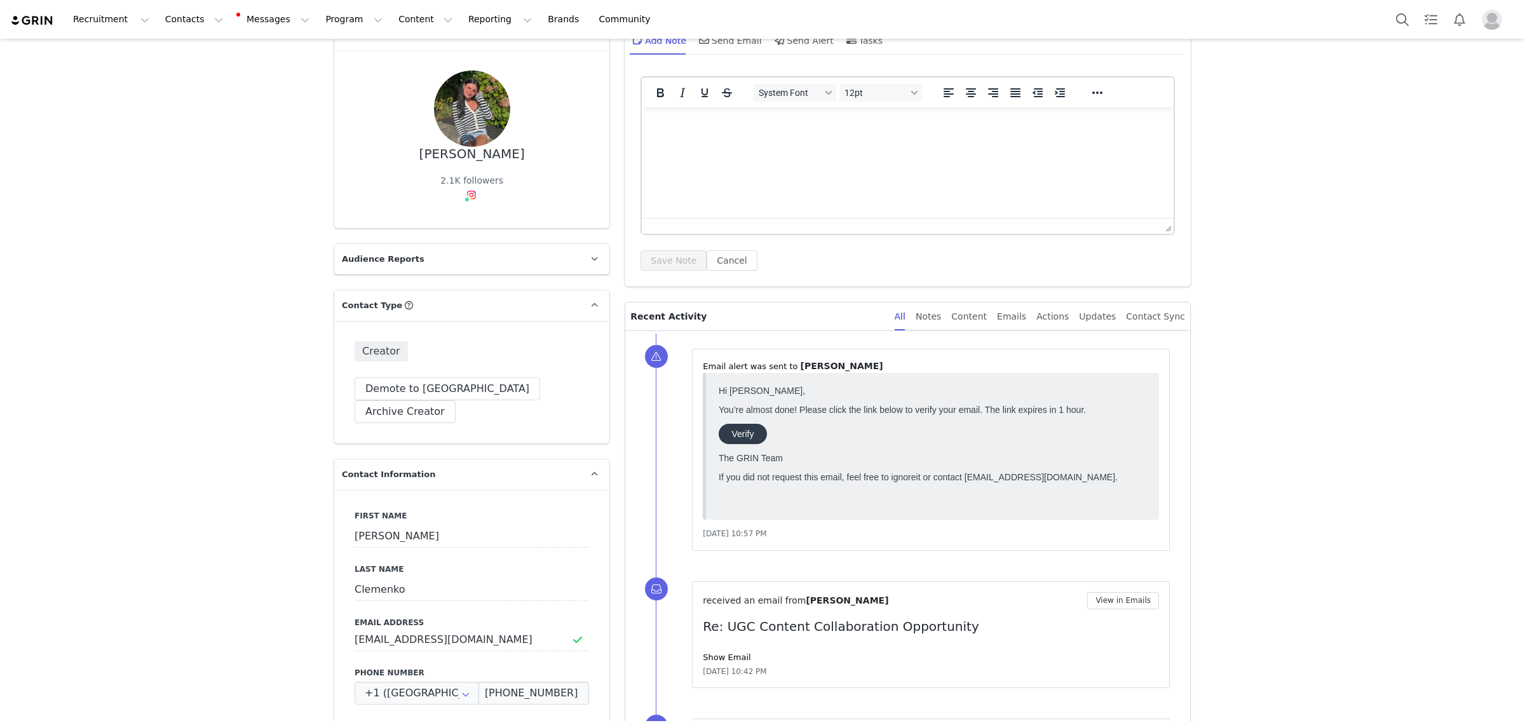
scroll to position [0, 0]
click at [721, 652] on link "Show Email" at bounding box center [727, 657] width 48 height 10
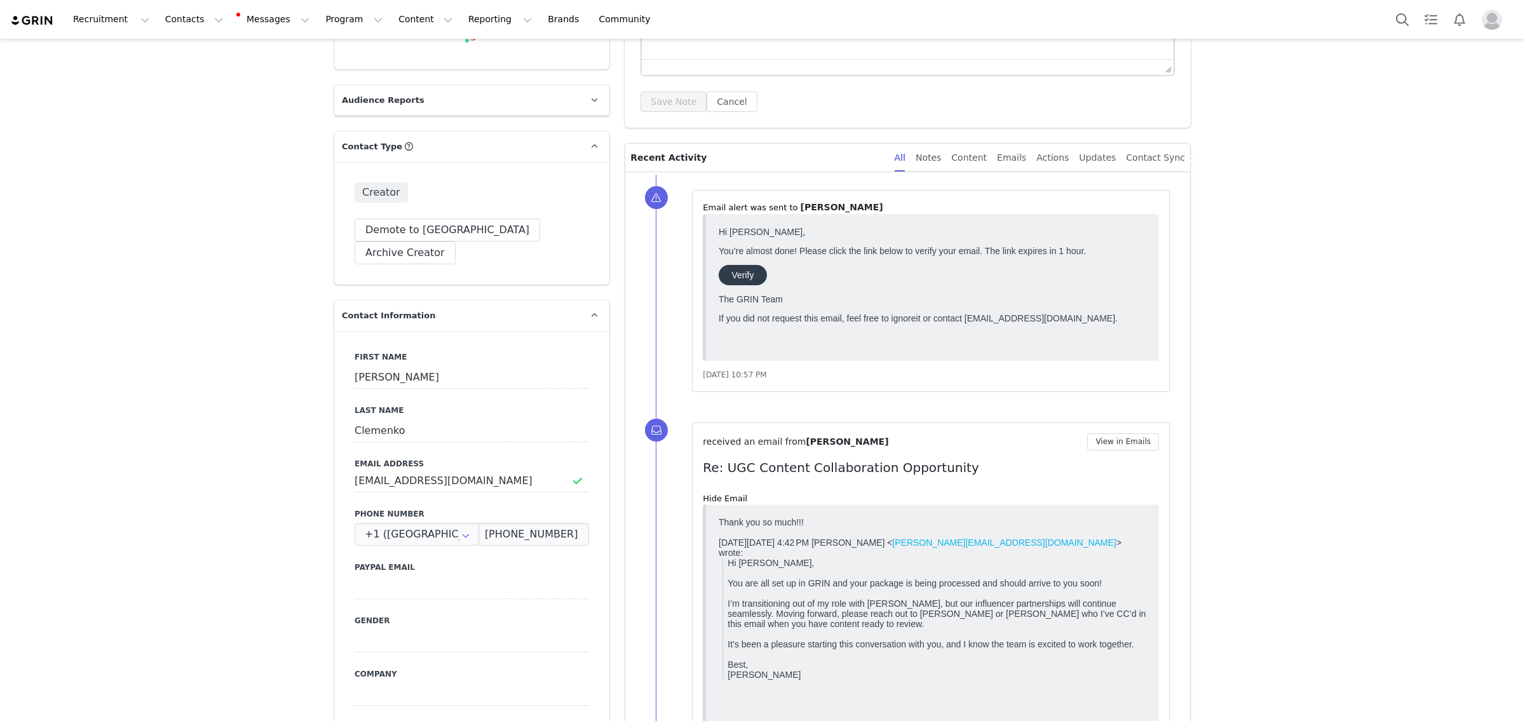
scroll to position [397, 0]
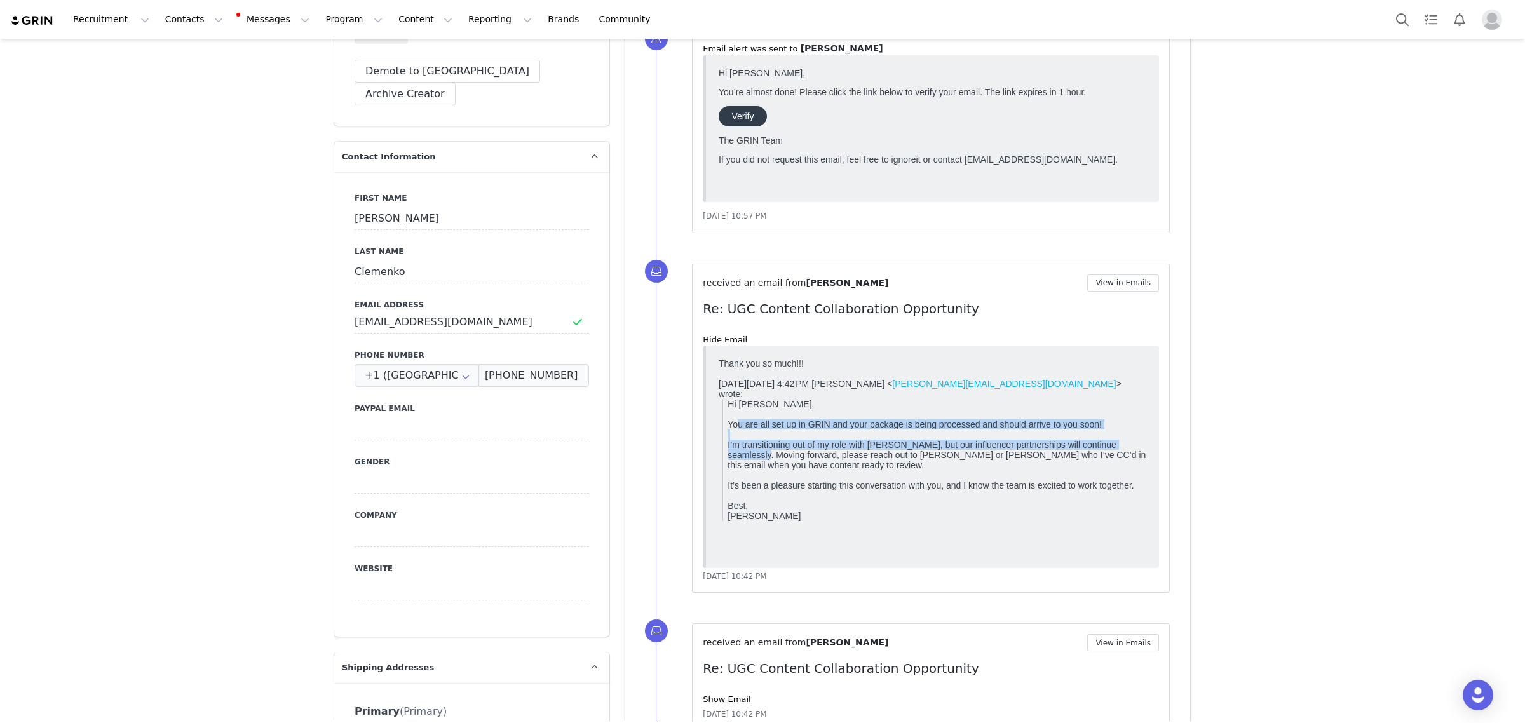
drag, startPoint x: 1145, startPoint y: 416, endPoint x: 1089, endPoint y: 525, distance: 122.8
click at [1151, 548] on html "Thank you so much!!! On Tue, Aug 26, 2025 at 4:42 PM Priscilla Manzo < priscill…" at bounding box center [932, 456] width 438 height 207
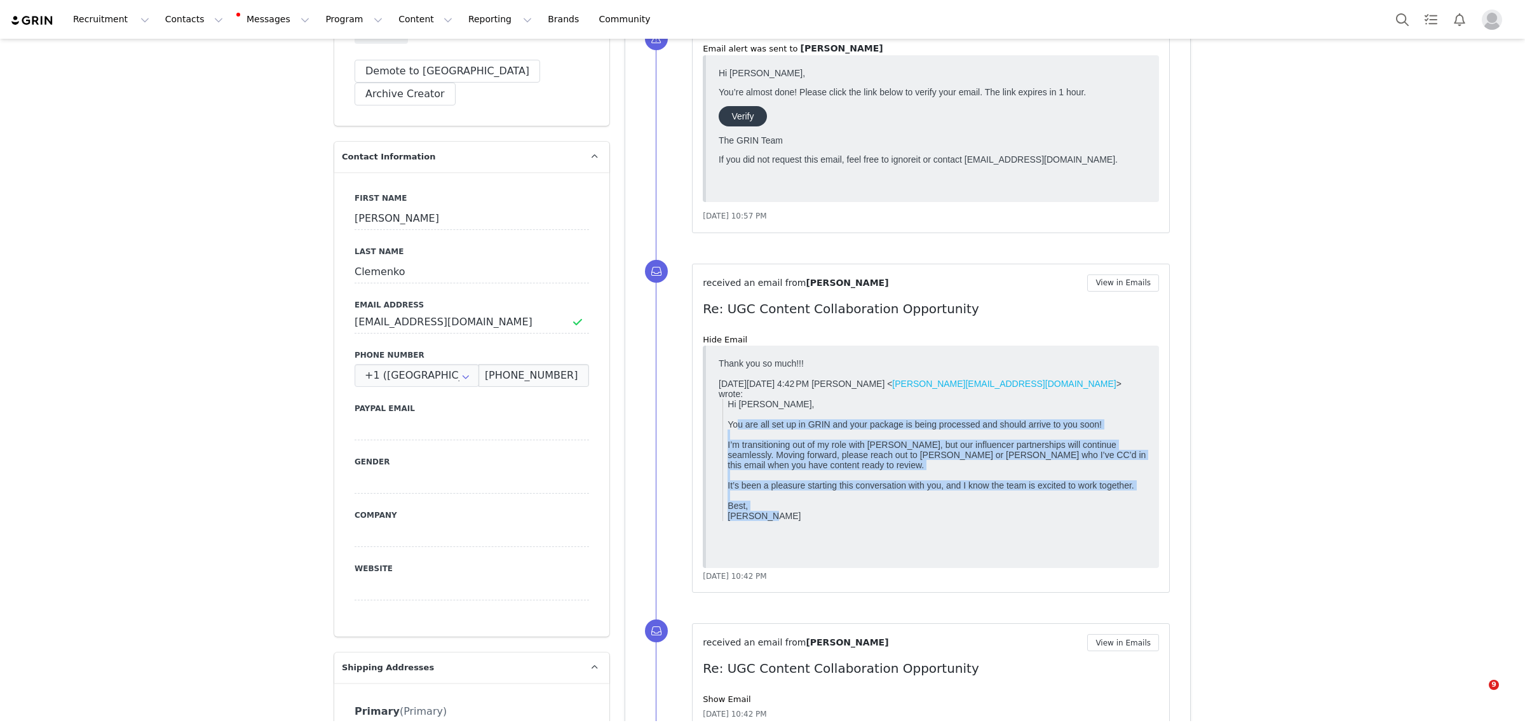
click at [1076, 494] on div "It’s been a pleasure starting this conversation with you, and I know the team i…" at bounding box center [936, 490] width 419 height 20
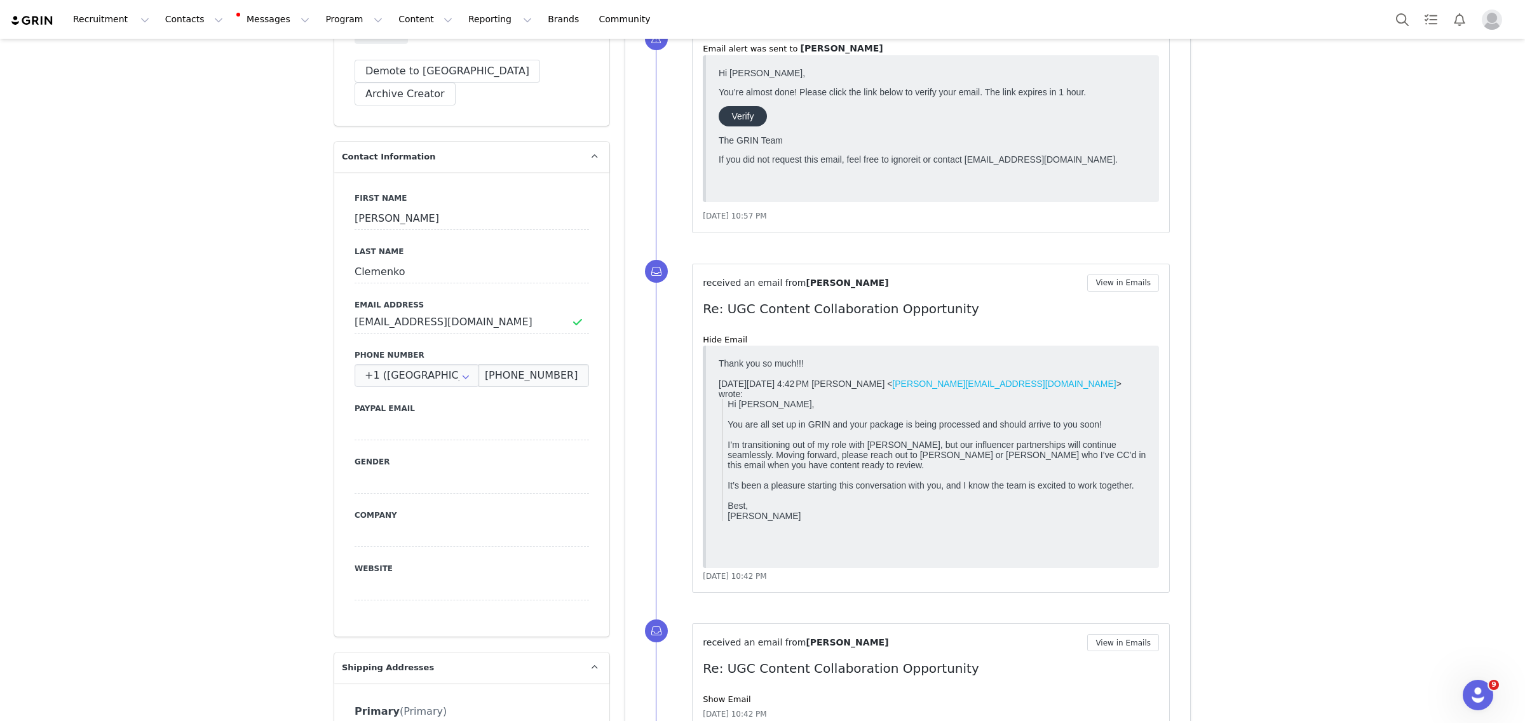
scroll to position [0, 0]
click at [773, 585] on div "received an email from Ella Clemenko View in Emails Re: UGC Content Collaborati…" at bounding box center [931, 429] width 478 height 330
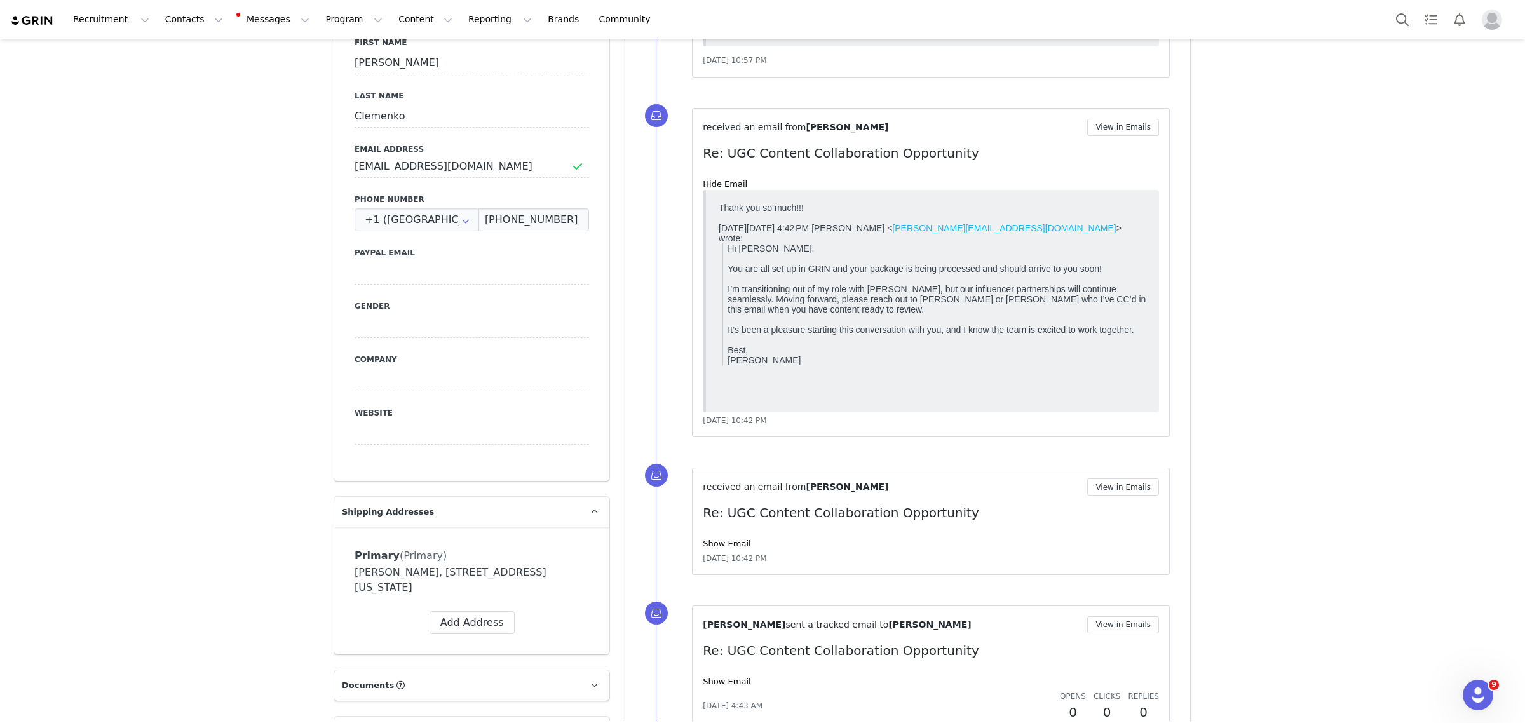
scroll to position [715, 0]
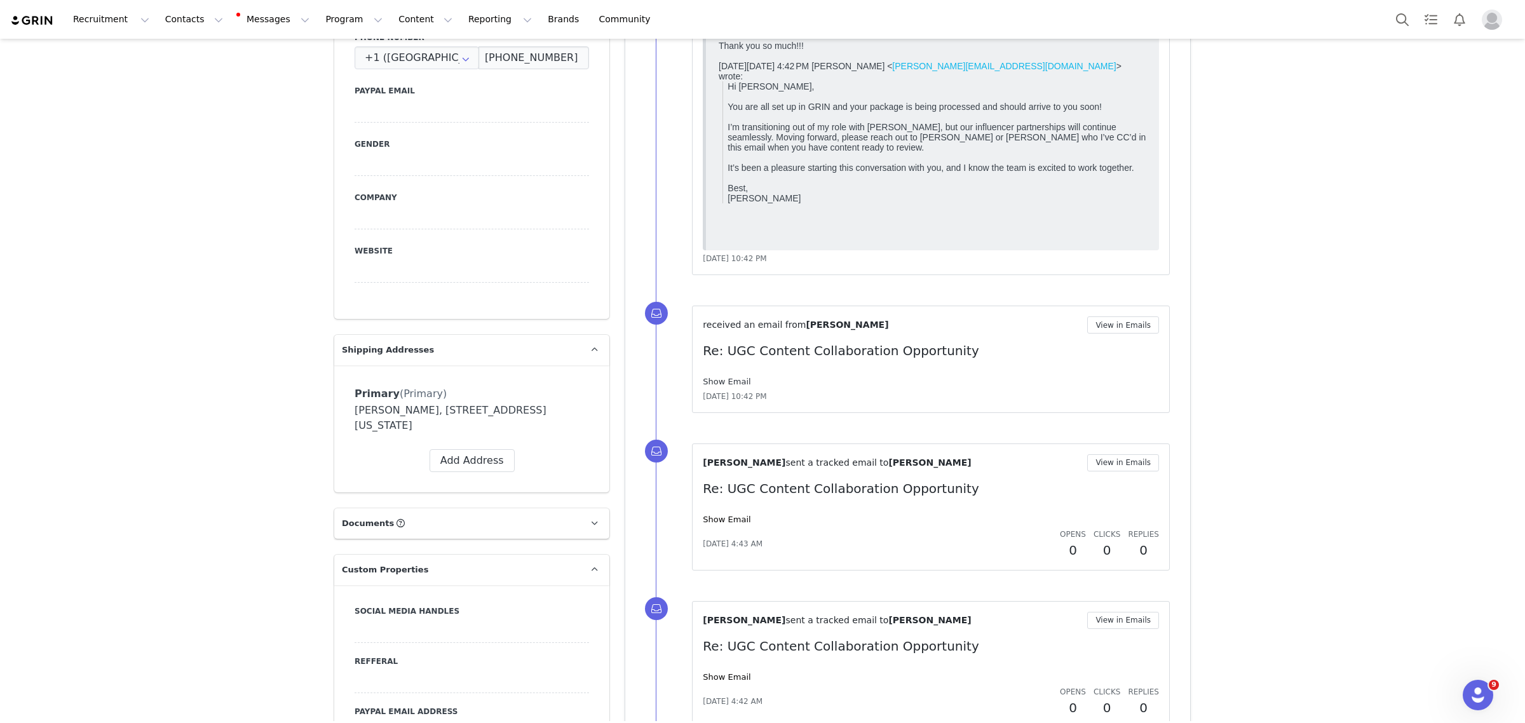
click at [713, 380] on link "Show Email" at bounding box center [727, 382] width 48 height 10
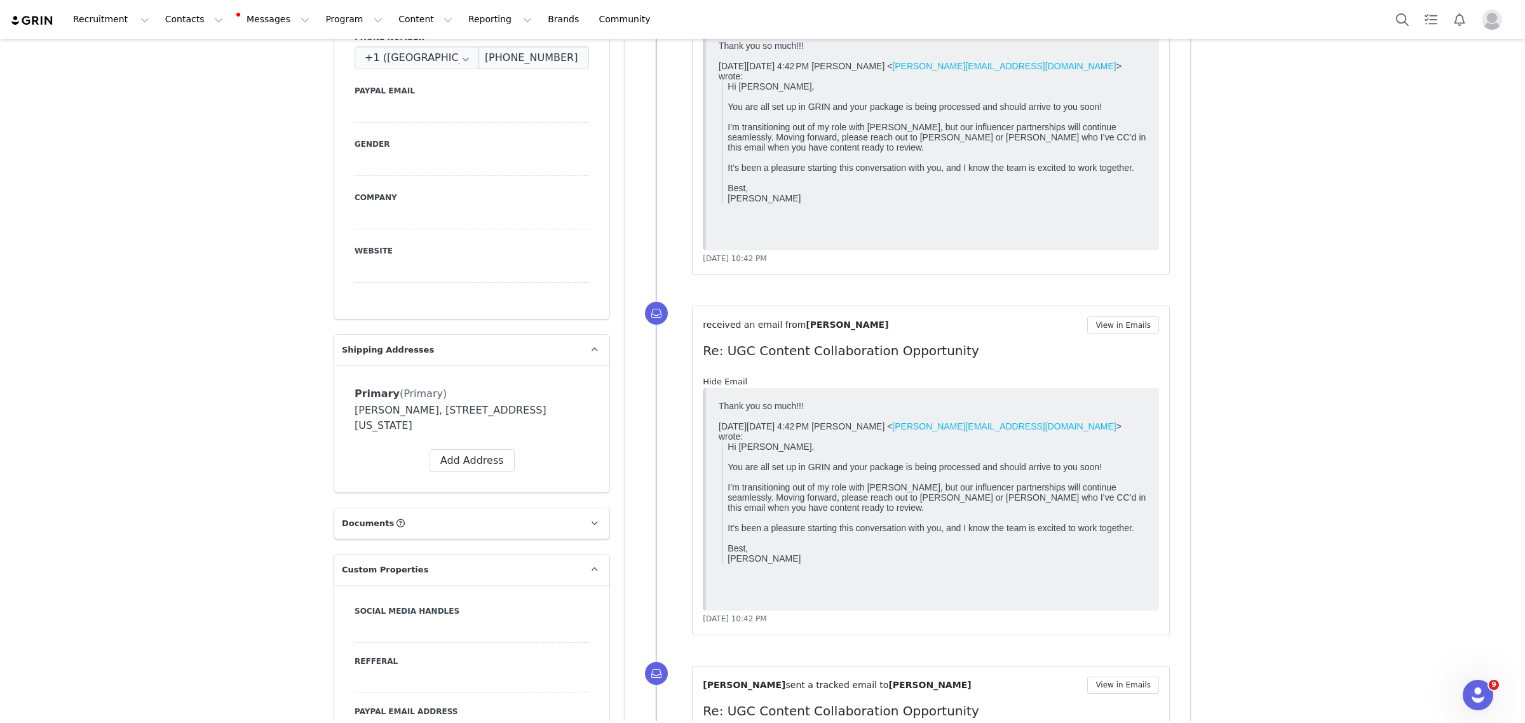
scroll to position [0, 0]
click at [713, 380] on link "Hide Email" at bounding box center [725, 382] width 44 height 10
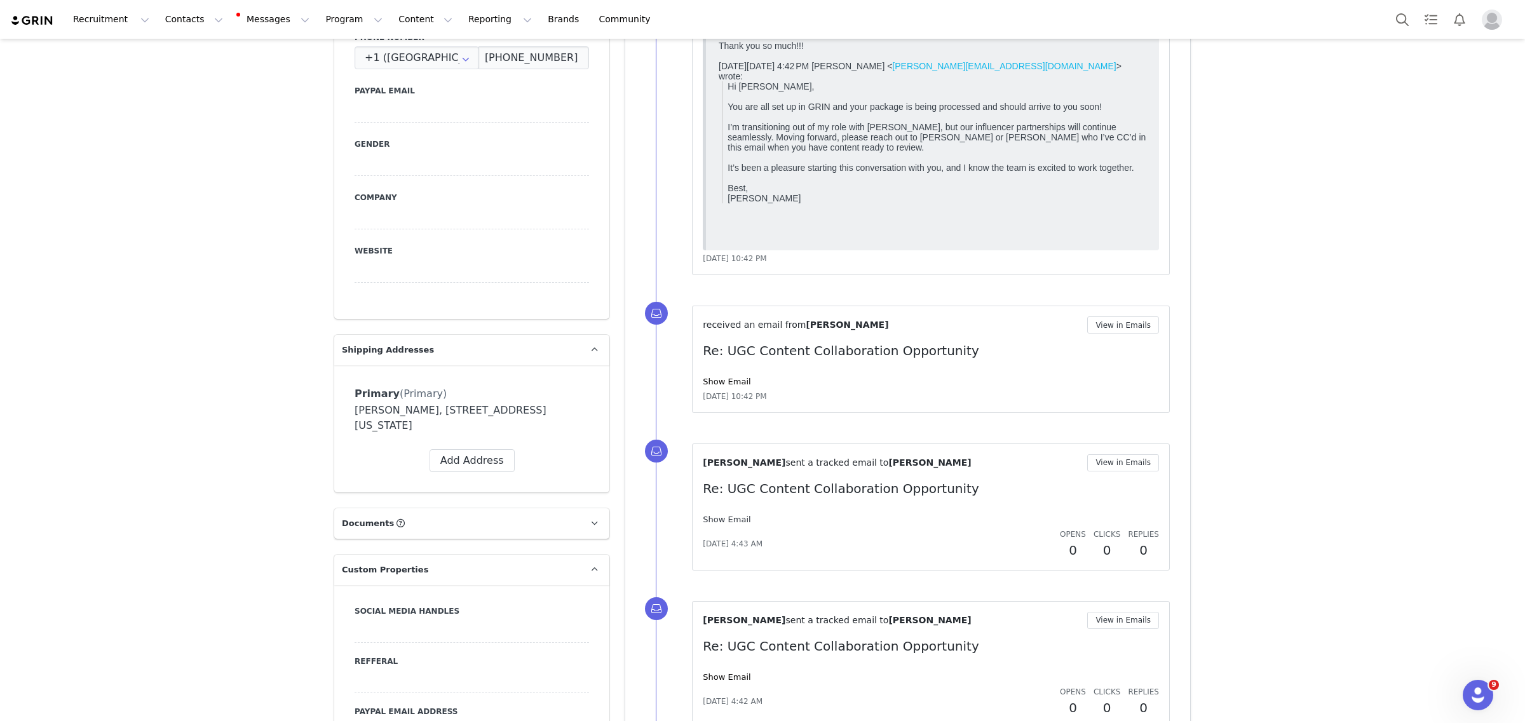
click at [722, 518] on link "Show Email" at bounding box center [727, 520] width 48 height 10
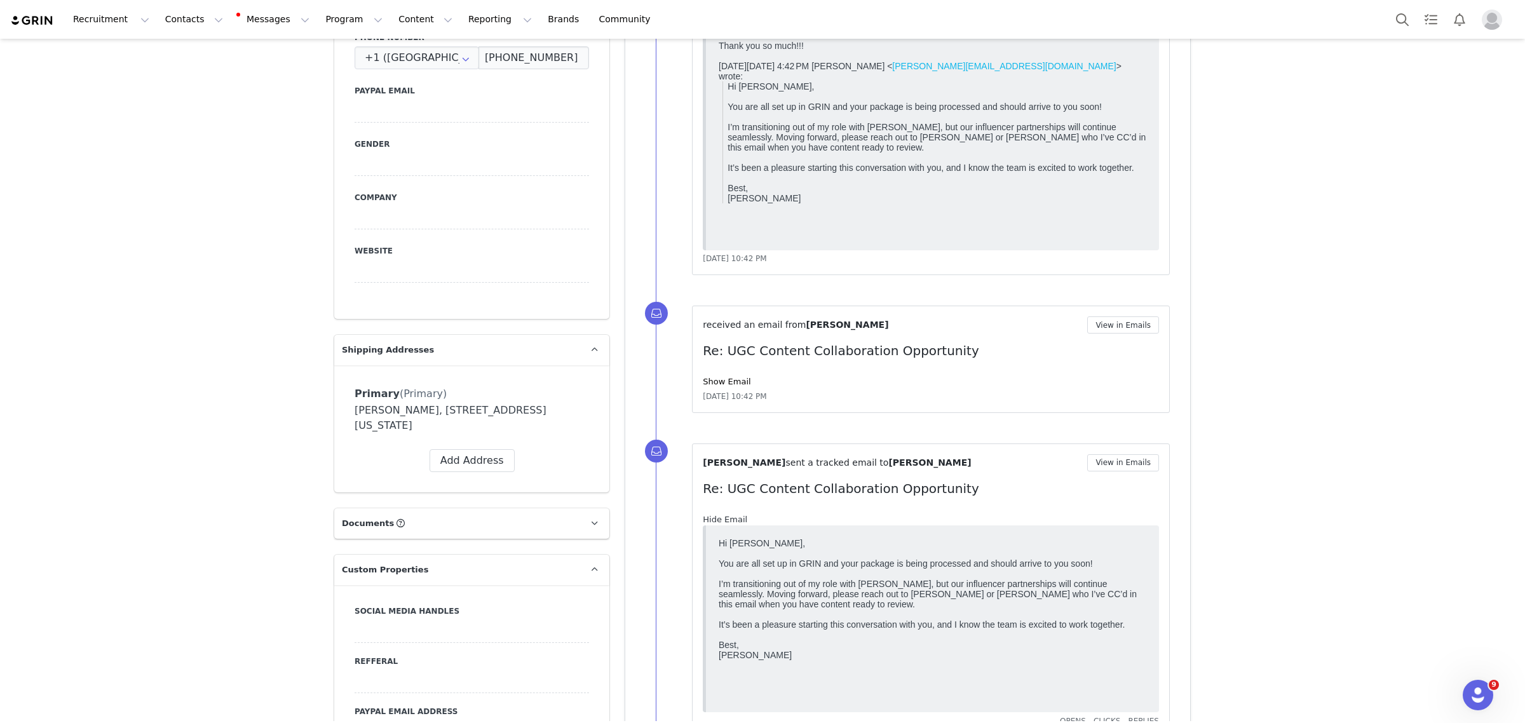
click at [722, 518] on link "Hide Email" at bounding box center [725, 520] width 44 height 10
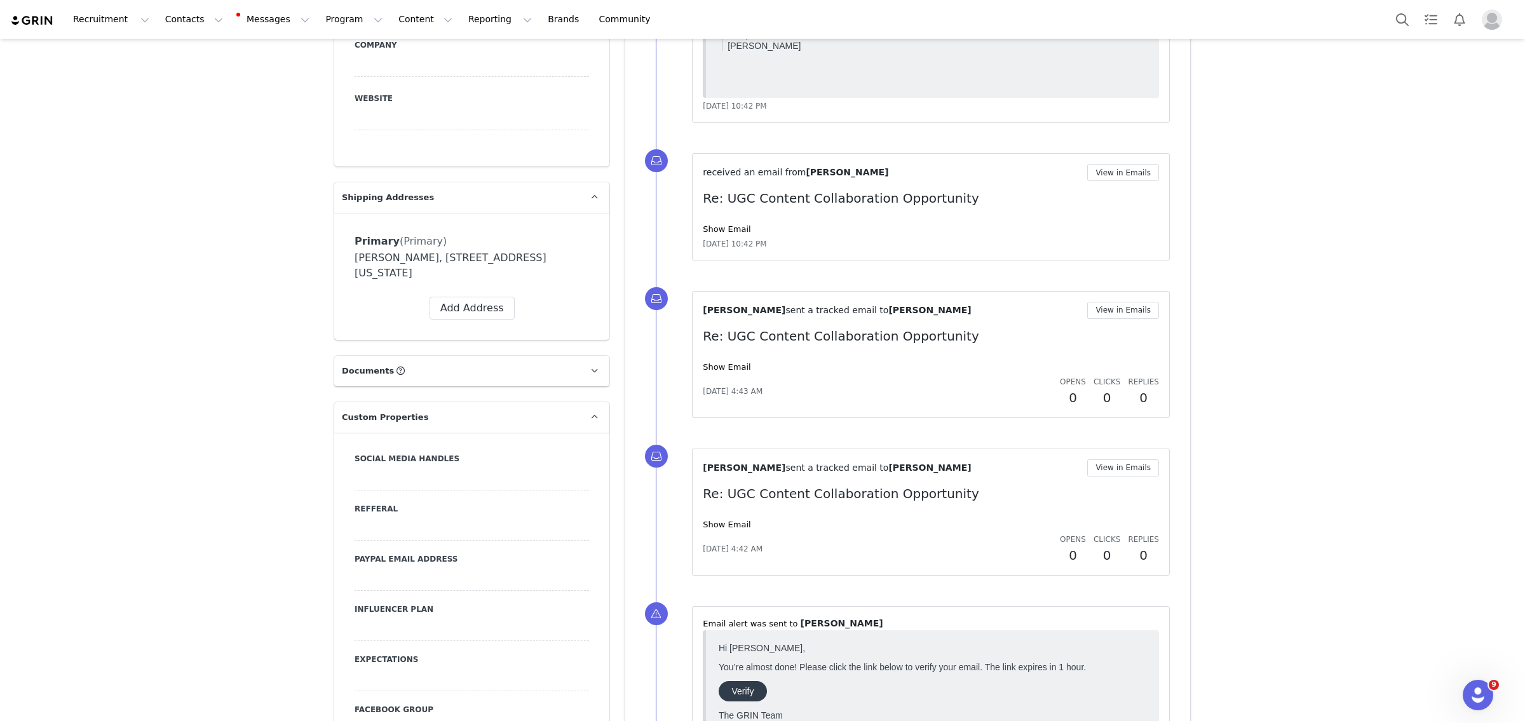
scroll to position [874, 0]
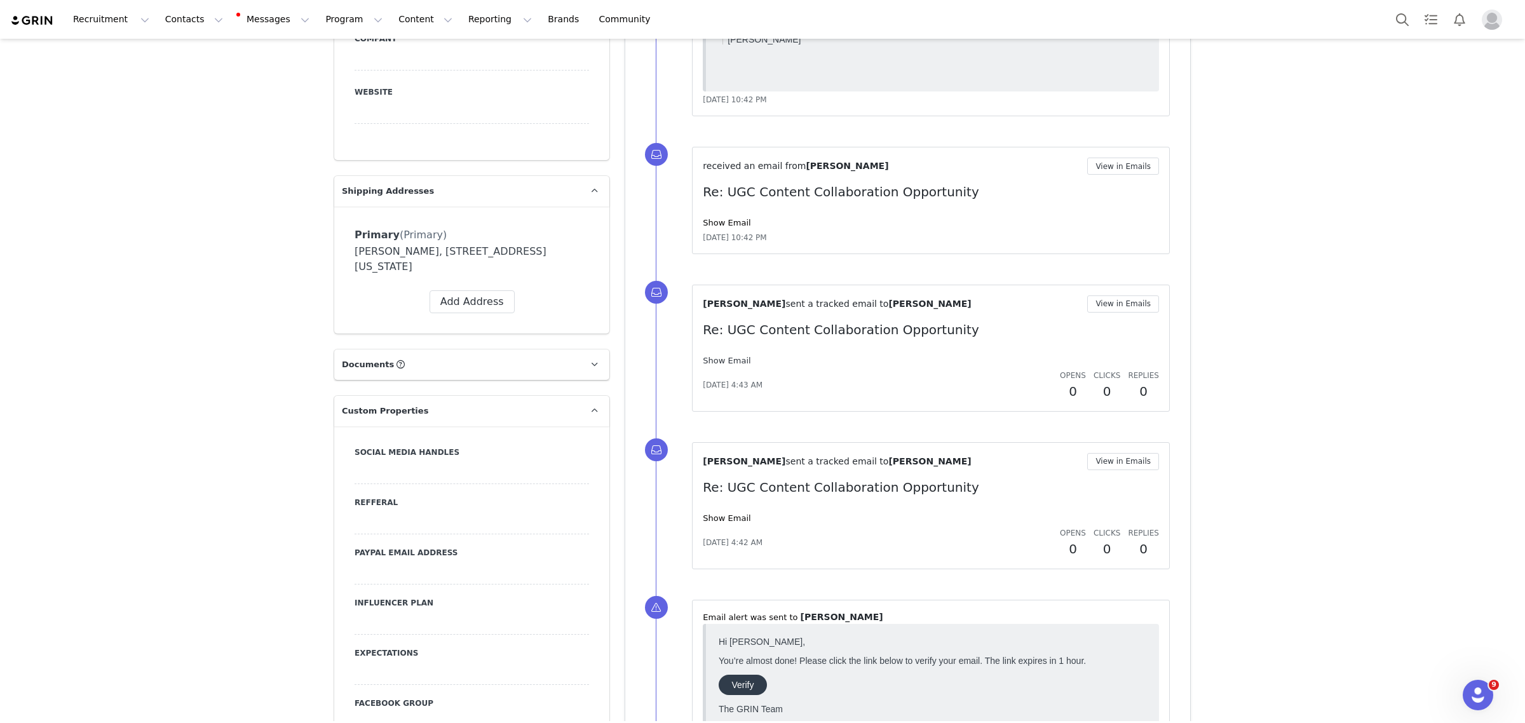
click at [728, 356] on link "Show Email" at bounding box center [727, 361] width 48 height 10
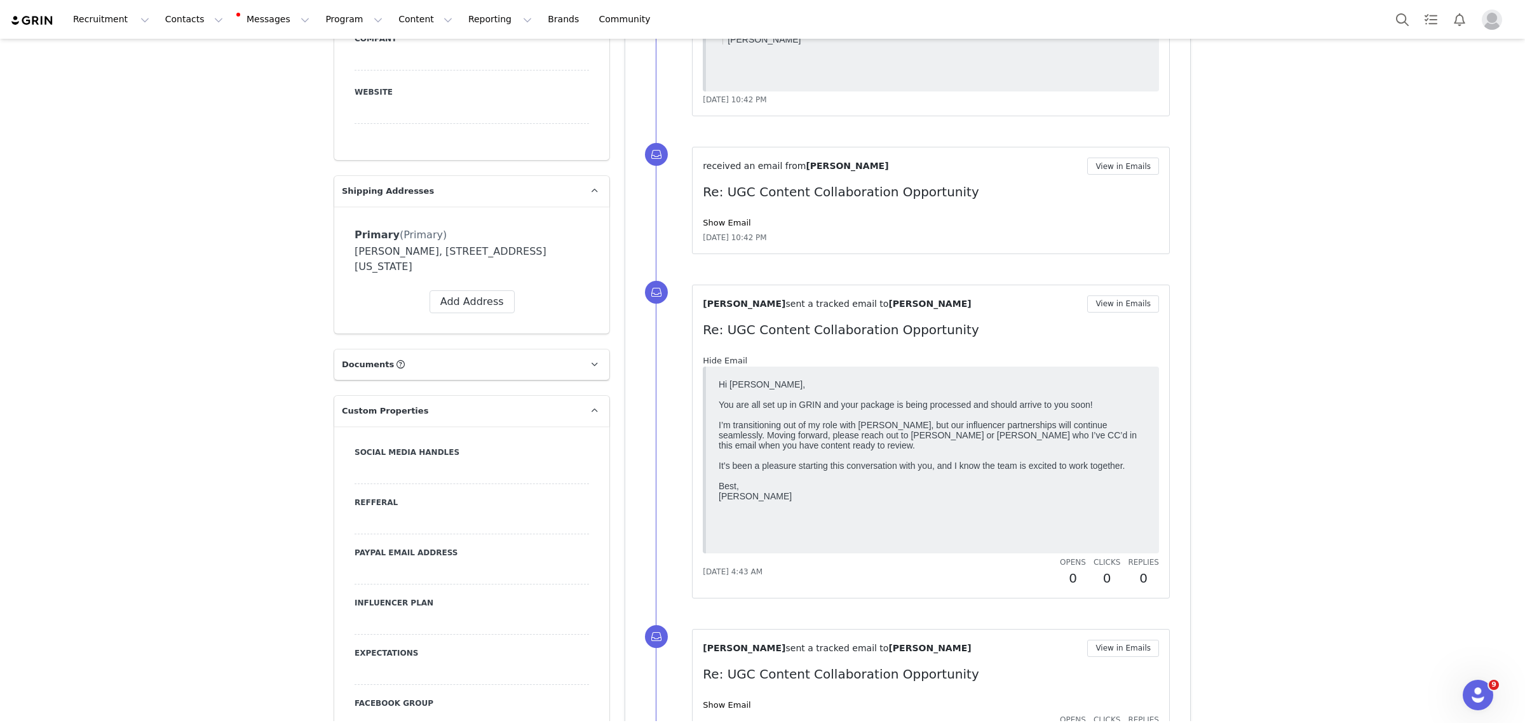
scroll to position [0, 0]
click at [726, 356] on link "Hide Email" at bounding box center [725, 361] width 44 height 10
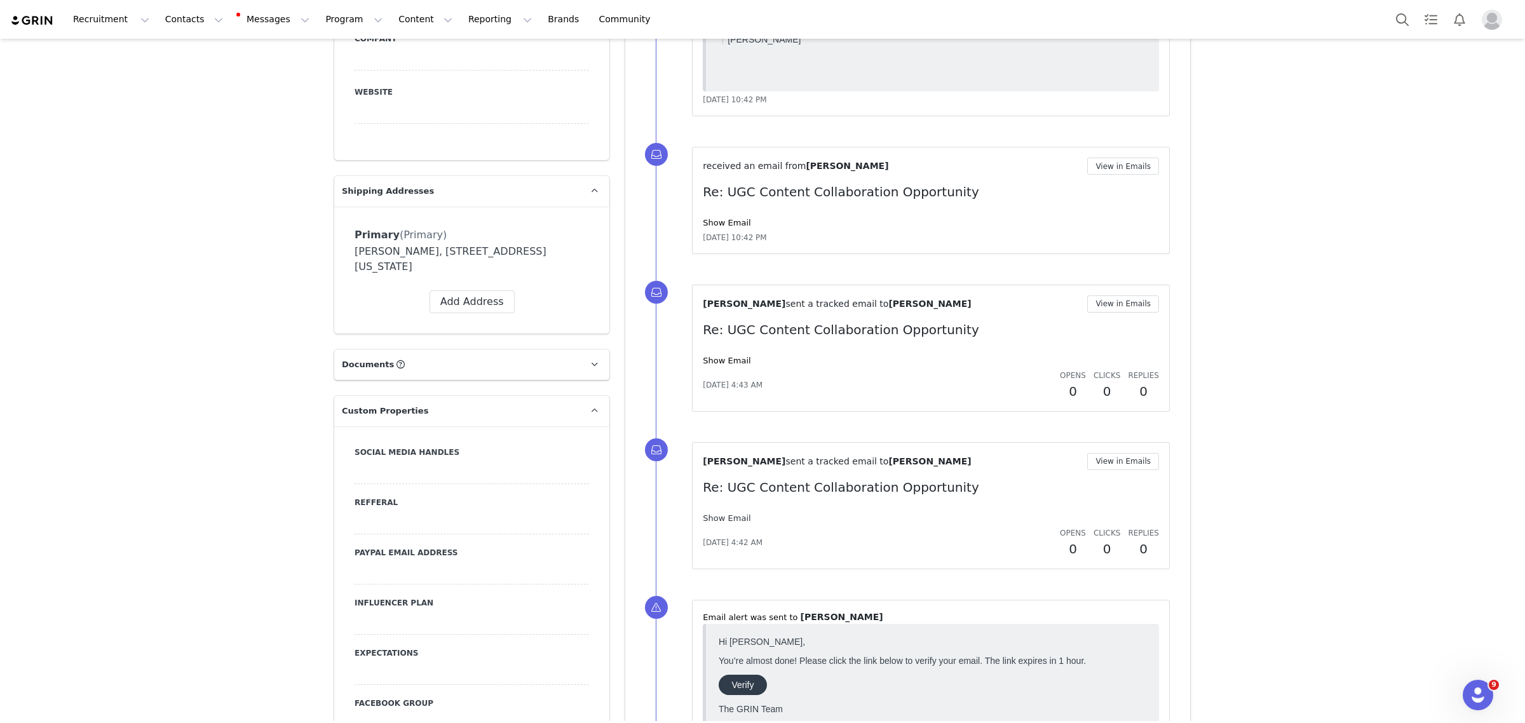
click at [721, 515] on link "Show Email" at bounding box center [727, 518] width 48 height 10
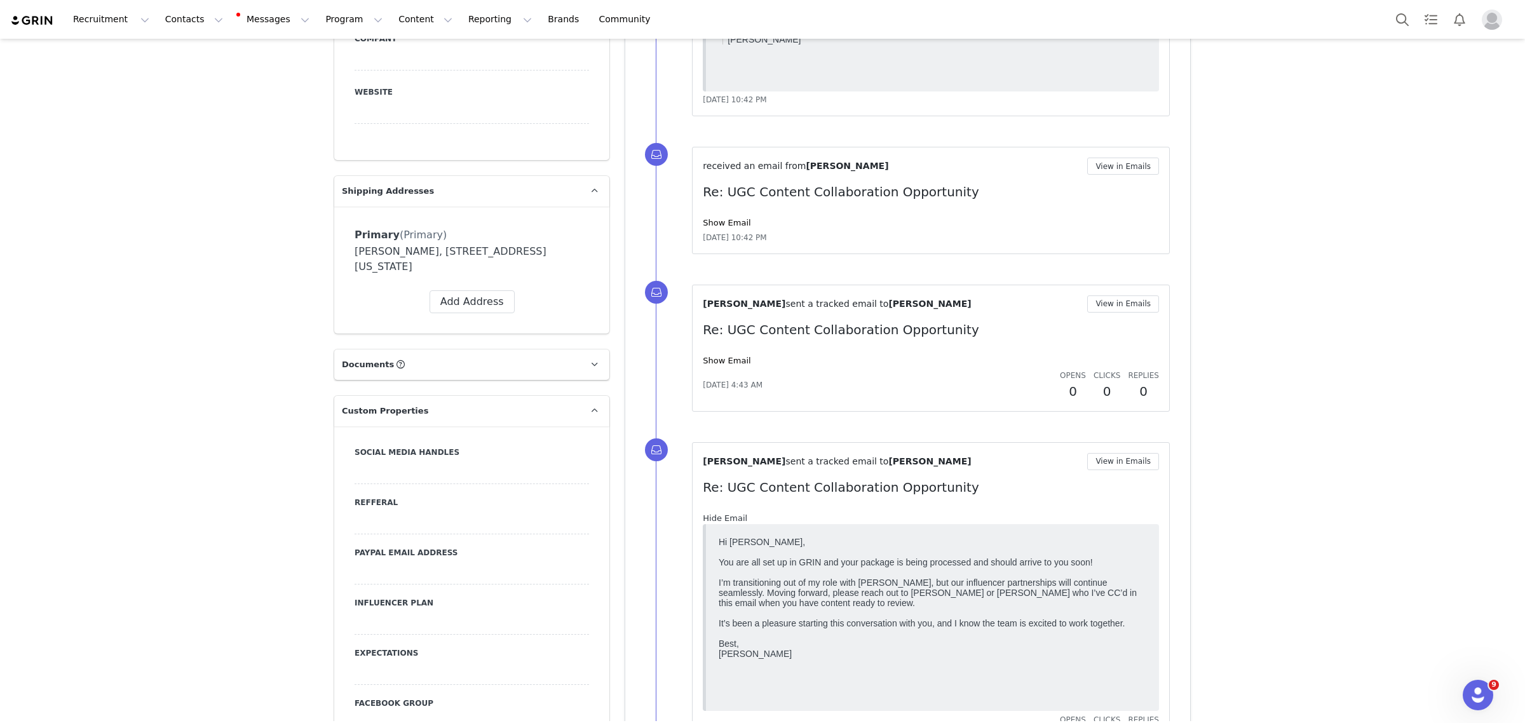
click at [721, 515] on link "Hide Email" at bounding box center [725, 518] width 44 height 10
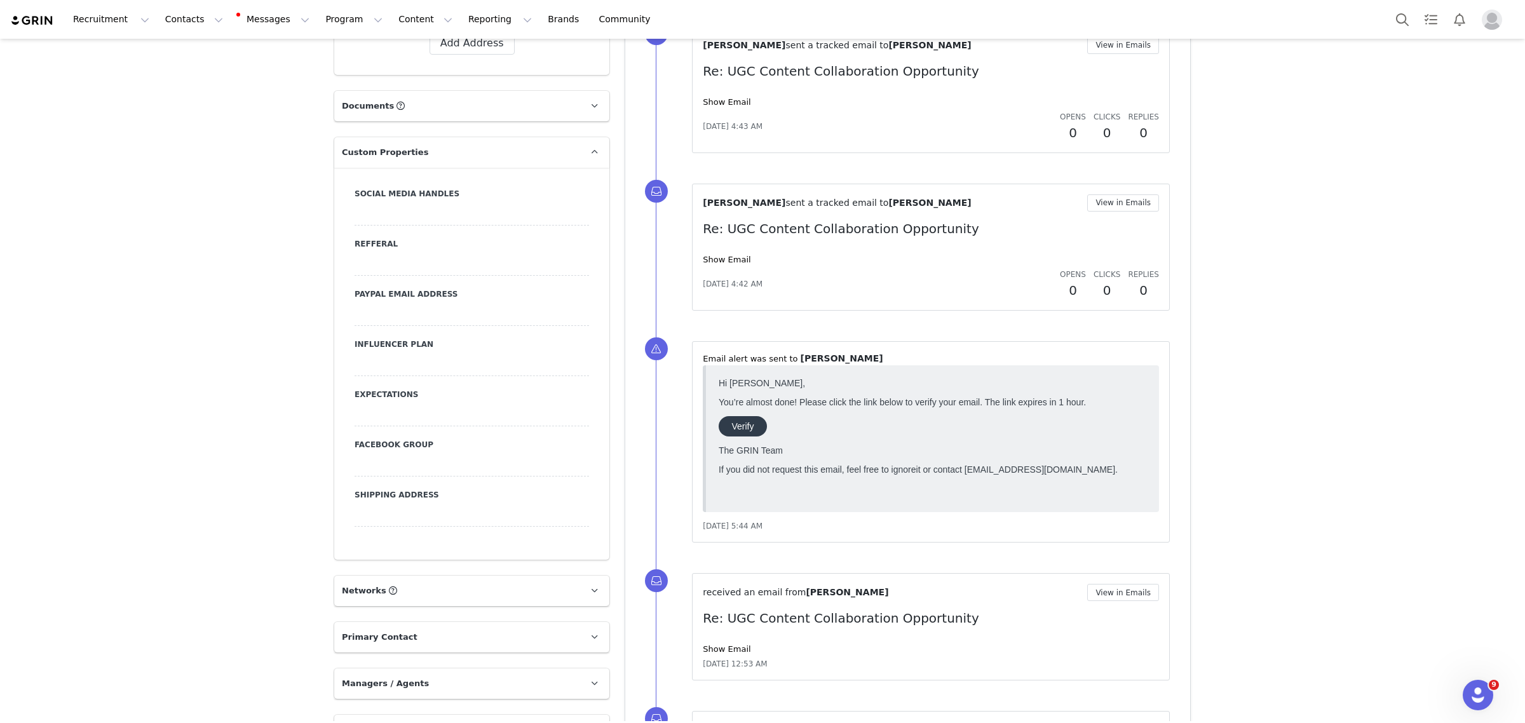
scroll to position [1271, 0]
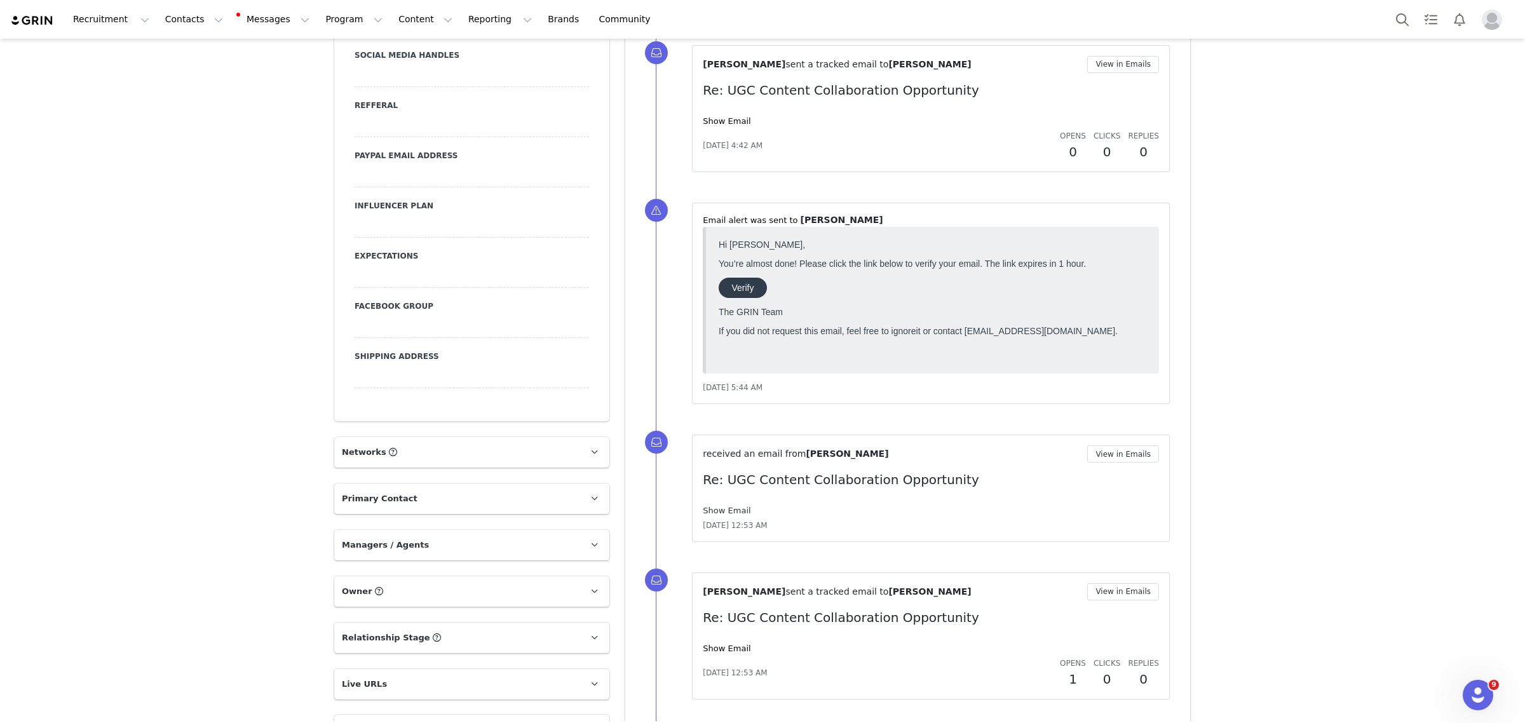
click at [719, 512] on link "Show Email" at bounding box center [727, 511] width 48 height 10
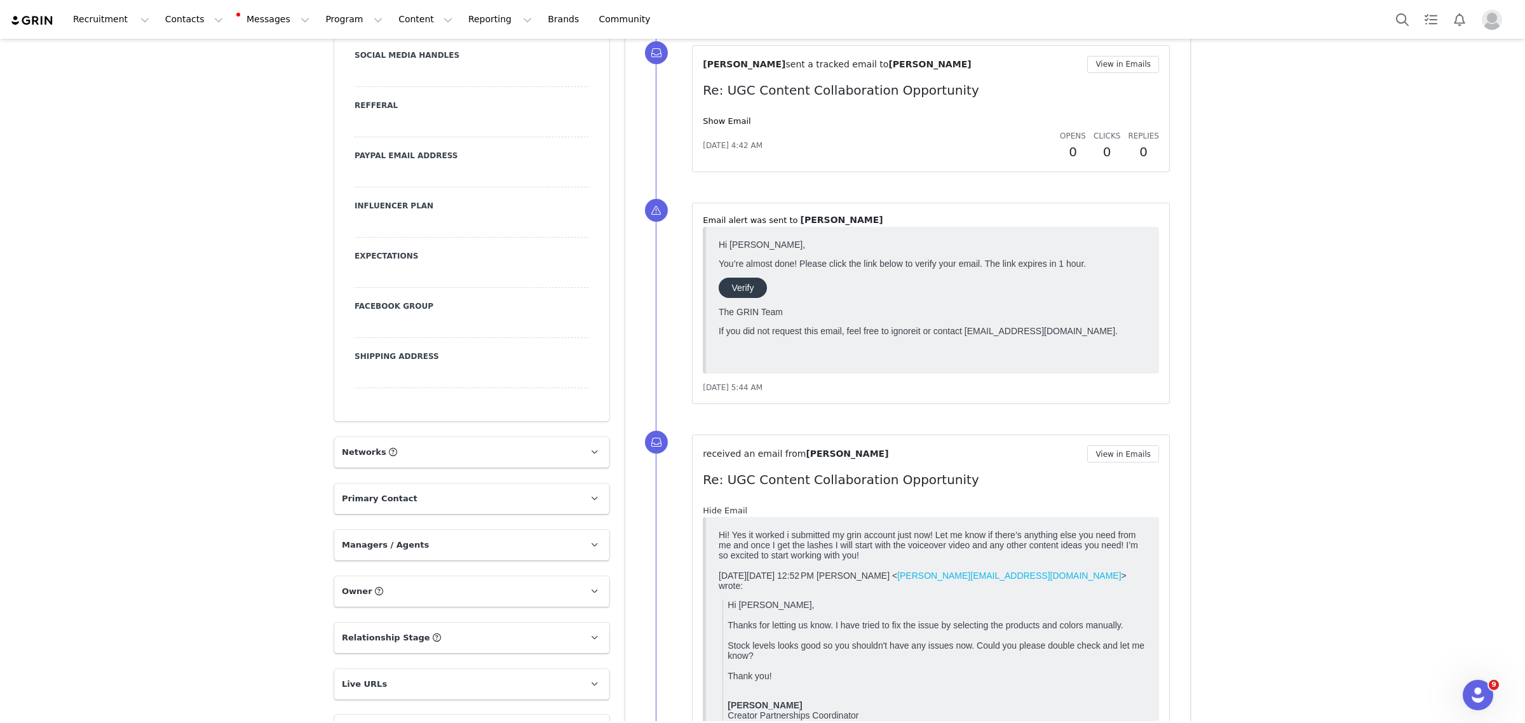
scroll to position [0, 0]
drag, startPoint x: 1032, startPoint y: 539, endPoint x: 1164, endPoint y: 557, distance: 133.4
click at [1151, 557] on html "Hi! Yes it worked i submitted my grin account just now! Let me know if there’s …" at bounding box center [932, 664] width 438 height 281
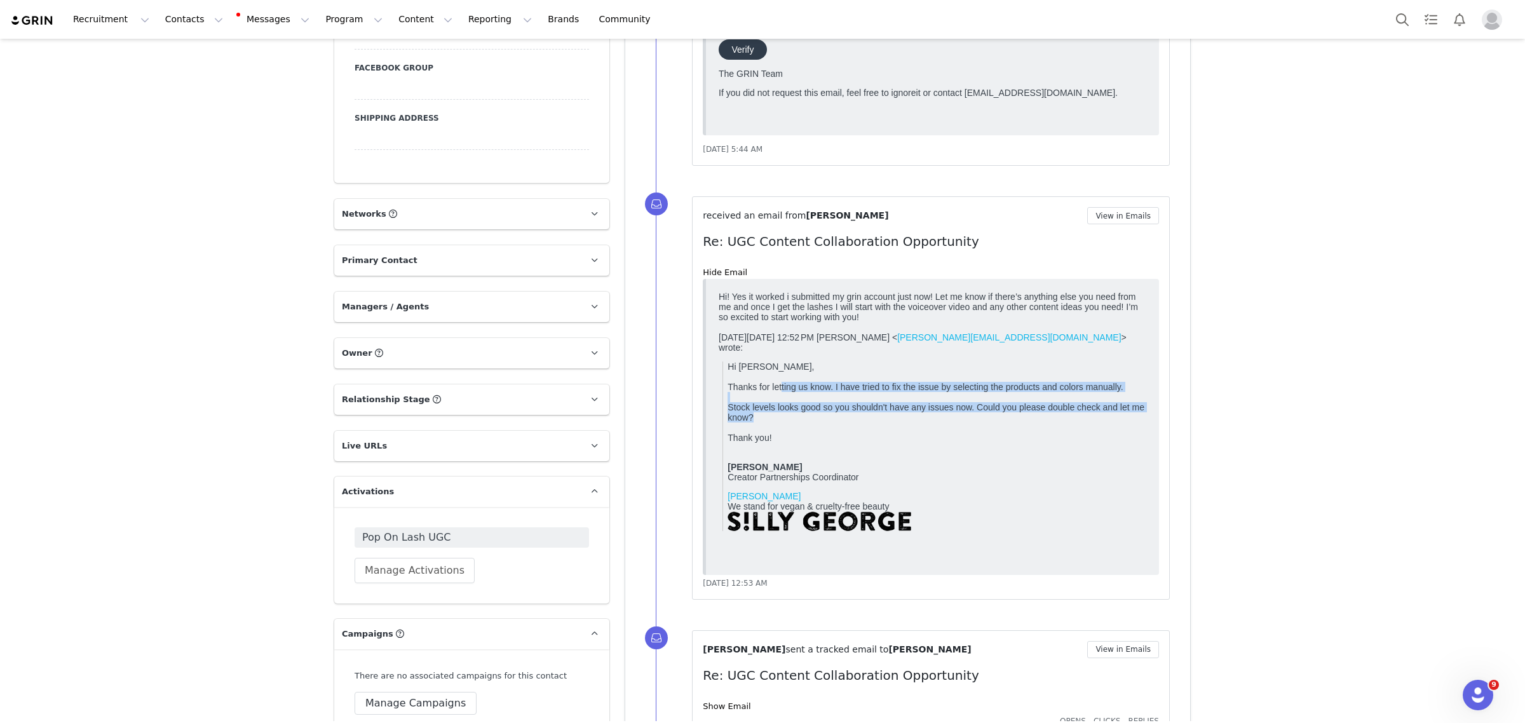
drag, startPoint x: 781, startPoint y: 393, endPoint x: 1862, endPoint y: 712, distance: 1126.2
click at [1151, 421] on html "Hi! Yes it worked i submitted my grin account just now! Let me know if there’s …" at bounding box center [932, 426] width 438 height 281
click at [1125, 427] on p "Hi Ella, Thanks for letting us know. I have tried to fix the issue by selecting…" at bounding box center [936, 406] width 419 height 91
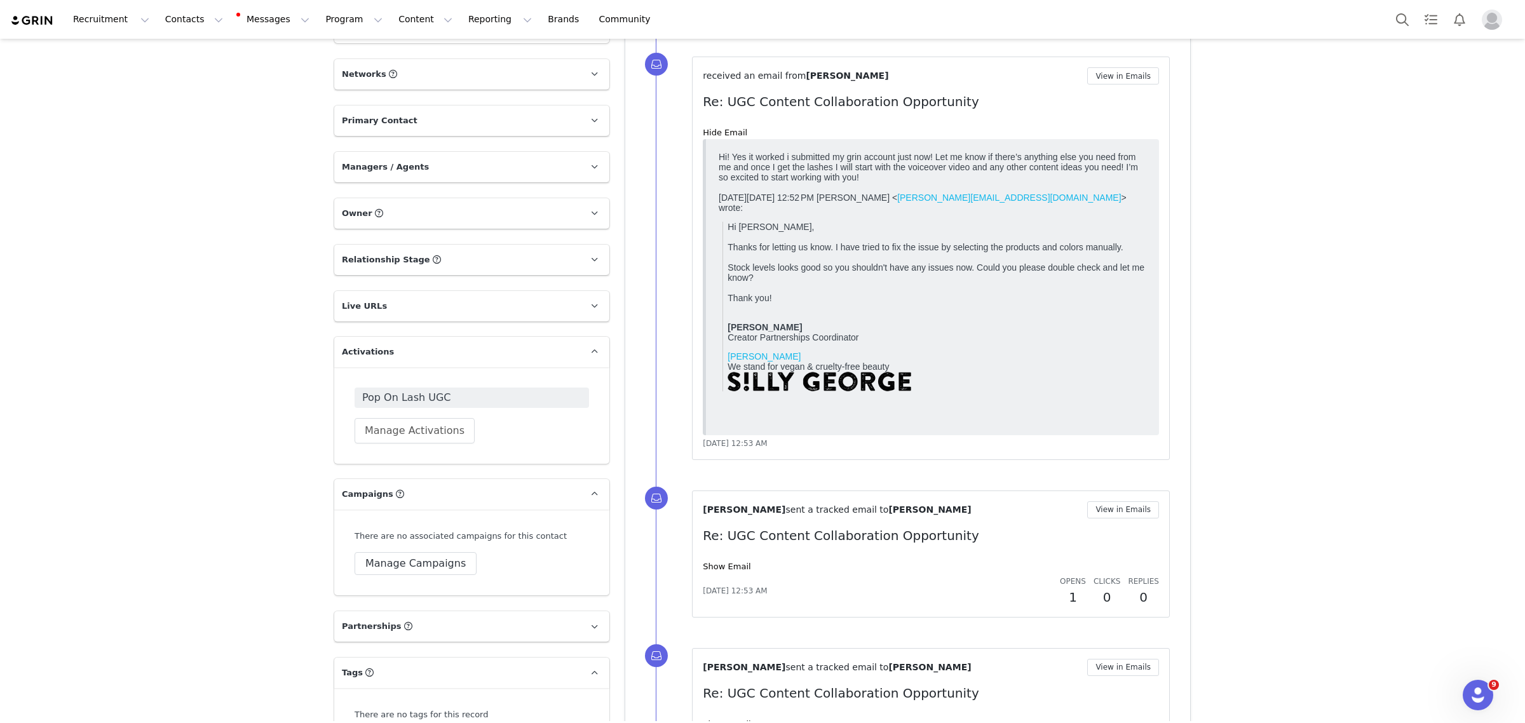
scroll to position [1827, 0]
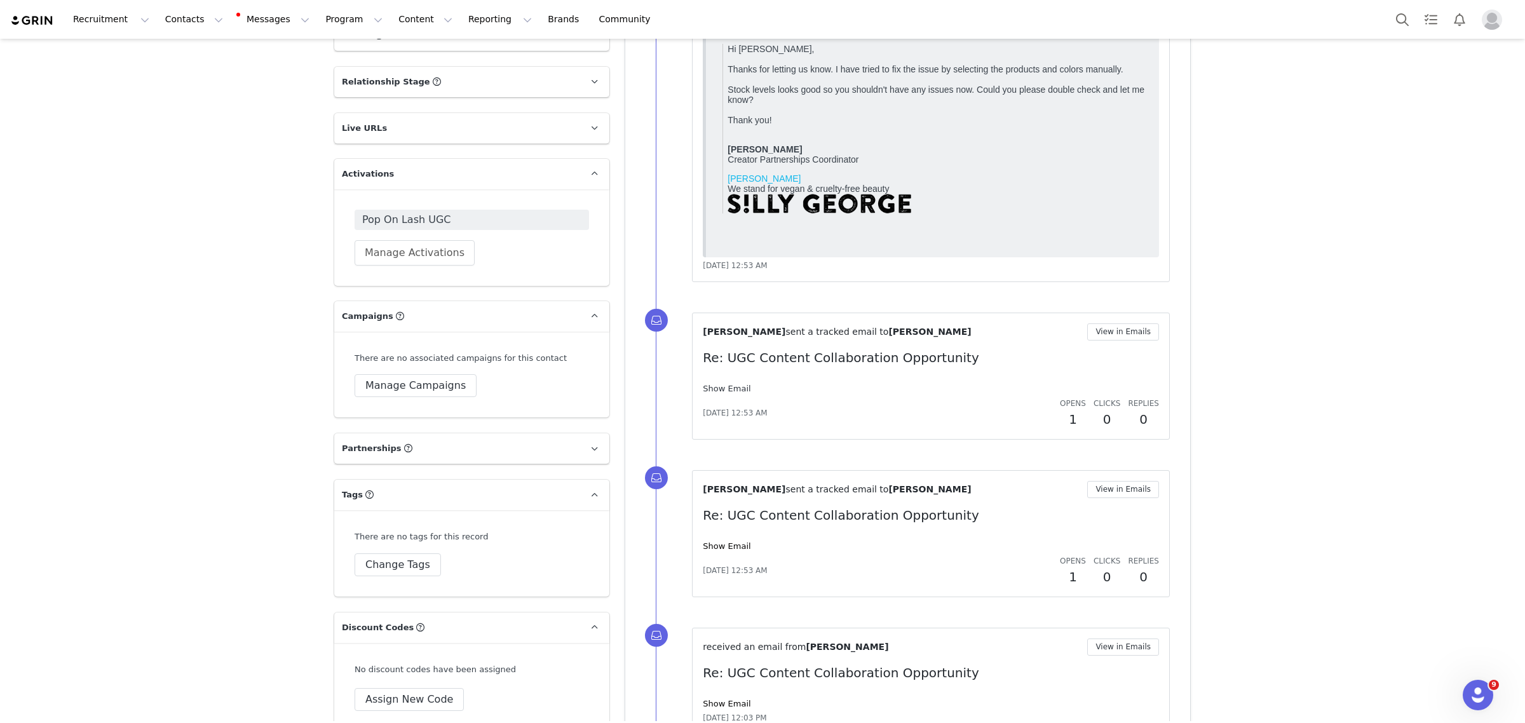
click at [722, 389] on link "Show Email" at bounding box center [727, 389] width 48 height 10
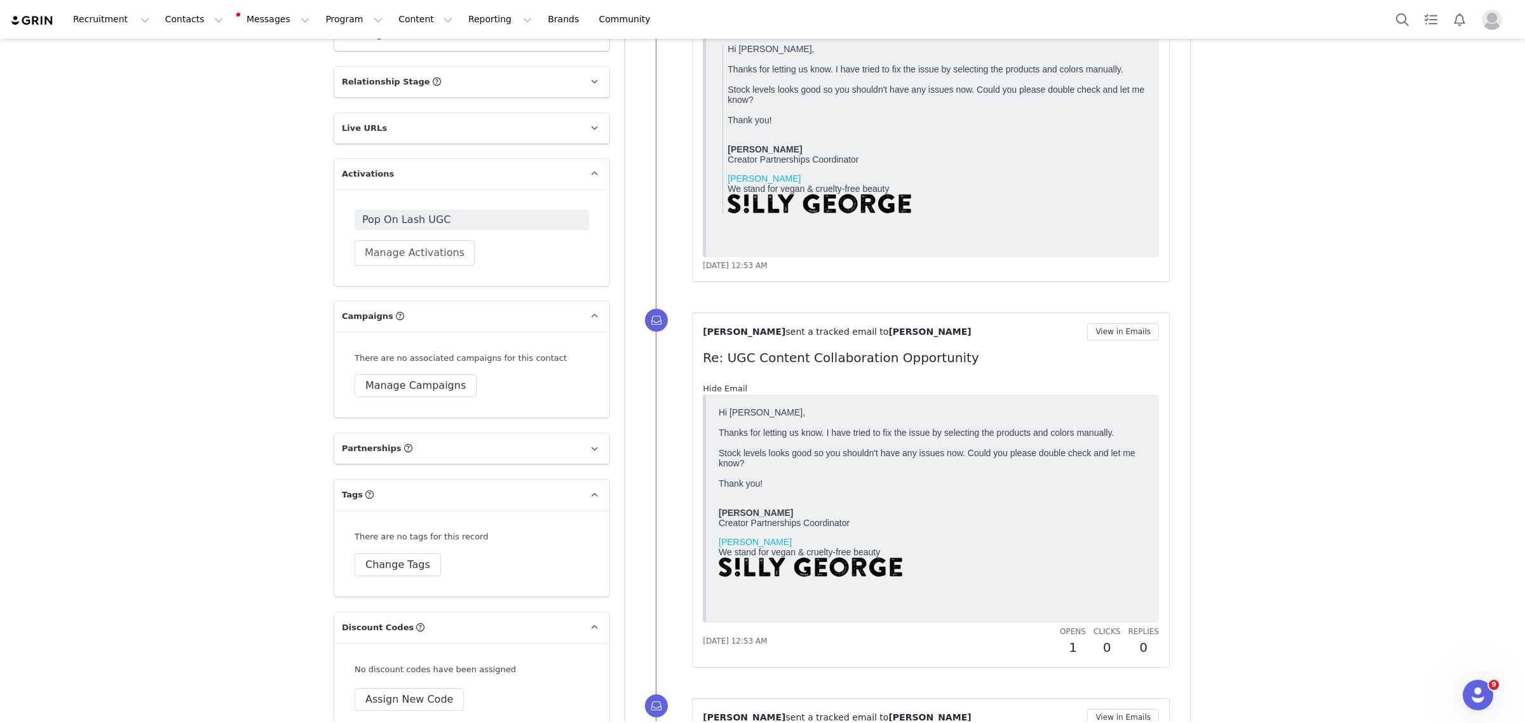
scroll to position [0, 0]
click at [722, 389] on link "Hide Email" at bounding box center [725, 389] width 44 height 10
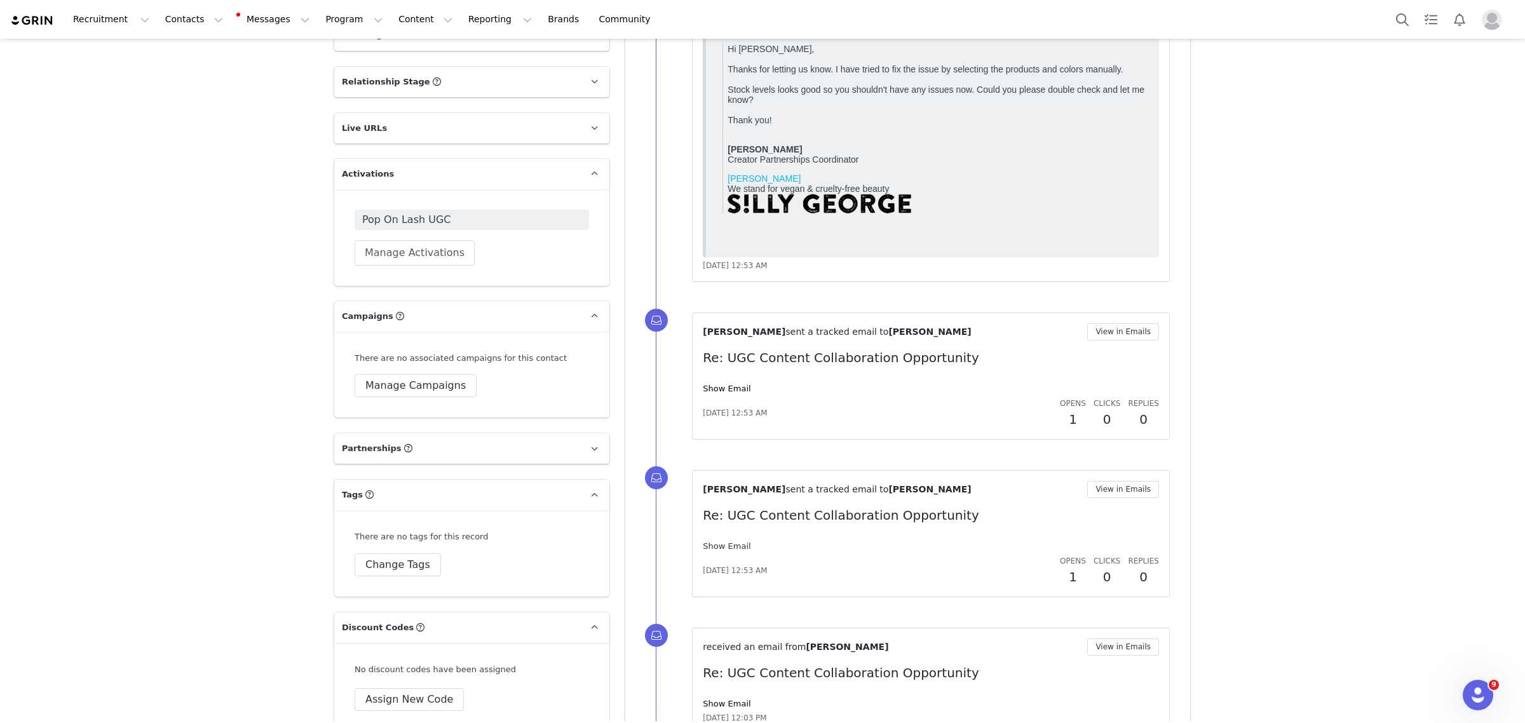
click at [722, 547] on link "Show Email" at bounding box center [727, 546] width 48 height 10
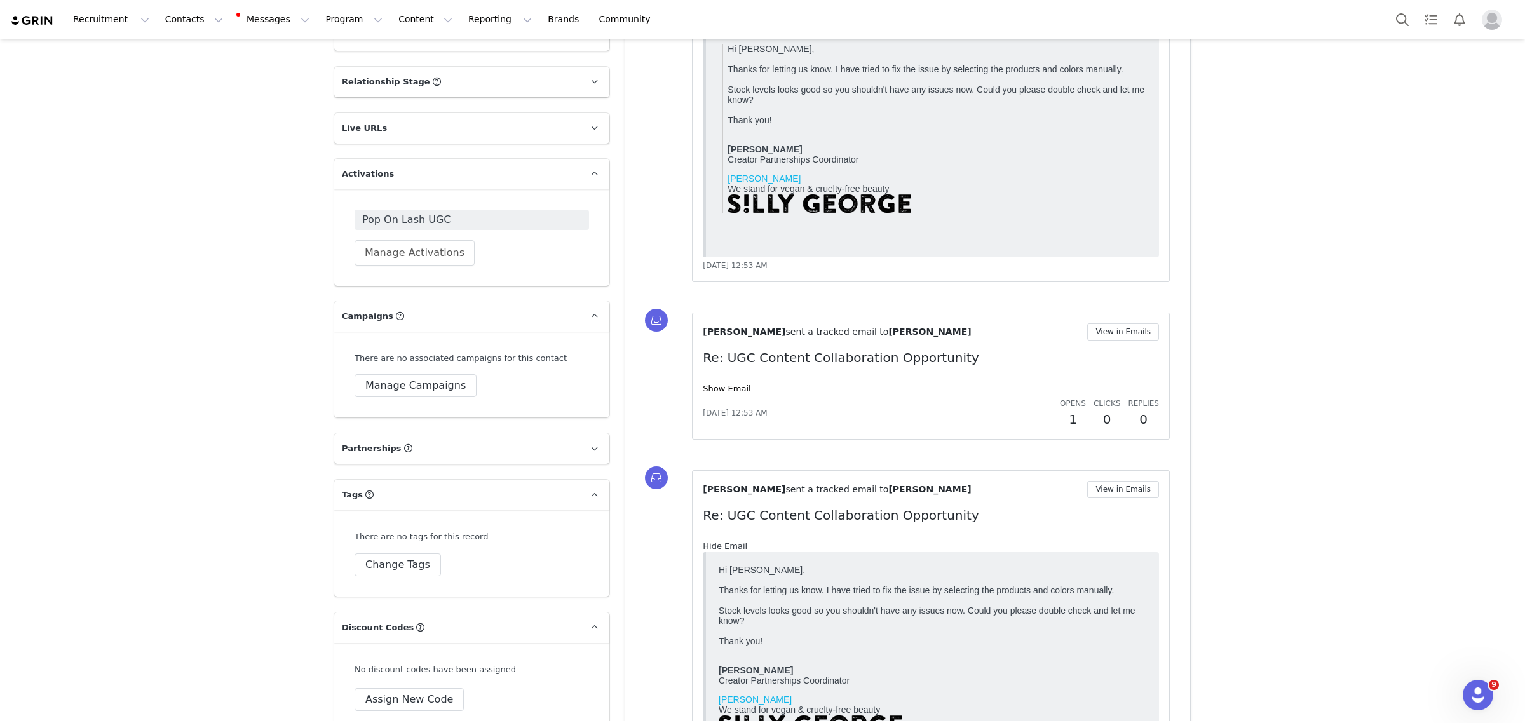
click at [722, 547] on link "Hide Email" at bounding box center [725, 546] width 44 height 10
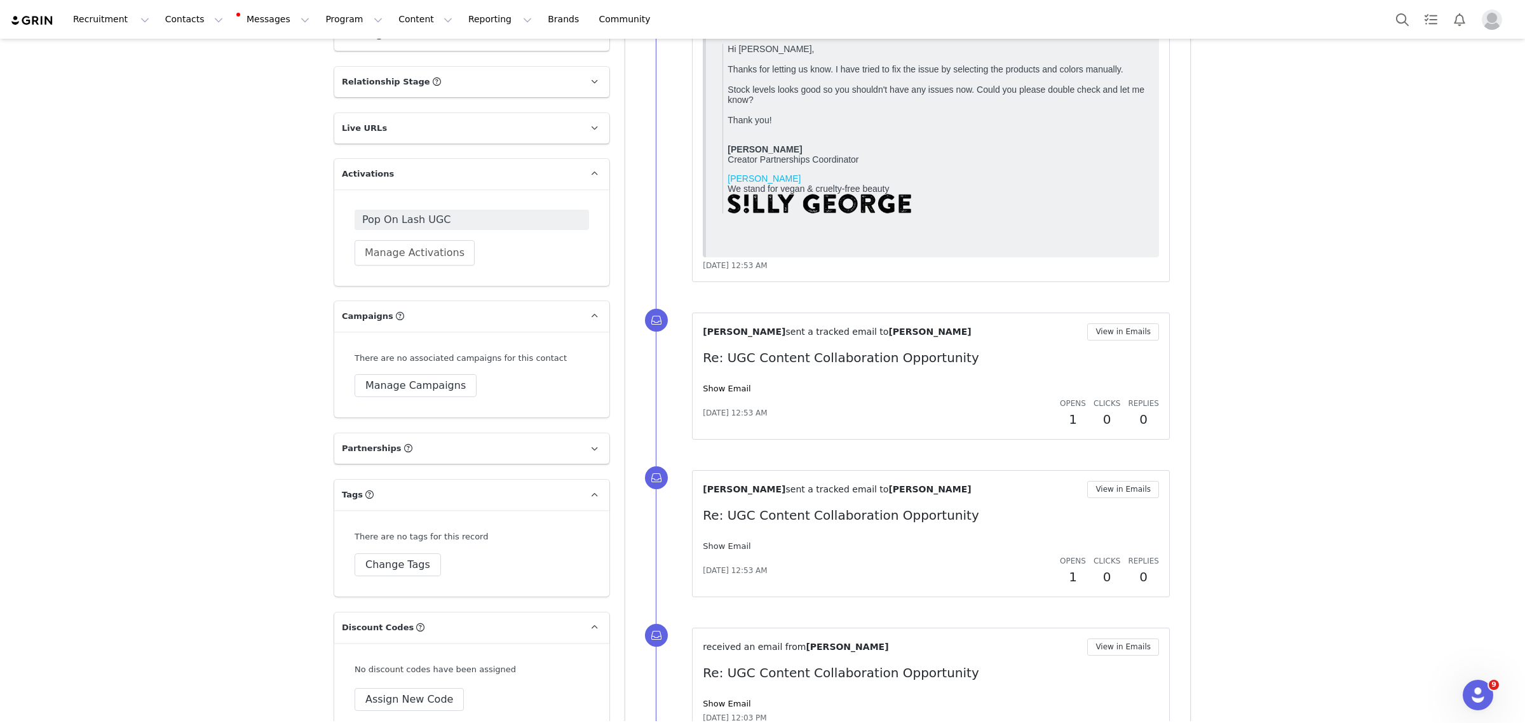
scroll to position [1985, 0]
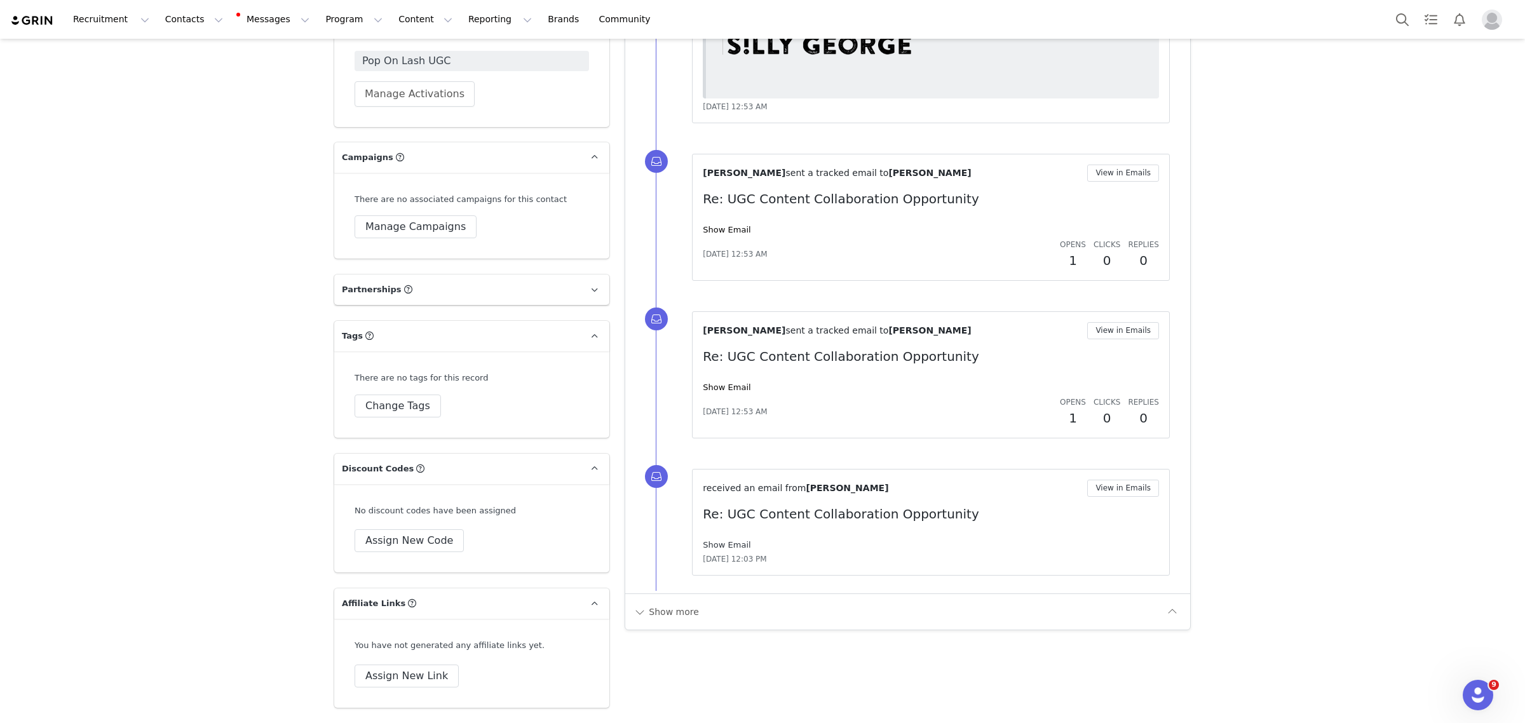
click at [724, 544] on link "Show Email" at bounding box center [727, 545] width 48 height 10
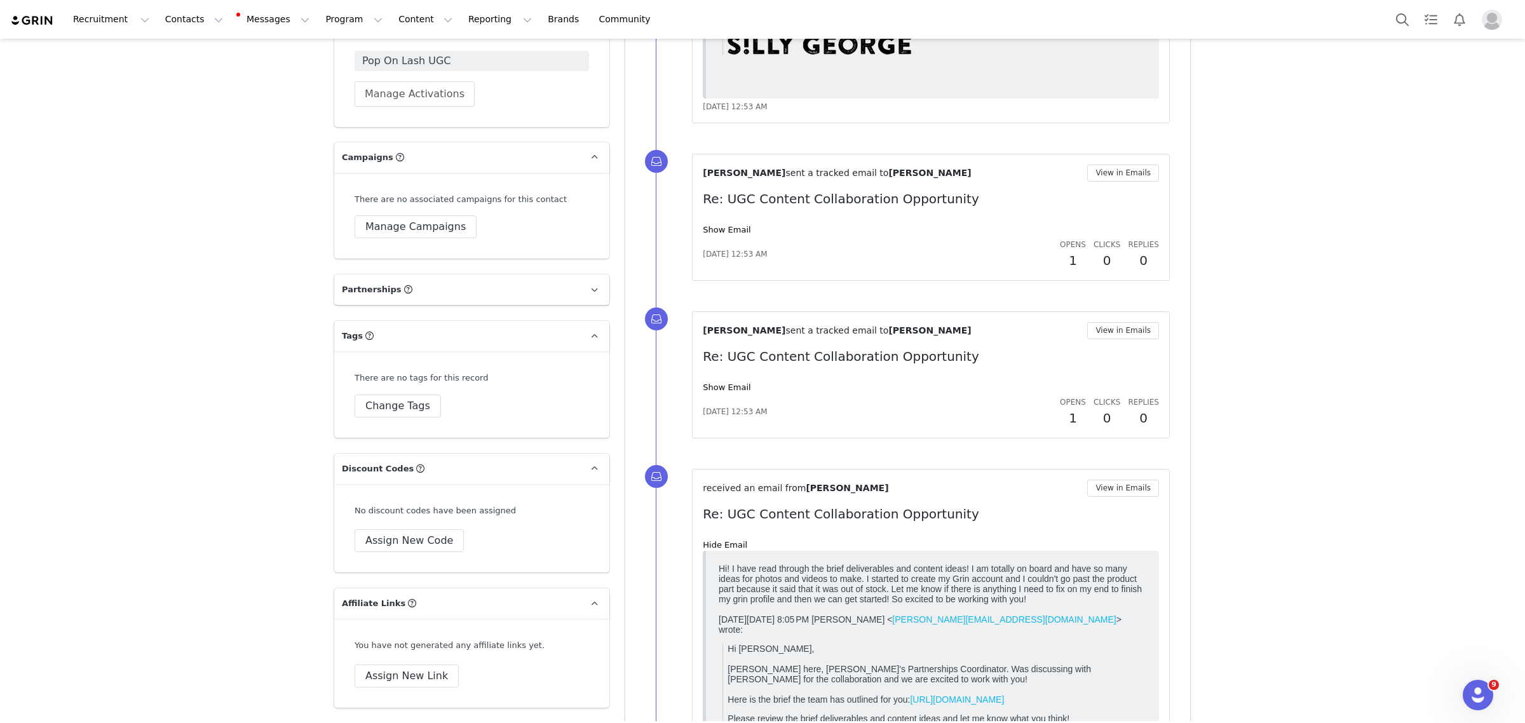
scroll to position [2065, 0]
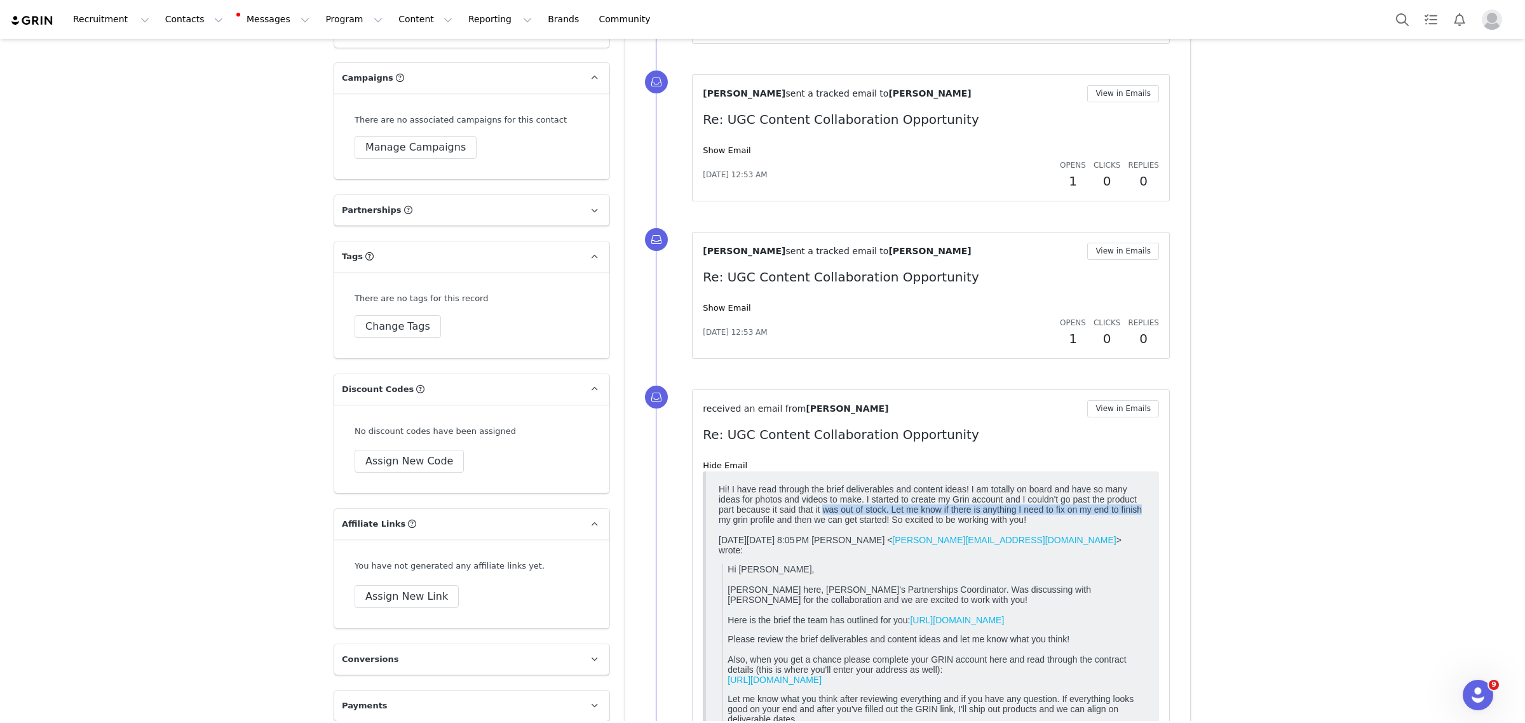
drag, startPoint x: 823, startPoint y: 510, endPoint x: 1171, endPoint y: 518, distance: 348.3
click at [1151, 518] on html "Hi! I have read through the brief deliverables and content ideas! I am totally …" at bounding box center [932, 698] width 438 height 439
click at [1118, 507] on div "Hi! I have read through the brief deliverables and content ideas! I am totally …" at bounding box center [933, 504] width 428 height 41
click at [1003, 506] on div "Hi! I have read through the brief deliverables and content ideas! I am totally …" at bounding box center [933, 504] width 428 height 41
click at [1078, 512] on div "Hi! I have read through the brief deliverables and content ideas! I am totally …" at bounding box center [933, 504] width 428 height 41
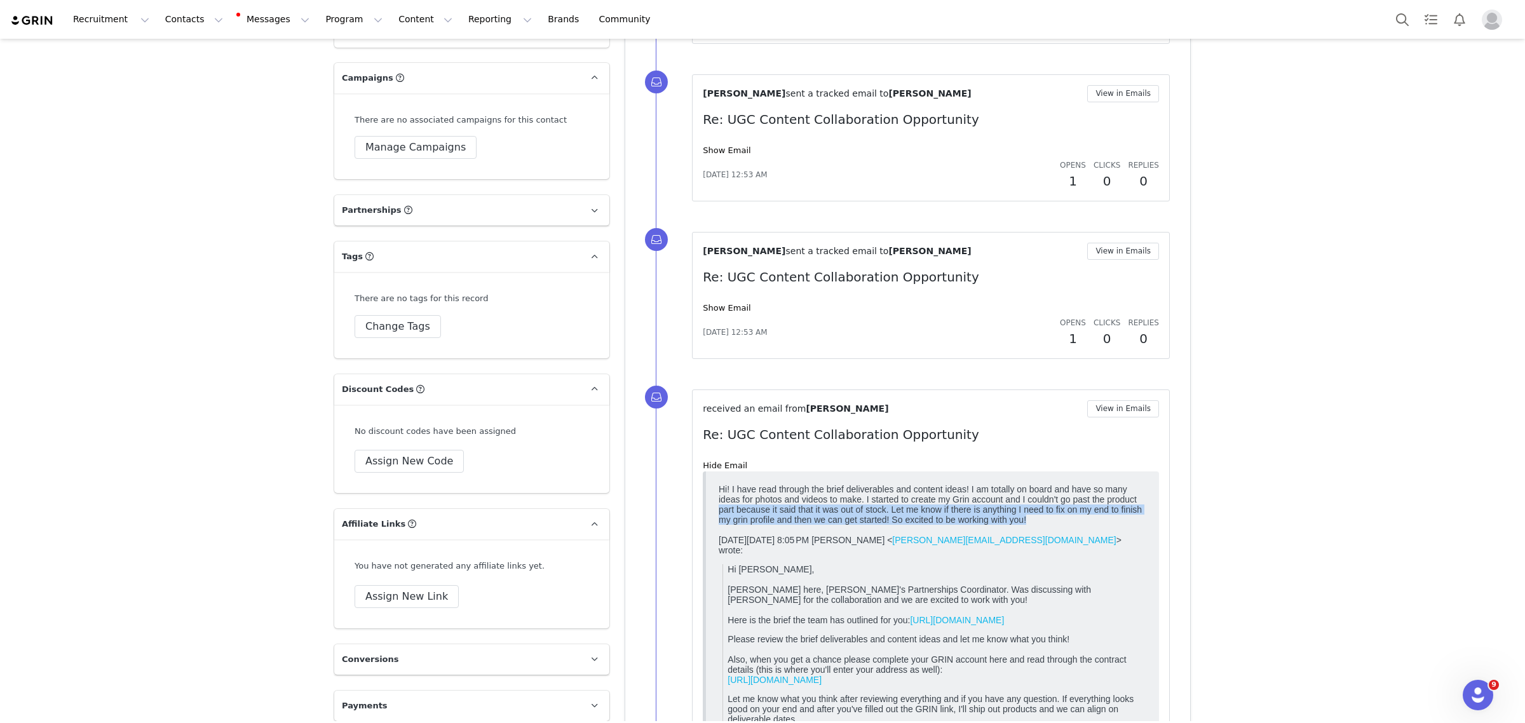
drag, startPoint x: 720, startPoint y: 512, endPoint x: 1149, endPoint y: 526, distance: 429.1
click at [1149, 526] on html "Hi! I have read through the brief deliverables and content ideas! I am totally …" at bounding box center [932, 698] width 438 height 439
click at [1111, 517] on div "Hi! I have read through the brief deliverables and content ideas! I am totally …" at bounding box center [933, 504] width 428 height 41
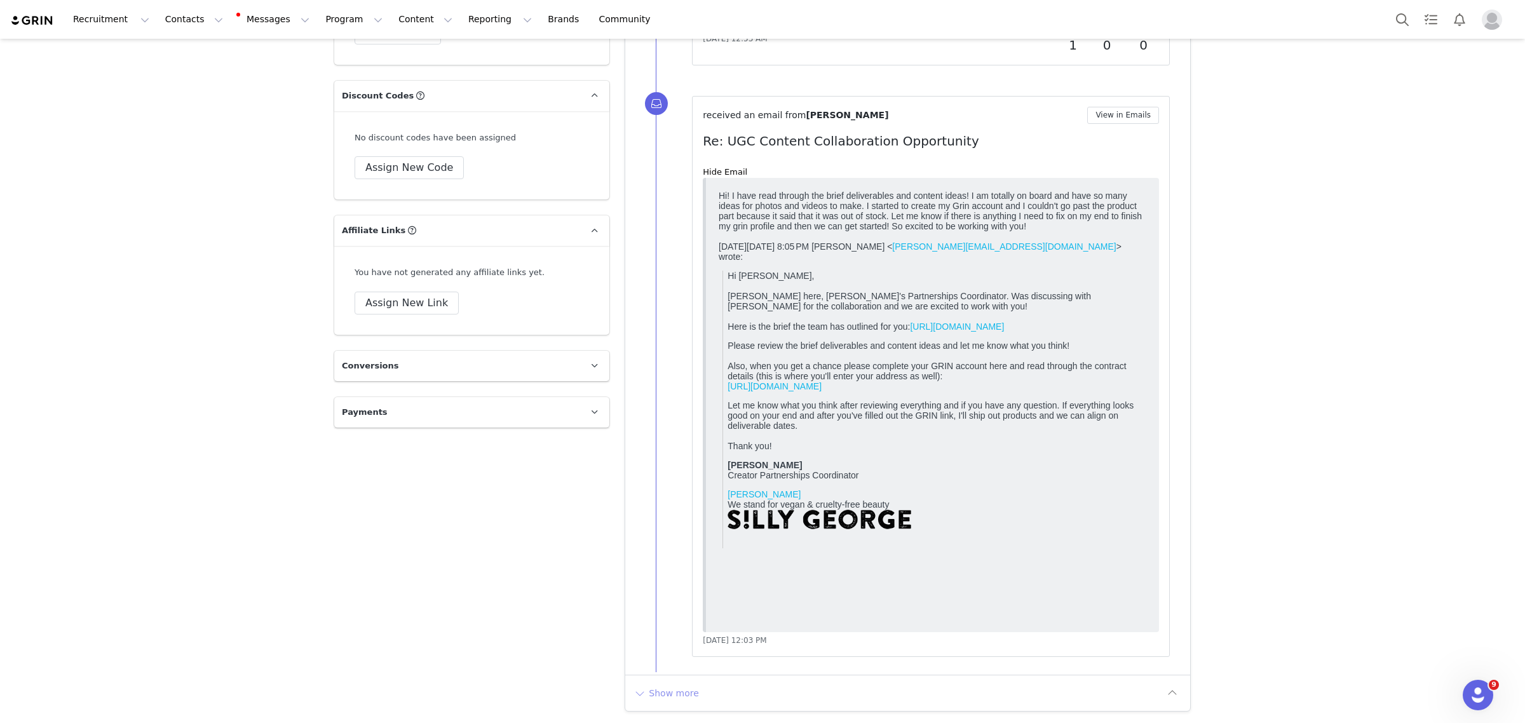
click at [650, 693] on button "Show more" at bounding box center [666, 693] width 67 height 20
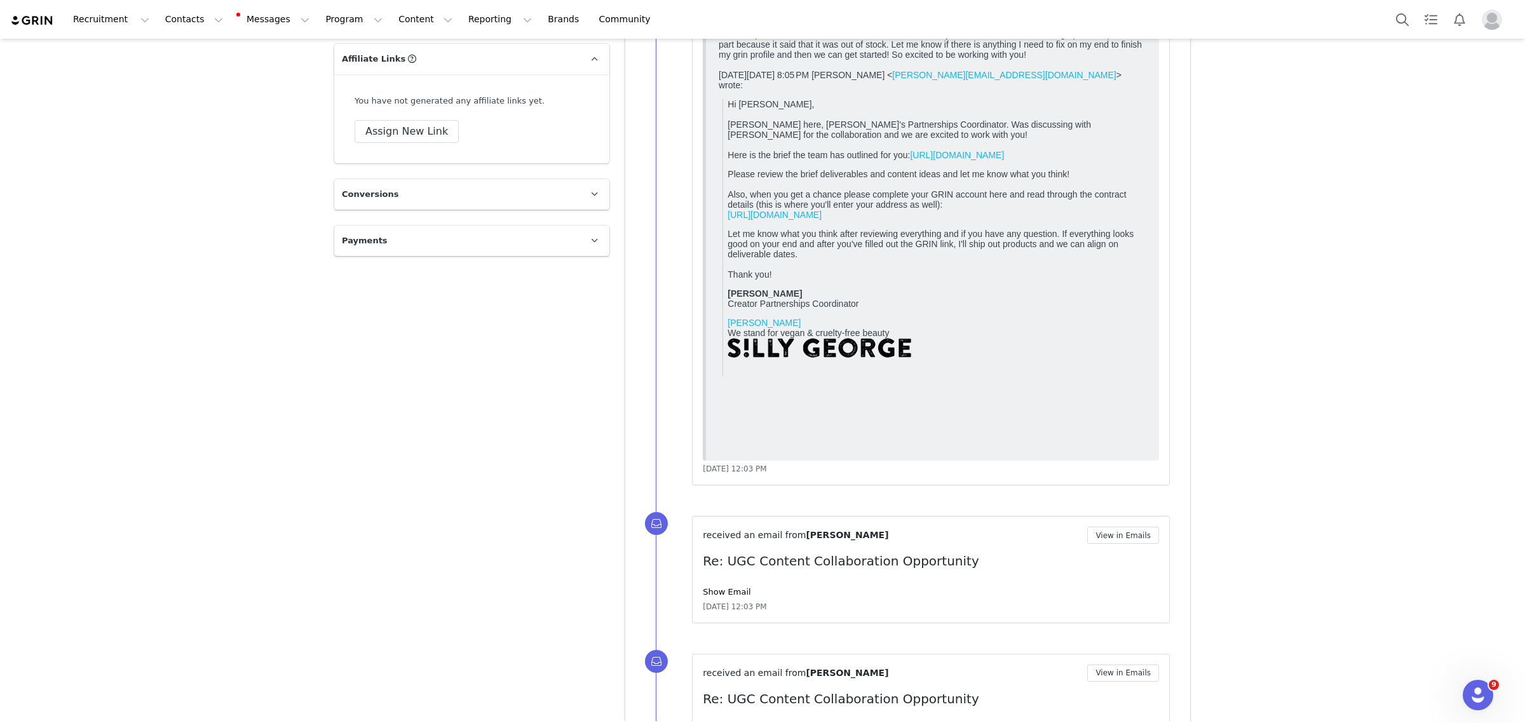
scroll to position [2616, 0]
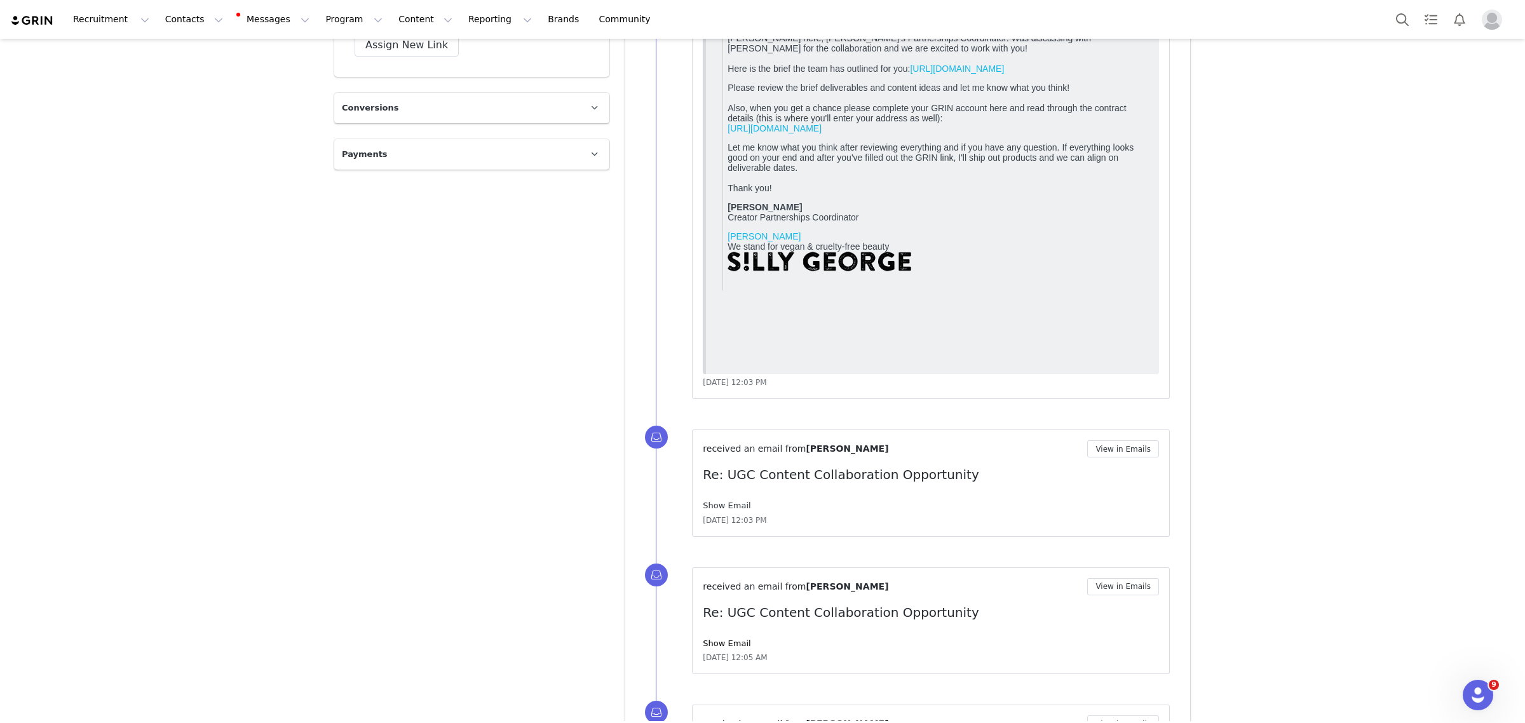
click at [706, 506] on link "Show Email" at bounding box center [727, 506] width 48 height 10
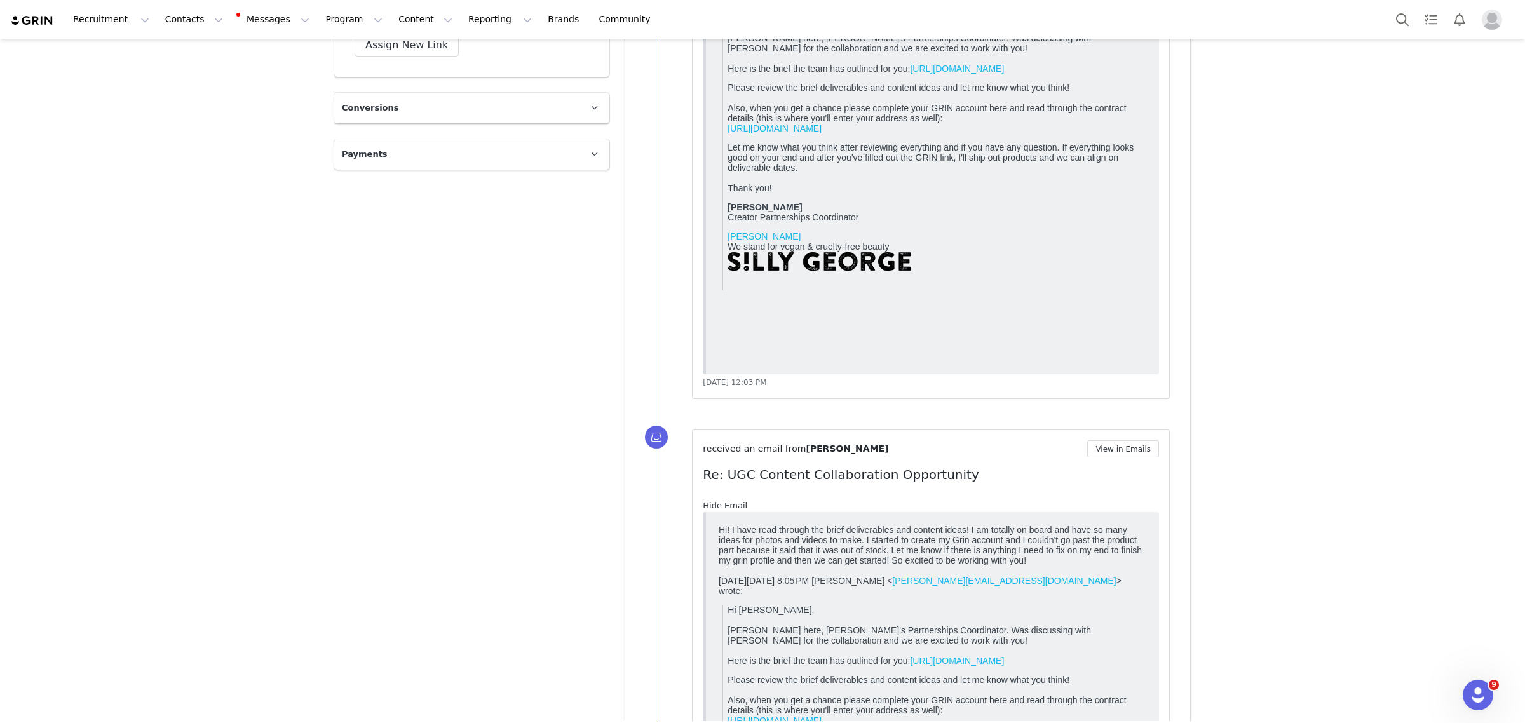
scroll to position [0, 0]
click at [706, 506] on link "Hide Email" at bounding box center [725, 506] width 44 height 10
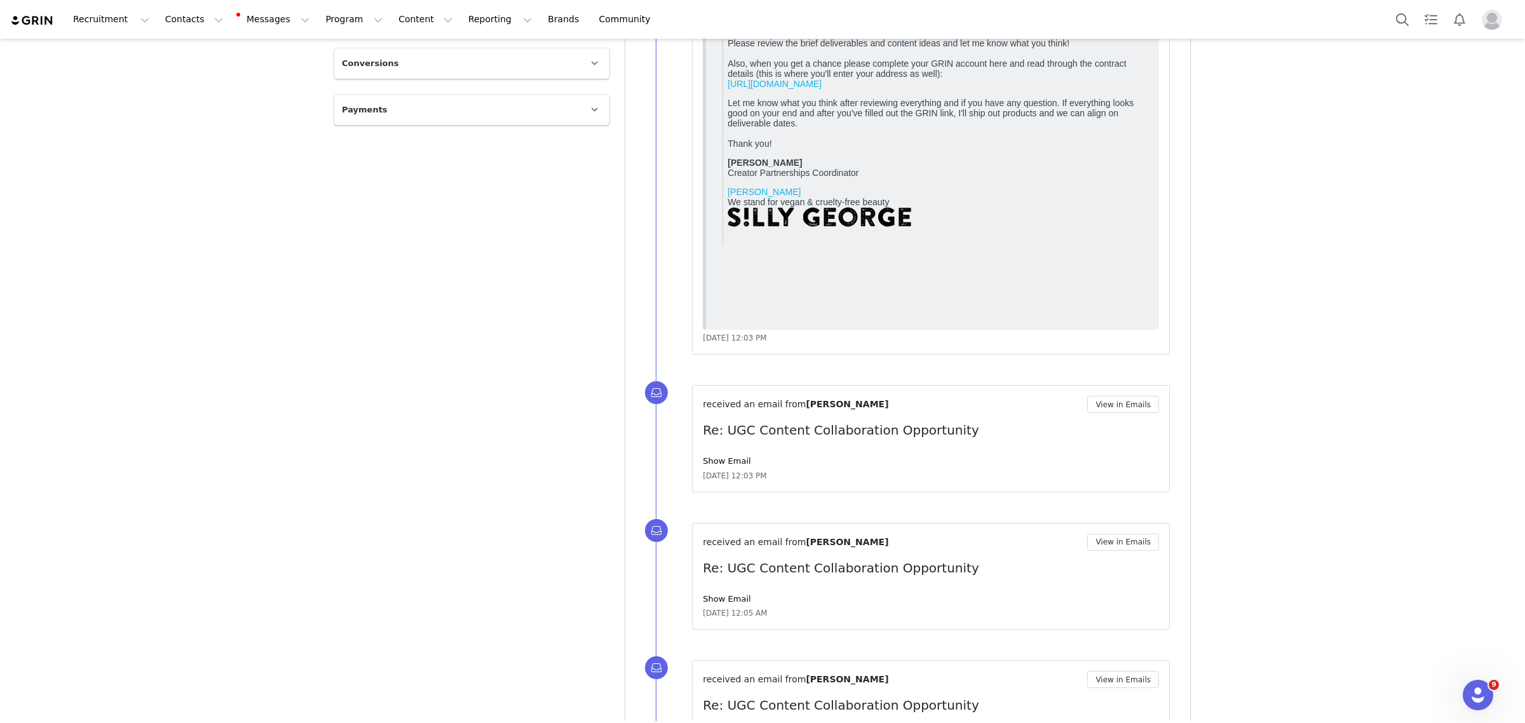
scroll to position [2775, 0]
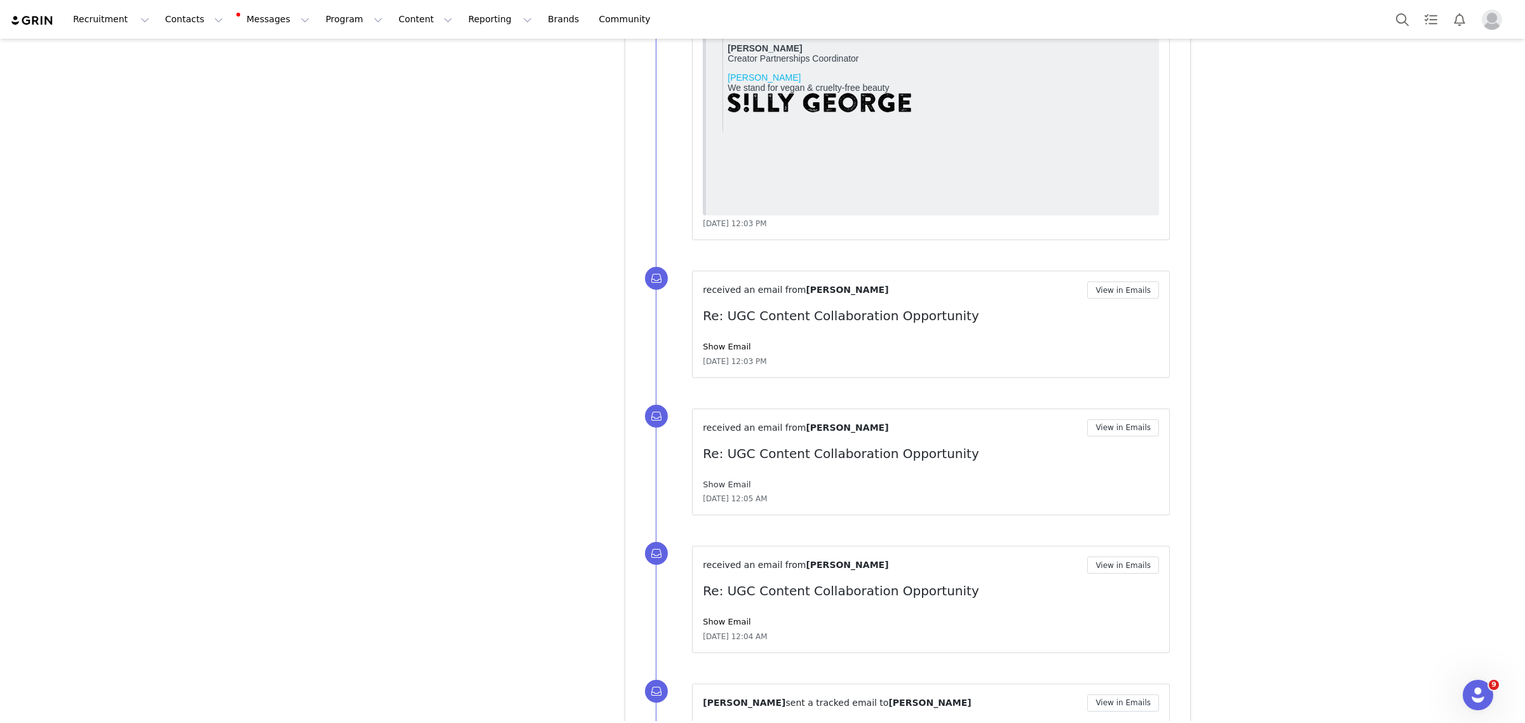
click at [713, 487] on link "Show Email" at bounding box center [727, 485] width 48 height 10
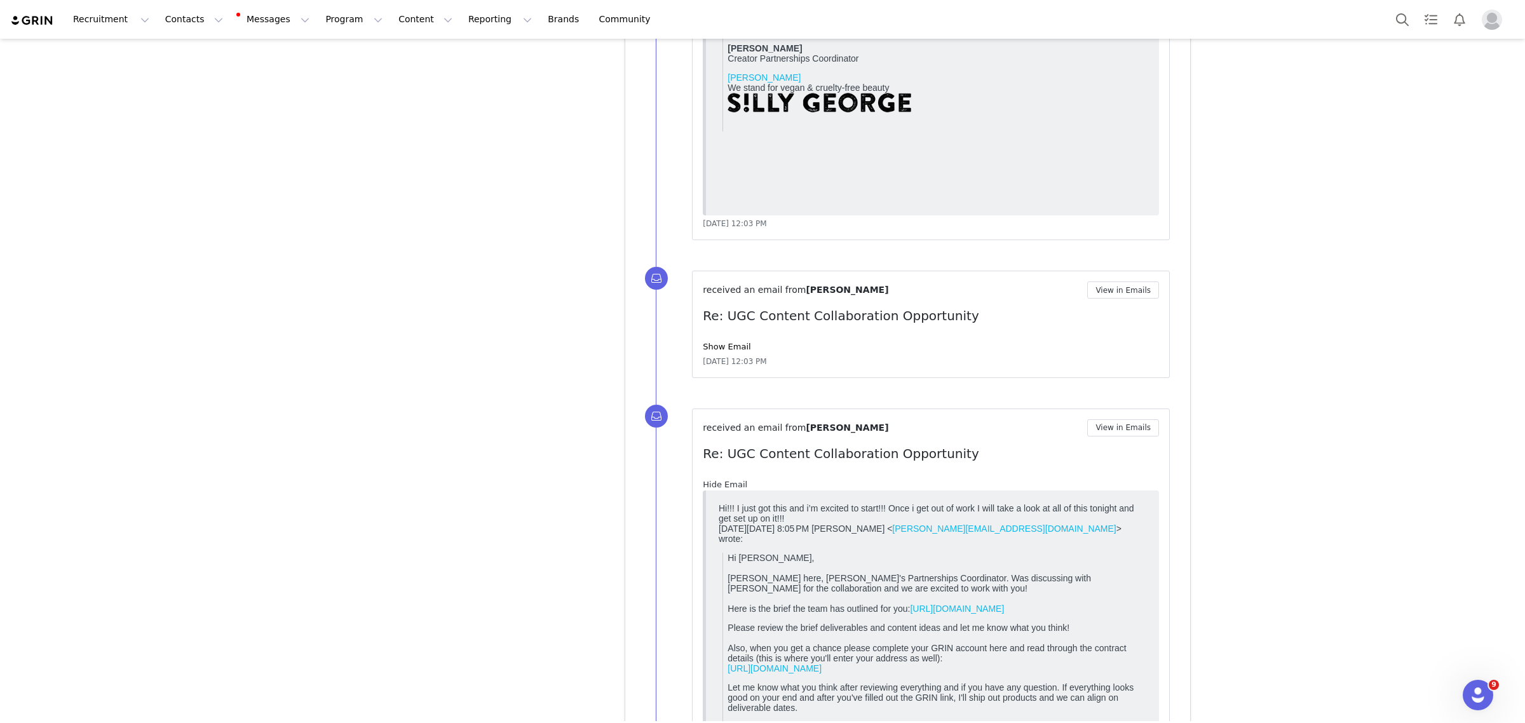
scroll to position [2855, 0]
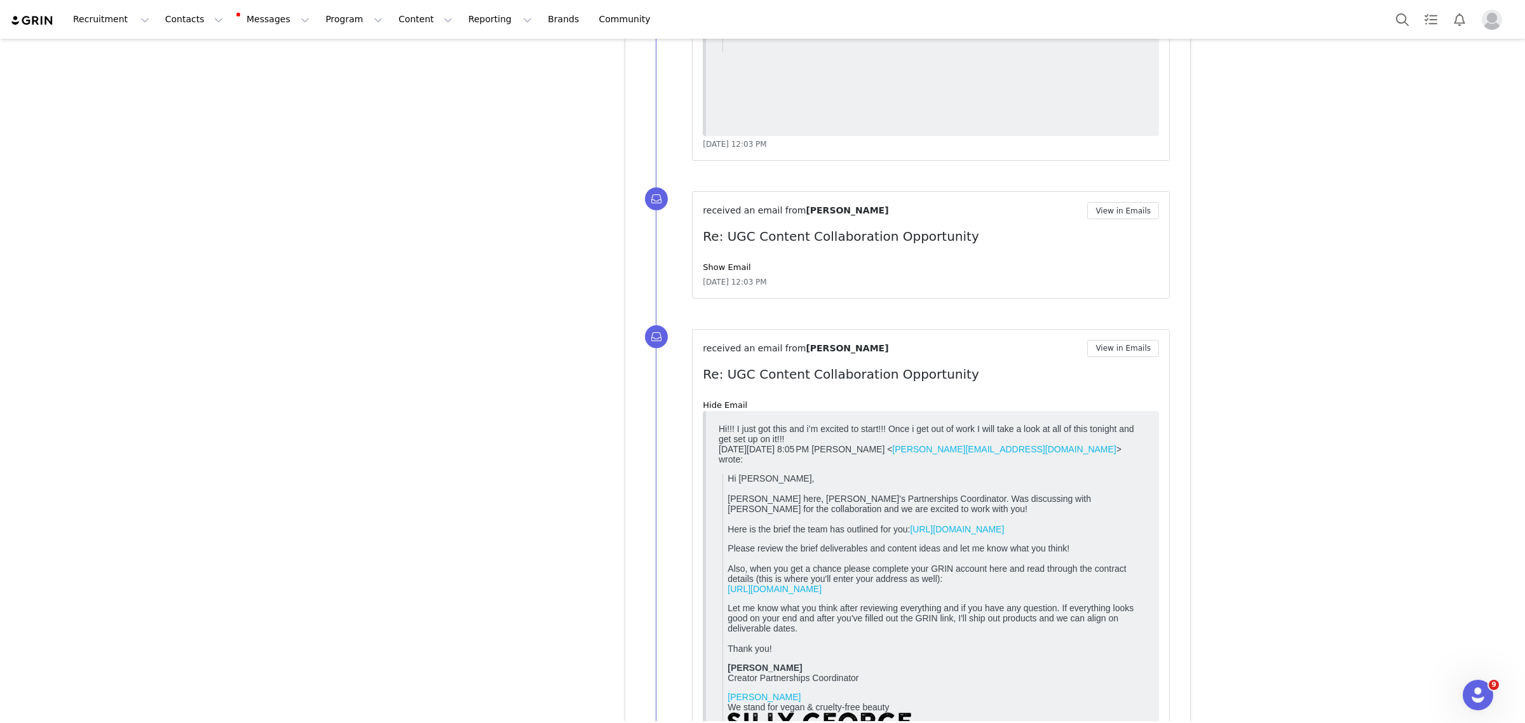
click at [910, 534] on link "https://docs.google.com/document/d/1D8Z7_qxYoIXZUXBzFkUcM6Q9TYvzpFzqRWToSivk-d8…" at bounding box center [957, 529] width 94 height 10
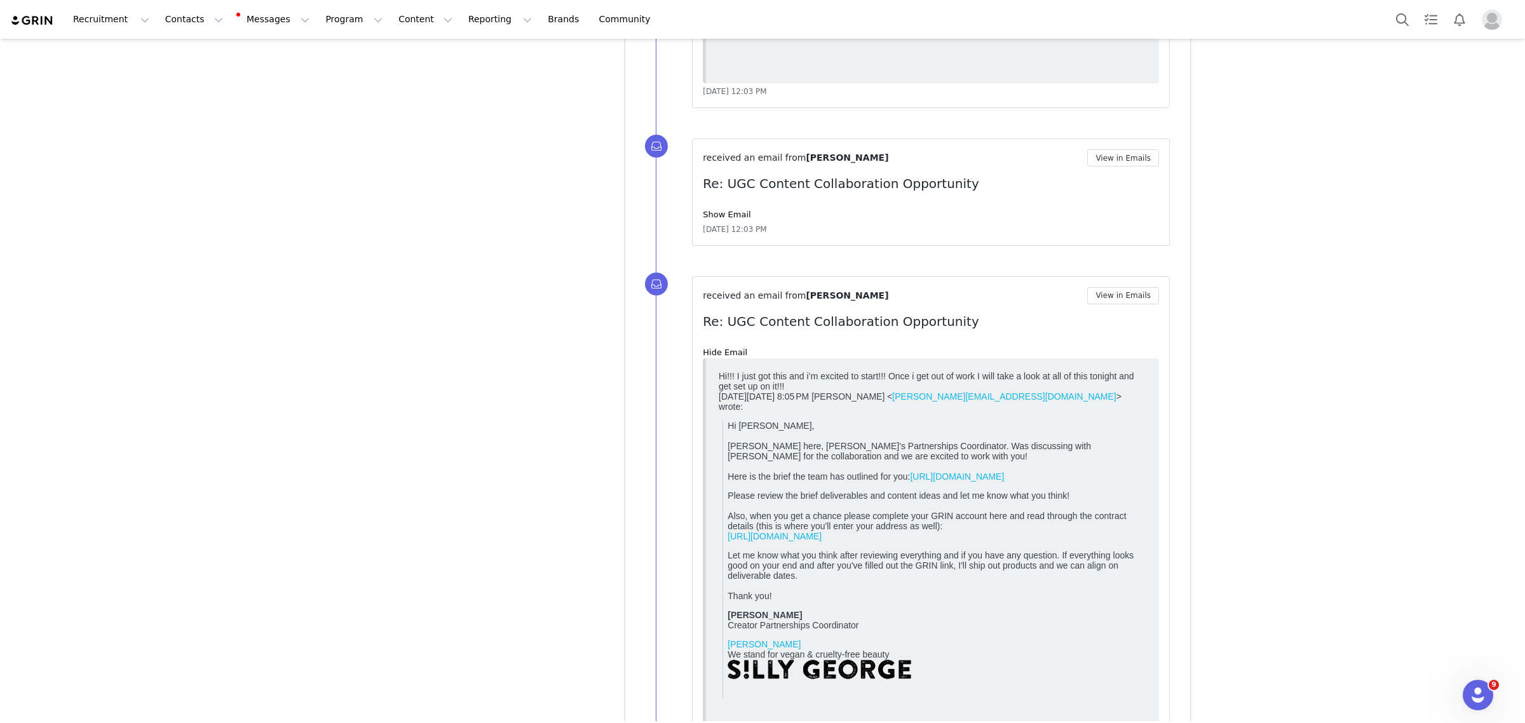
scroll to position [2934, 0]
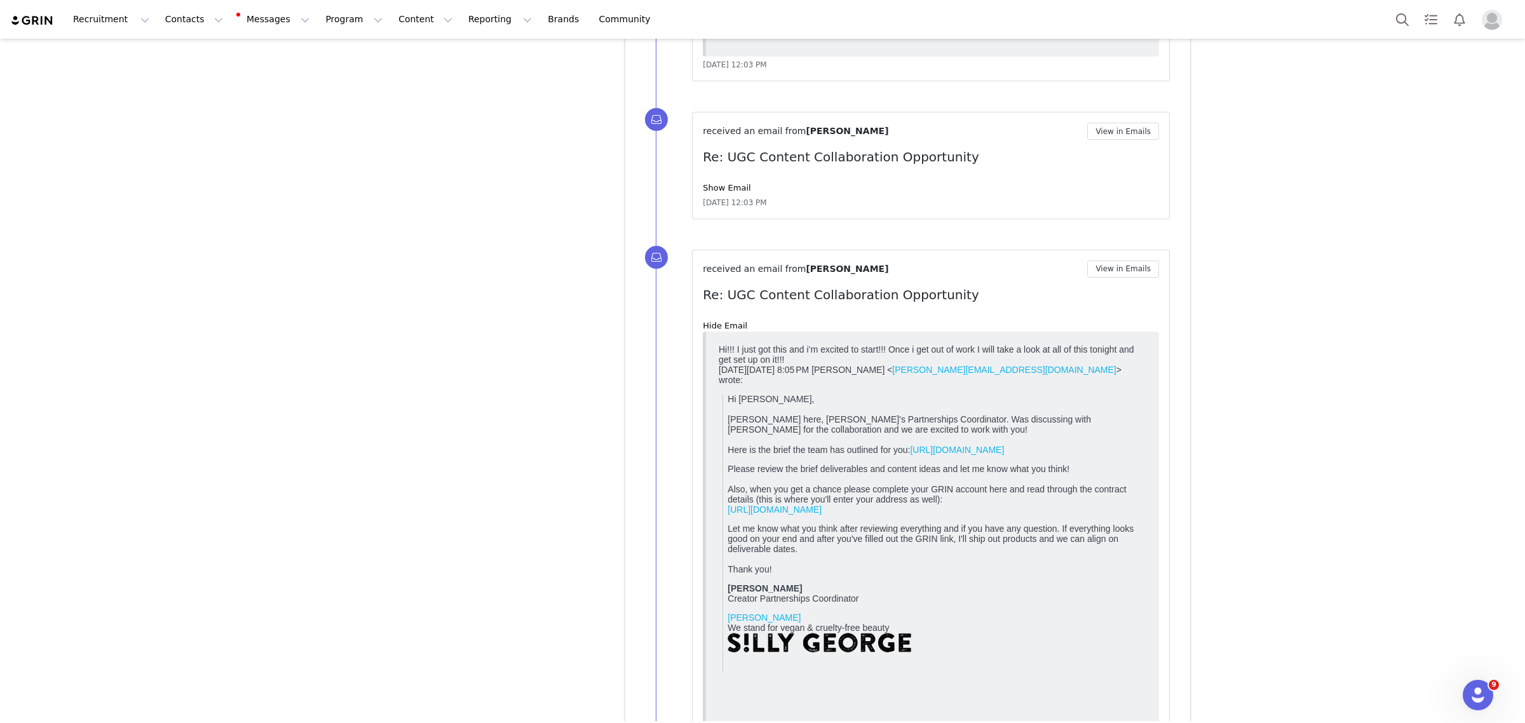
drag, startPoint x: 792, startPoint y: 497, endPoint x: 1140, endPoint y: 537, distance: 349.8
click at [1140, 515] on p "Please review the brief deliverables and content ideas and let me know what you…" at bounding box center [936, 489] width 419 height 51
click at [1142, 515] on p "Please review the brief deliverables and content ideas and let me know what you…" at bounding box center [936, 489] width 419 height 51
drag, startPoint x: 762, startPoint y: 569, endPoint x: 1129, endPoint y: 554, distance: 366.9
click at [1151, 608] on html "Hi!!! I just got this and i’m excited to start!!! Once i get out of work I will…" at bounding box center [932, 540] width 438 height 403
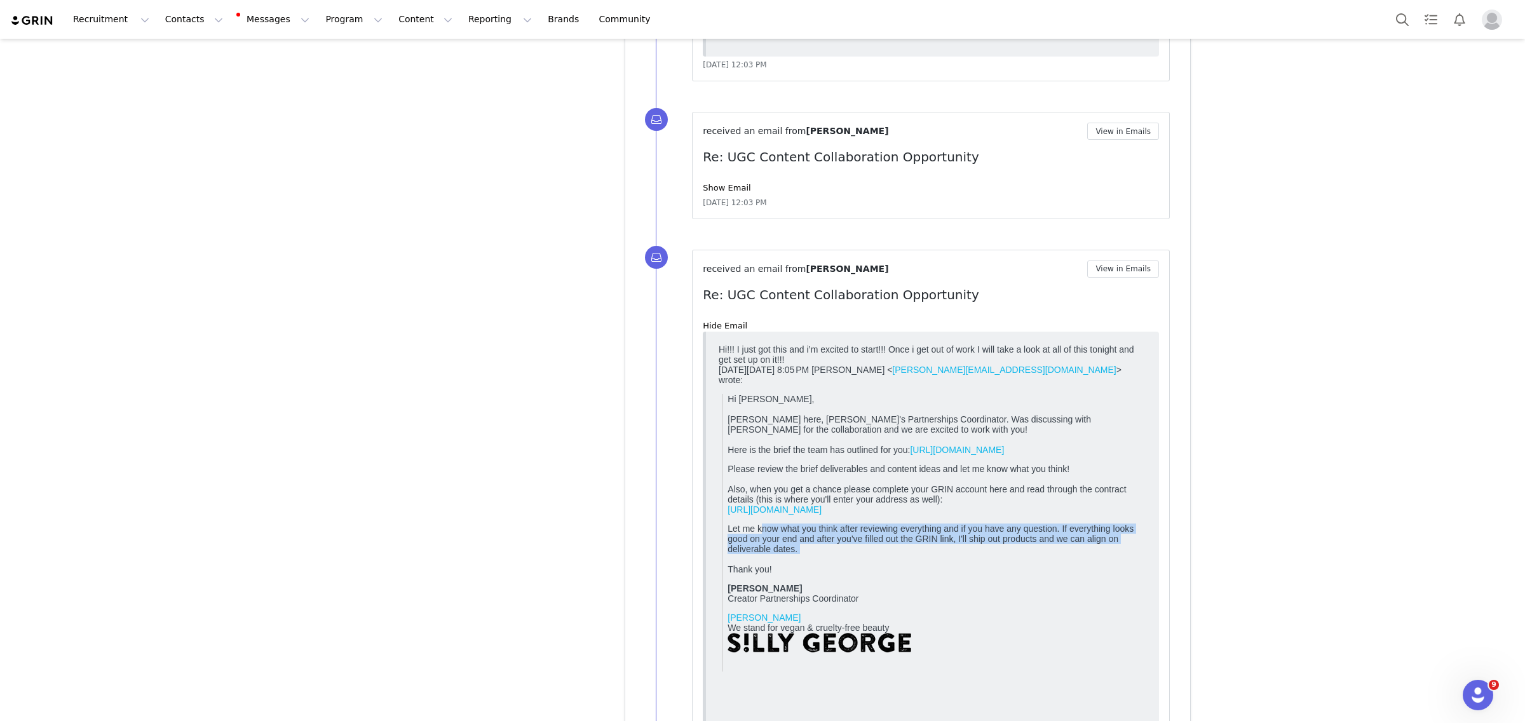
scroll to position [3331, 0]
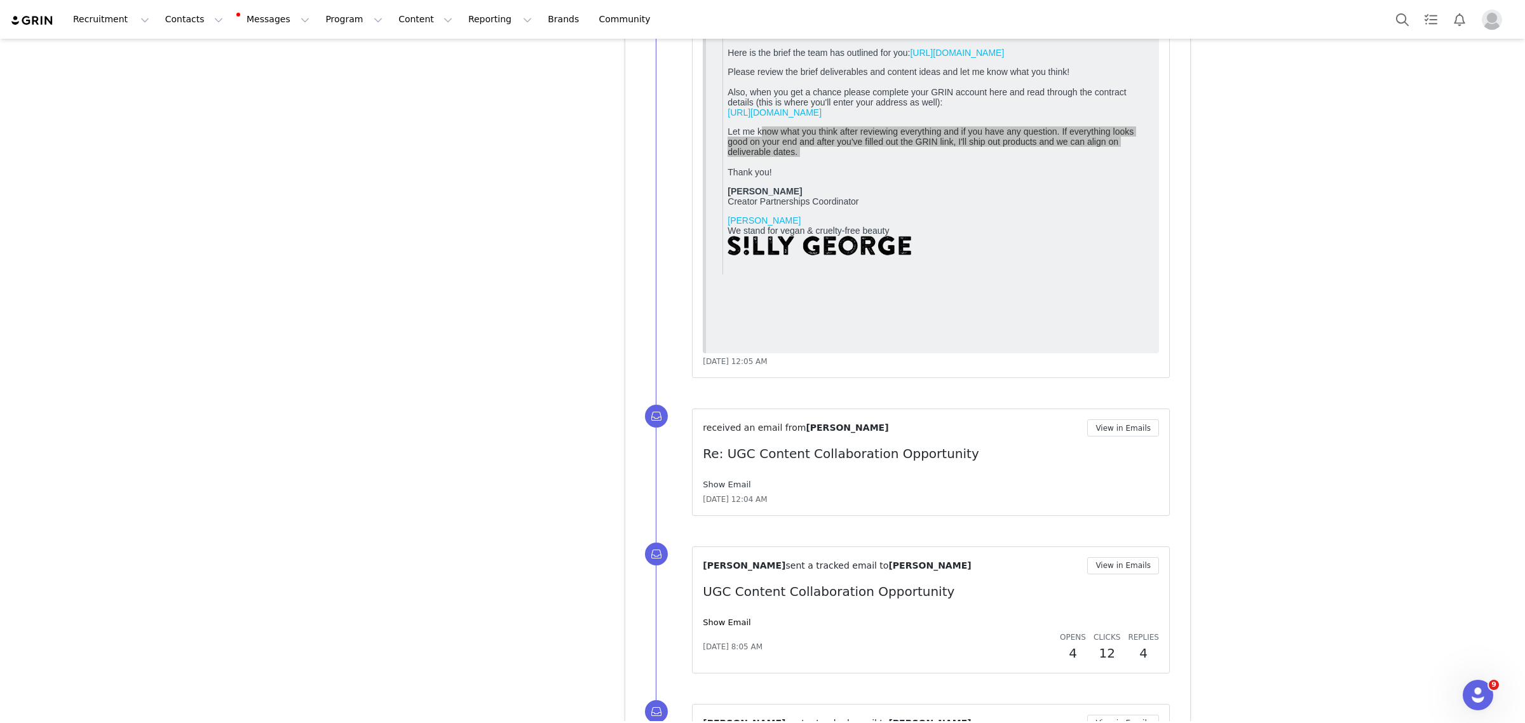
click at [718, 487] on link "Show Email" at bounding box center [727, 485] width 48 height 10
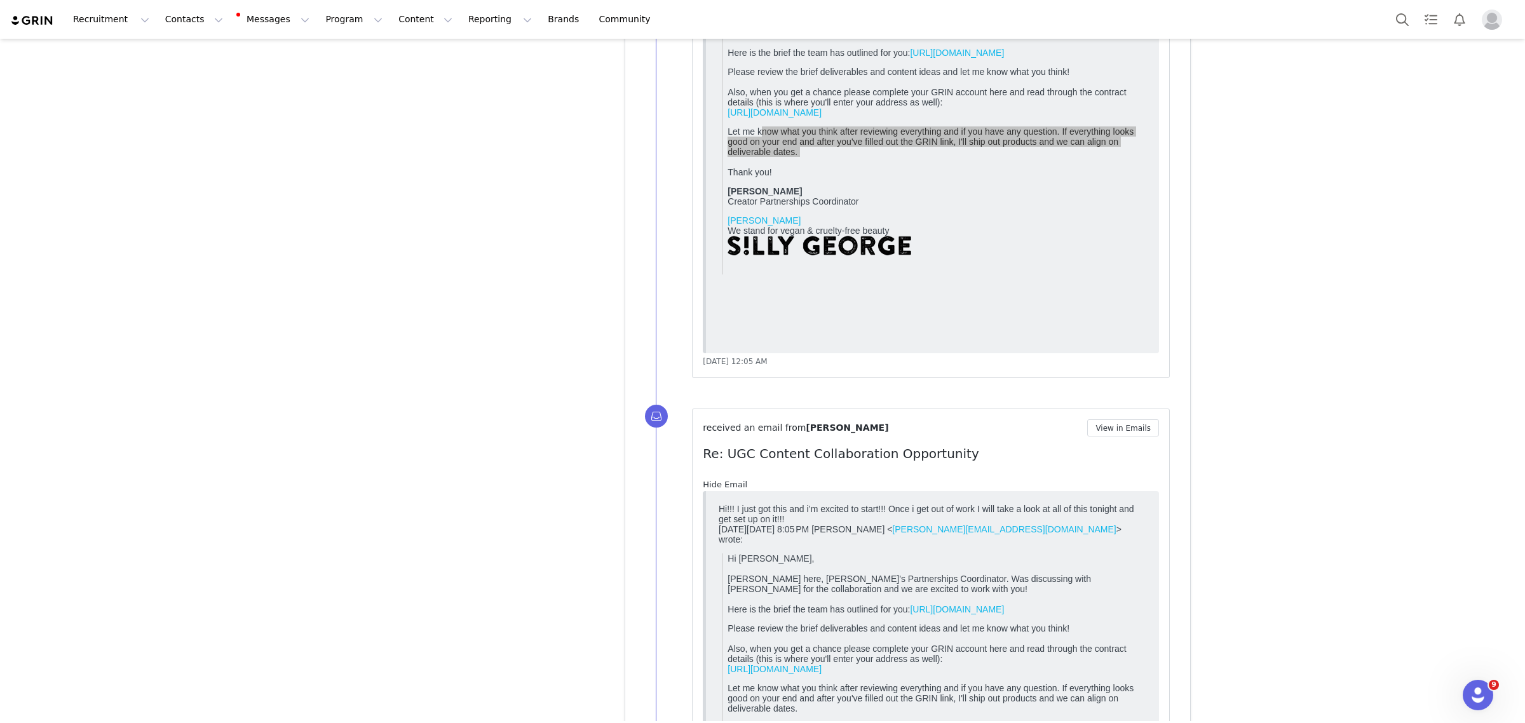
scroll to position [0, 0]
click at [715, 487] on link "Hide Email" at bounding box center [725, 485] width 44 height 10
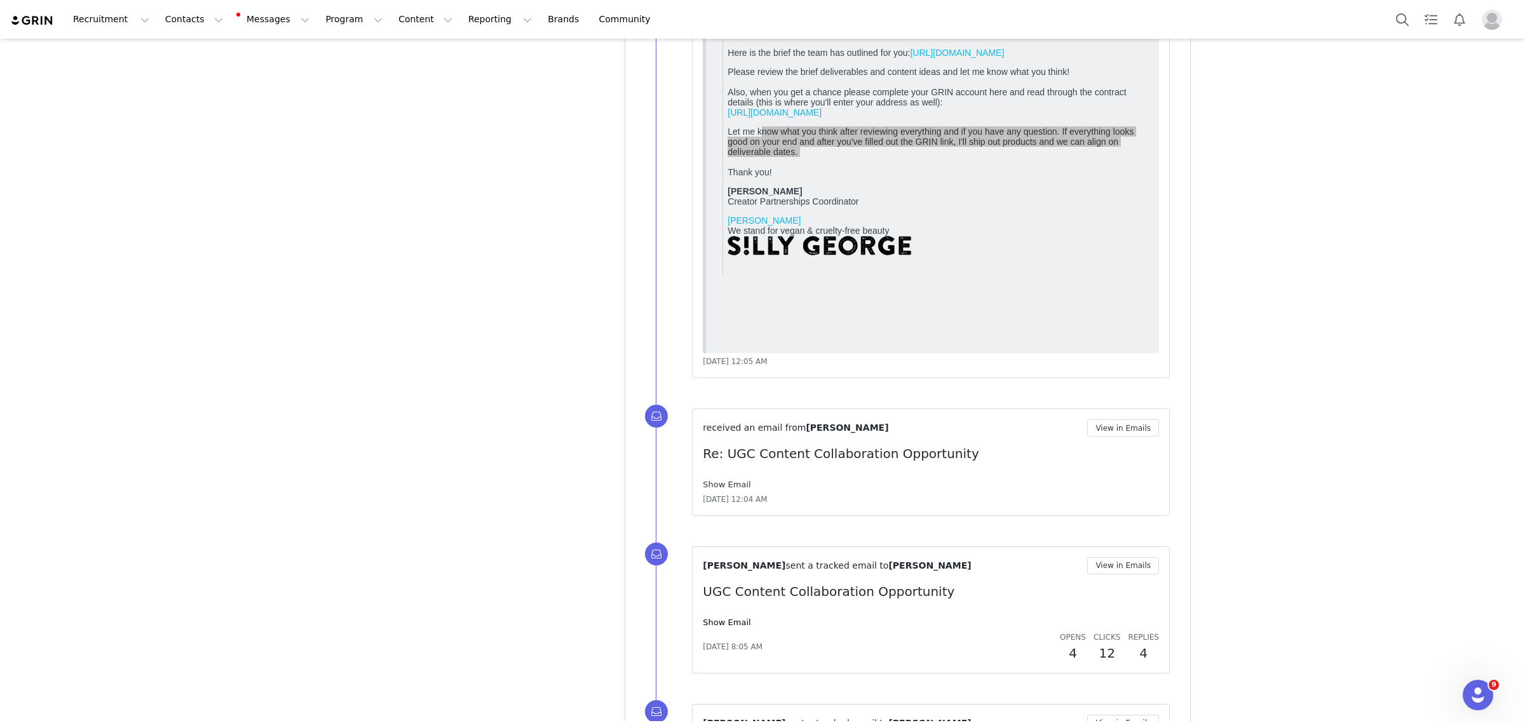
scroll to position [3490, 0]
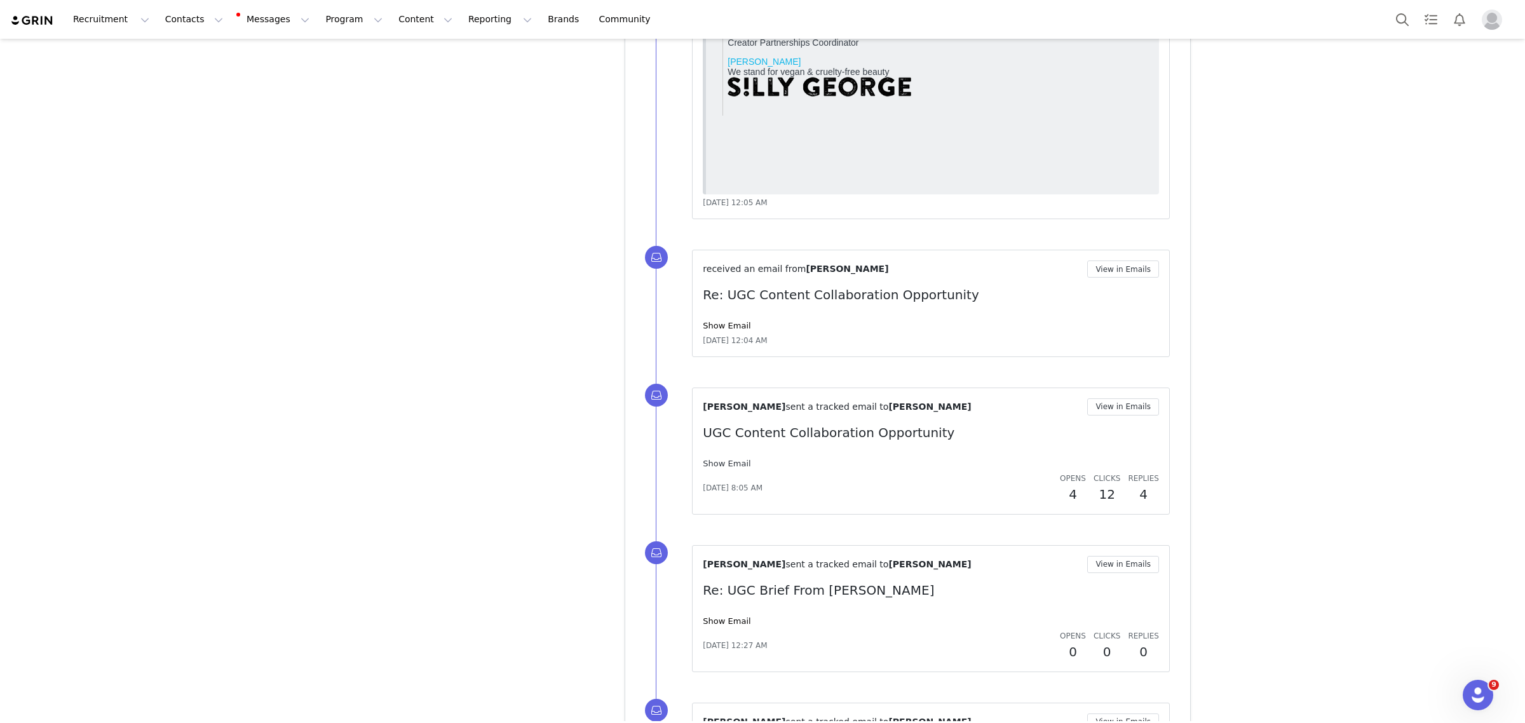
click at [712, 464] on link "Show Email" at bounding box center [727, 464] width 48 height 10
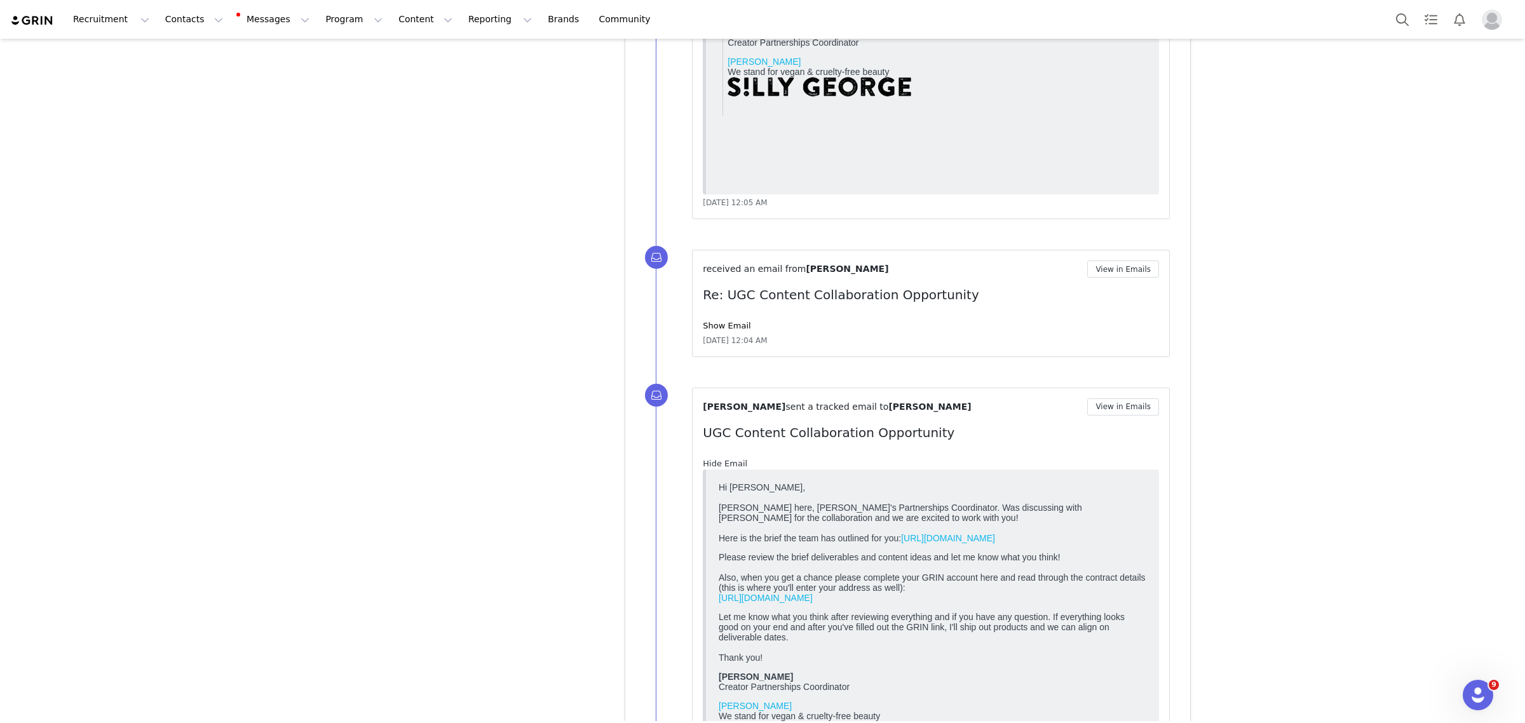
scroll to position [0, 0]
click at [712, 464] on link "Hide Email" at bounding box center [725, 464] width 44 height 10
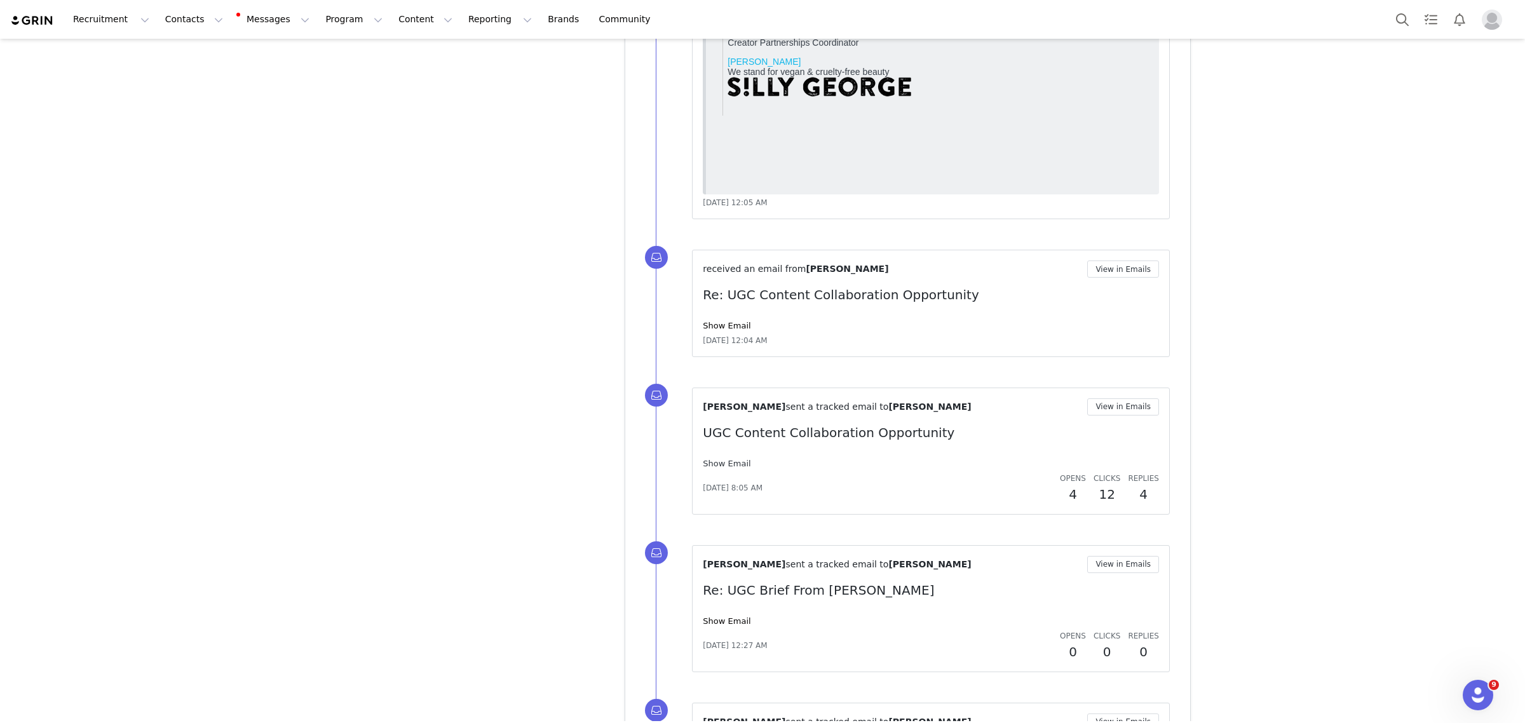
scroll to position [3649, 0]
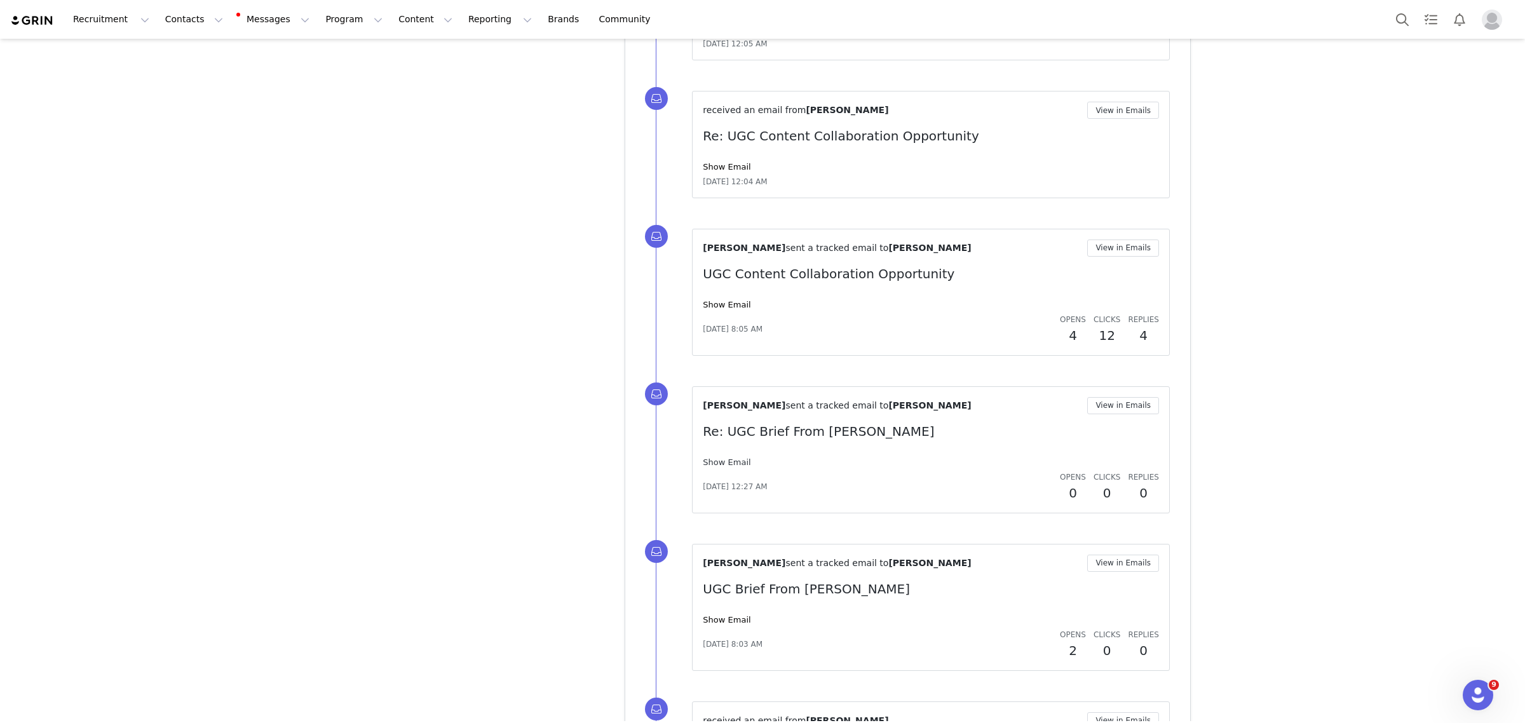
click at [710, 462] on link "Show Email" at bounding box center [727, 462] width 48 height 10
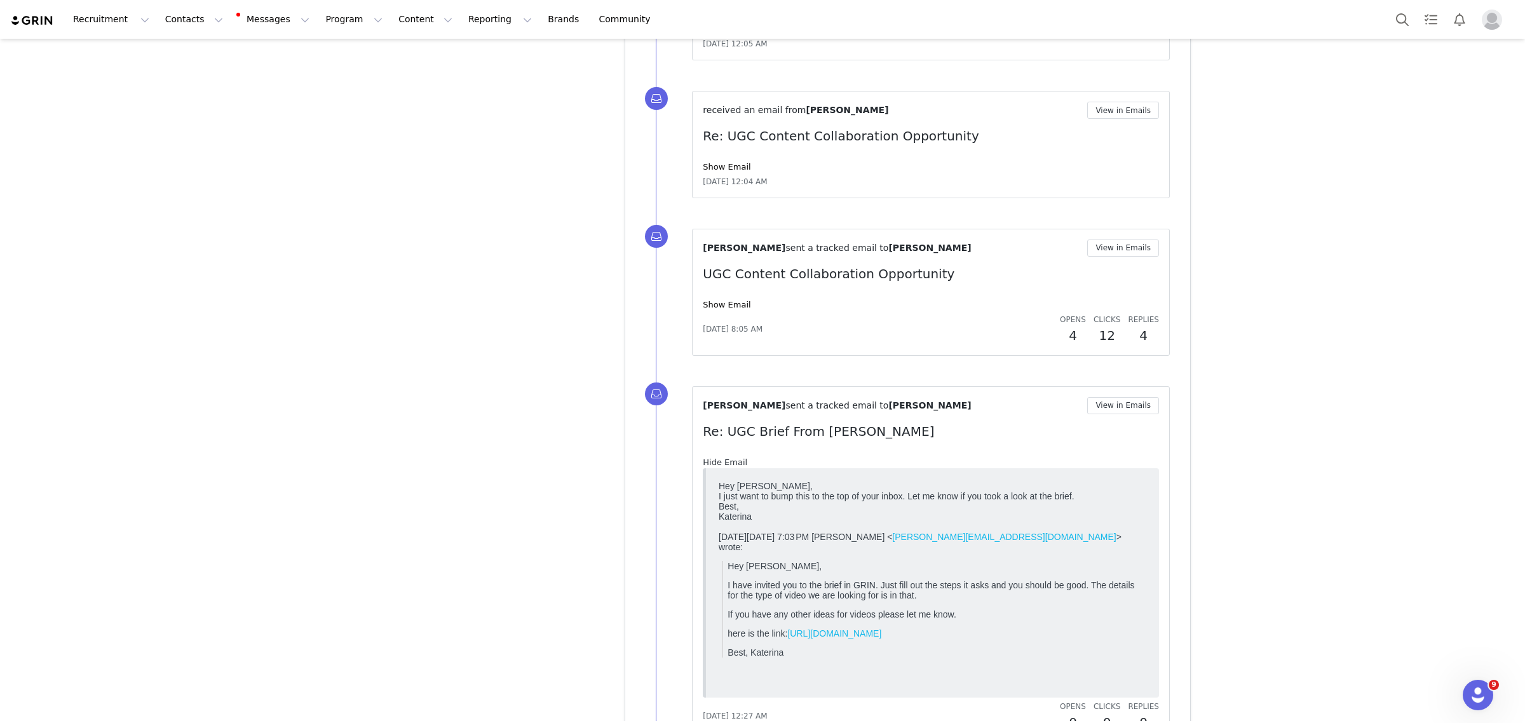
scroll to position [0, 0]
click at [710, 462] on link "Hide Email" at bounding box center [725, 462] width 44 height 10
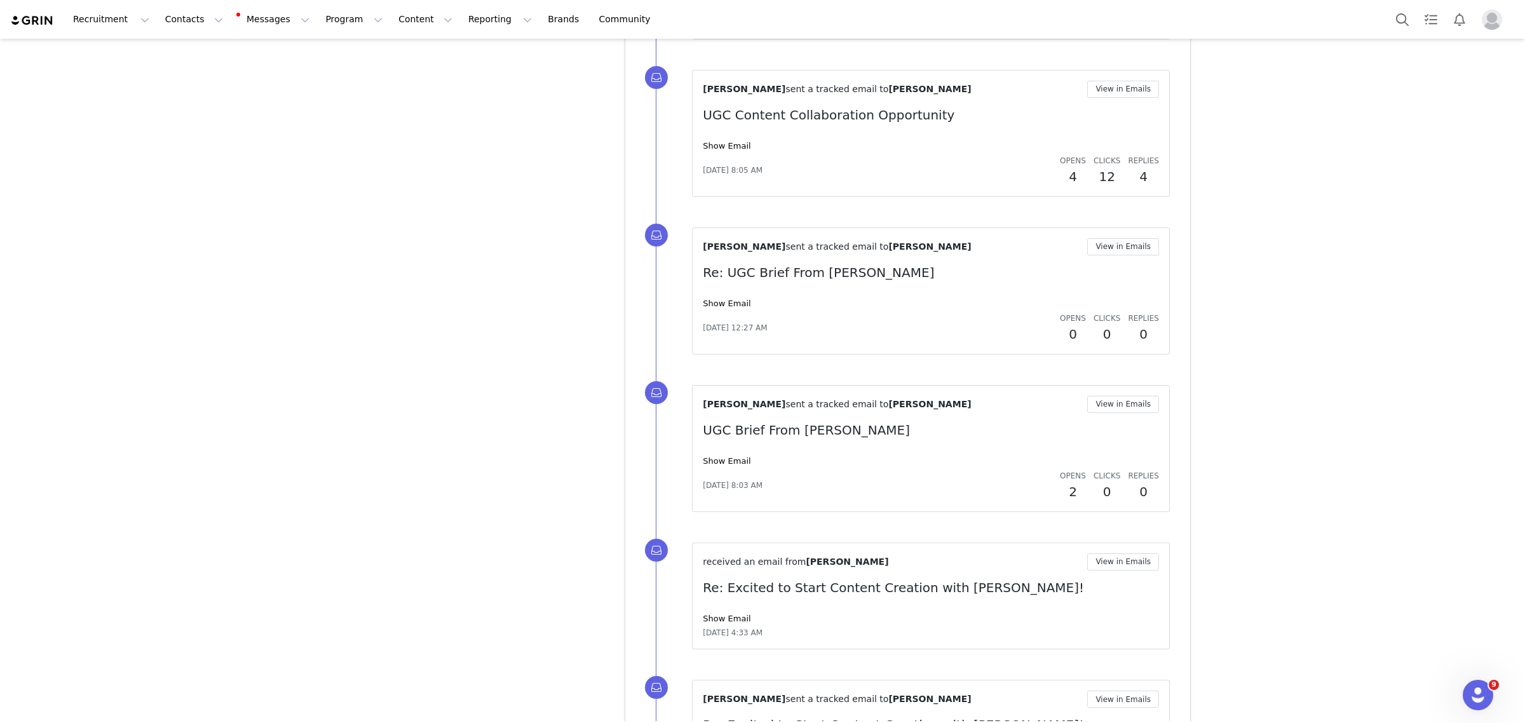
scroll to position [3569, 0]
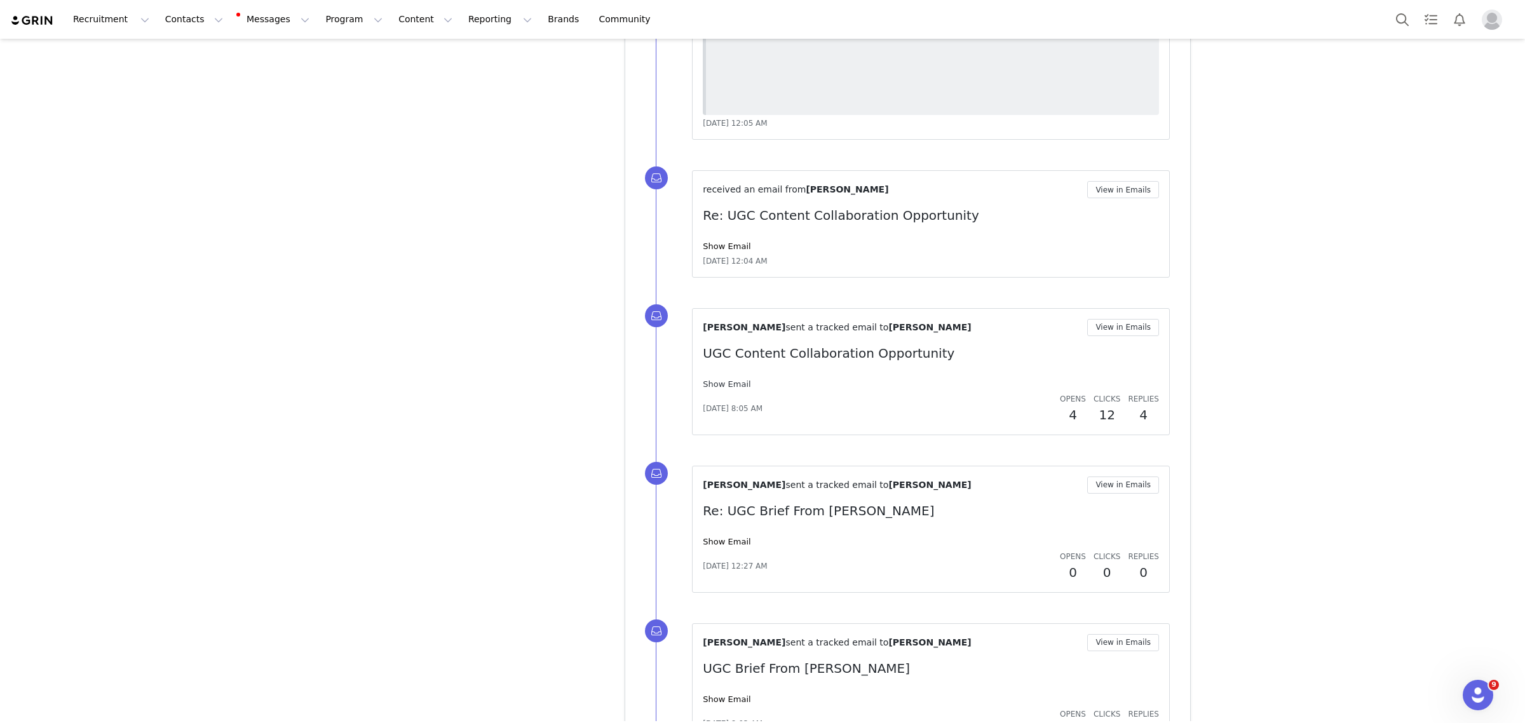
click at [710, 386] on link "Show Email" at bounding box center [727, 384] width 48 height 10
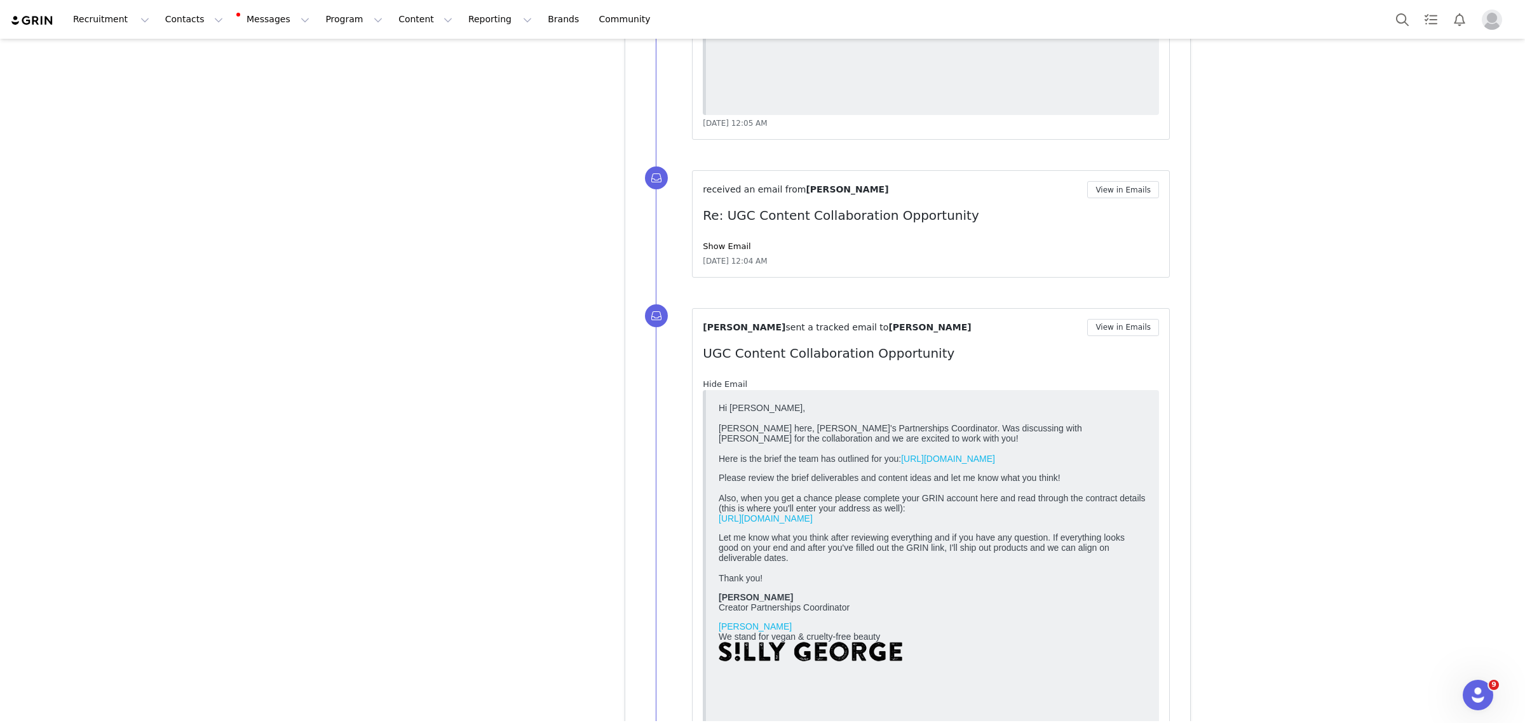
scroll to position [0, 0]
click at [710, 386] on link "Hide Email" at bounding box center [725, 384] width 44 height 10
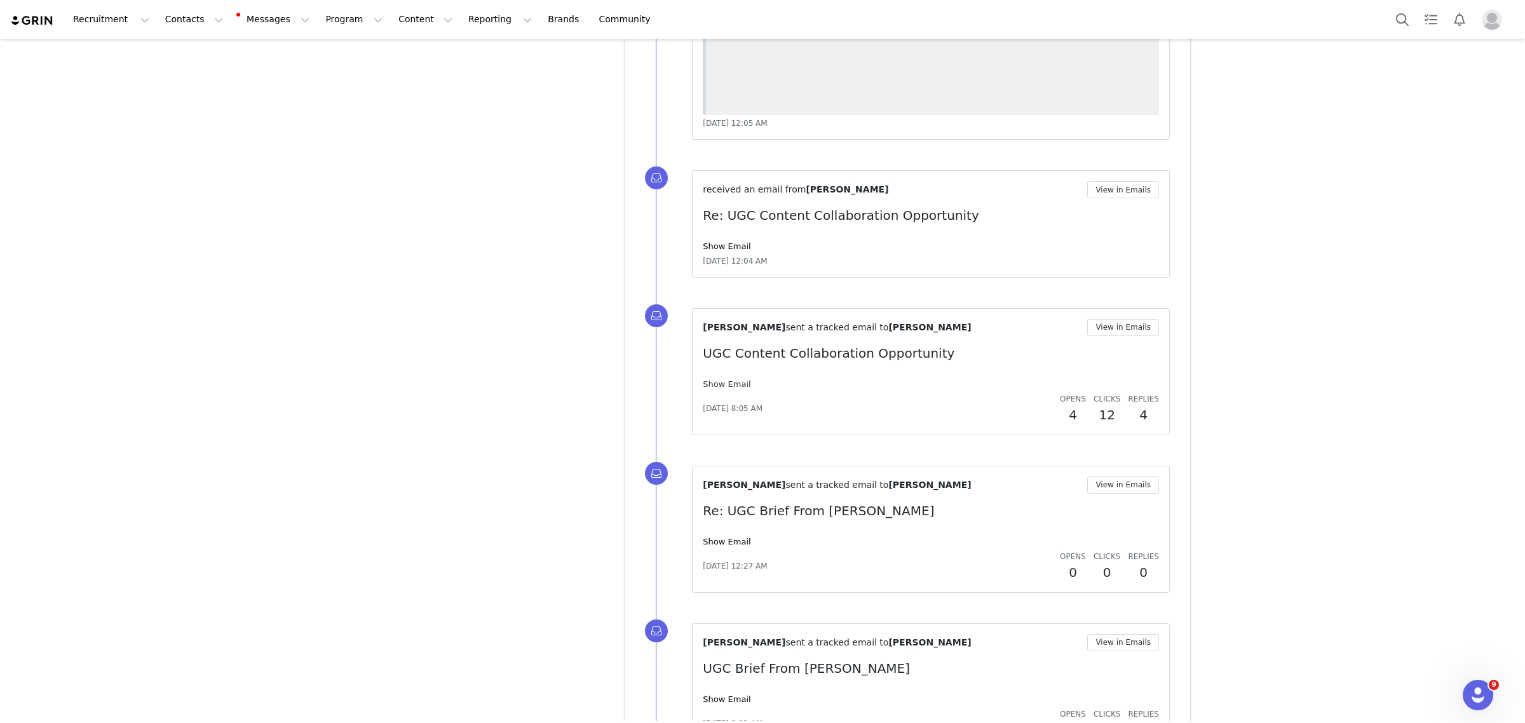
click at [710, 386] on link "Show Email" at bounding box center [727, 384] width 48 height 10
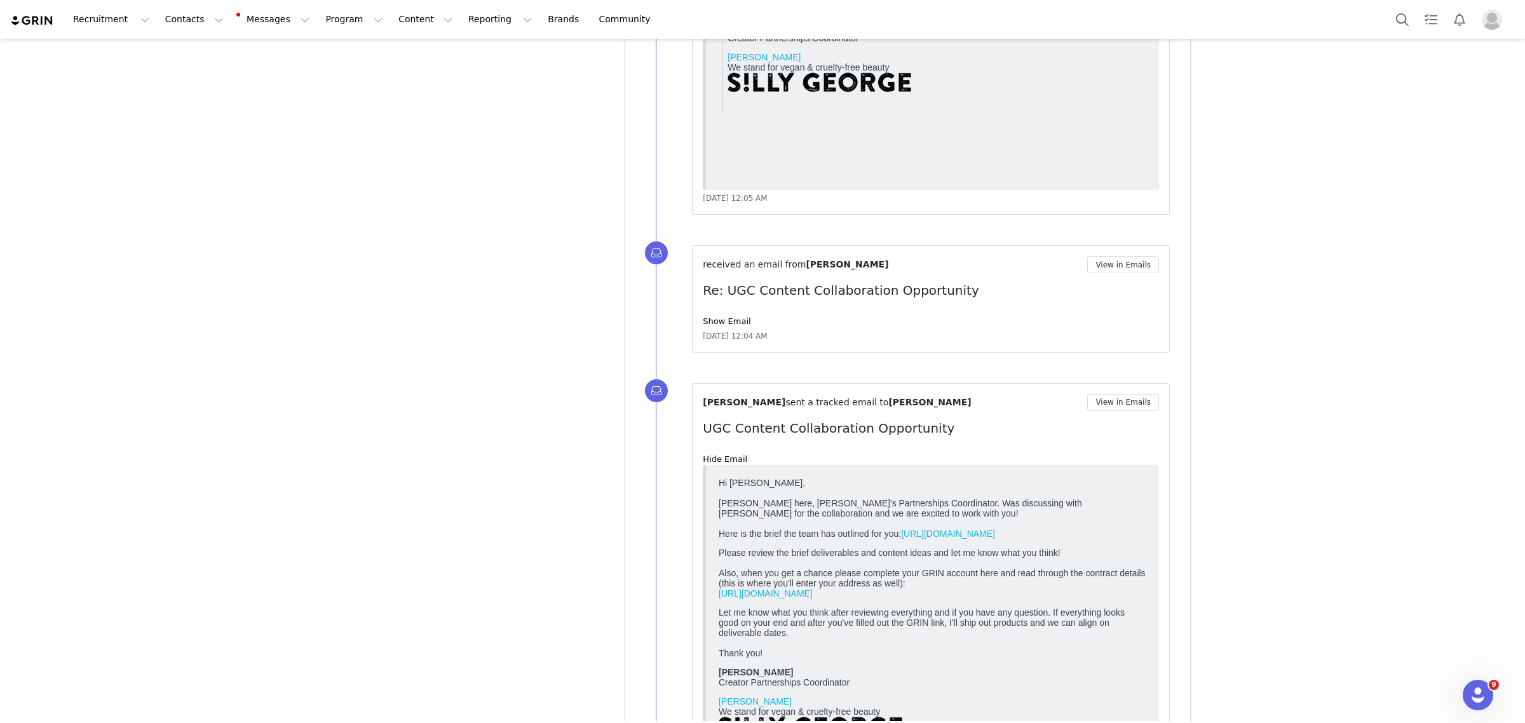
scroll to position [3490, 0]
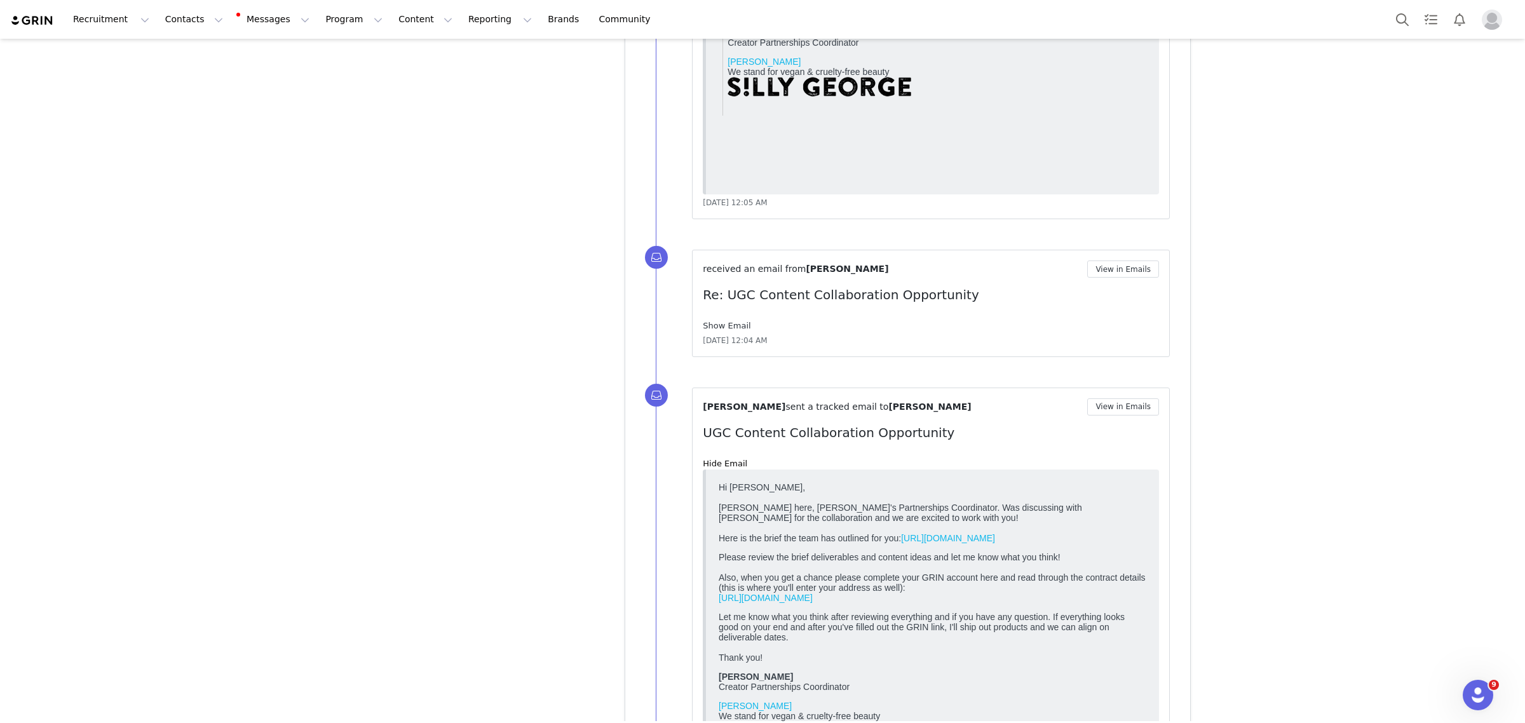
click at [722, 328] on link "Show Email" at bounding box center [727, 326] width 48 height 10
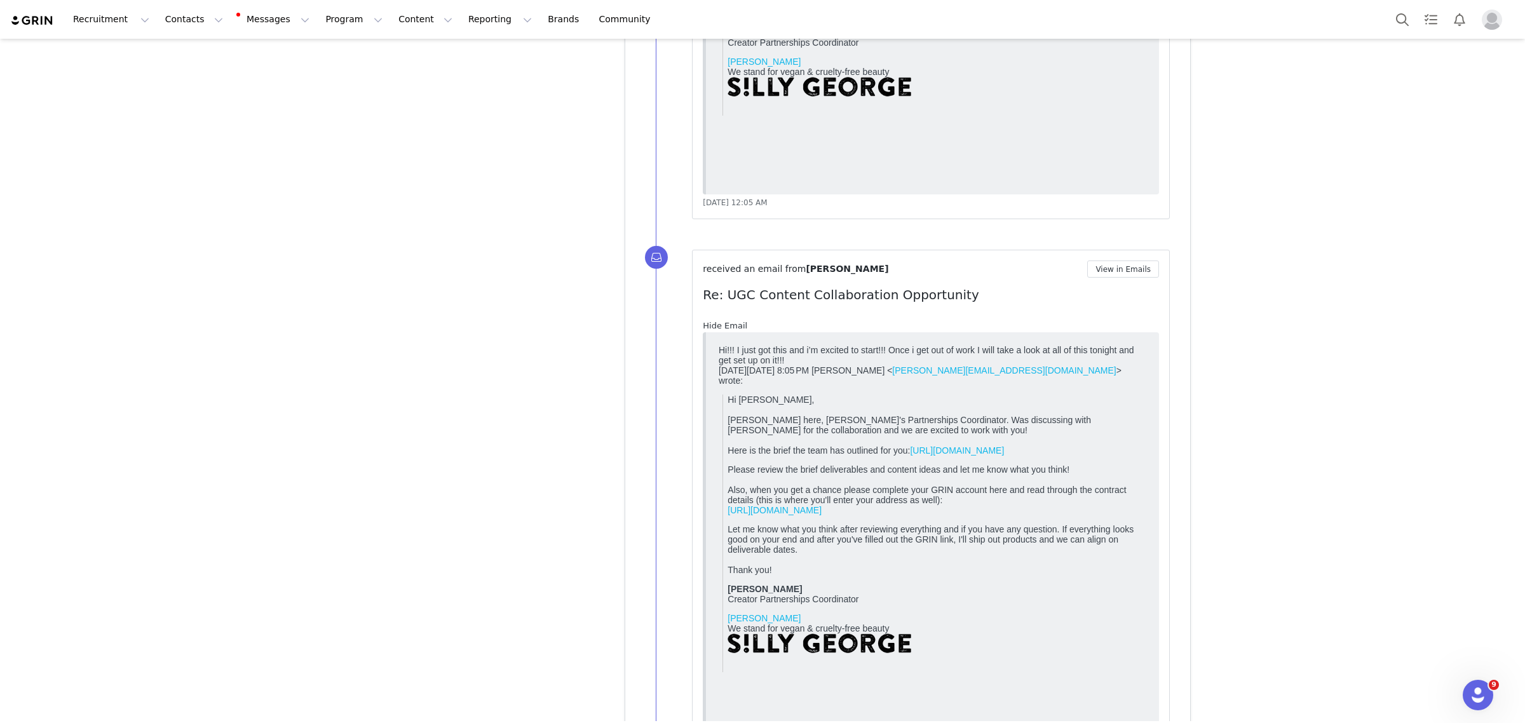
scroll to position [0, 0]
click at [720, 328] on link "Hide Email" at bounding box center [725, 326] width 44 height 10
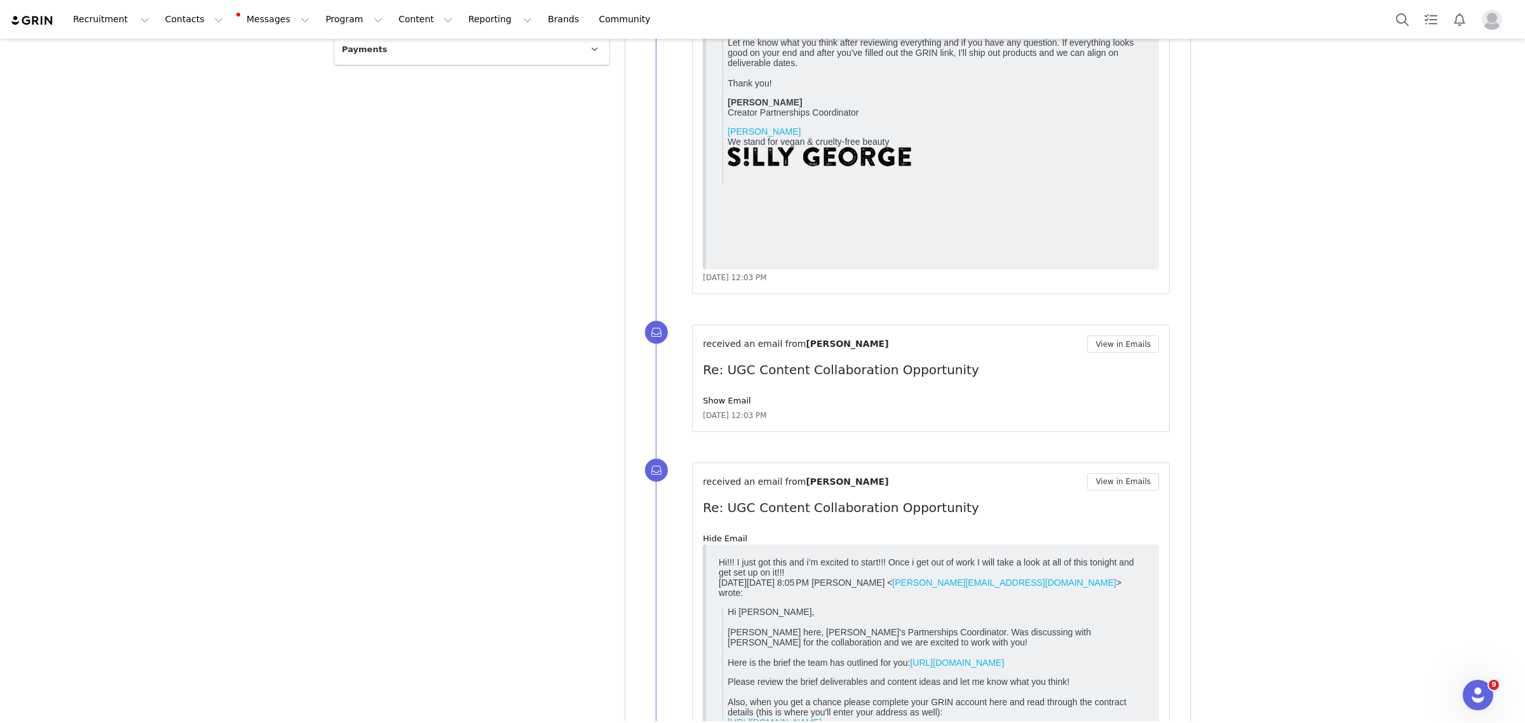
scroll to position [2696, 0]
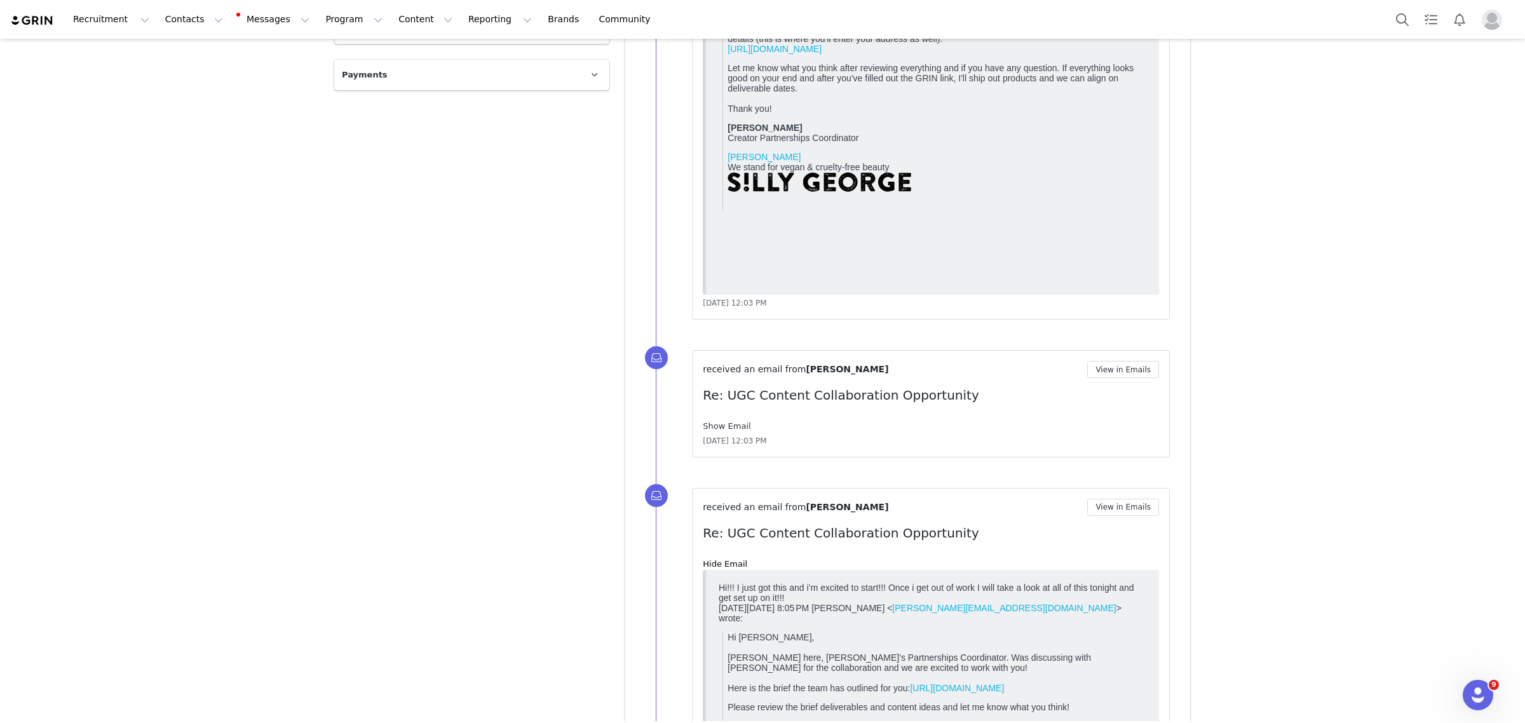
click at [719, 426] on link "Show Email" at bounding box center [727, 426] width 48 height 10
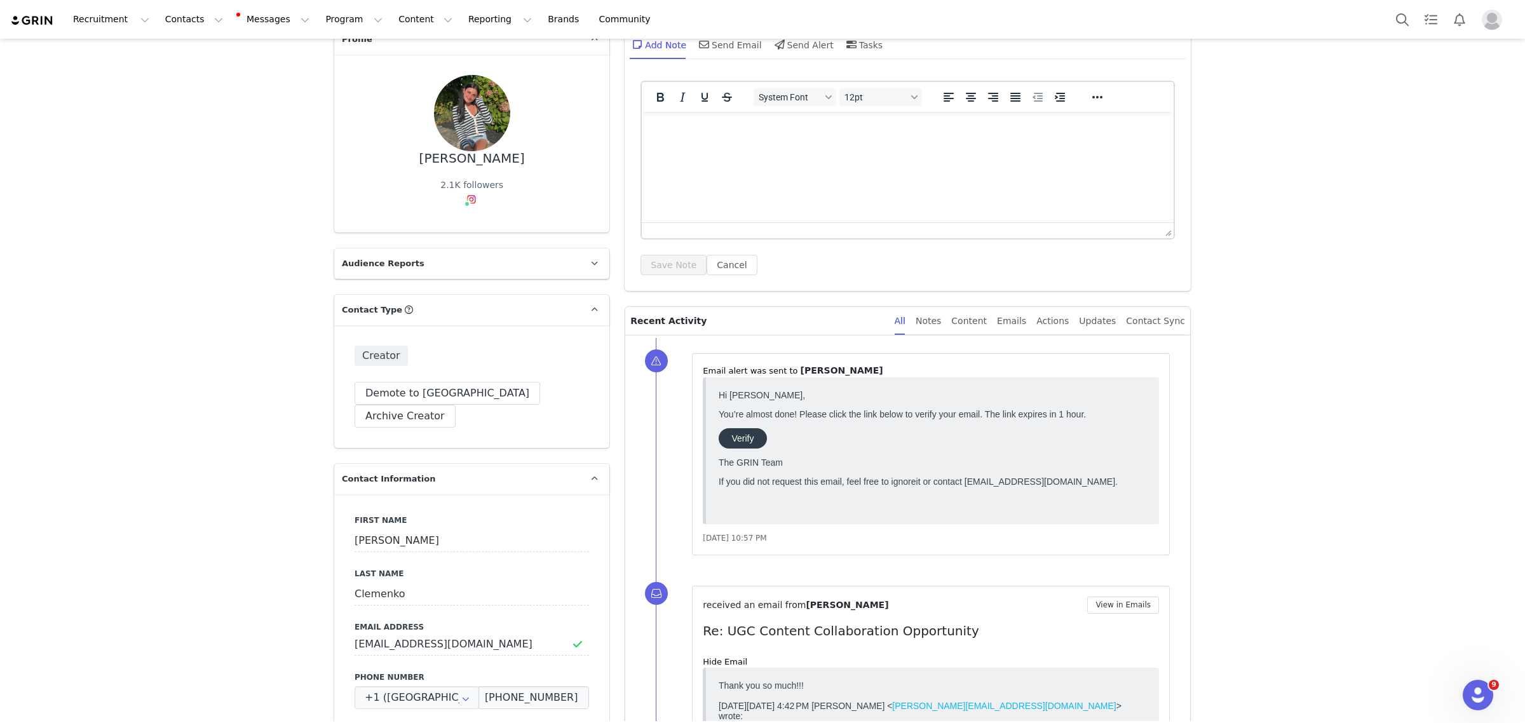
scroll to position [0, 0]
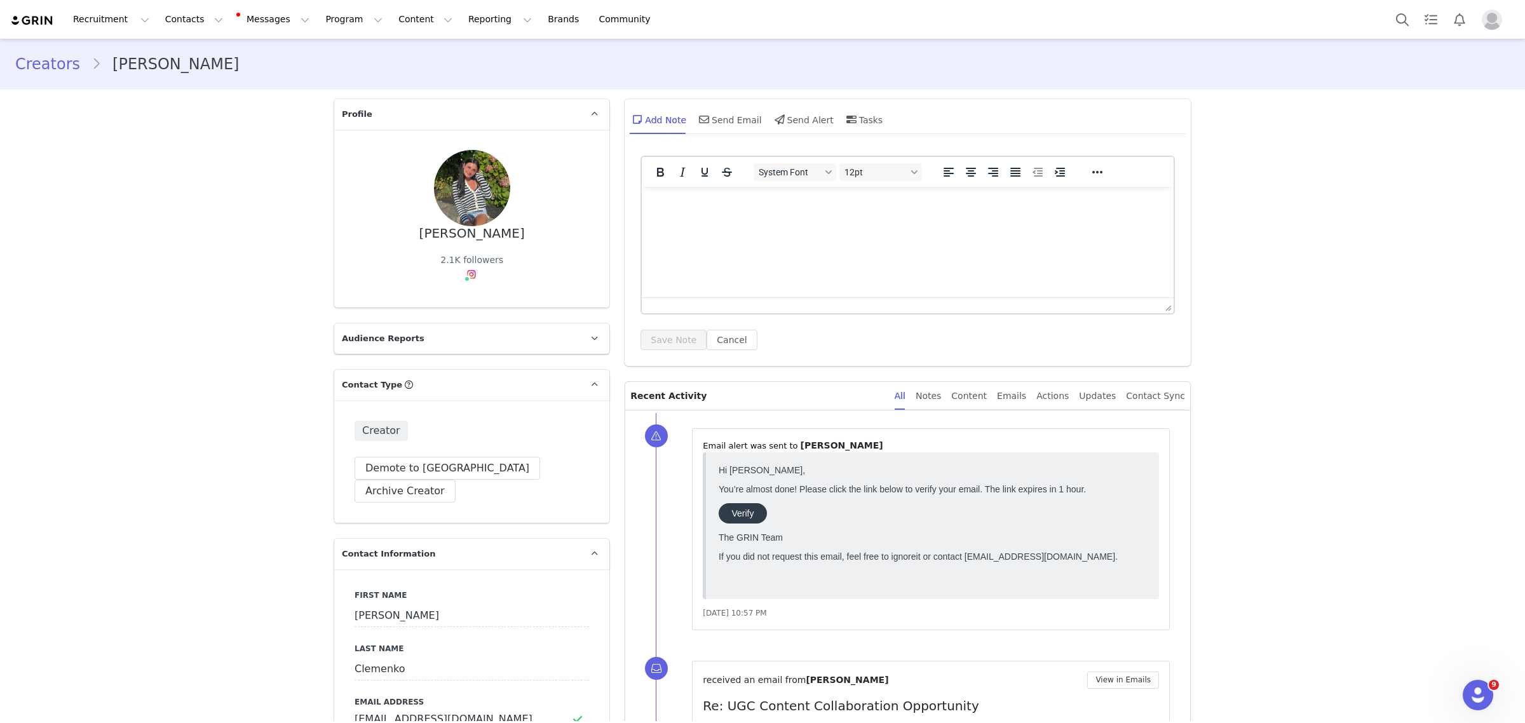
drag, startPoint x: 700, startPoint y: 224, endPoint x: 862, endPoint y: 250, distance: 164.6
click at [700, 221] on html at bounding box center [908, 204] width 532 height 34
paste body "Rich Text Area. Press ALT-0 for help."
click at [655, 339] on button "Save Note" at bounding box center [673, 340] width 66 height 20
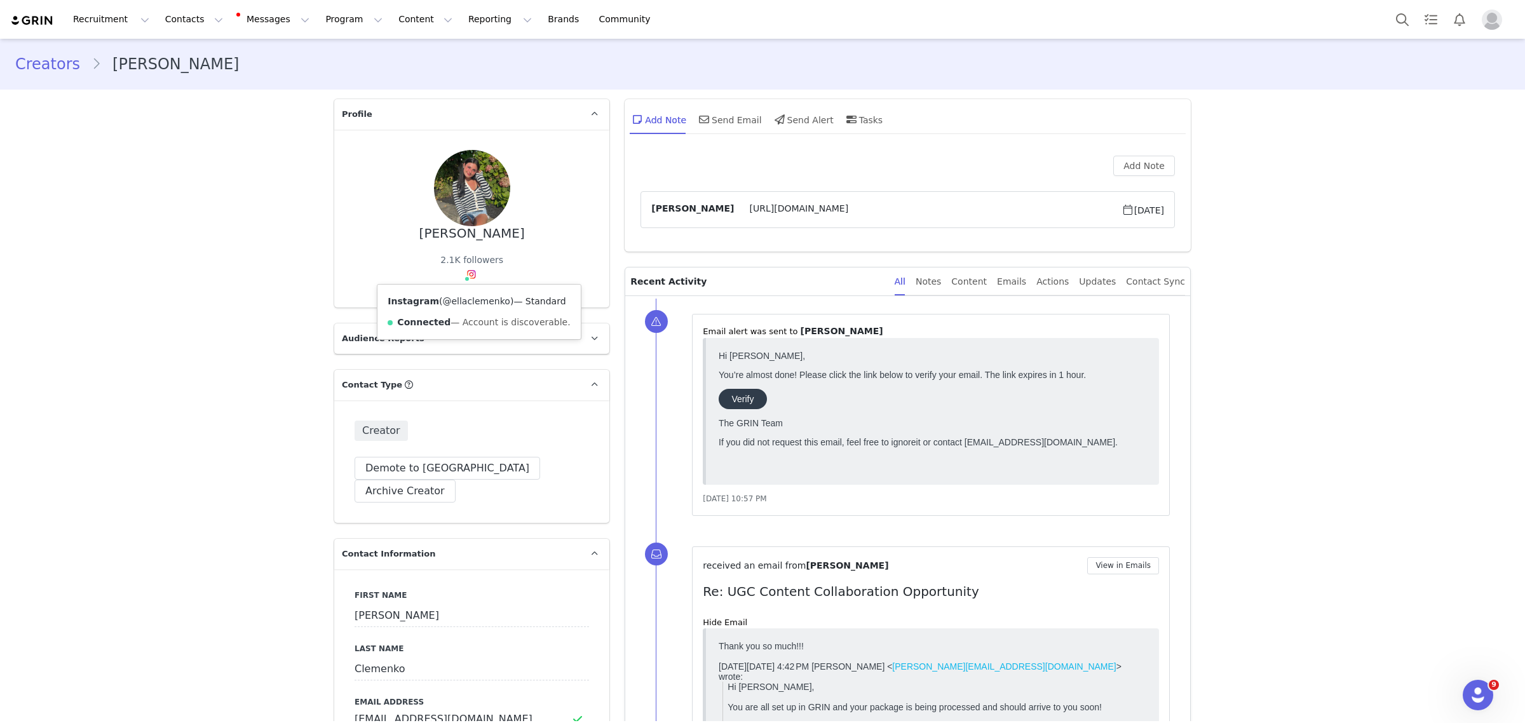
click at [468, 302] on link "@ellaclemenko" at bounding box center [475, 301] width 67 height 10
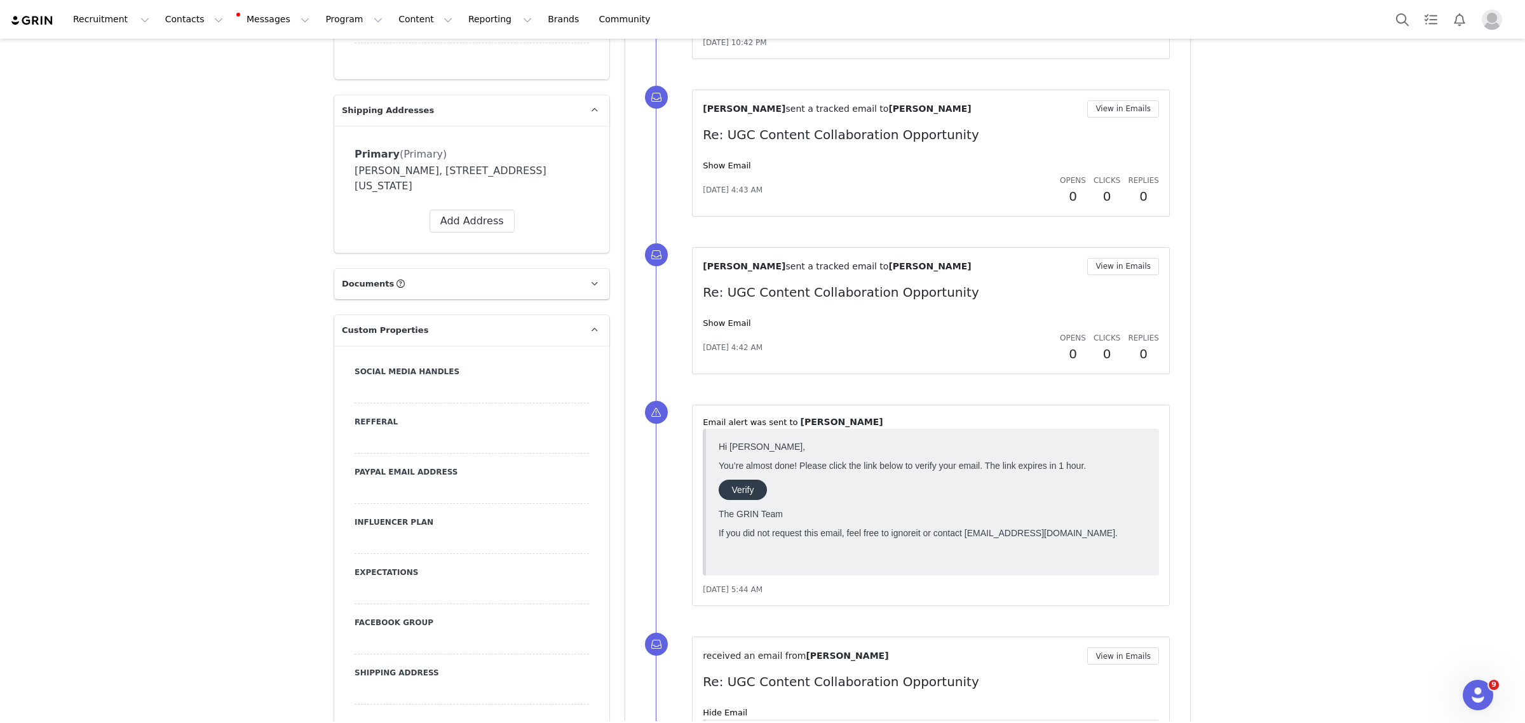
scroll to position [1350, 0]
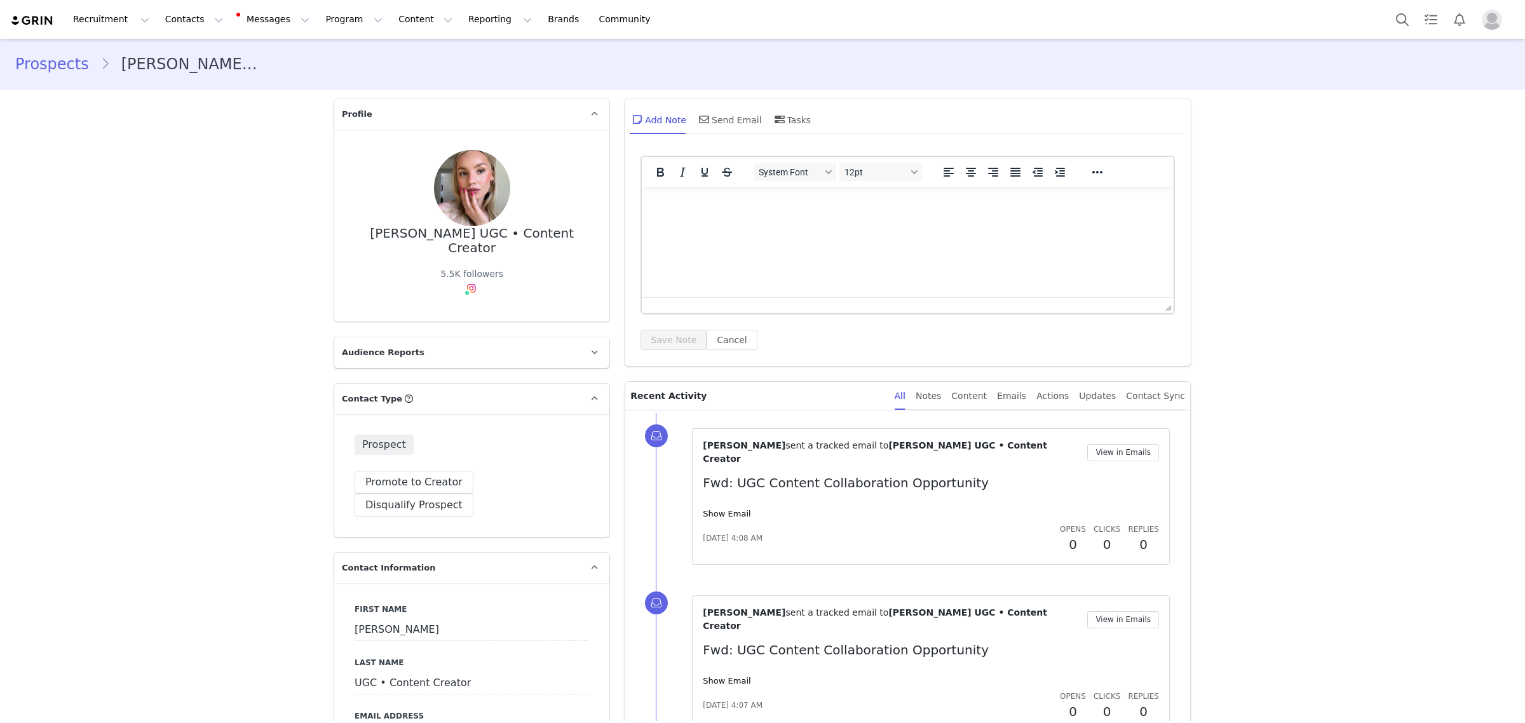
scroll to position [318, 0]
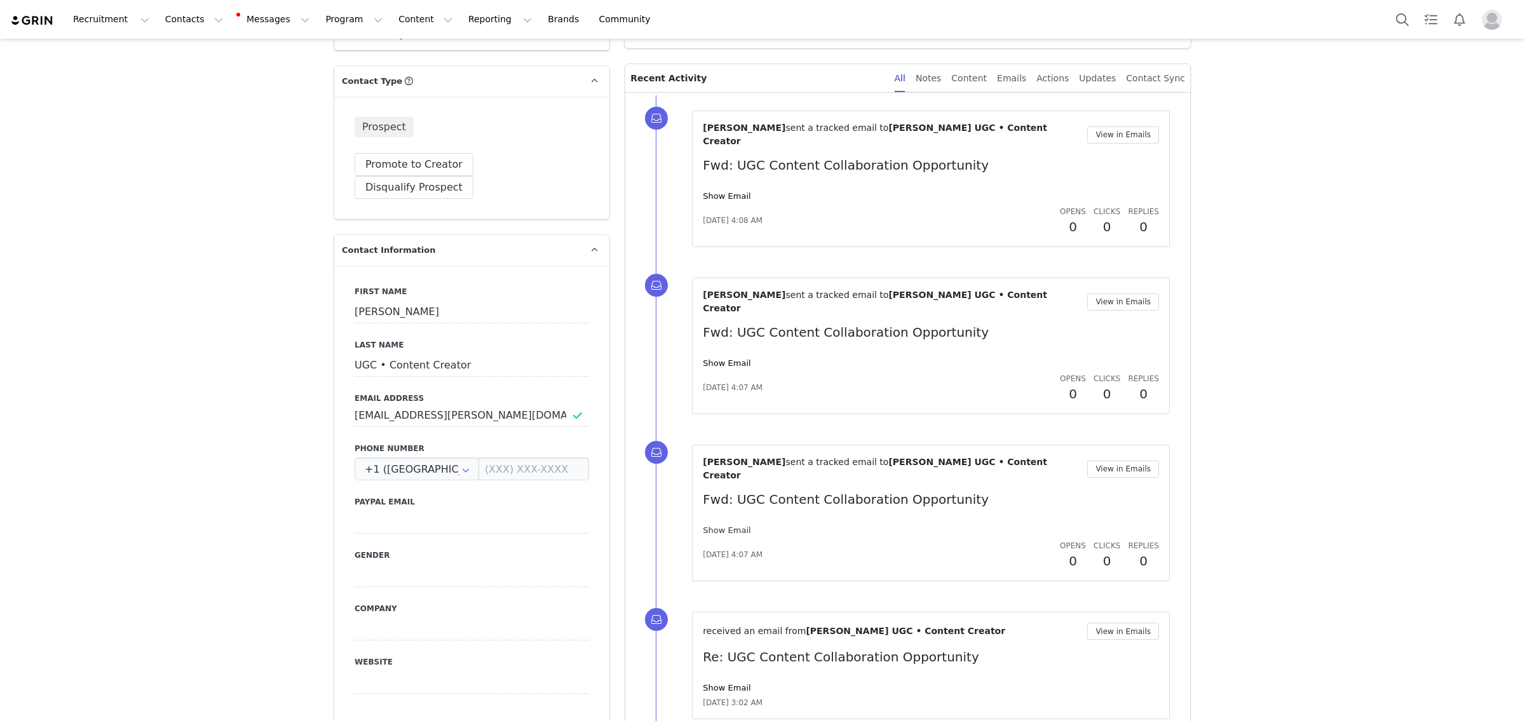
click at [728, 525] on link "Show Email" at bounding box center [727, 530] width 48 height 10
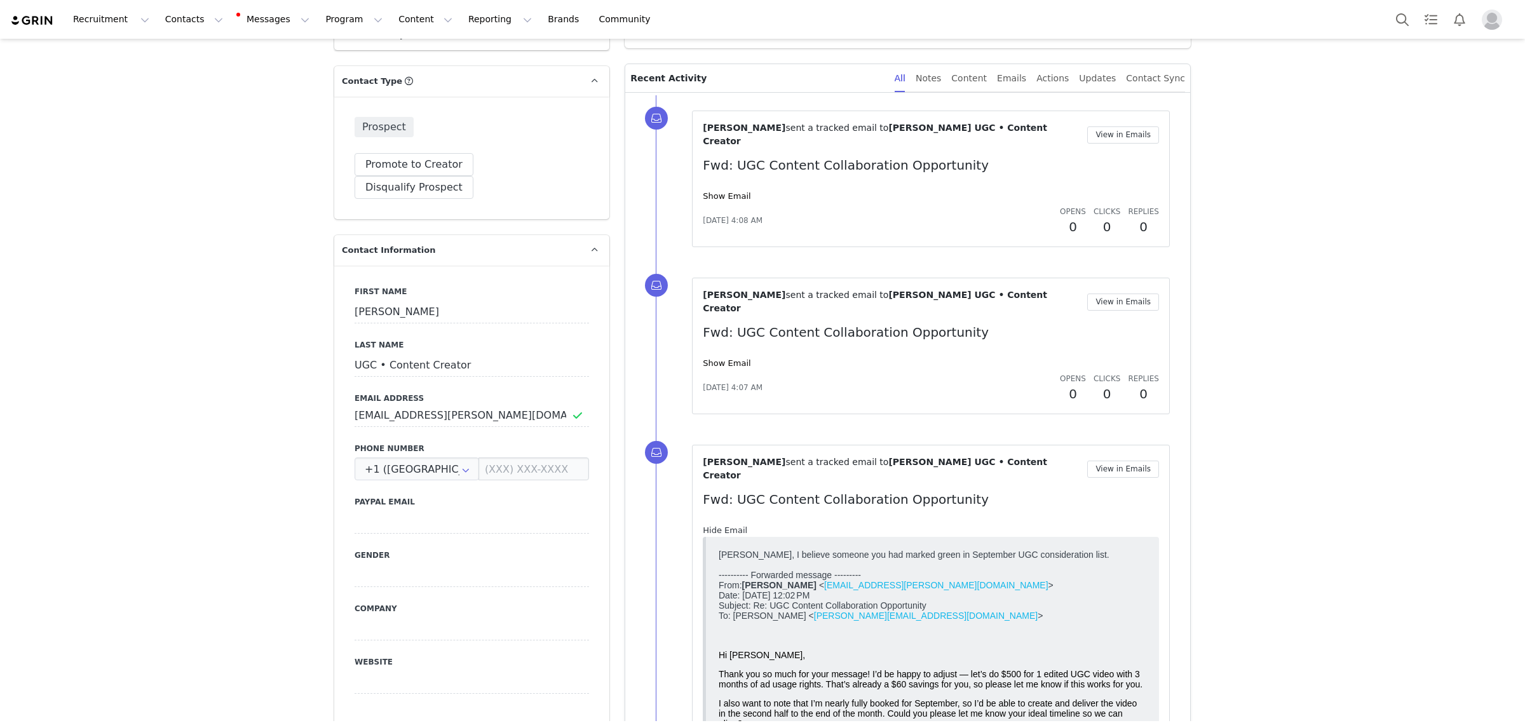
scroll to position [0, 0]
click at [724, 525] on link "Hide Email" at bounding box center [725, 530] width 44 height 10
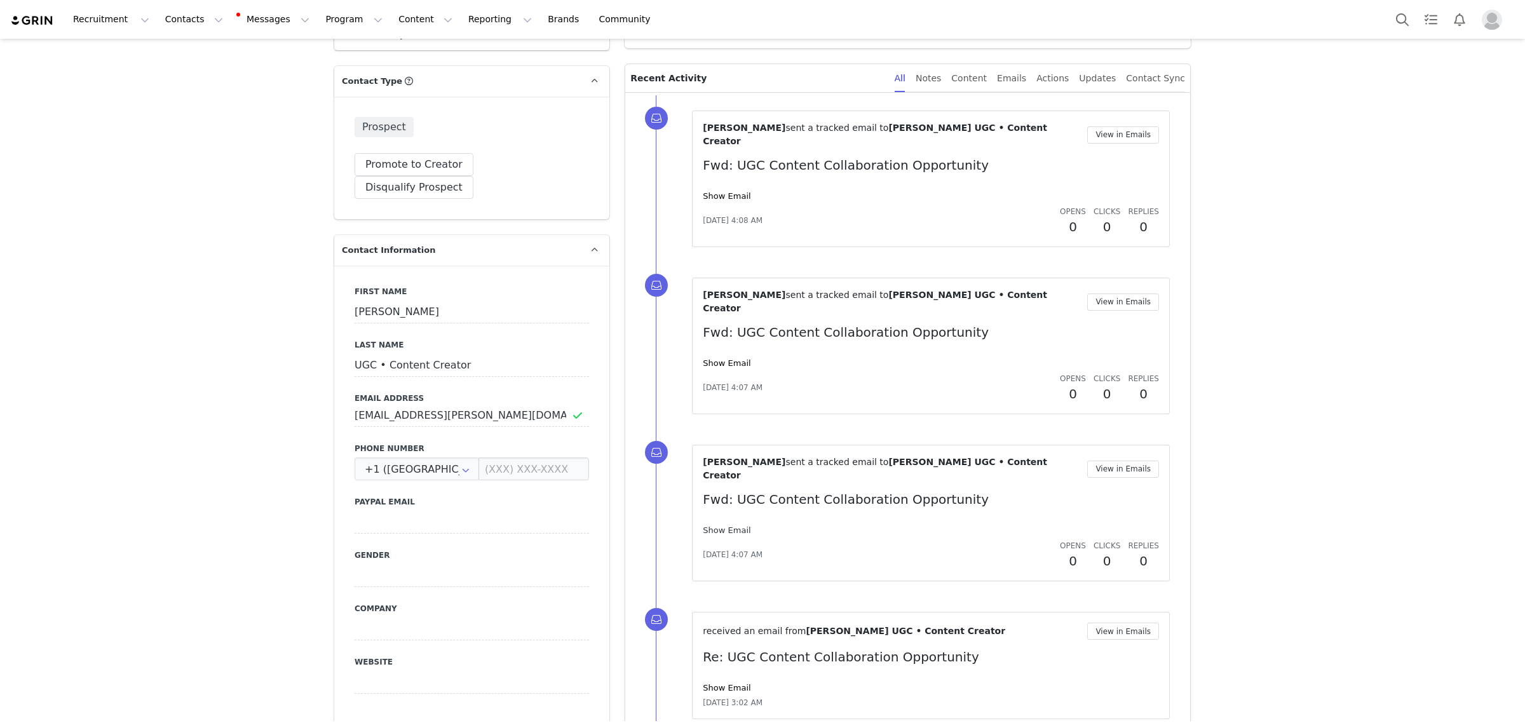
scroll to position [477, 0]
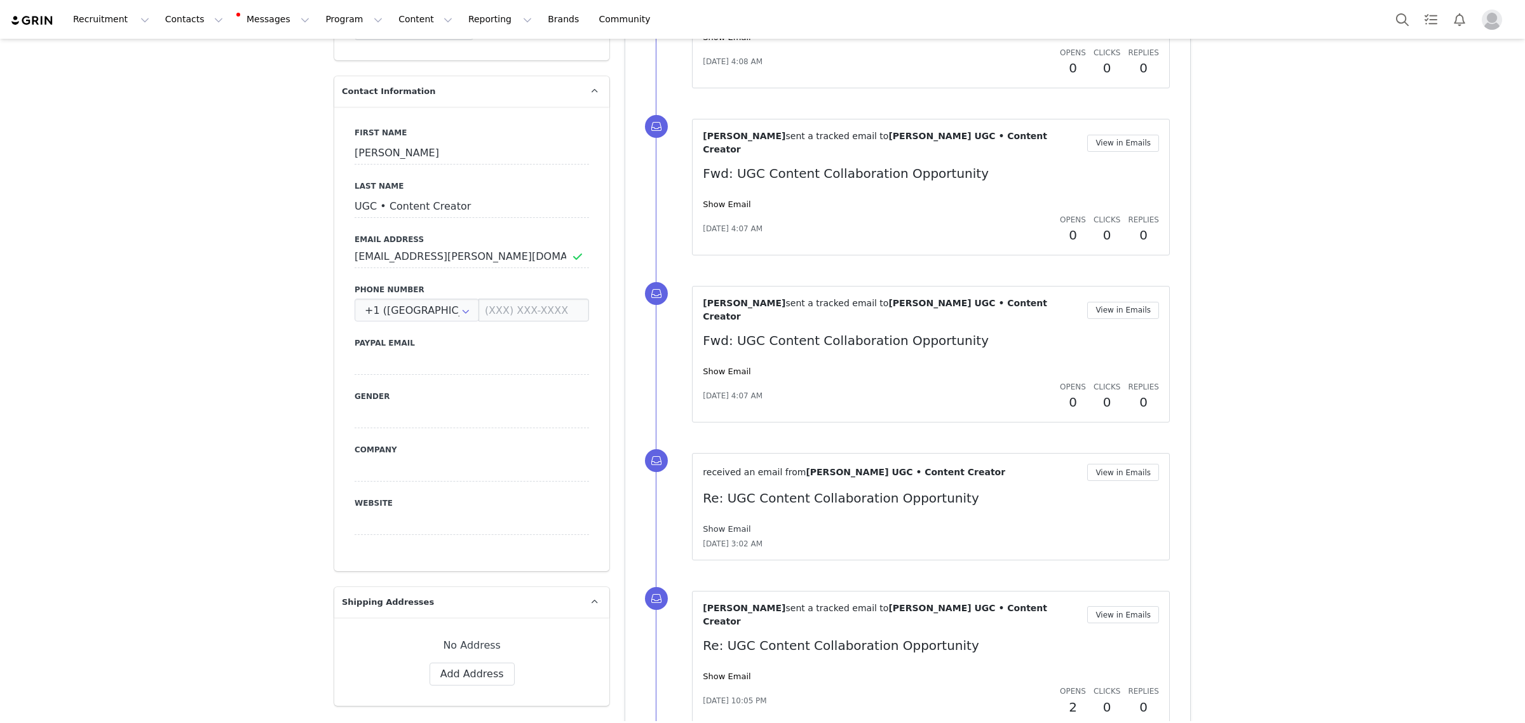
click at [733, 524] on link "Show Email" at bounding box center [727, 529] width 48 height 10
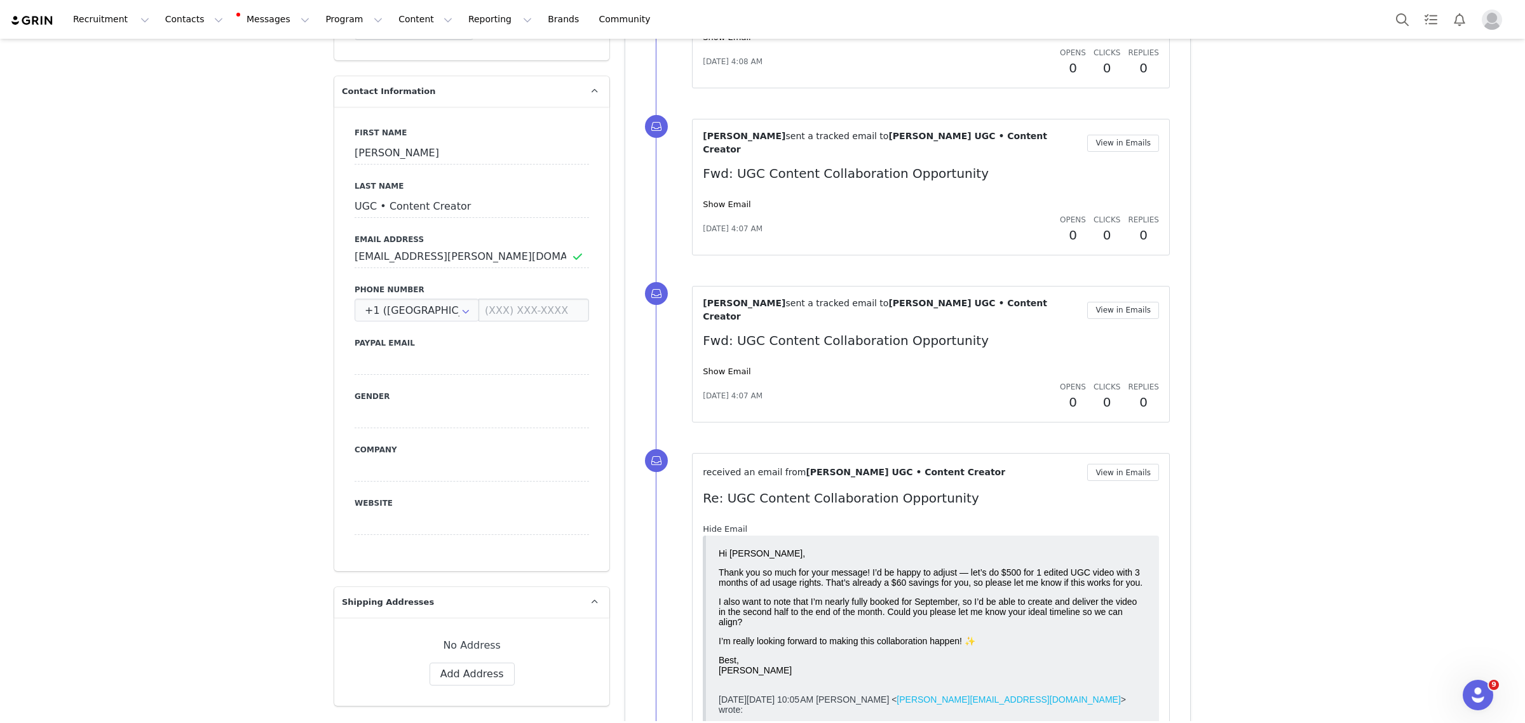
scroll to position [0, 0]
click at [734, 524] on link "Hide Email" at bounding box center [725, 529] width 44 height 10
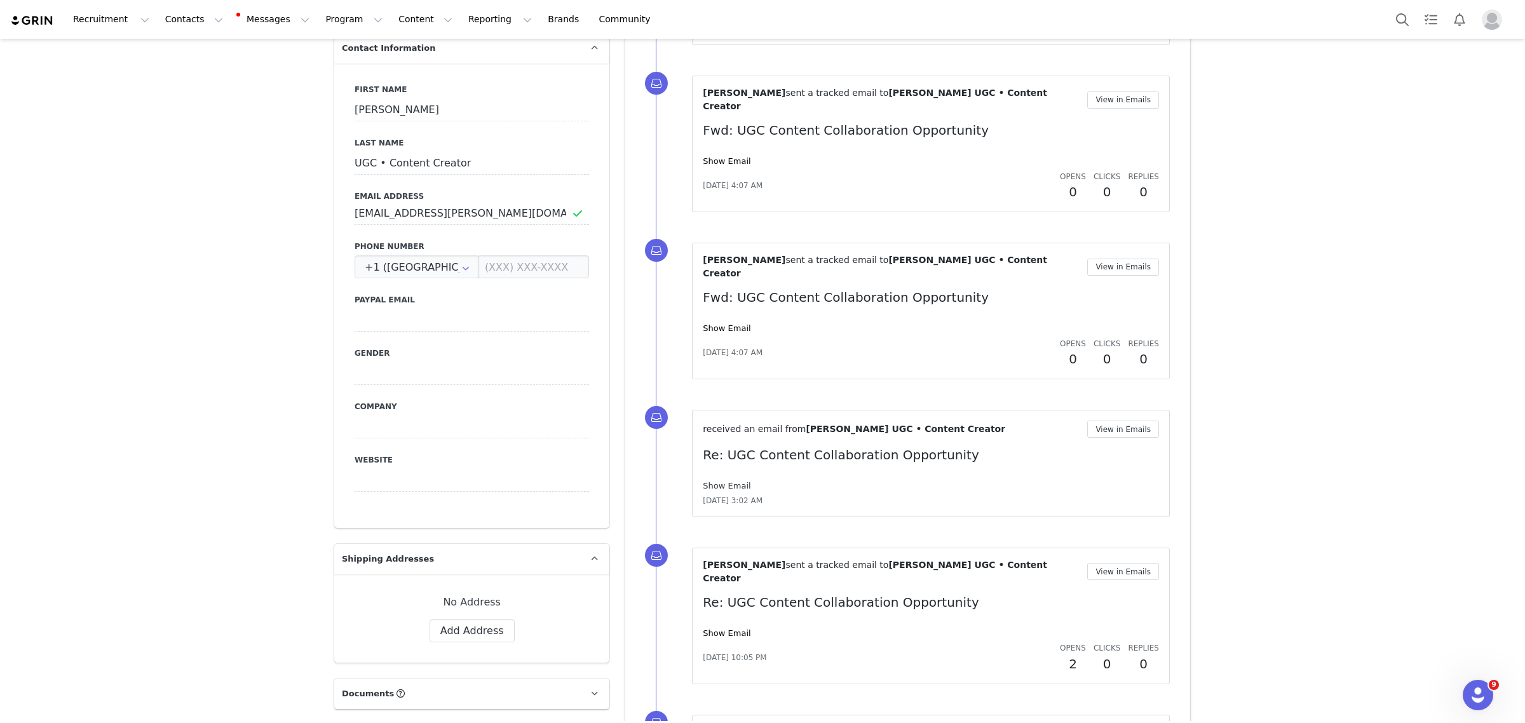
scroll to position [556, 0]
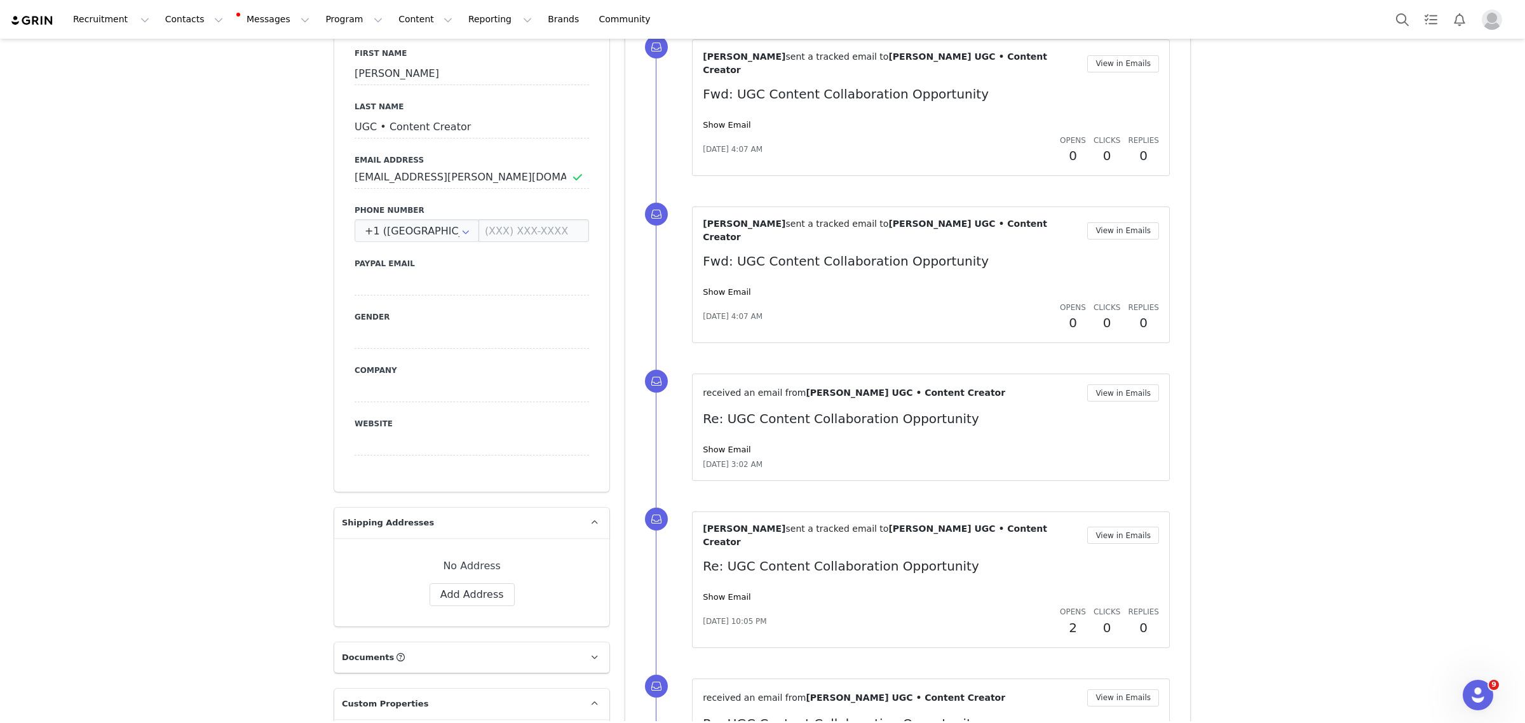
click at [739, 591] on div "Show Email" at bounding box center [931, 597] width 456 height 13
click at [731, 592] on link "Show Email" at bounding box center [727, 597] width 48 height 10
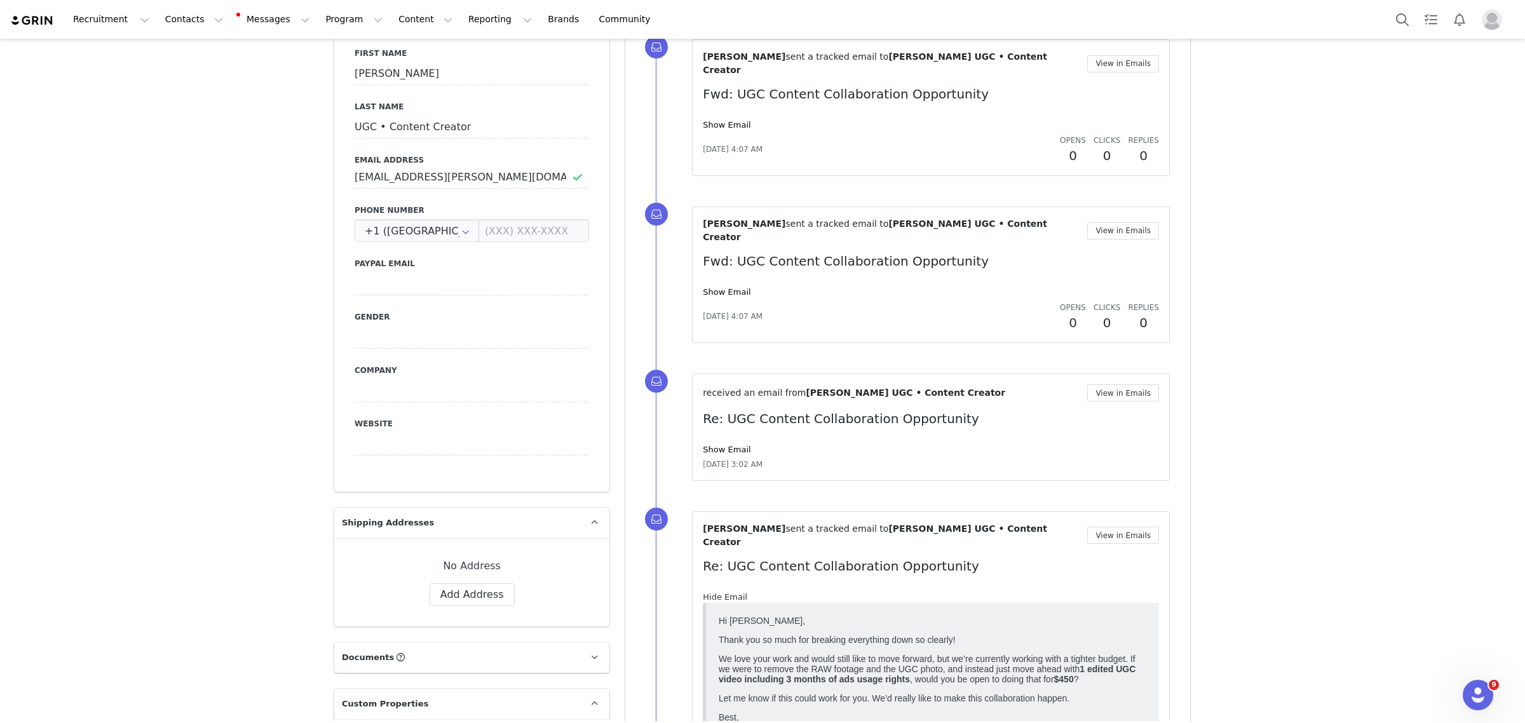
scroll to position [0, 0]
click at [731, 592] on link "Hide Email" at bounding box center [725, 597] width 44 height 10
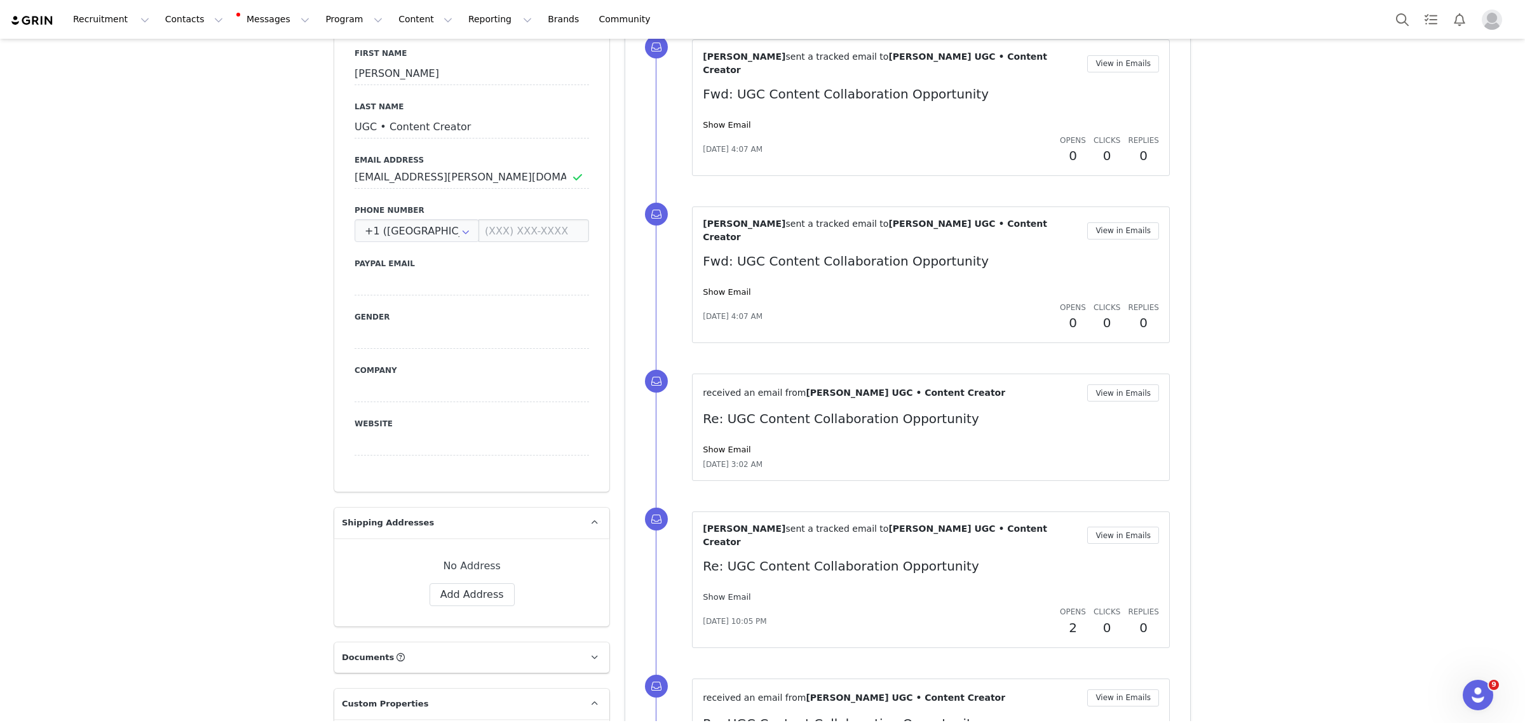
click at [731, 592] on link "Show Email" at bounding box center [727, 597] width 48 height 10
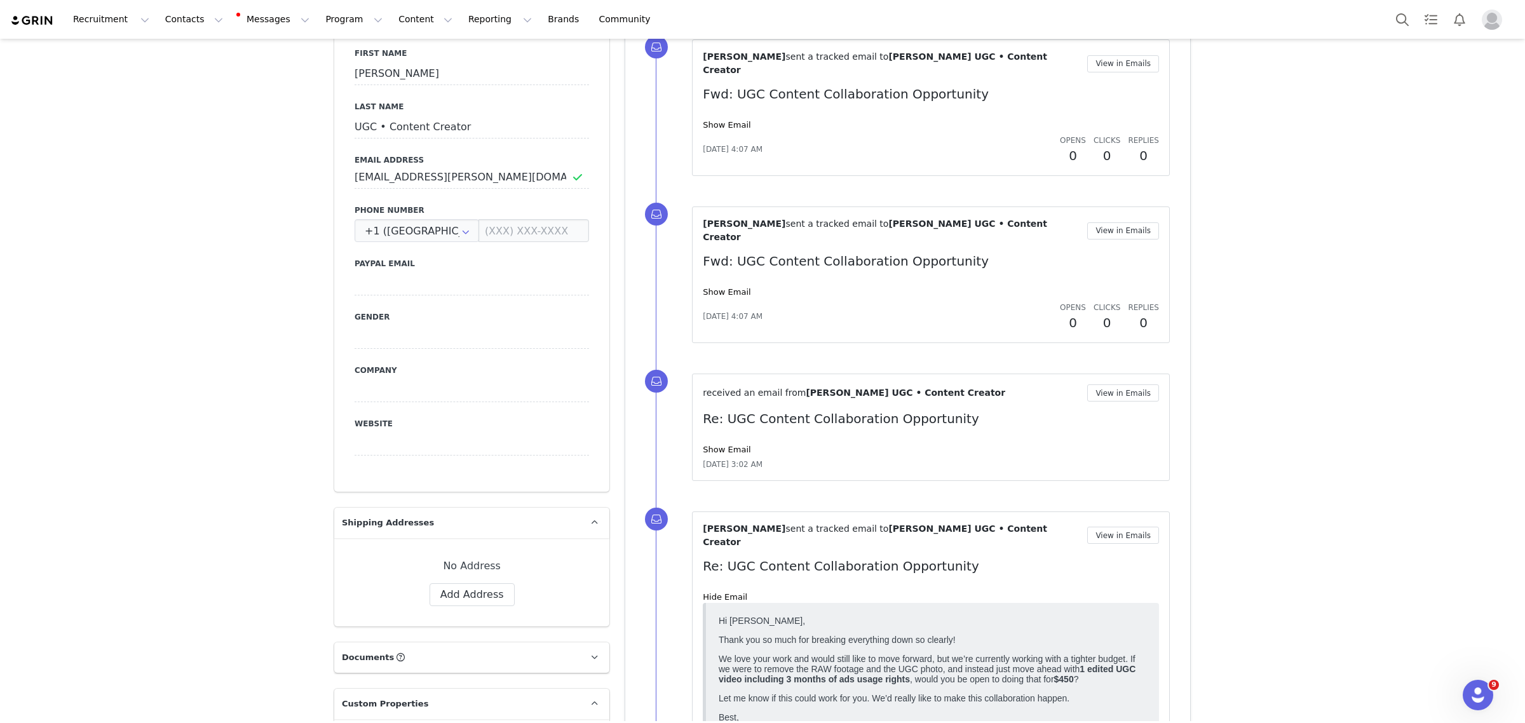
click at [731, 592] on link "Hide Email" at bounding box center [725, 597] width 44 height 10
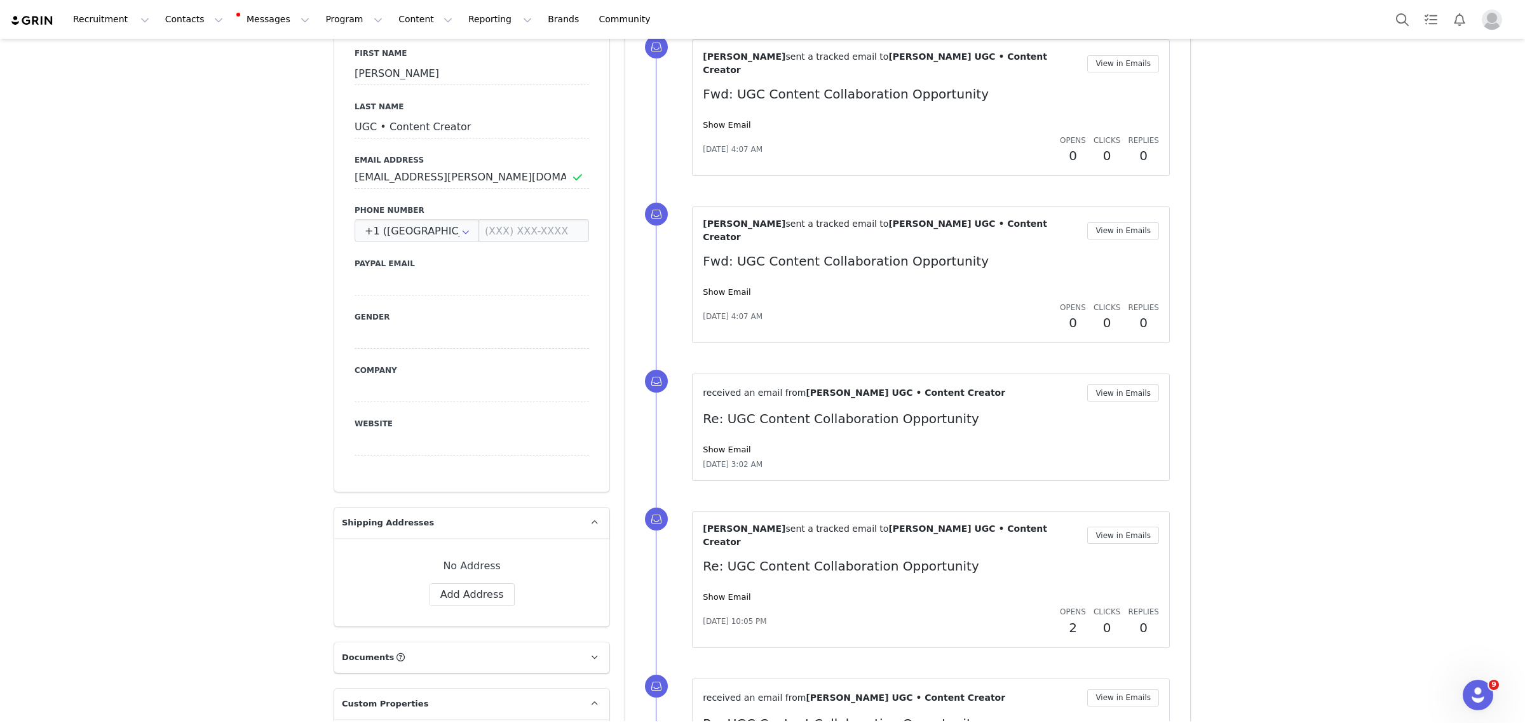
click at [712, 429] on div "received an email from [PERSON_NAME] UGC • Content Creator View in Emails Re: U…" at bounding box center [931, 427] width 456 height 86
click at [712, 445] on link "Show Email" at bounding box center [727, 450] width 48 height 10
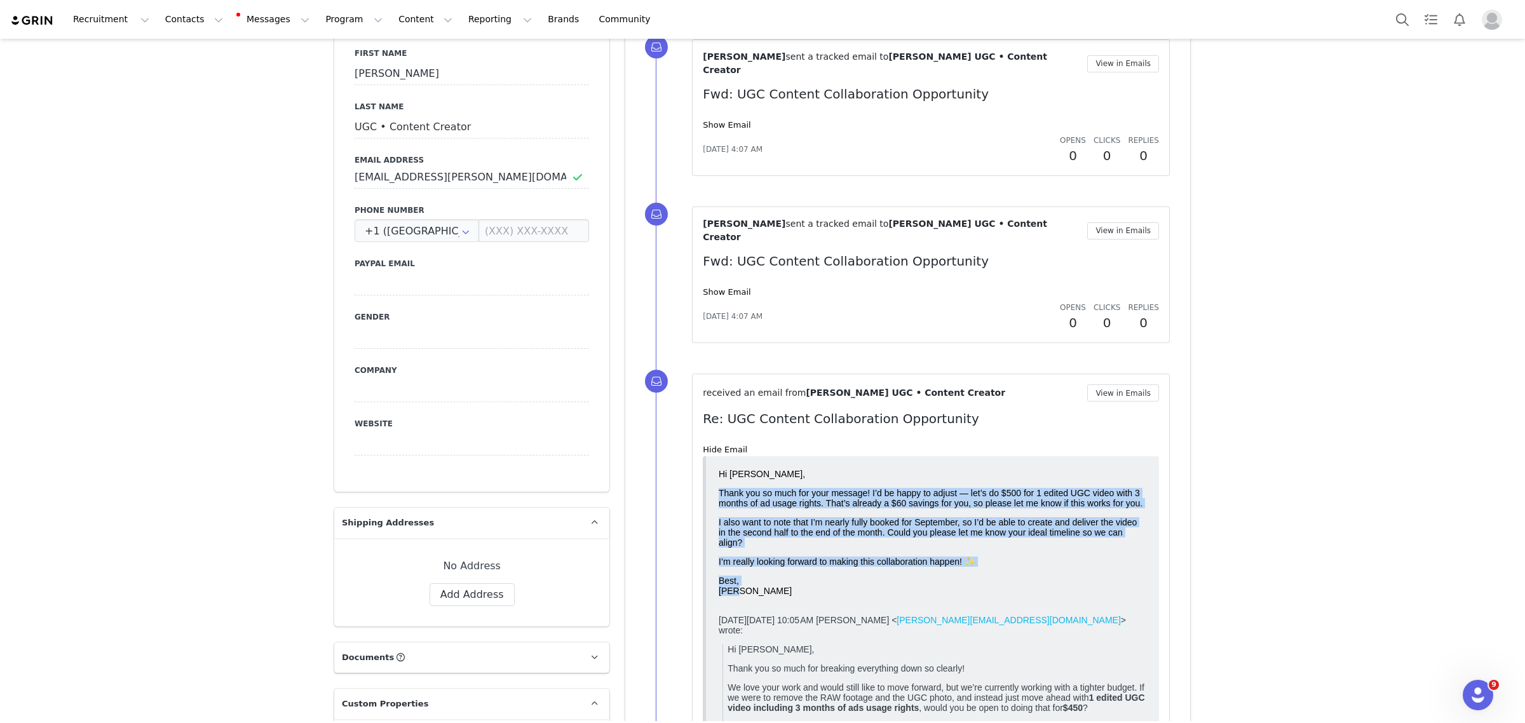
drag, startPoint x: 716, startPoint y: 494, endPoint x: 967, endPoint y: 610, distance: 276.3
click at [967, 610] on html "Hi [PERSON_NAME], Thank you so much for your message! I’d be happy to adjust — …" at bounding box center [932, 650] width 438 height 375
click at [1010, 547] on p "I also want to note that I’m nearly fully booked for September, so I’d be able …" at bounding box center [933, 532] width 428 height 30
click at [764, 508] on p "Thank you so much for your message! I’d be happy to adjust — let’s do $500 for …" at bounding box center [933, 497] width 428 height 20
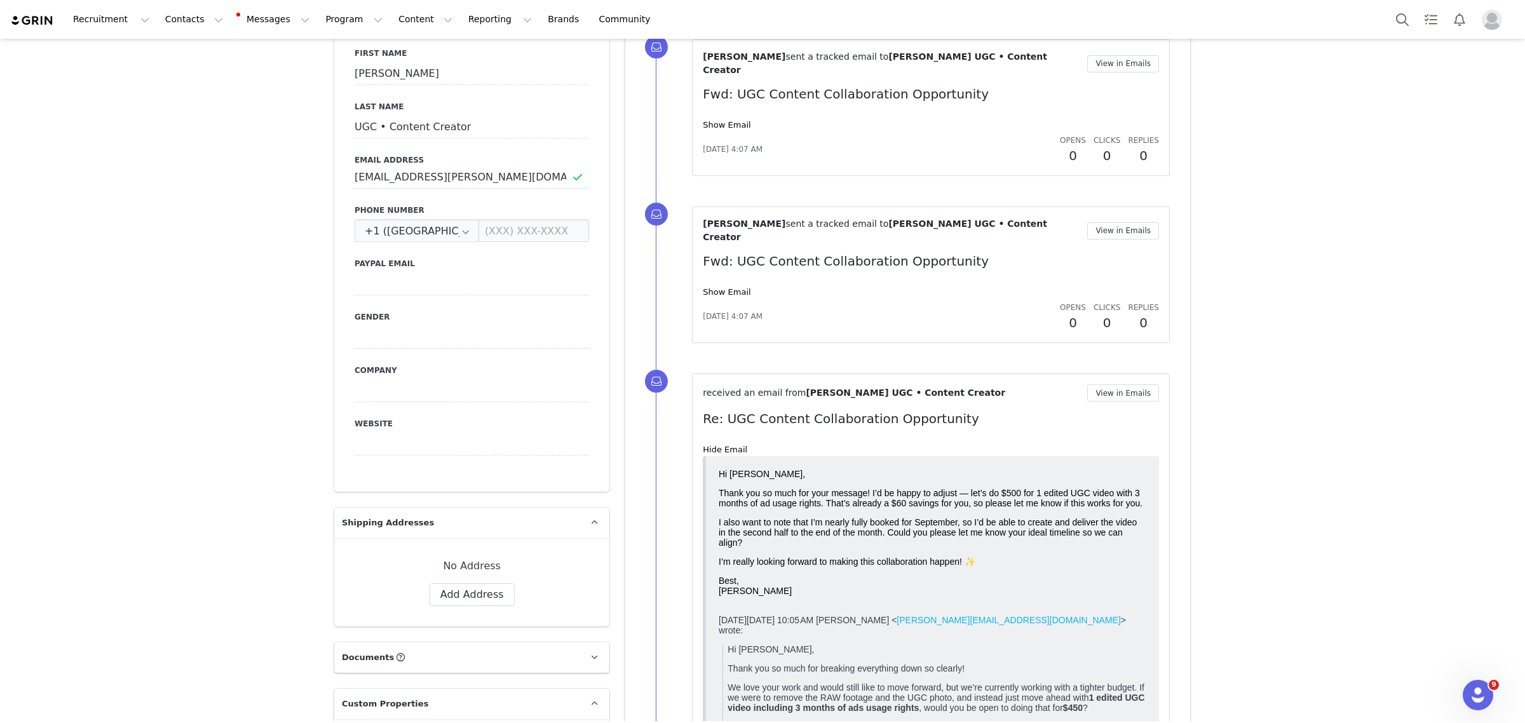
drag, startPoint x: 1426, startPoint y: 931, endPoint x: 1129, endPoint y: 516, distance: 510.9
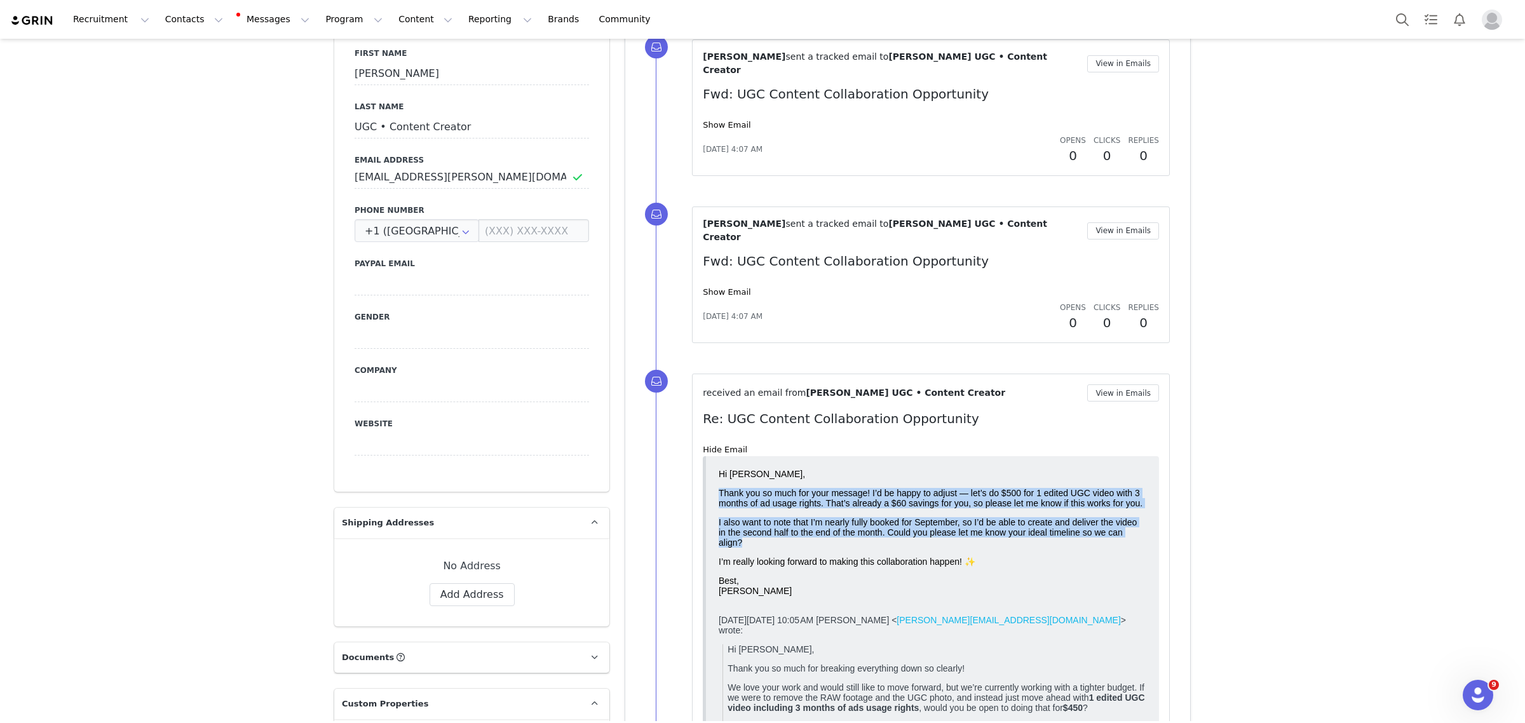
drag, startPoint x: 758, startPoint y: 549, endPoint x: 1419, endPoint y: 934, distance: 764.7
click at [713, 497] on html "Hi [PERSON_NAME], Thank you so much for your message! I’d be happy to adjust — …" at bounding box center [932, 650] width 438 height 375
copy div "Thank you so much for your message! I’d be happy to adjust — let’s do $500 for …"
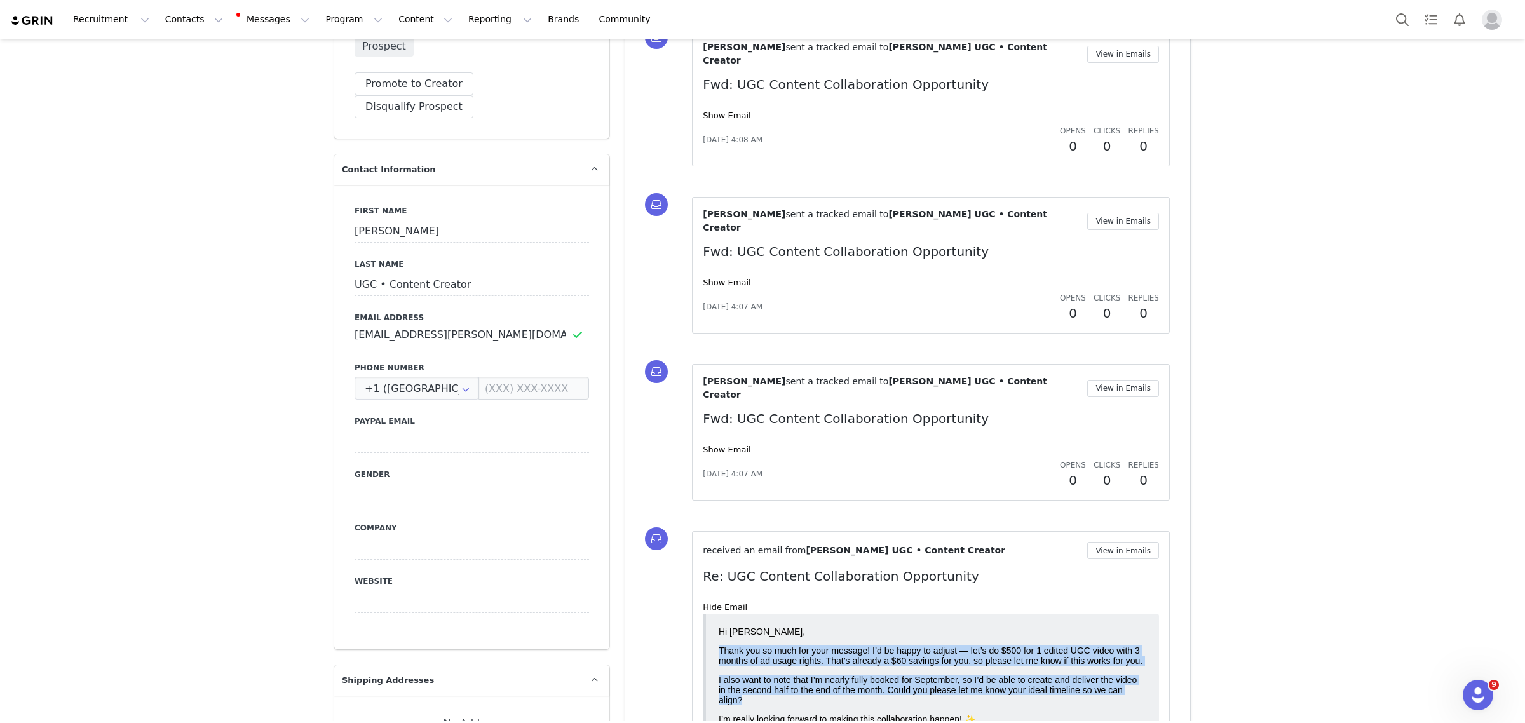
scroll to position [397, 0]
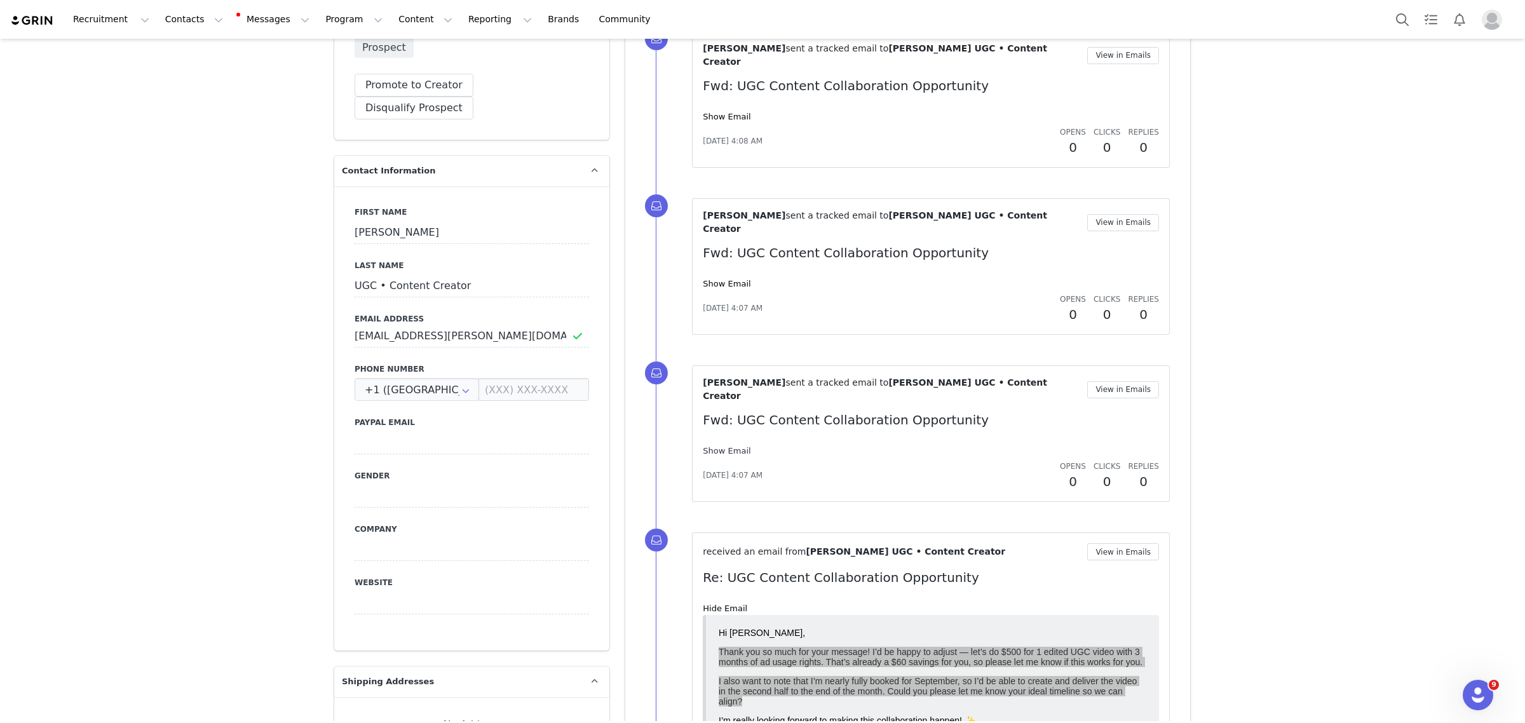
click at [720, 446] on link "Show Email" at bounding box center [727, 451] width 48 height 10
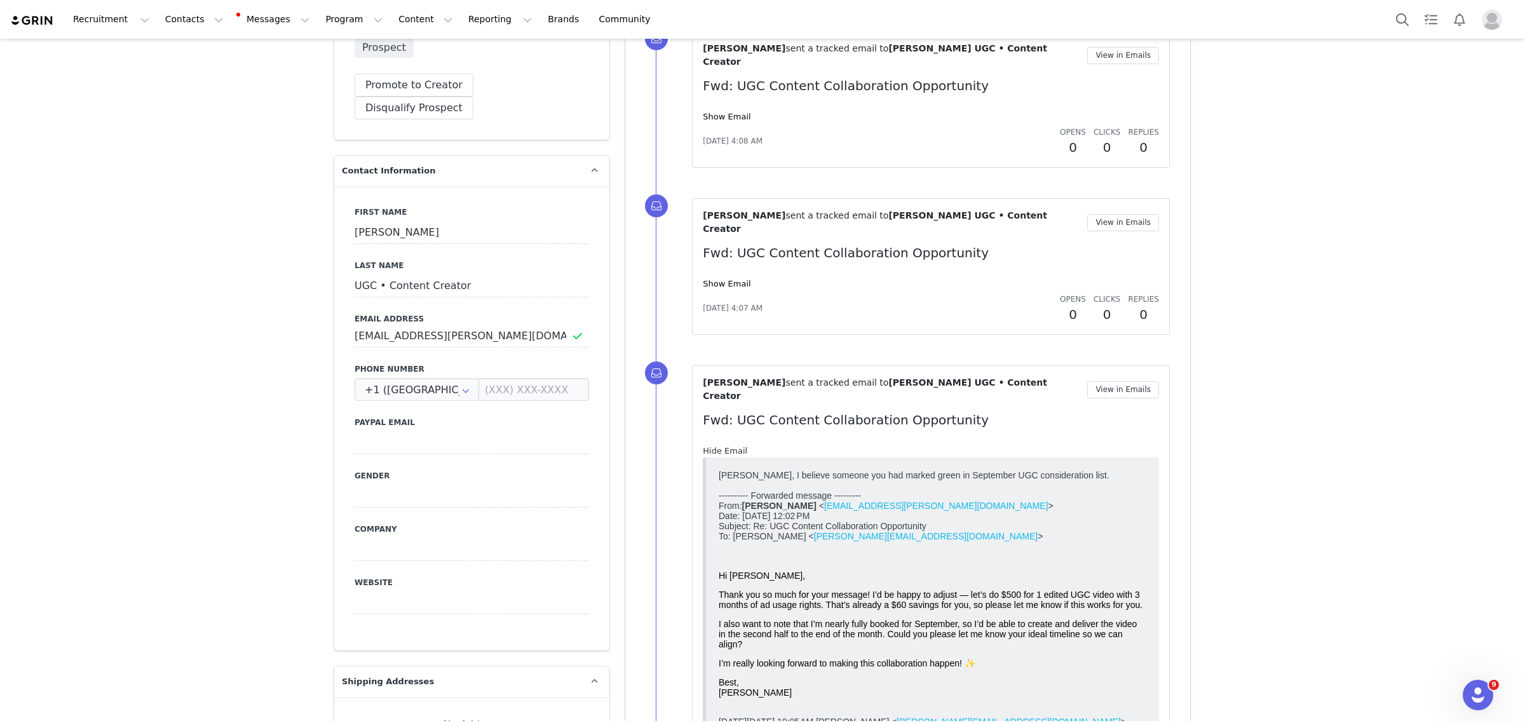
scroll to position [0, 0]
click at [720, 446] on link "Hide Email" at bounding box center [725, 451] width 44 height 10
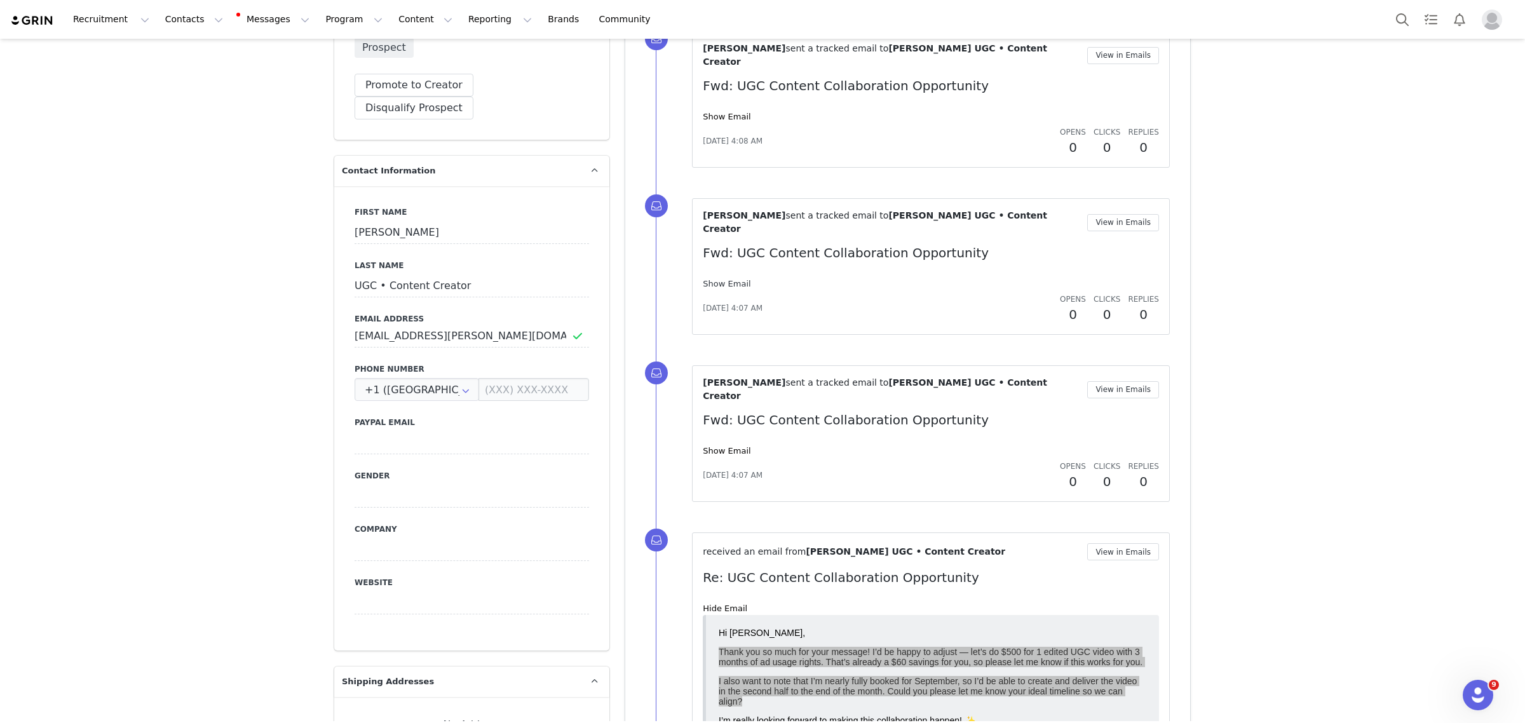
click at [718, 279] on link "Show Email" at bounding box center [727, 284] width 48 height 10
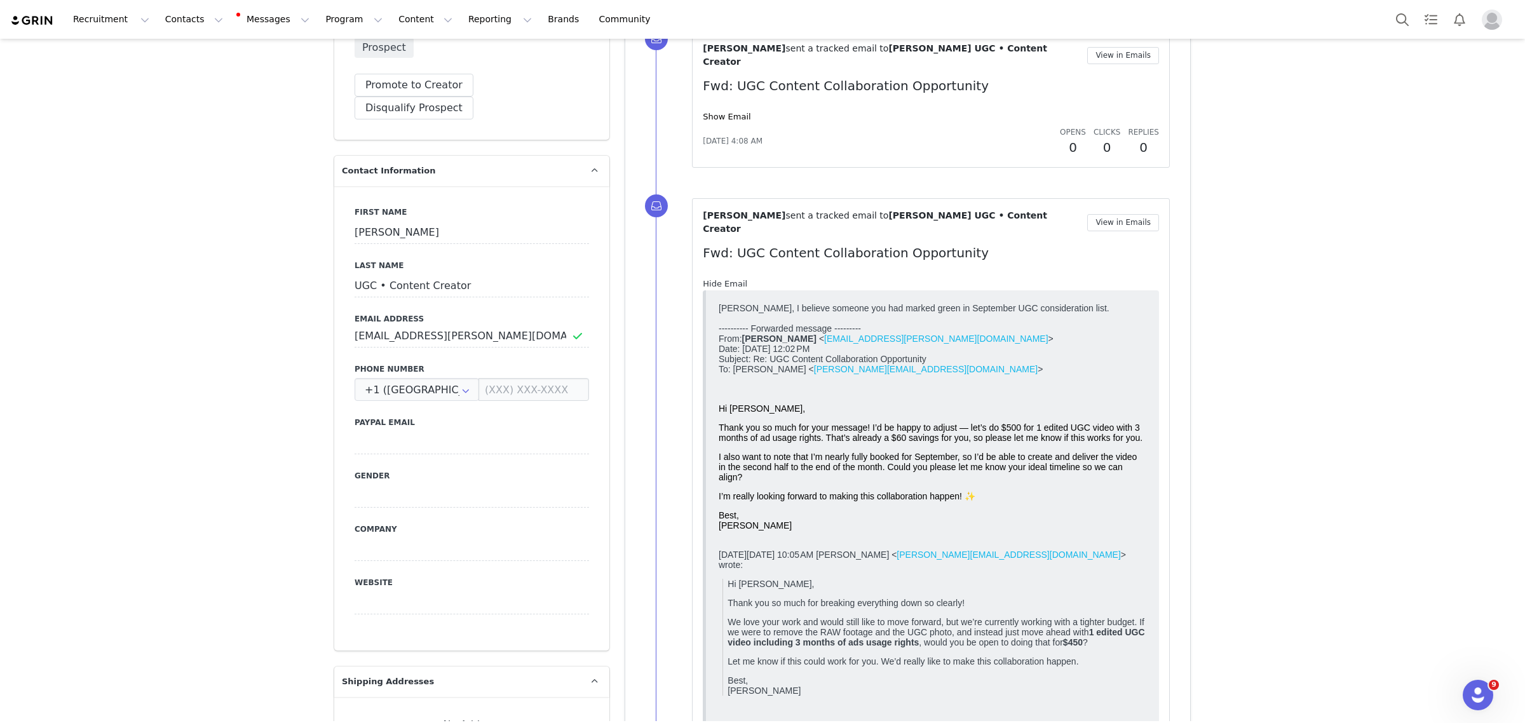
click at [719, 279] on link "Hide Email" at bounding box center [725, 284] width 44 height 10
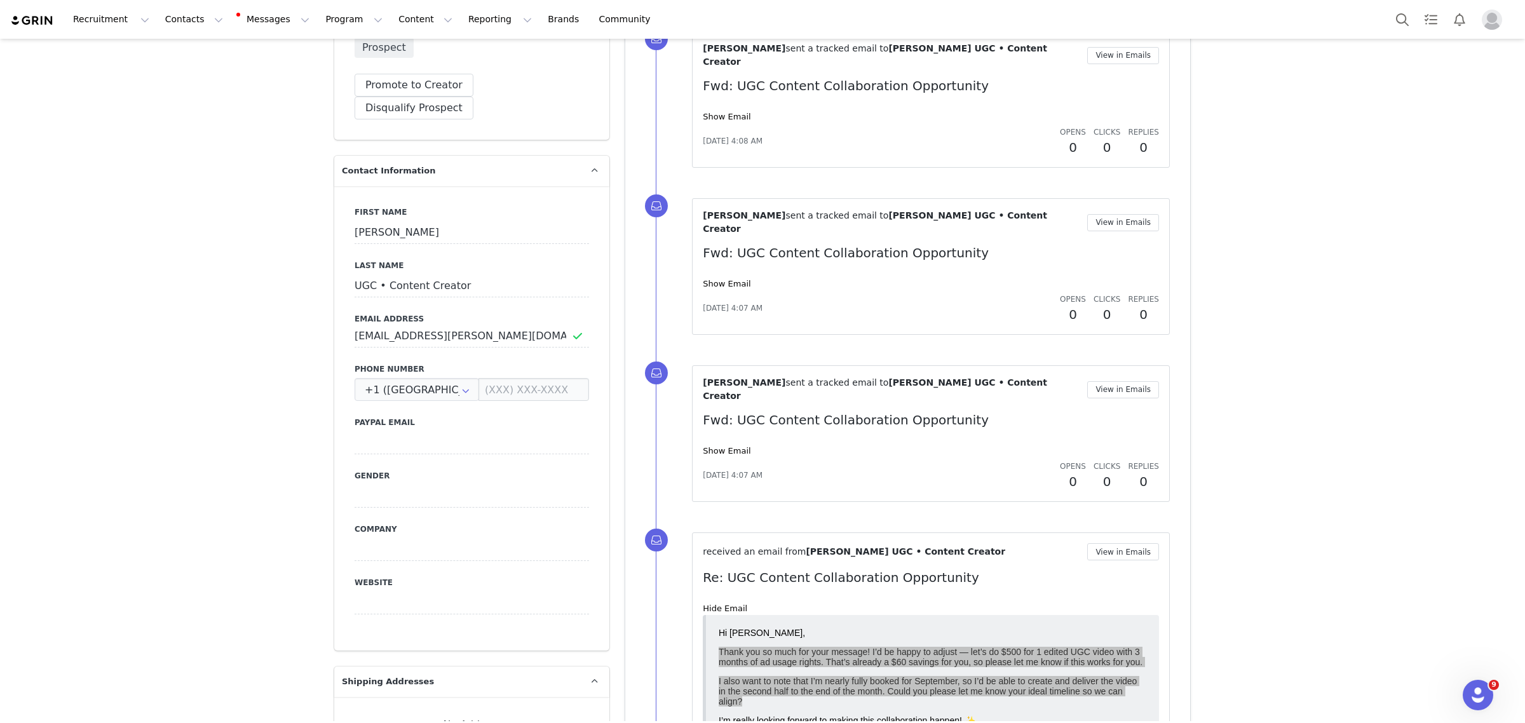
scroll to position [159, 0]
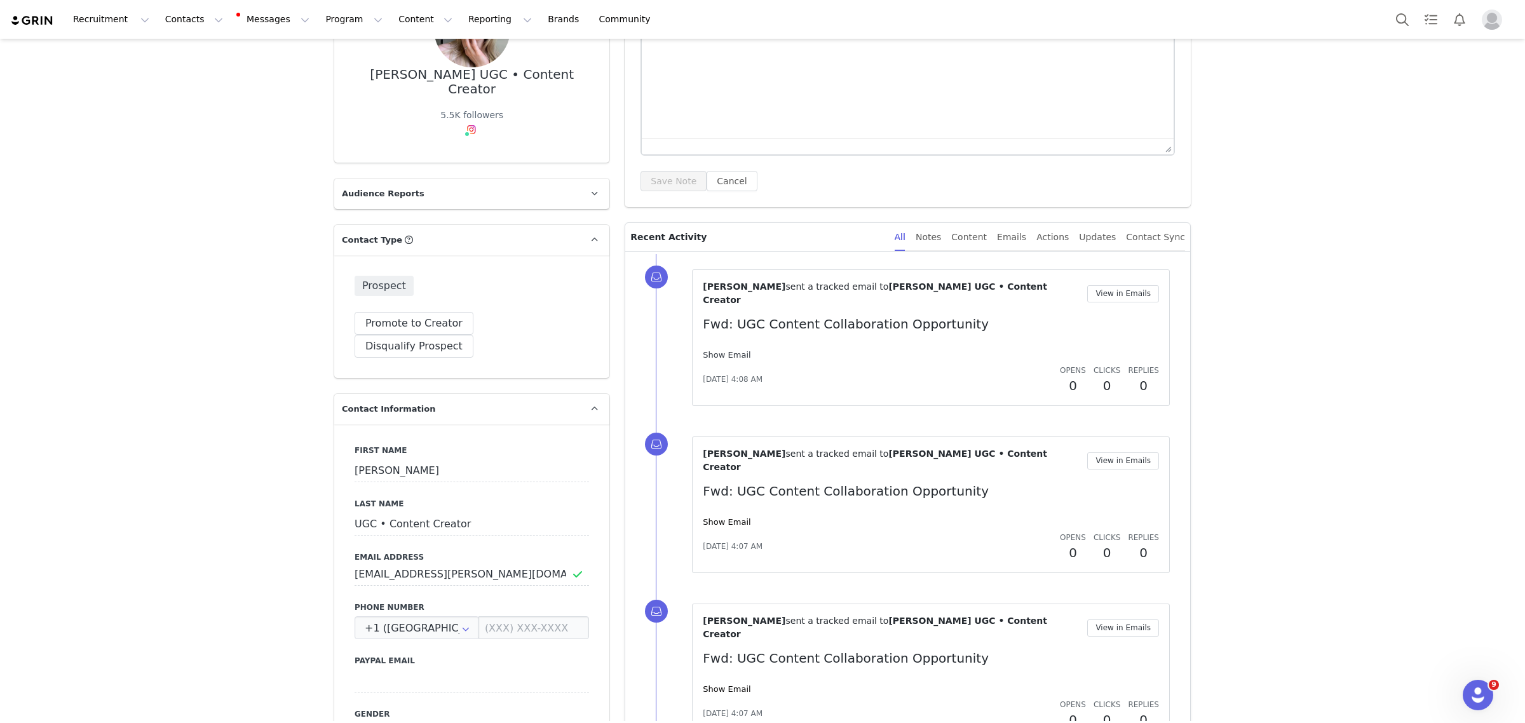
click at [722, 350] on link "Show Email" at bounding box center [727, 355] width 48 height 10
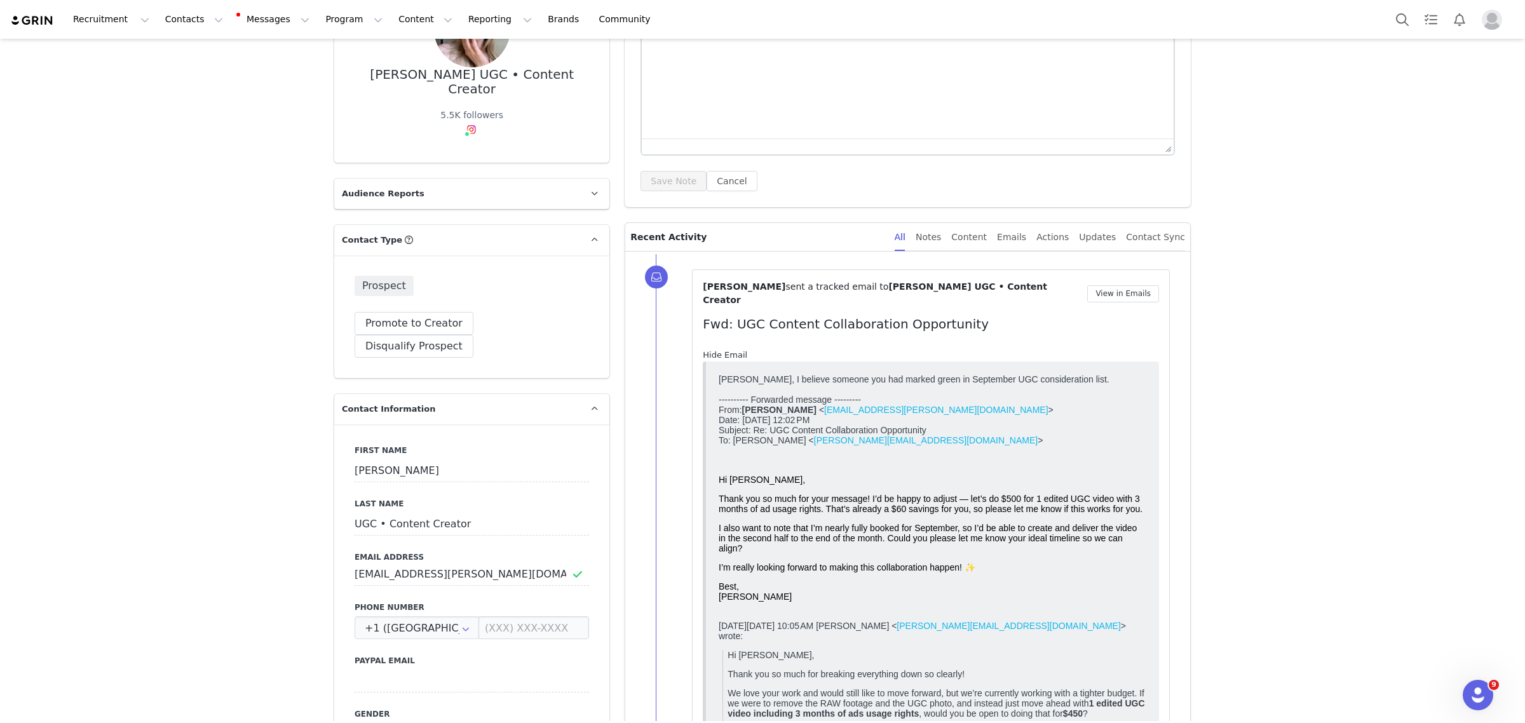
scroll to position [0, 0]
click at [722, 350] on link "Hide Email" at bounding box center [725, 355] width 44 height 10
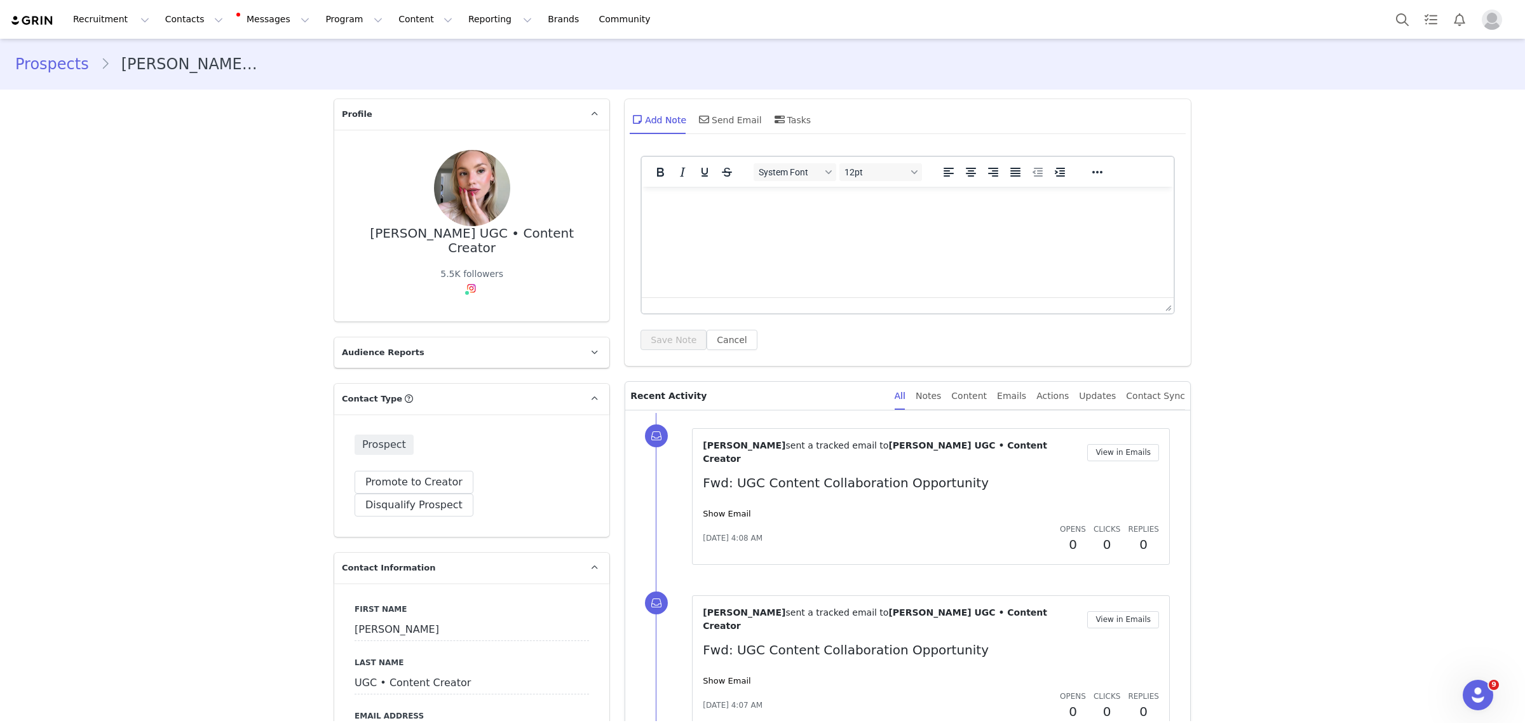
click at [742, 221] on html at bounding box center [908, 204] width 532 height 34
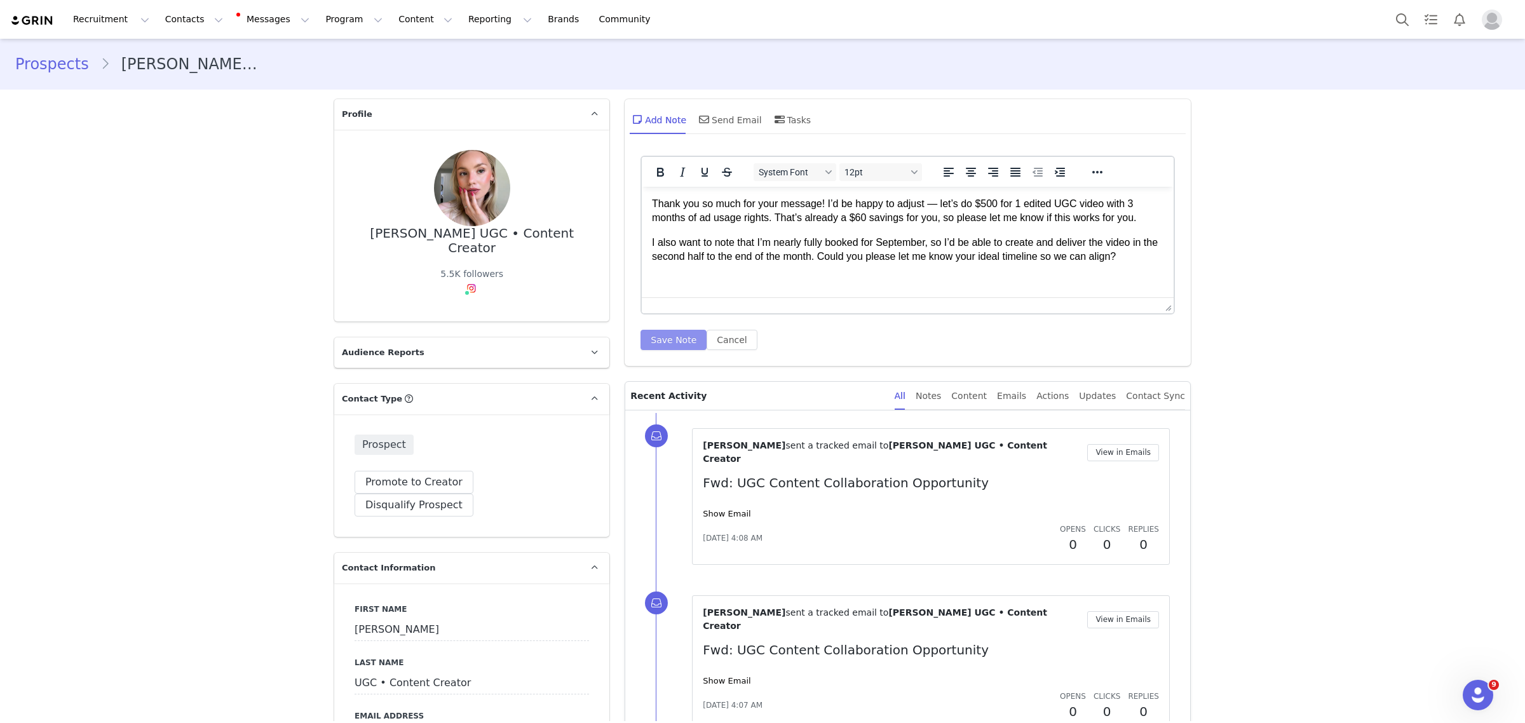
click at [640, 337] on button "Save Note" at bounding box center [673, 340] width 66 height 20
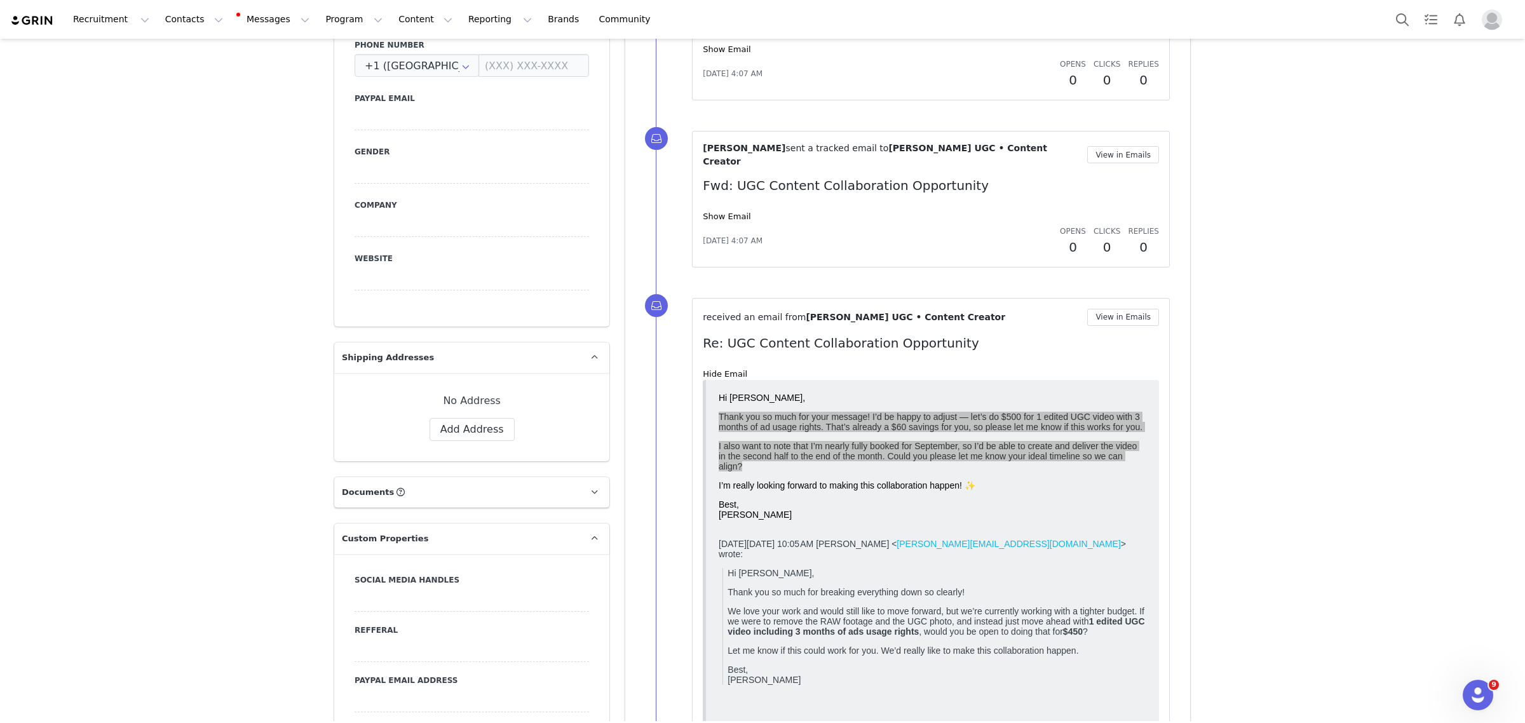
scroll to position [720, 0]
click at [1187, 503] on div "Add Note Send Email Tasks Add Note [PERSON_NAME] Thank you so much for your mes…" at bounding box center [907, 504] width 581 height 2264
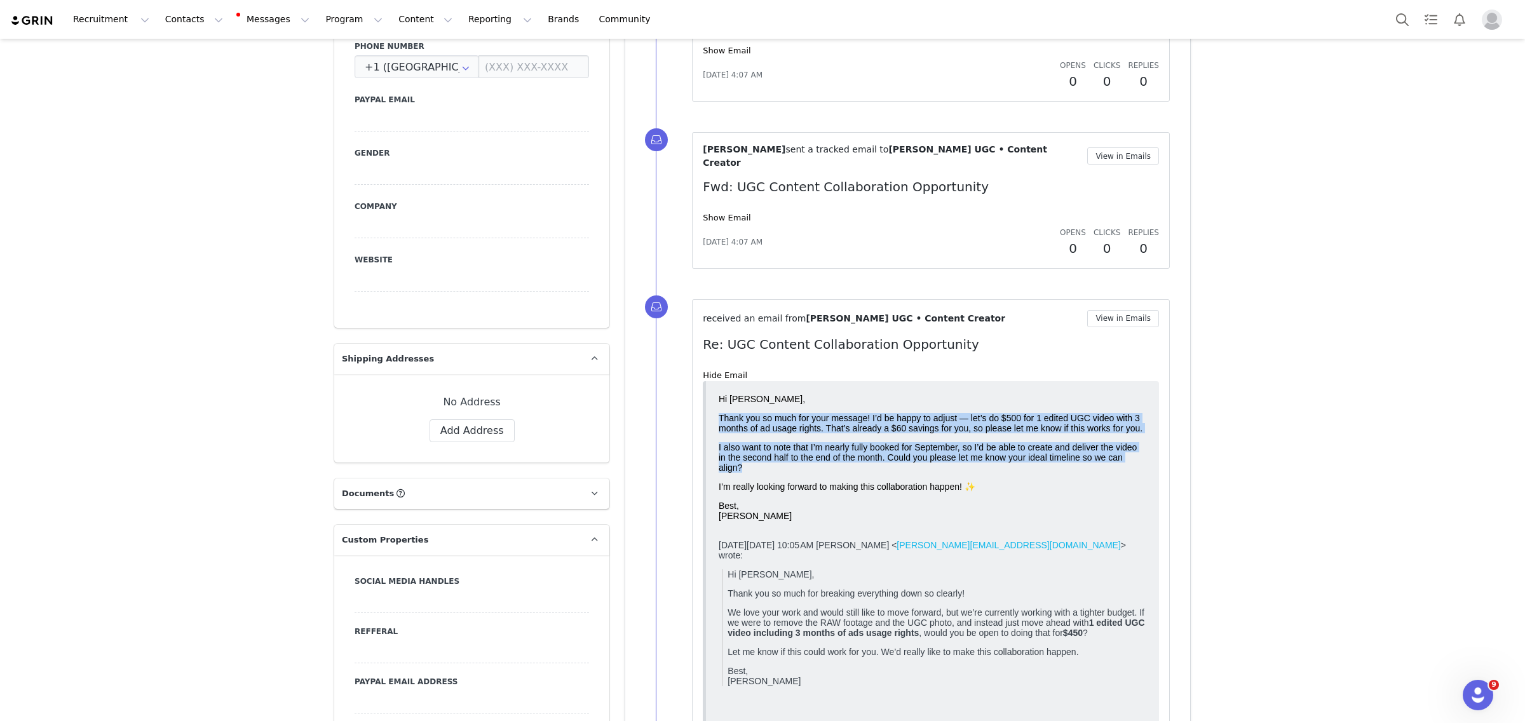
click at [934, 444] on div "Hi [PERSON_NAME], Thank you so much for your message! I’d be happy to adjust — …" at bounding box center [933, 457] width 428 height 127
drag, startPoint x: 733, startPoint y: 423, endPoint x: 1149, endPoint y: 494, distance: 422.2
click at [1149, 494] on html "Hi [PERSON_NAME], Thank you so much for your message! I’d be happy to adjust — …" at bounding box center [932, 576] width 438 height 375
click at [1146, 498] on html "Hi [PERSON_NAME], Thank you so much for your message! I’d be happy to adjust — …" at bounding box center [932, 576] width 438 height 375
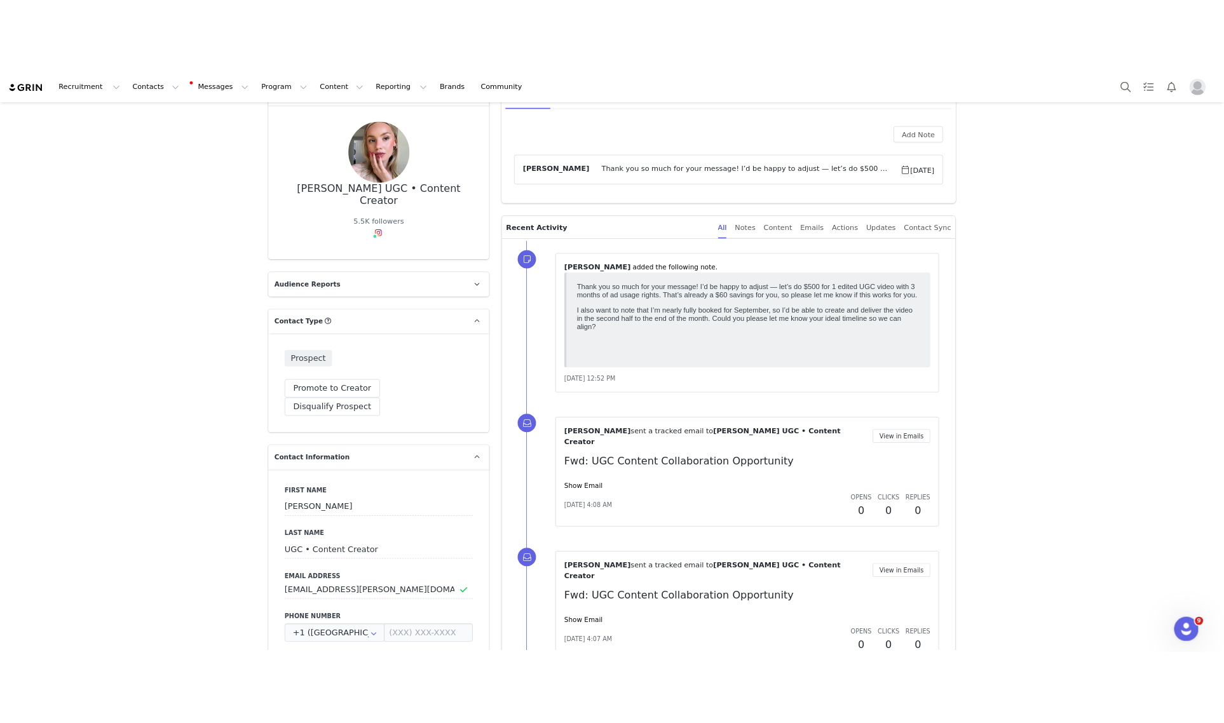
scroll to position [0, 0]
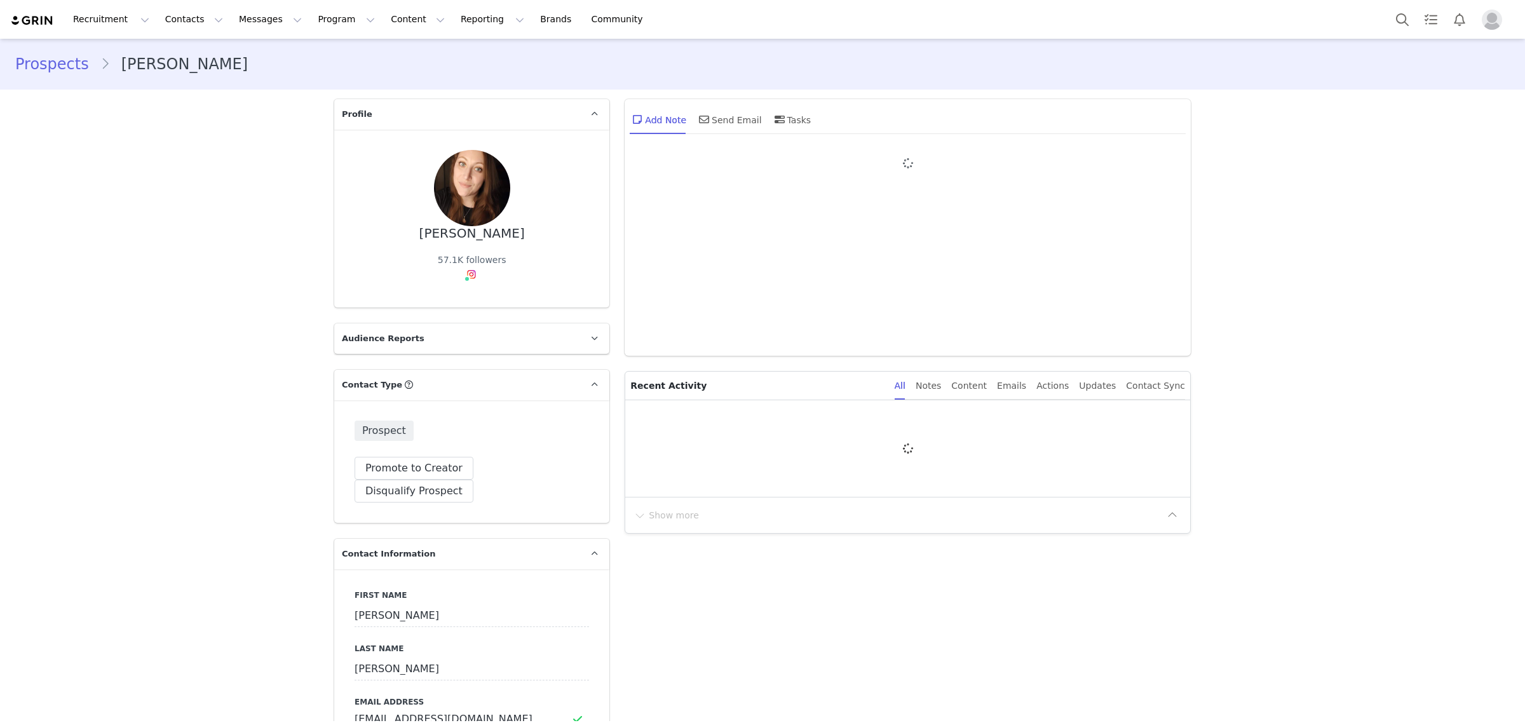
type input "+1 ([GEOGRAPHIC_DATA])"
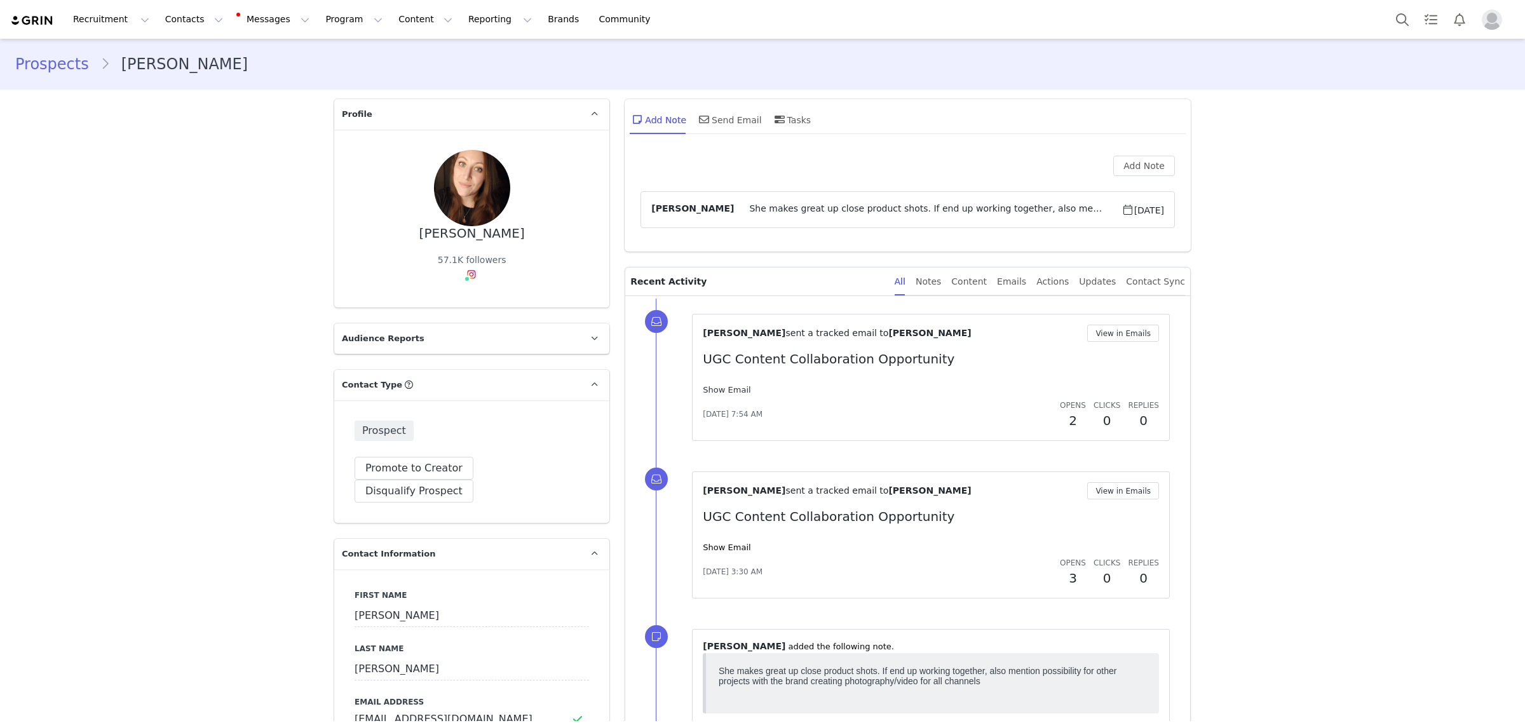
click at [712, 391] on link "Show Email" at bounding box center [727, 390] width 48 height 10
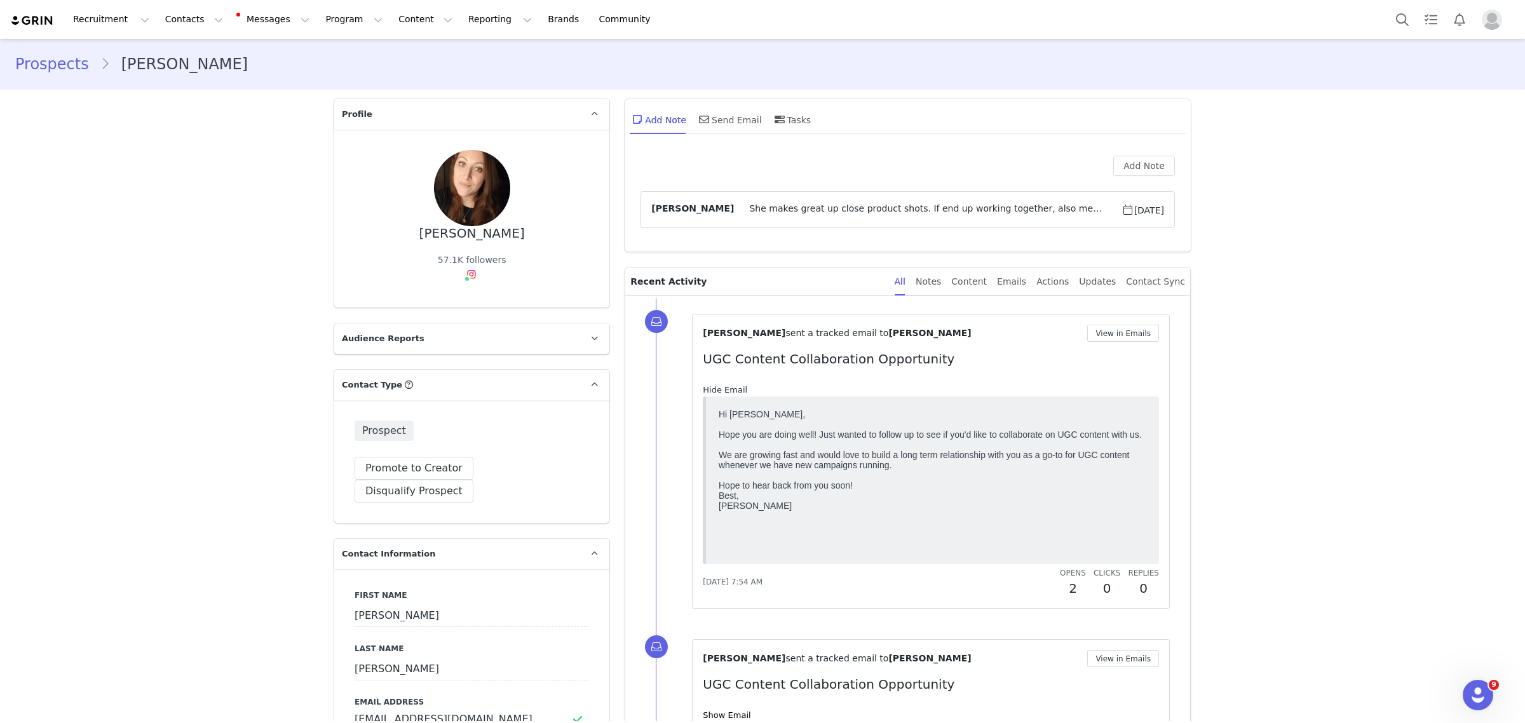
click at [712, 391] on link "Hide Email" at bounding box center [725, 390] width 44 height 10
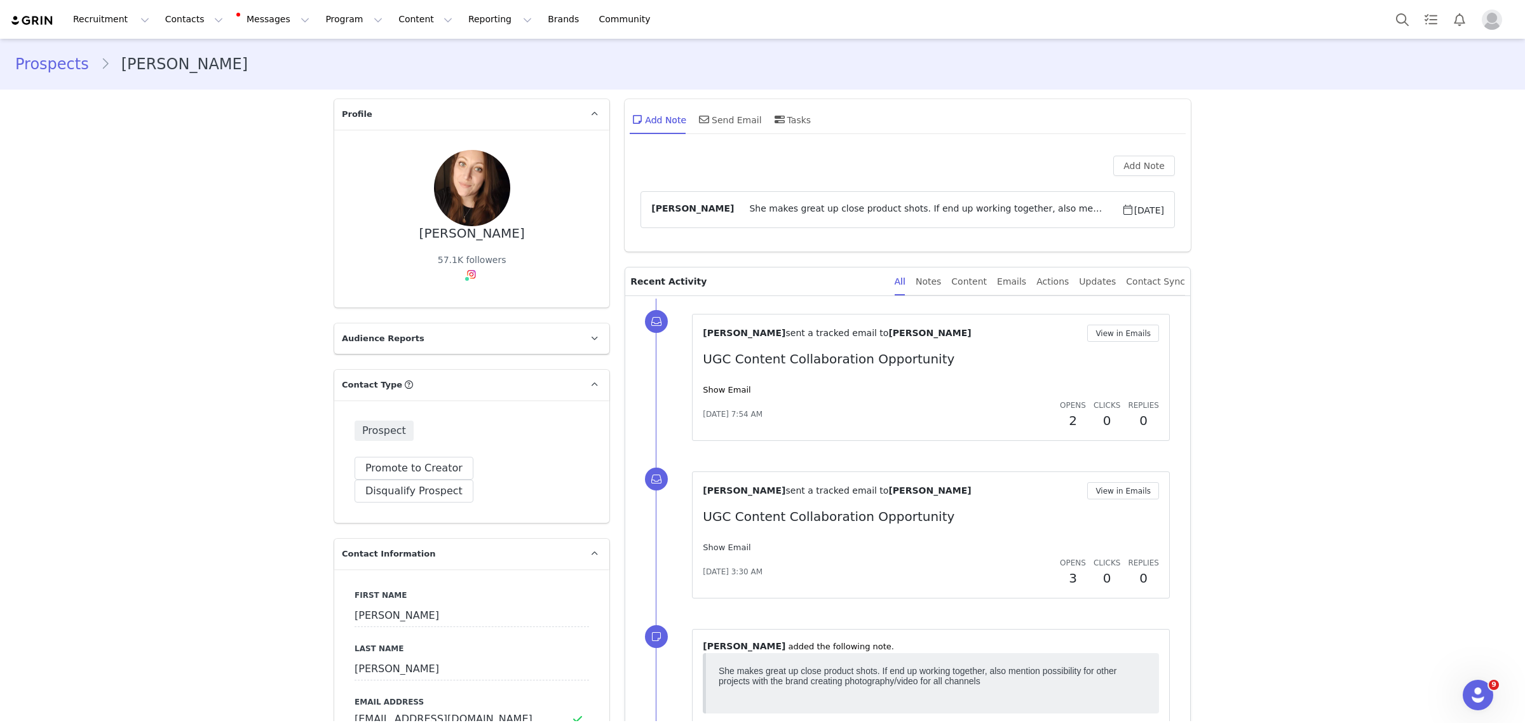
click at [712, 545] on link "Show Email" at bounding box center [727, 548] width 48 height 10
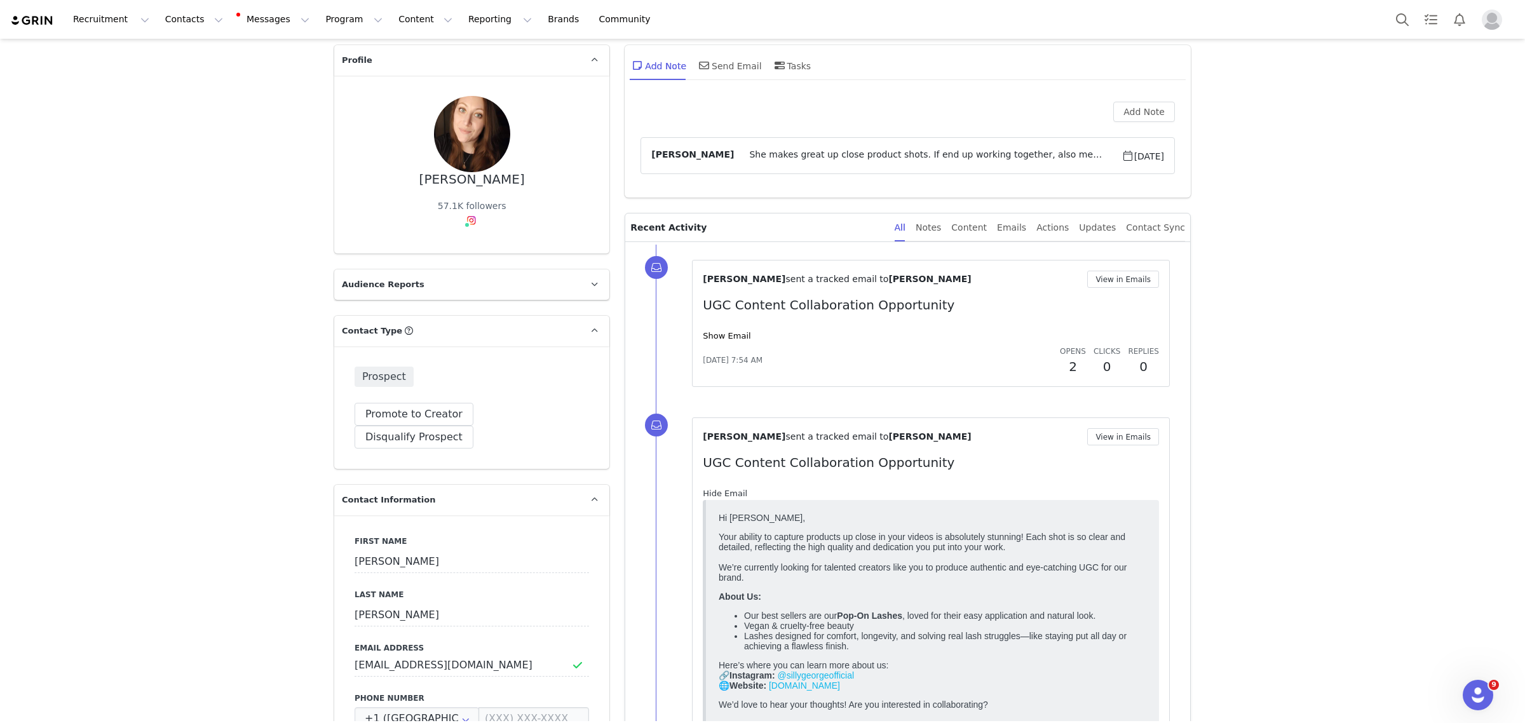
scroll to position [79, 0]
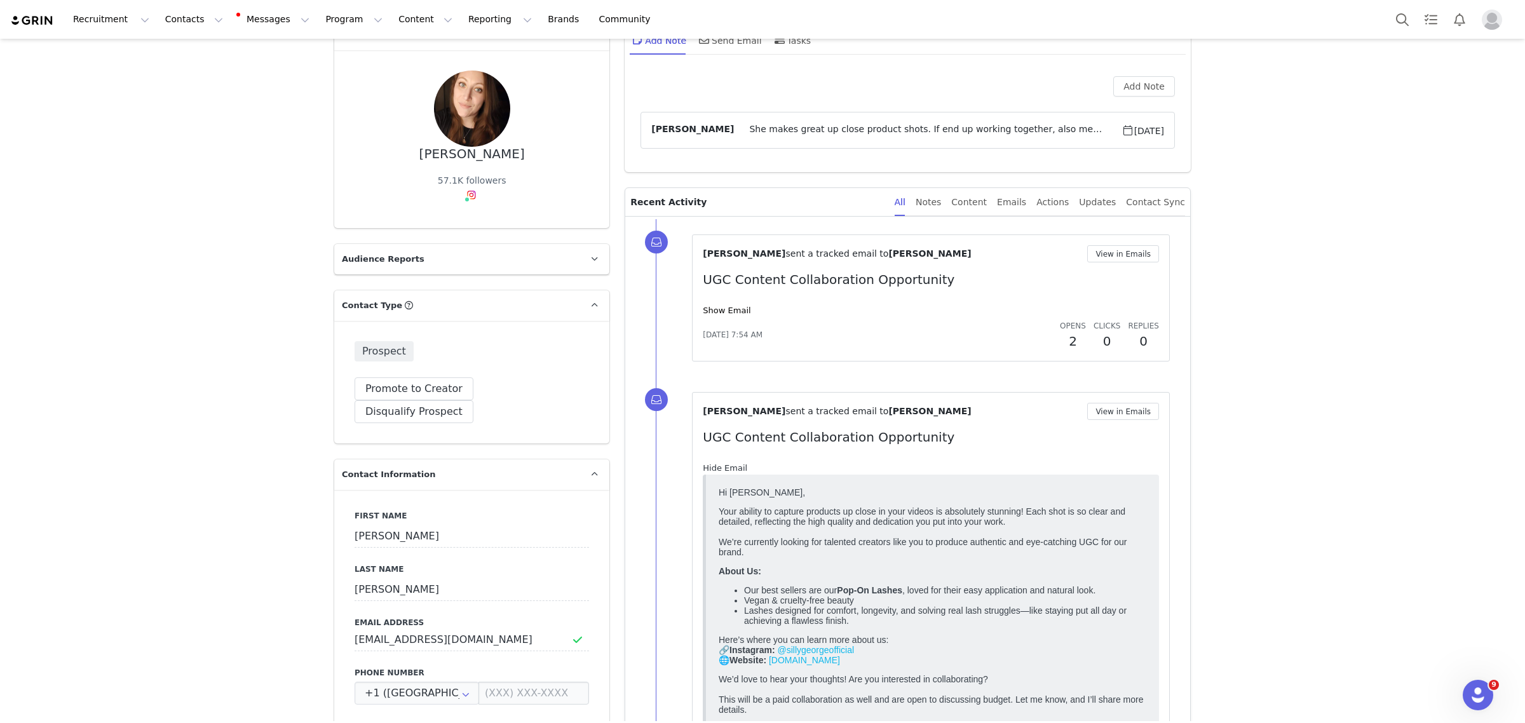
click at [715, 471] on link "Hide Email" at bounding box center [725, 468] width 44 height 10
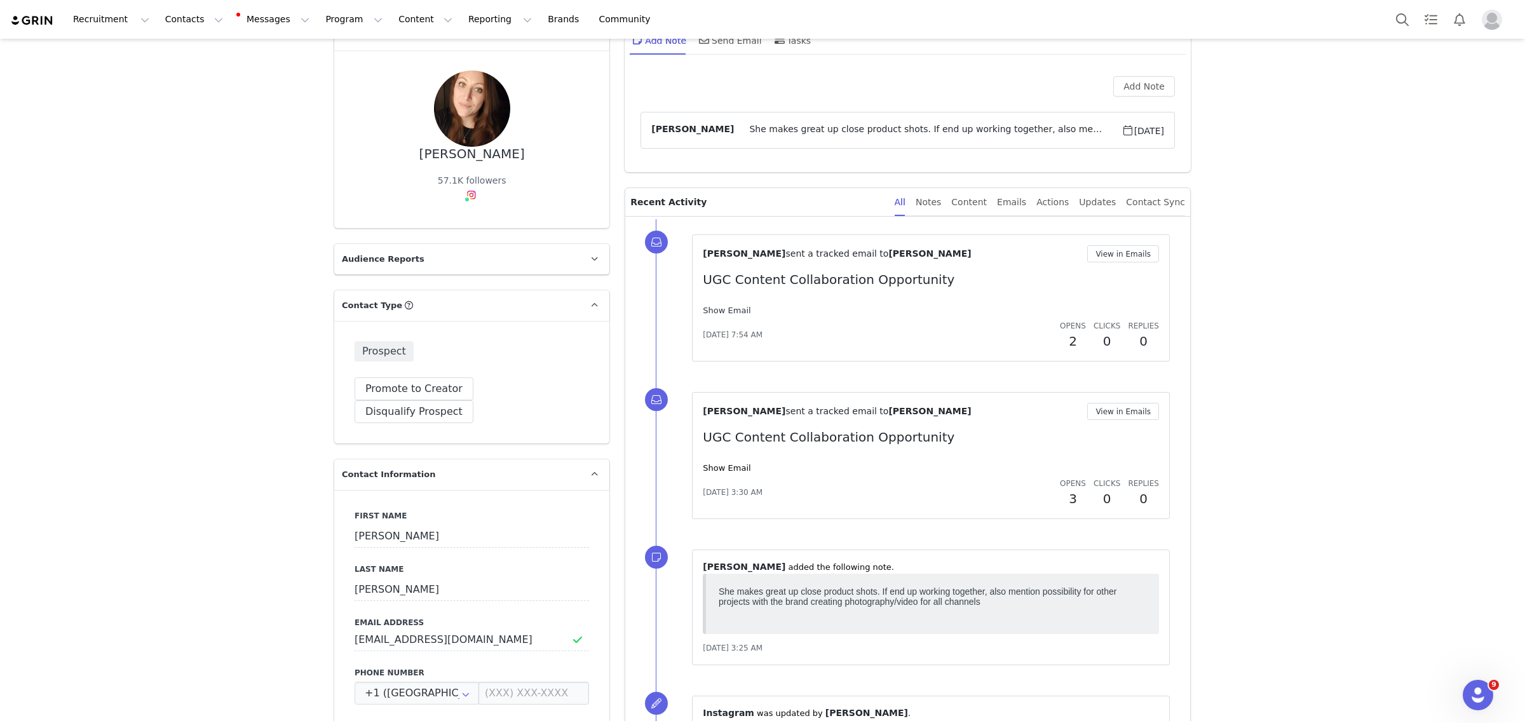
click at [717, 313] on link "Show Email" at bounding box center [727, 311] width 48 height 10
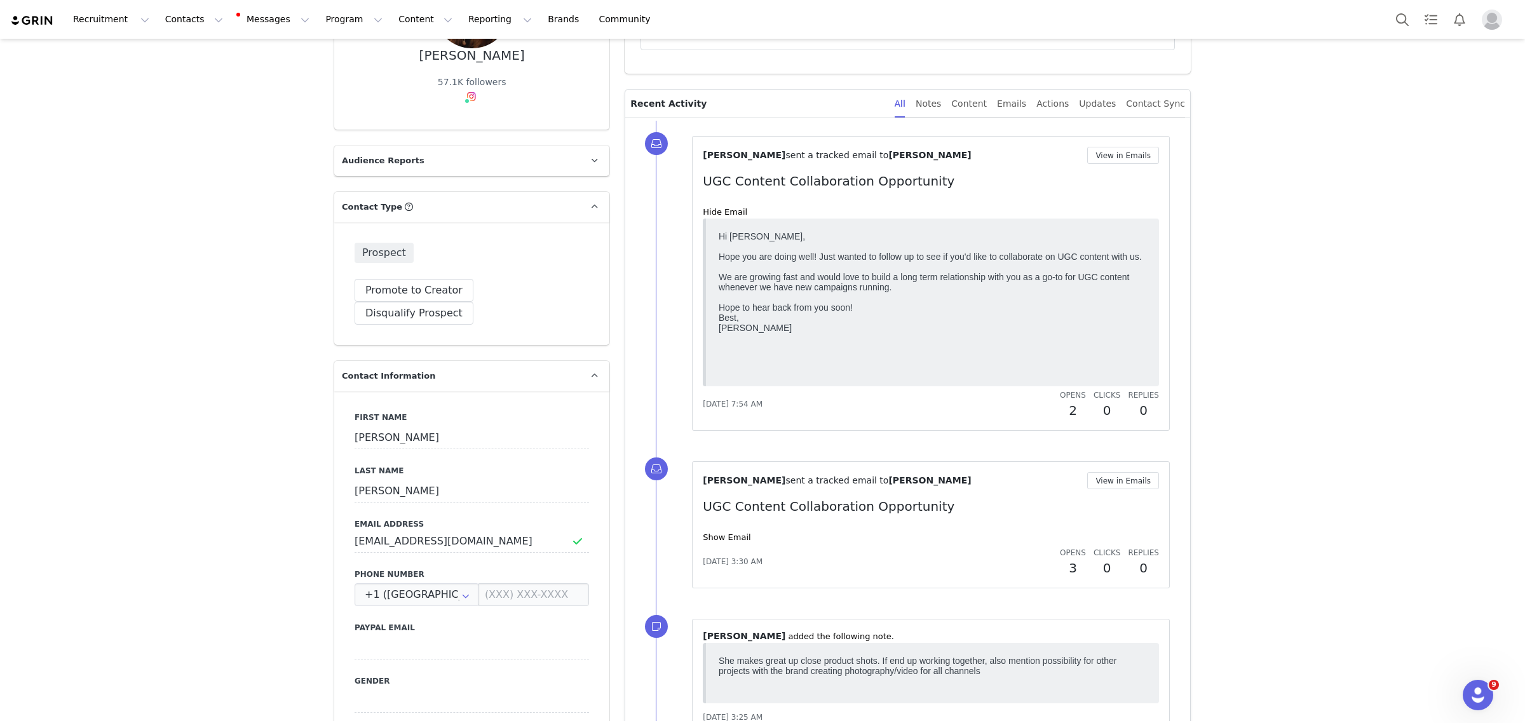
scroll to position [238, 0]
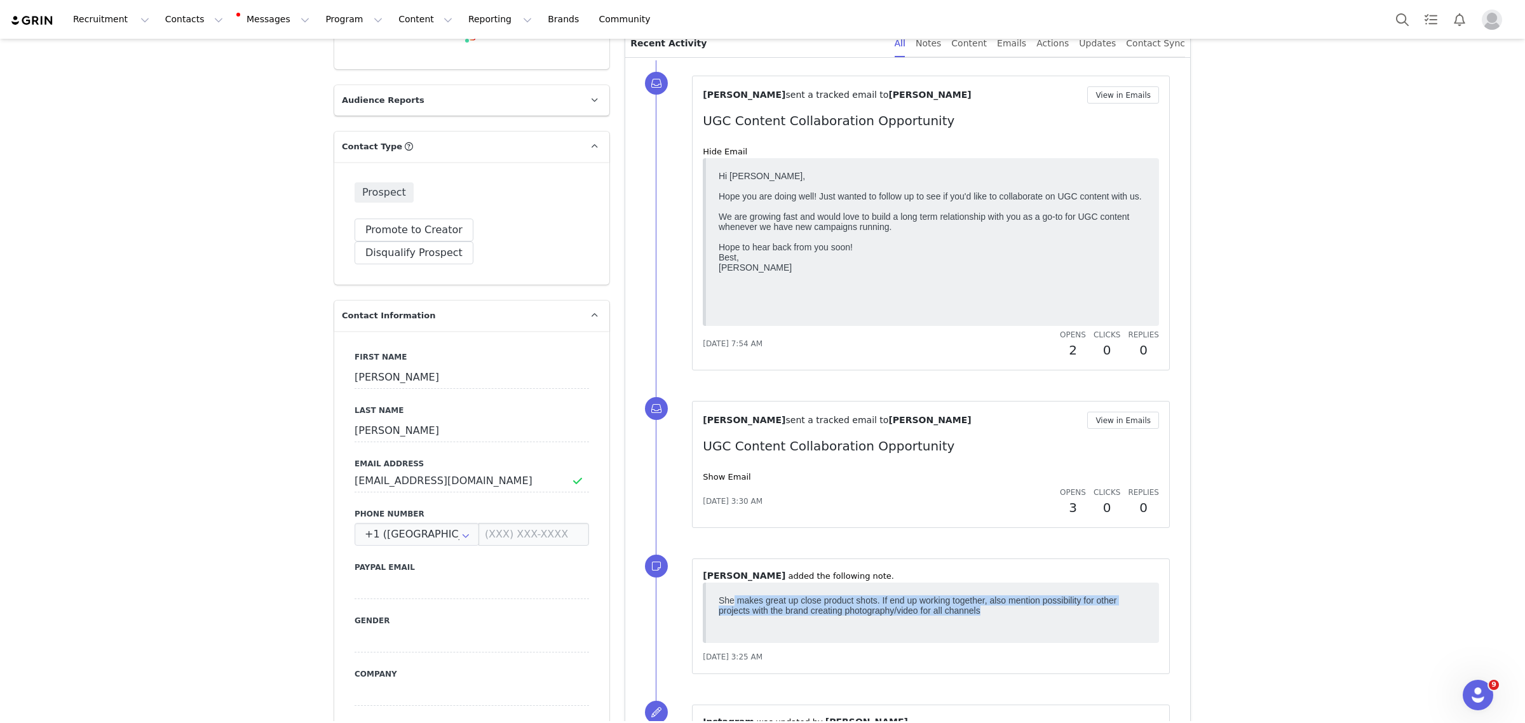
drag, startPoint x: 762, startPoint y: 595, endPoint x: 1144, endPoint y: 614, distance: 382.3
click at [1144, 614] on p "She makes great up close product shots. If end up working together, also mentio…" at bounding box center [933, 605] width 428 height 20
click at [1060, 624] on body "She makes great up close product shots. If end up working together, also mentio…" at bounding box center [933, 610] width 428 height 31
click at [762, 598] on p "She makes great up close product shots. If end up working together, also mentio…" at bounding box center [933, 605] width 428 height 20
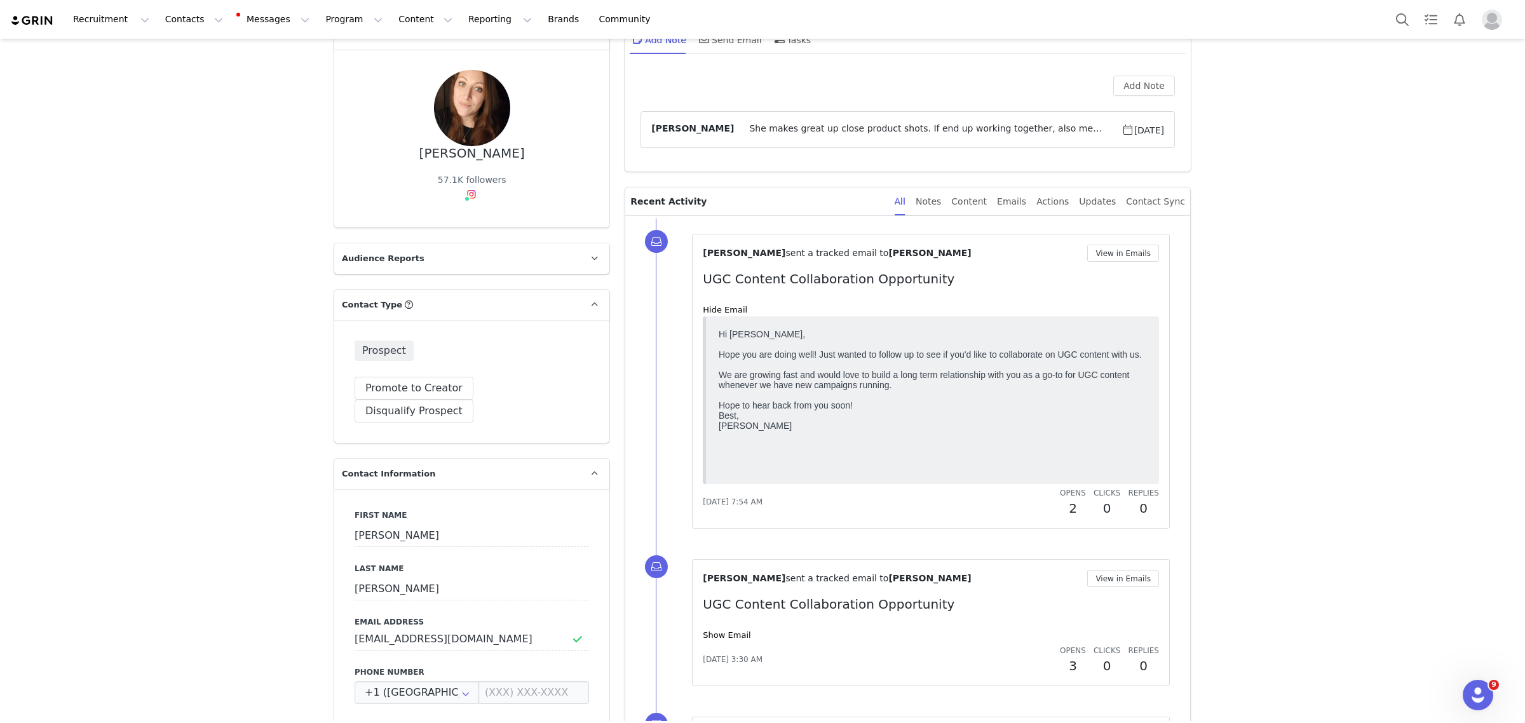
scroll to position [79, 0]
click at [469, 218] on link "@aimfortheglow" at bounding box center [476, 222] width 73 height 10
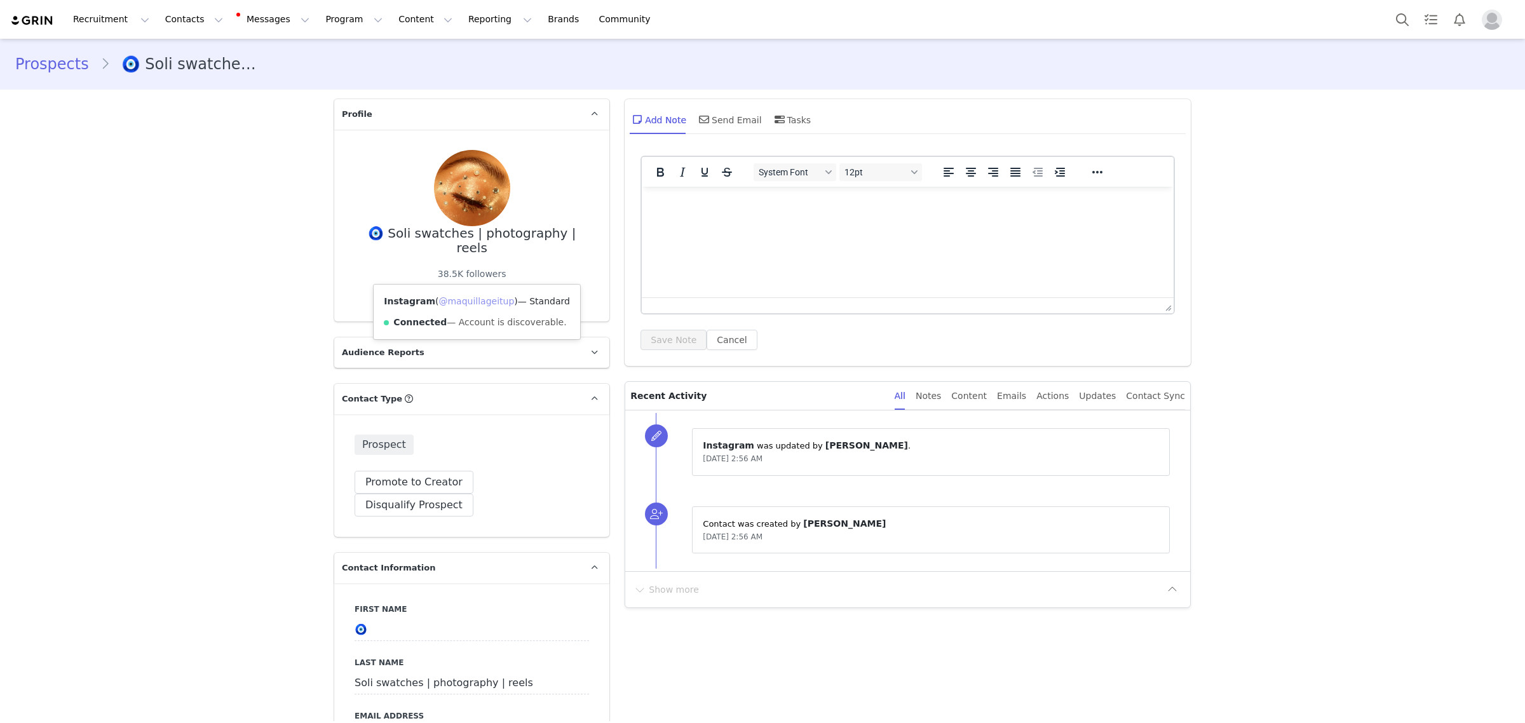
click at [463, 299] on link "@maquillageitup" at bounding box center [476, 301] width 76 height 10
